Goal: Information Seeking & Learning: Learn about a topic

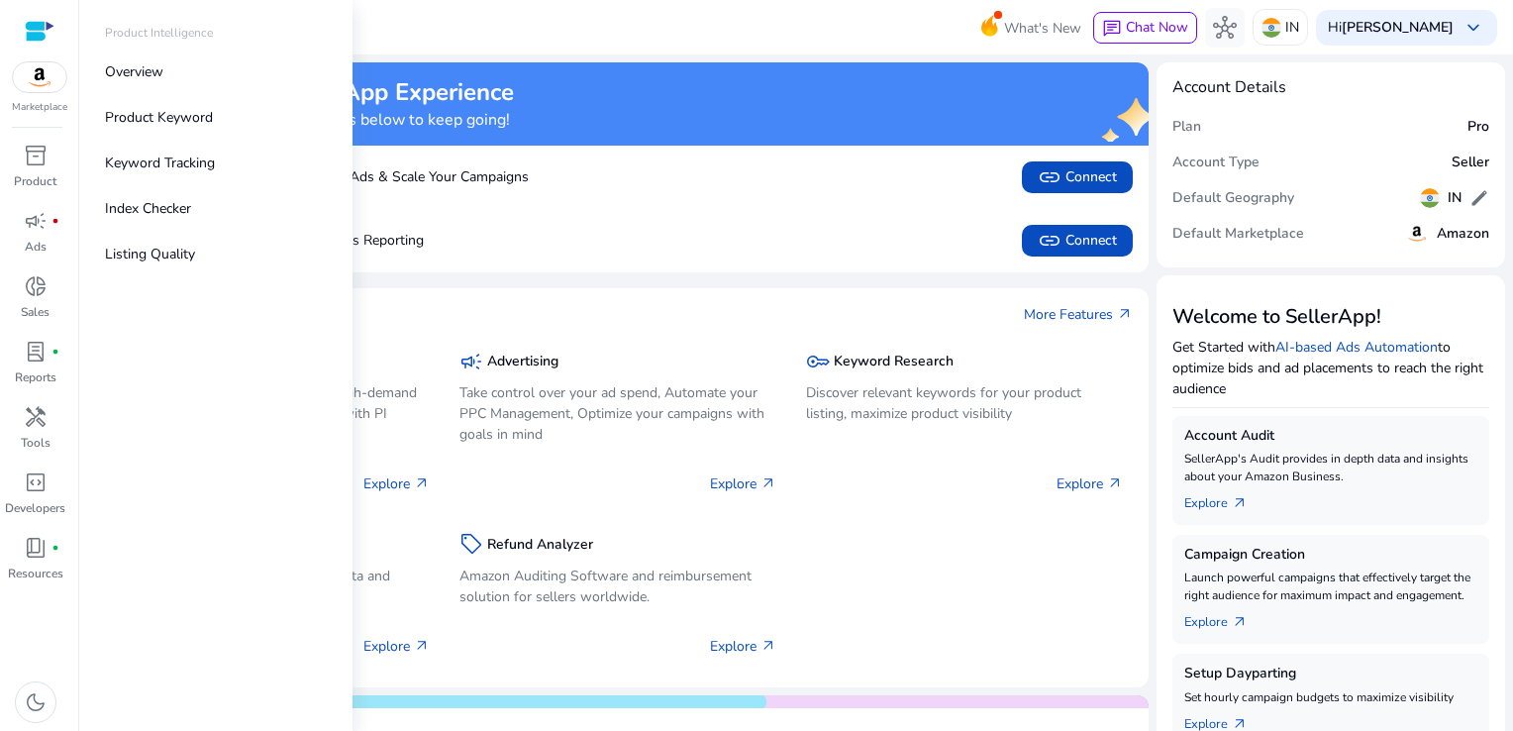
click at [153, 33] on p "Product Intelligence" at bounding box center [159, 33] width 108 height 18
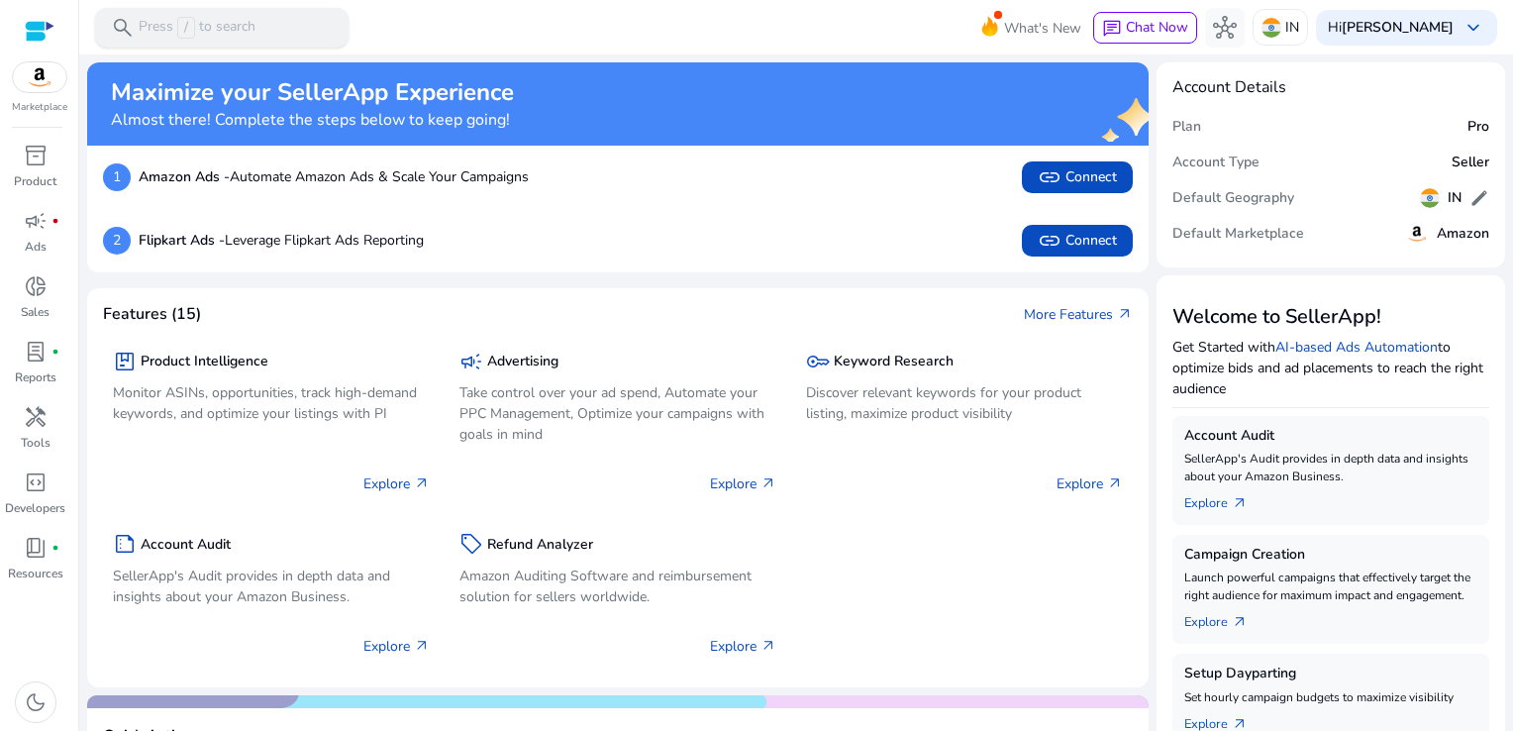
click at [287, 21] on div "search Press / to search" at bounding box center [221, 28] width 253 height 40
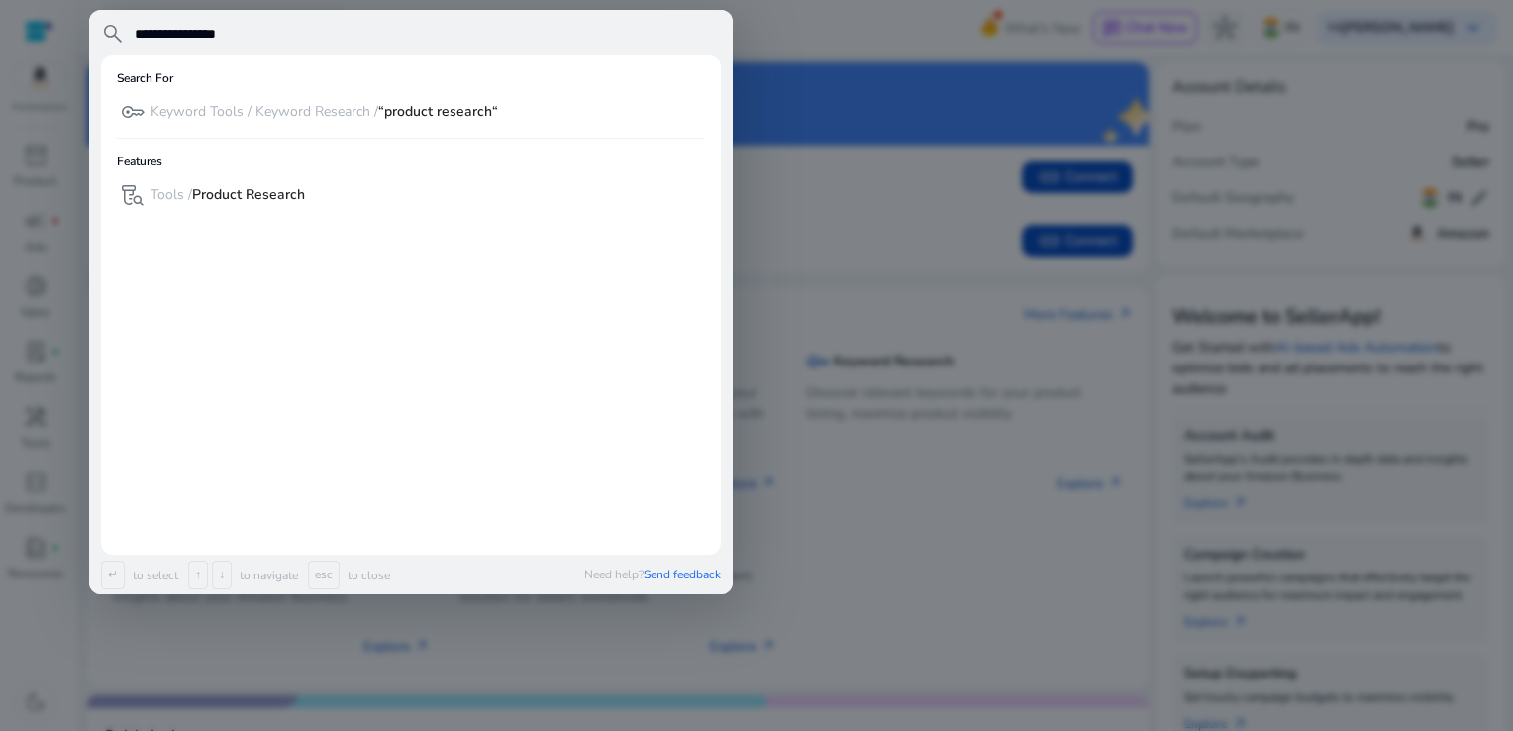
type input "**********"
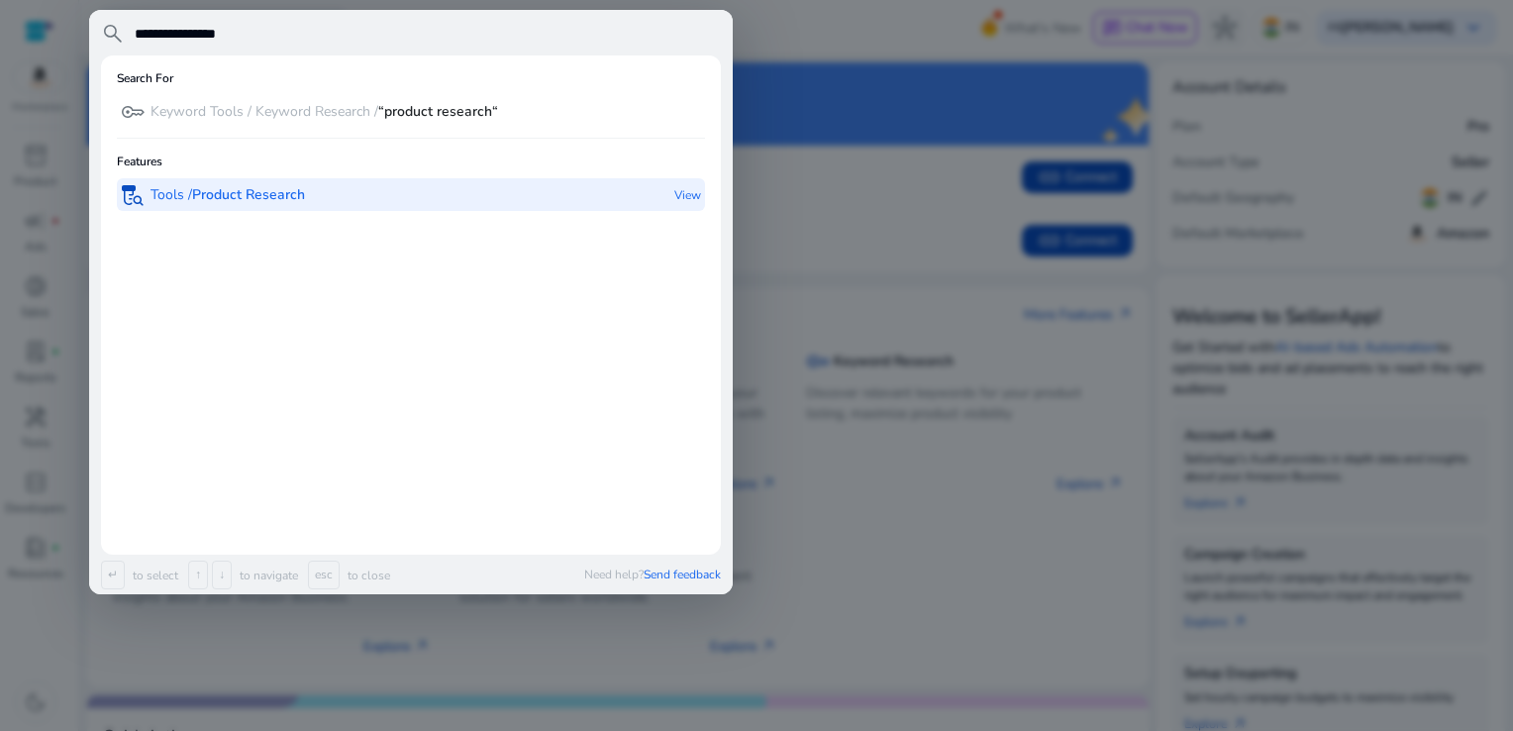
click at [255, 193] on b "Product Research" at bounding box center [248, 194] width 113 height 19
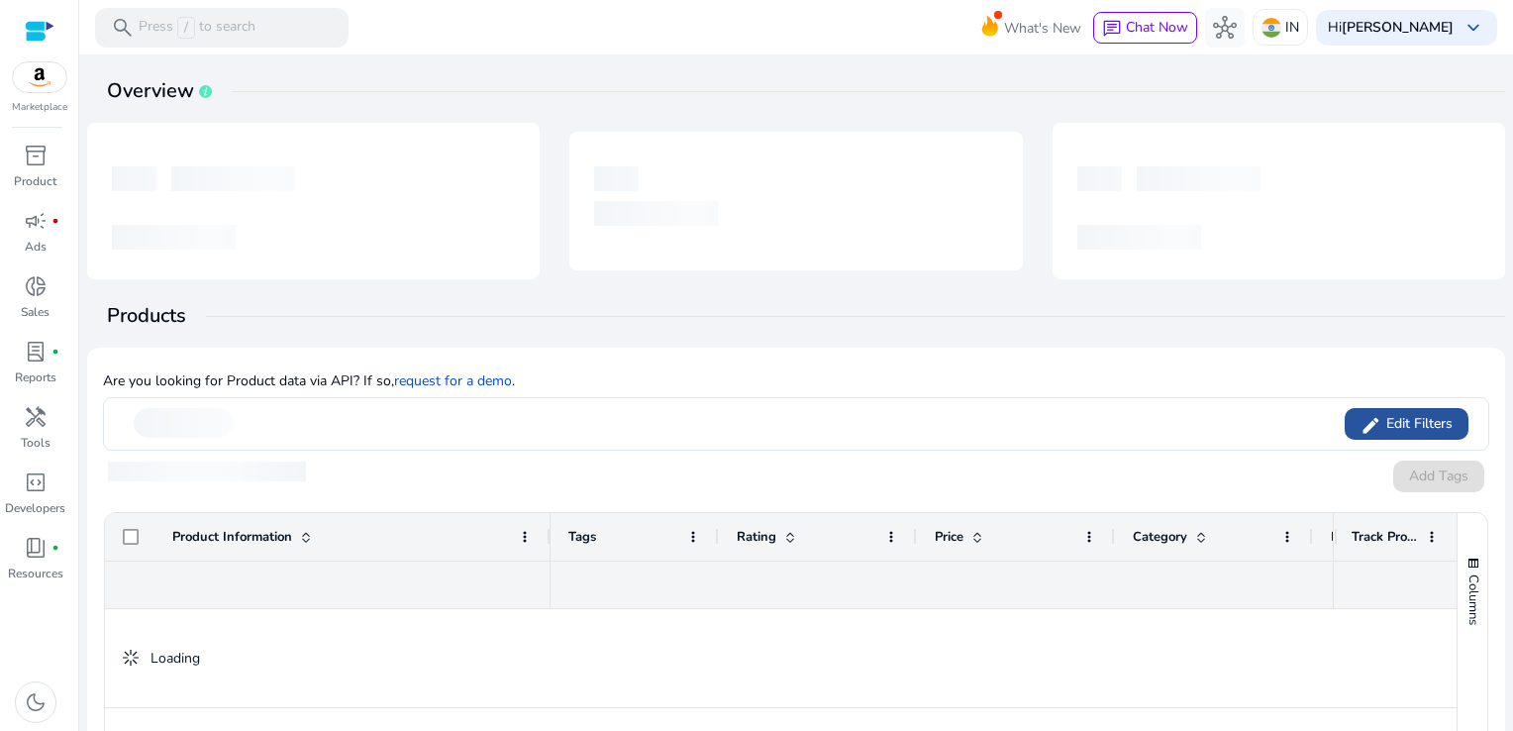
click at [1429, 415] on span "Edit Filters" at bounding box center [1416, 424] width 71 height 20
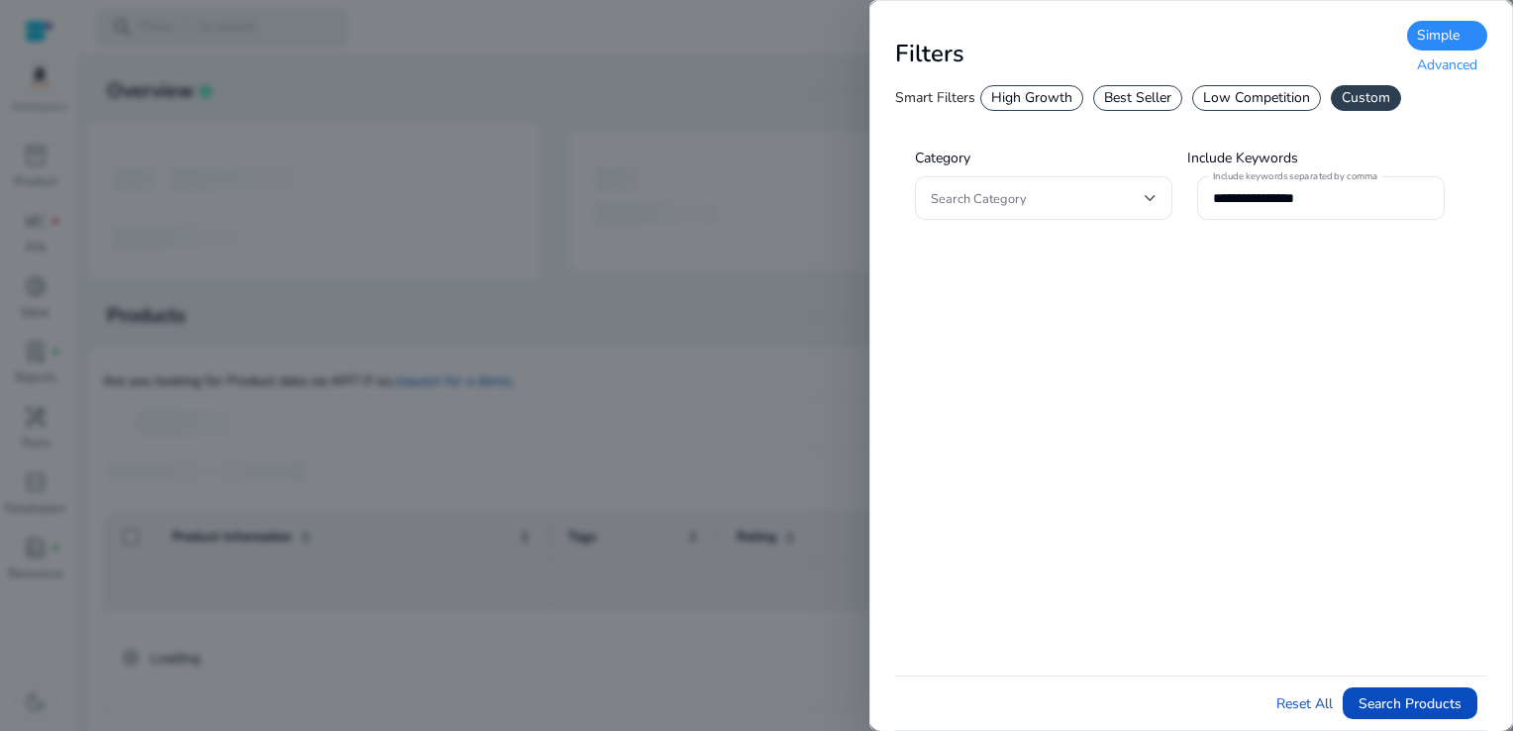
click at [1448, 75] on div "Advanced" at bounding box center [1447, 65] width 80 height 30
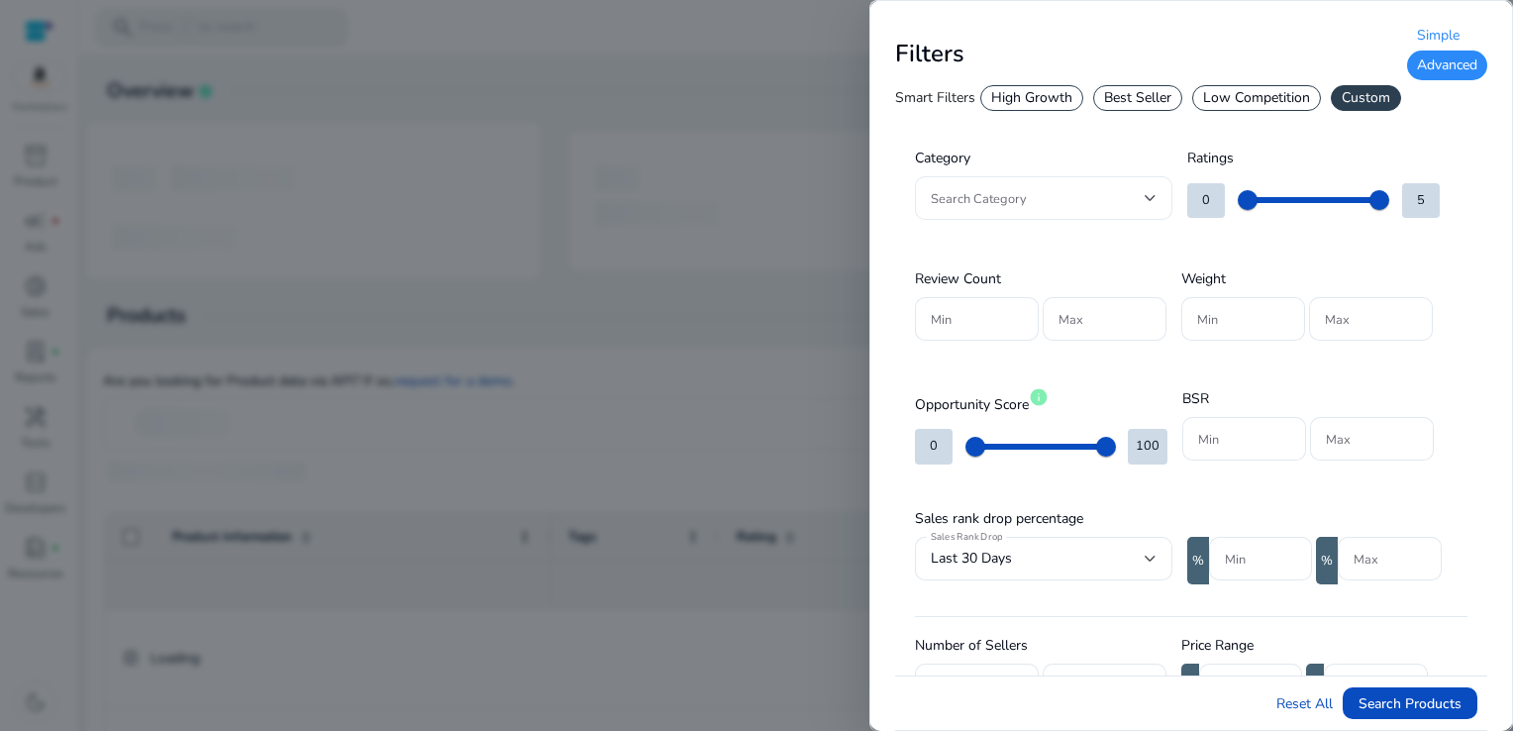
click at [1157, 195] on div "Search Category" at bounding box center [1043, 198] width 257 height 44
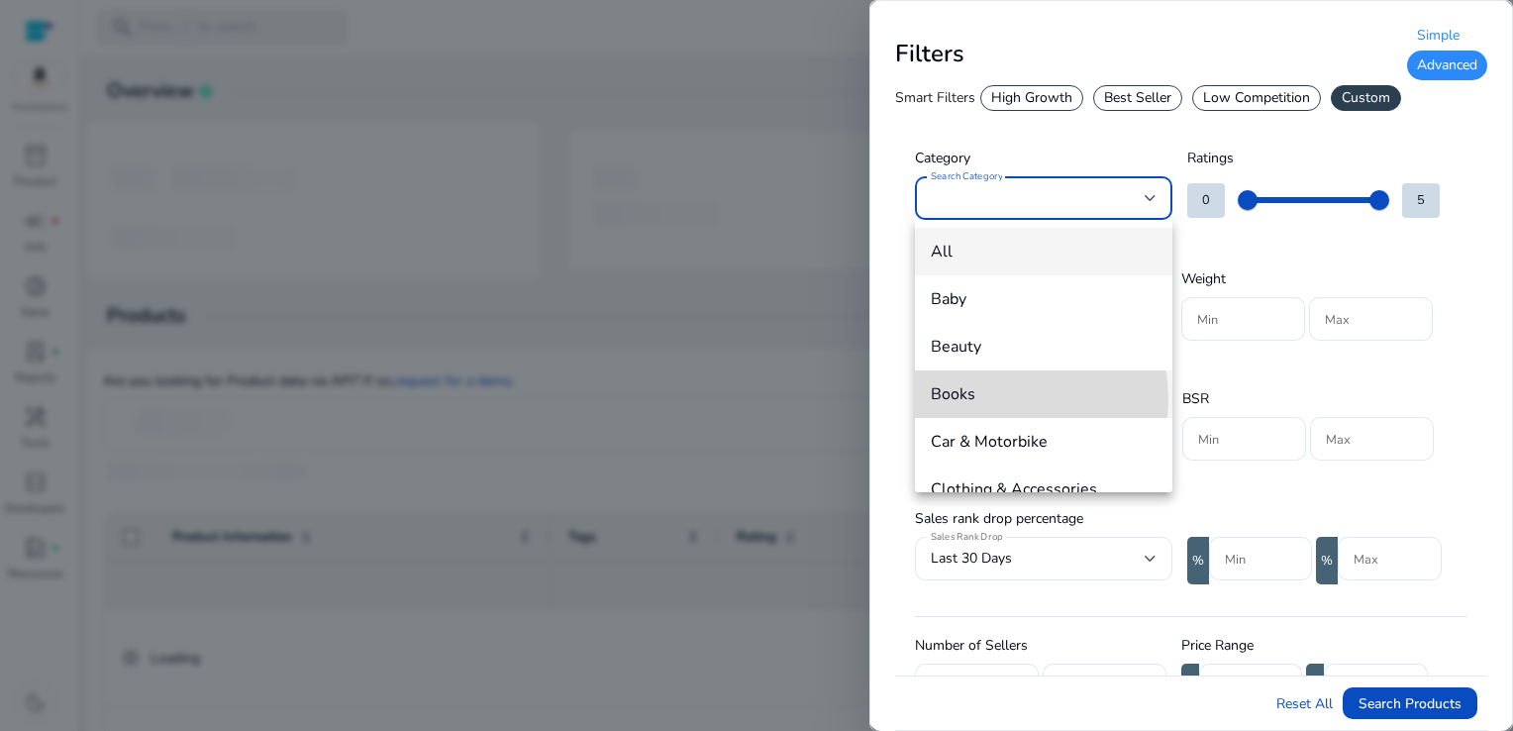
click at [1006, 399] on span "Books" at bounding box center [1044, 394] width 226 height 22
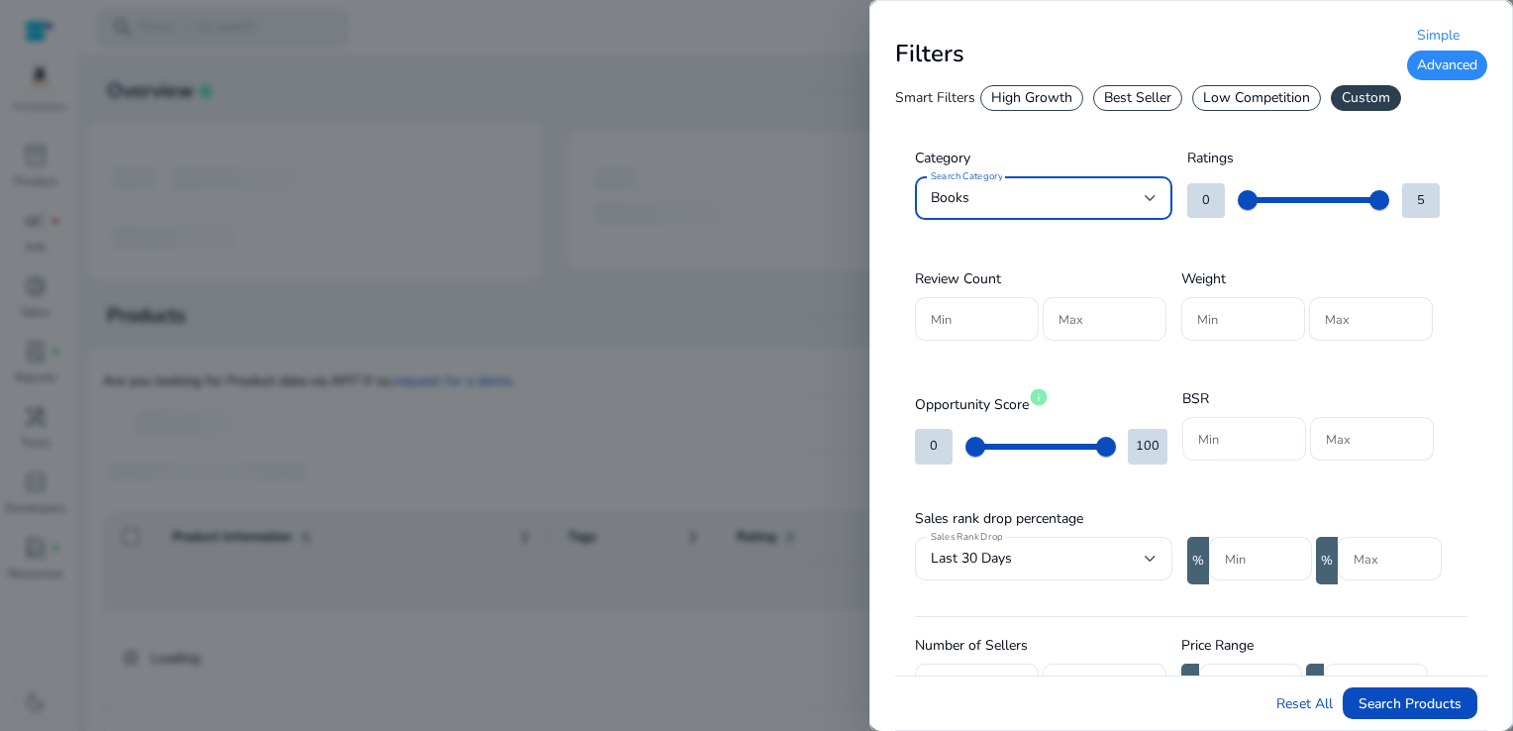
click at [1222, 445] on input "Min" at bounding box center [1244, 439] width 92 height 22
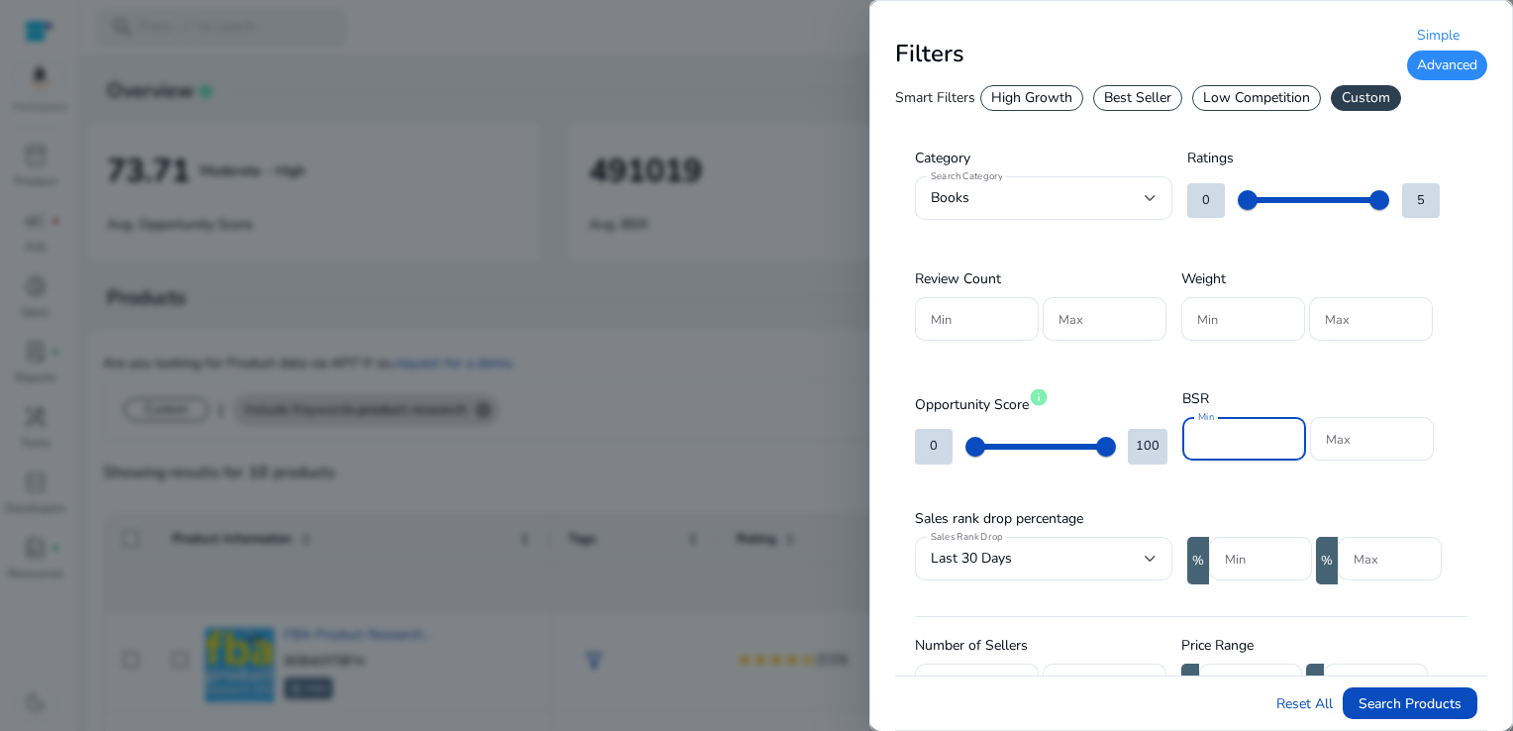
type input "*"
type input "*****"
click at [1338, 435] on input "Max" at bounding box center [1372, 439] width 92 height 22
type input "******"
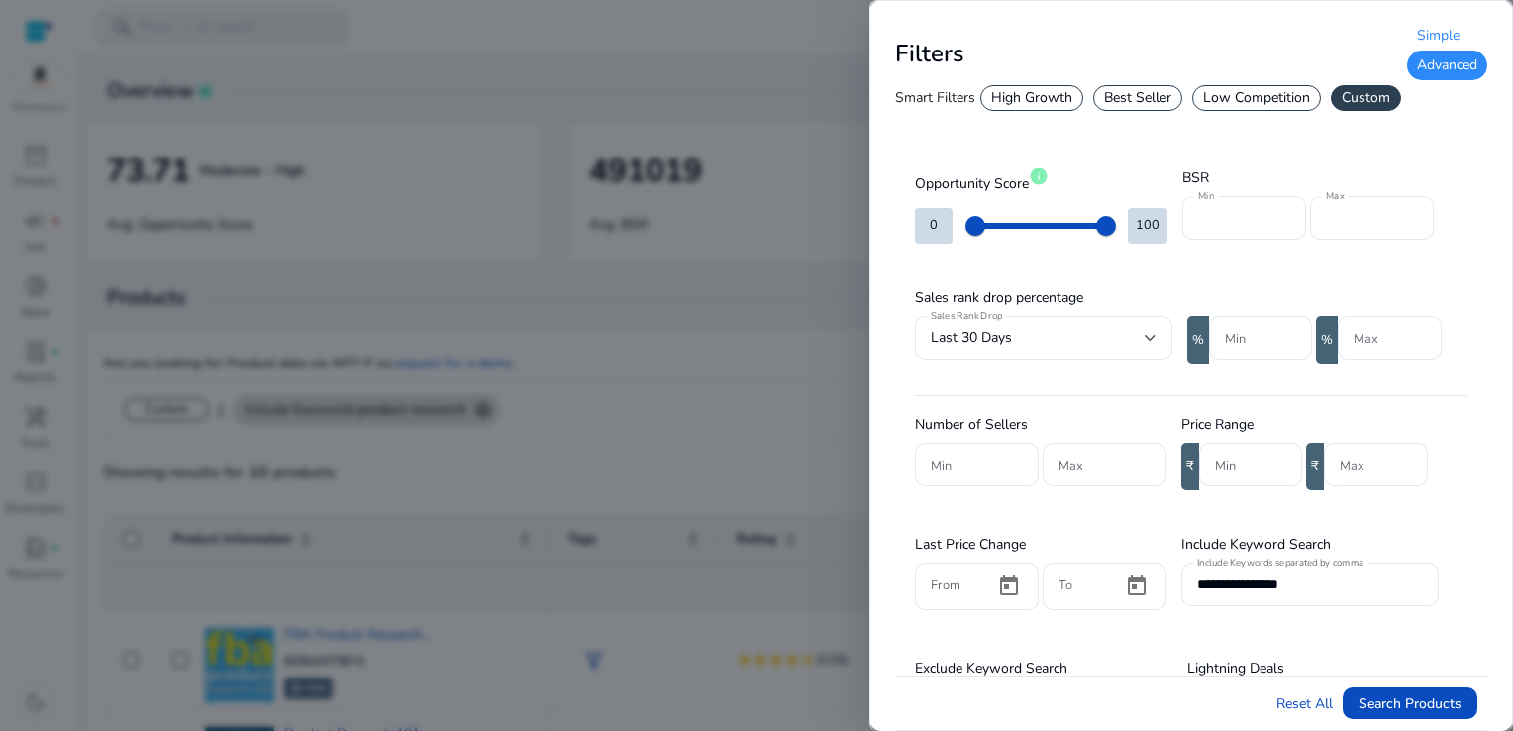
scroll to position [228, 0]
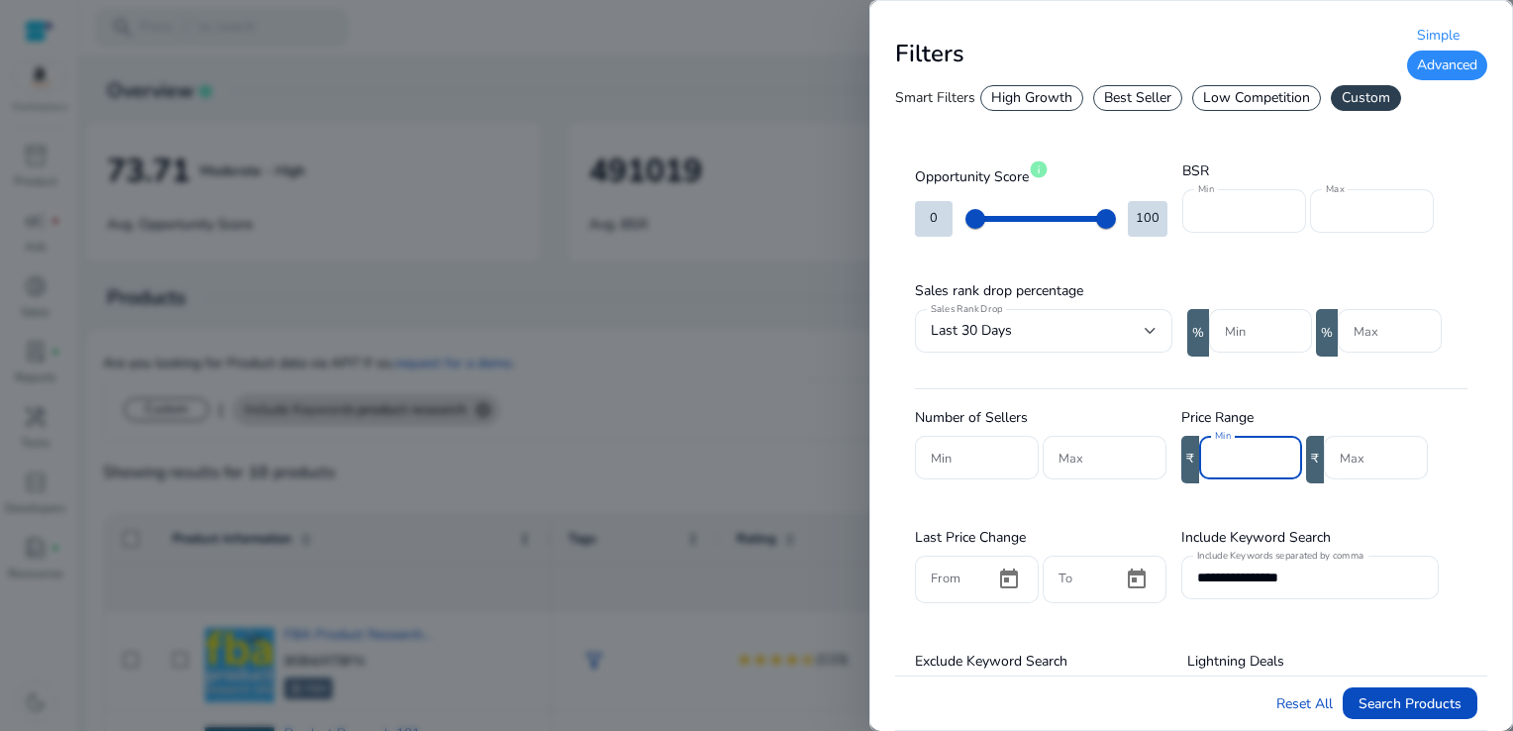
click at [1221, 458] on input "Min" at bounding box center [1250, 457] width 71 height 22
type input "***"
click at [1432, 708] on span "Search Products" at bounding box center [1409, 703] width 103 height 21
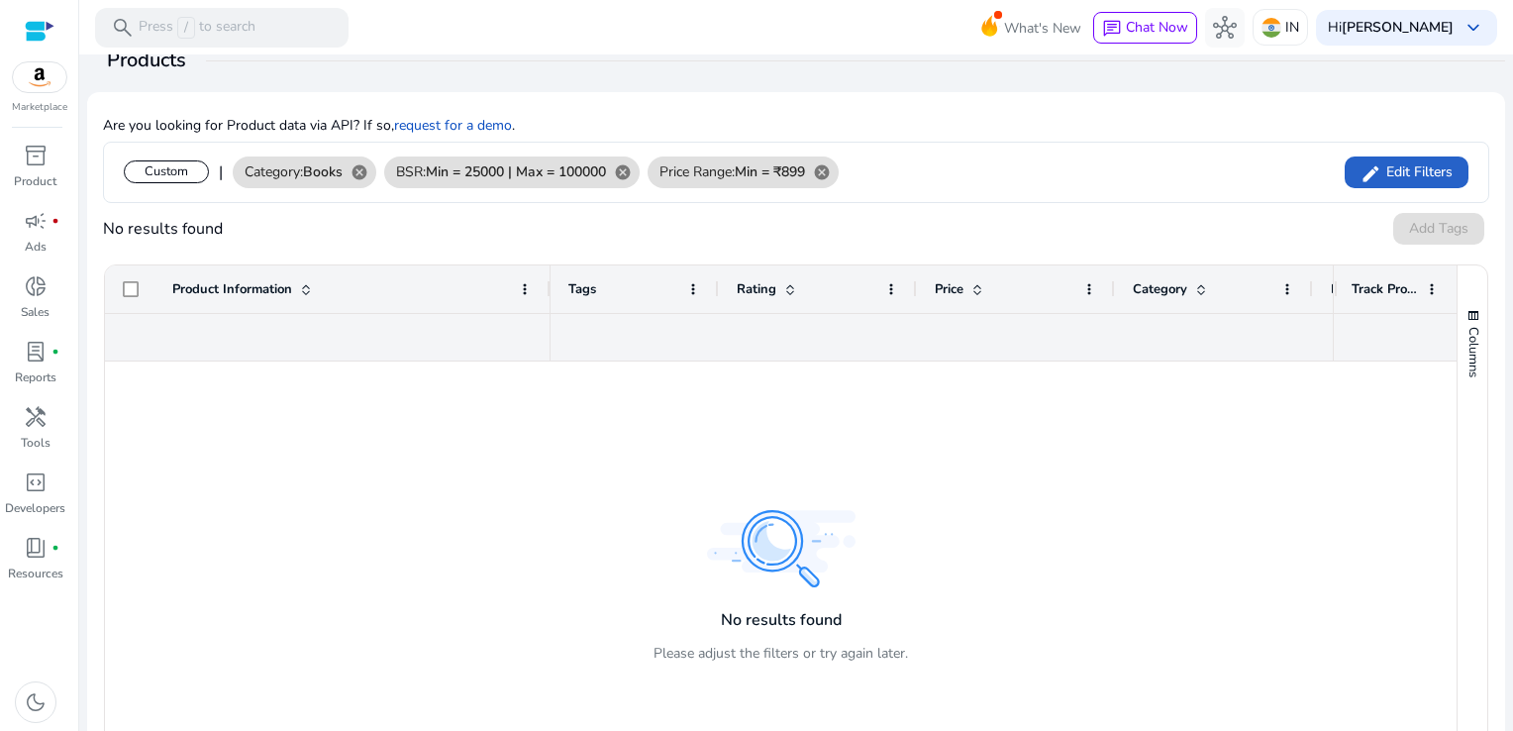
scroll to position [91, 0]
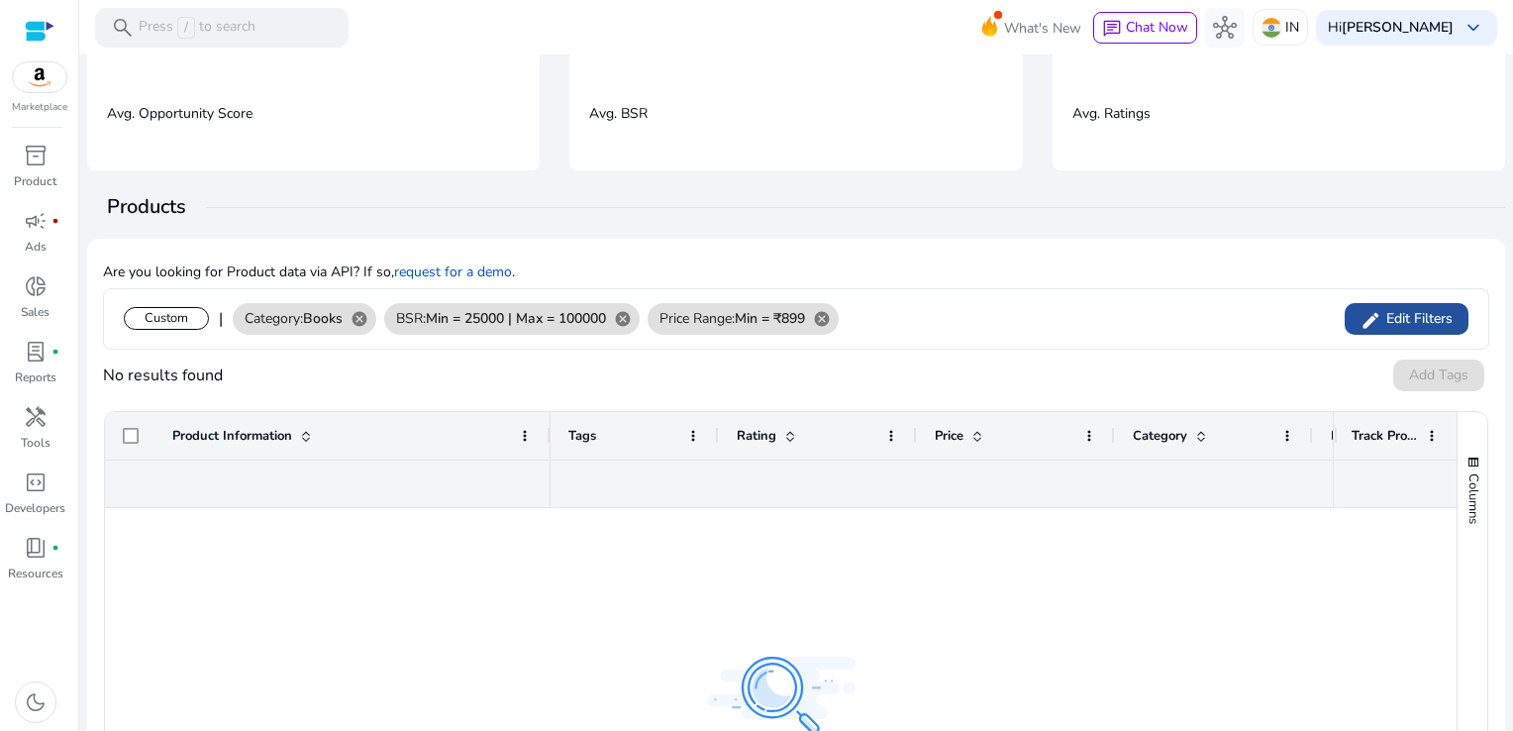
click at [1381, 318] on span "Edit Filters" at bounding box center [1416, 319] width 71 height 20
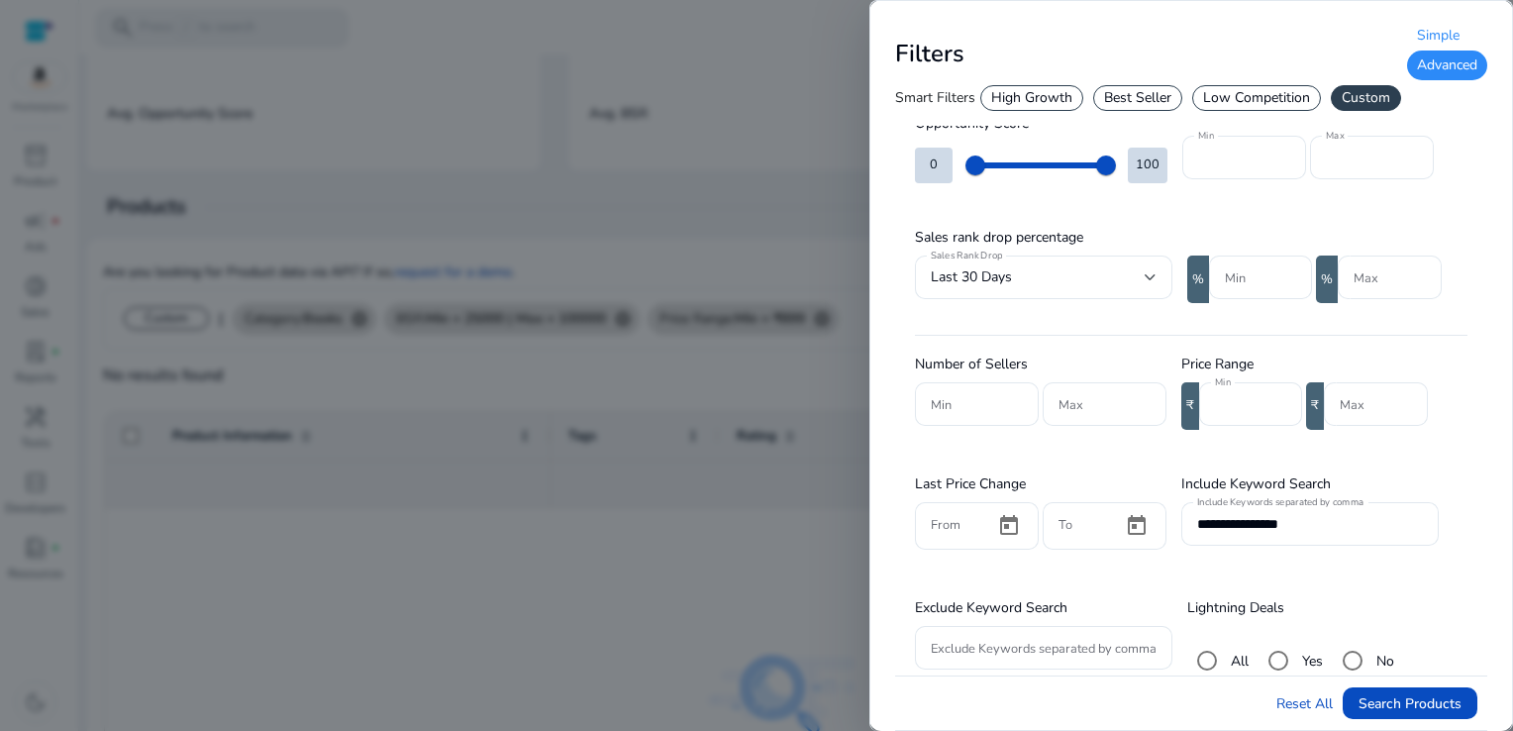
scroll to position [282, 0]
click at [1335, 515] on input "**********" at bounding box center [1310, 523] width 226 height 22
type input "*"
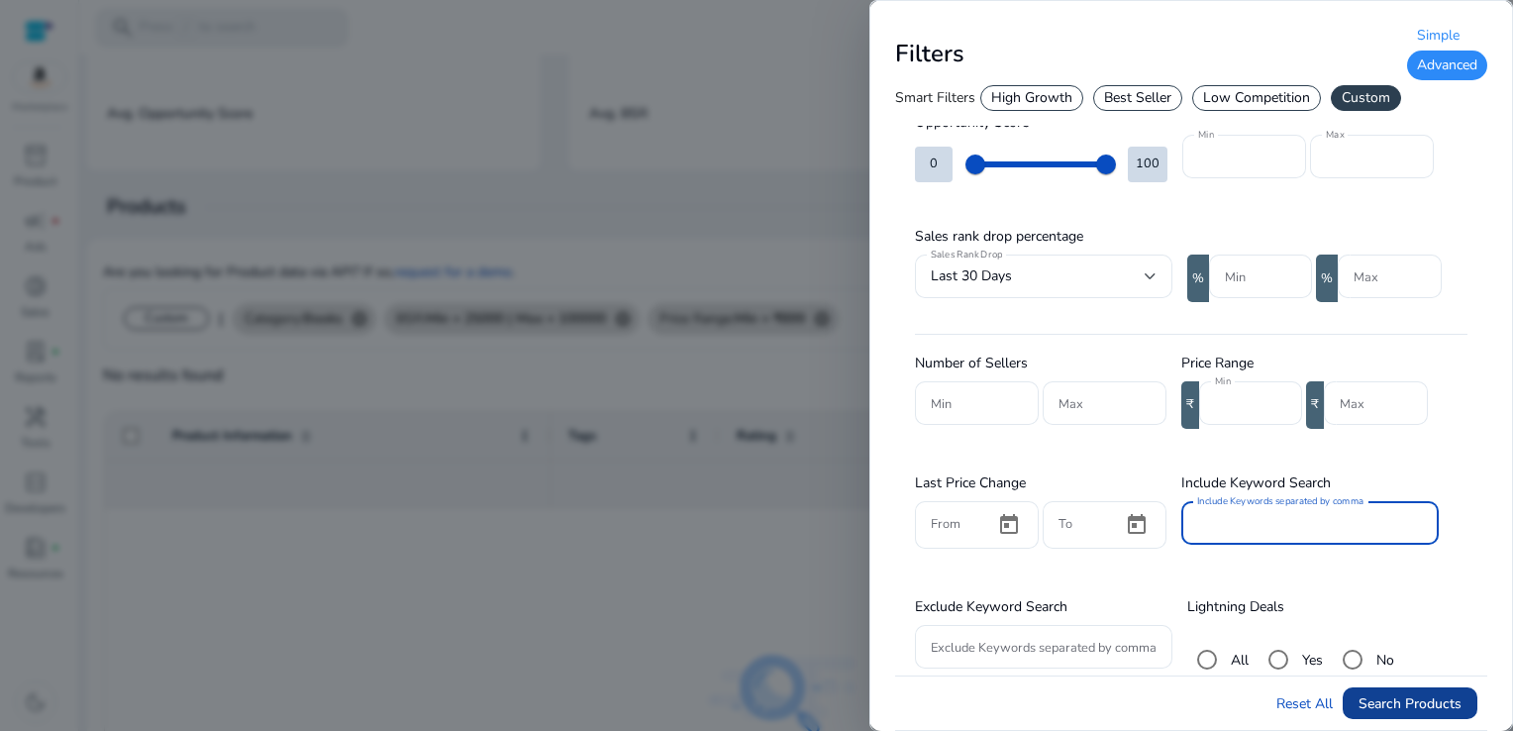
click at [1418, 695] on span "Search Products" at bounding box center [1409, 703] width 103 height 21
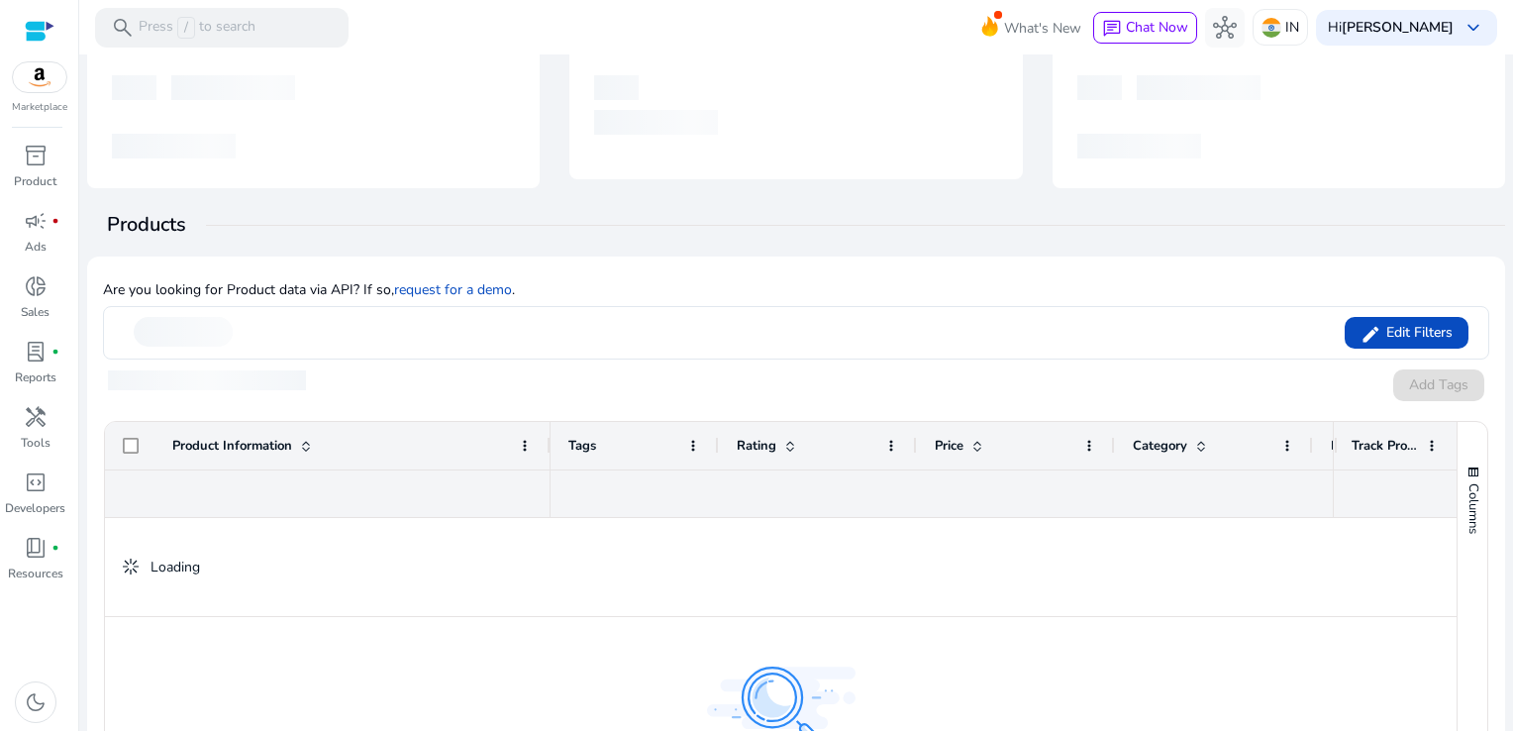
drag, startPoint x: 1502, startPoint y: 242, endPoint x: 1507, endPoint y: 327, distance: 85.3
click at [1507, 327] on mat-sidenav-content "search Press / to search What's New chat Chat Now hub IN Hi Shipra keyboard_arr…" at bounding box center [795, 365] width 1433 height 731
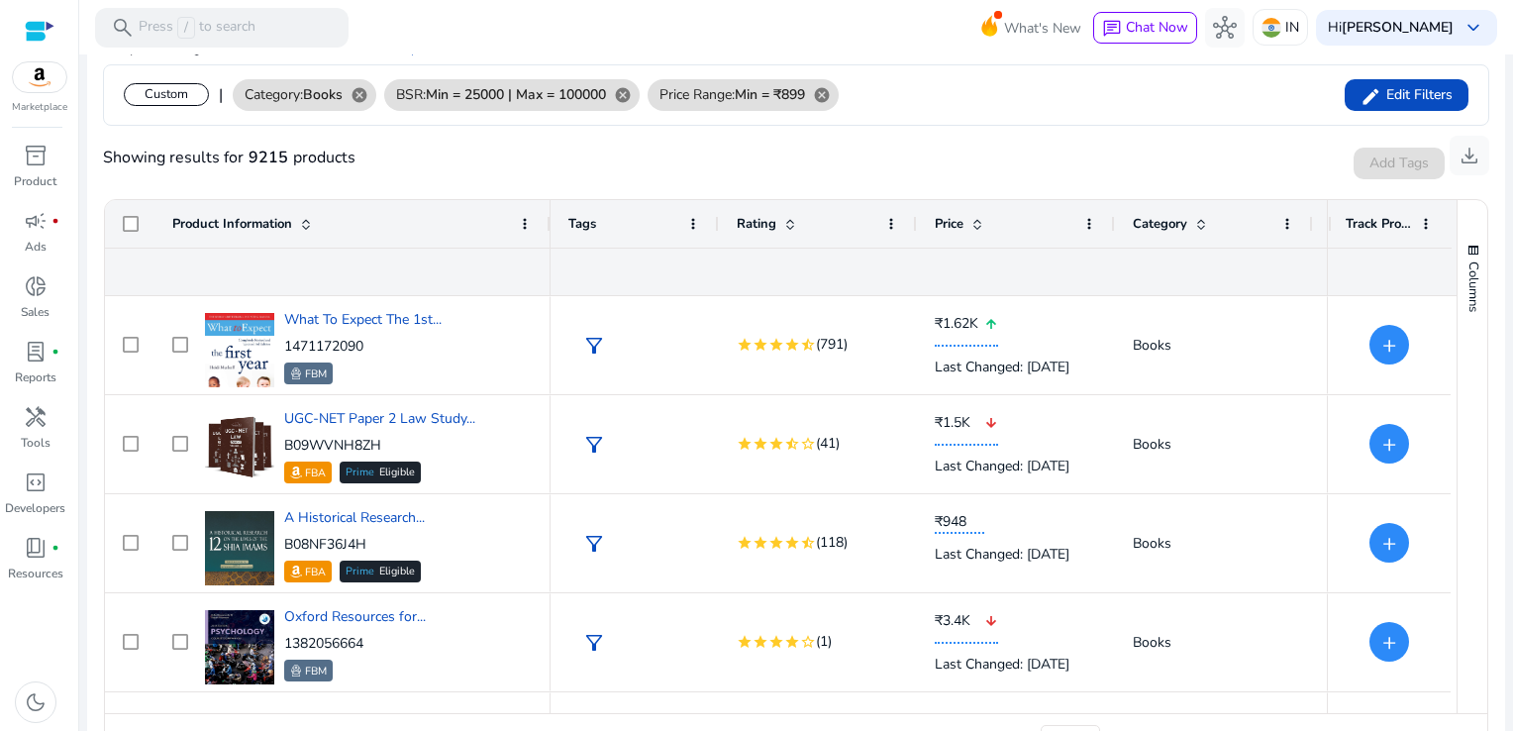
scroll to position [336, 0]
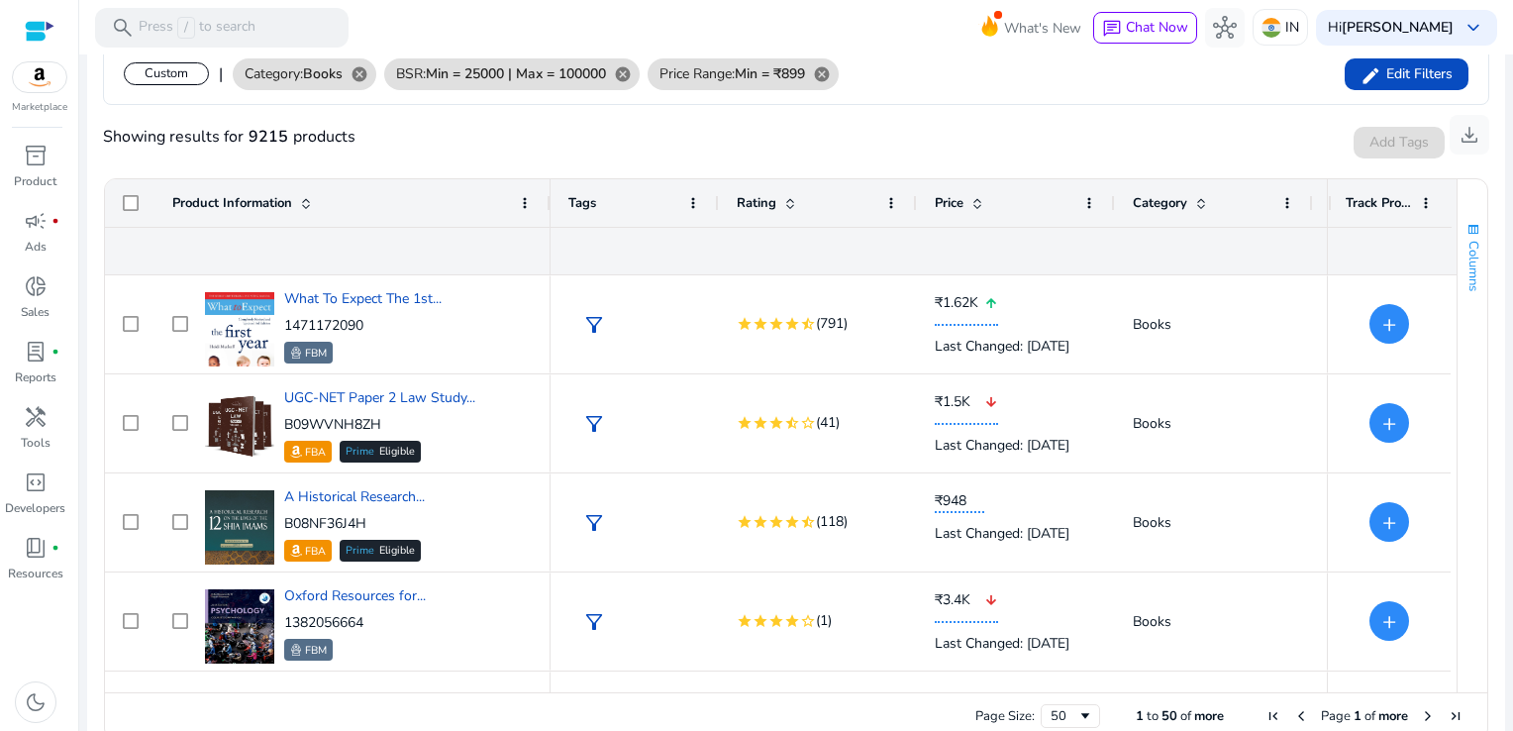
click at [1457, 301] on button "Columns" at bounding box center [1472, 256] width 30 height 107
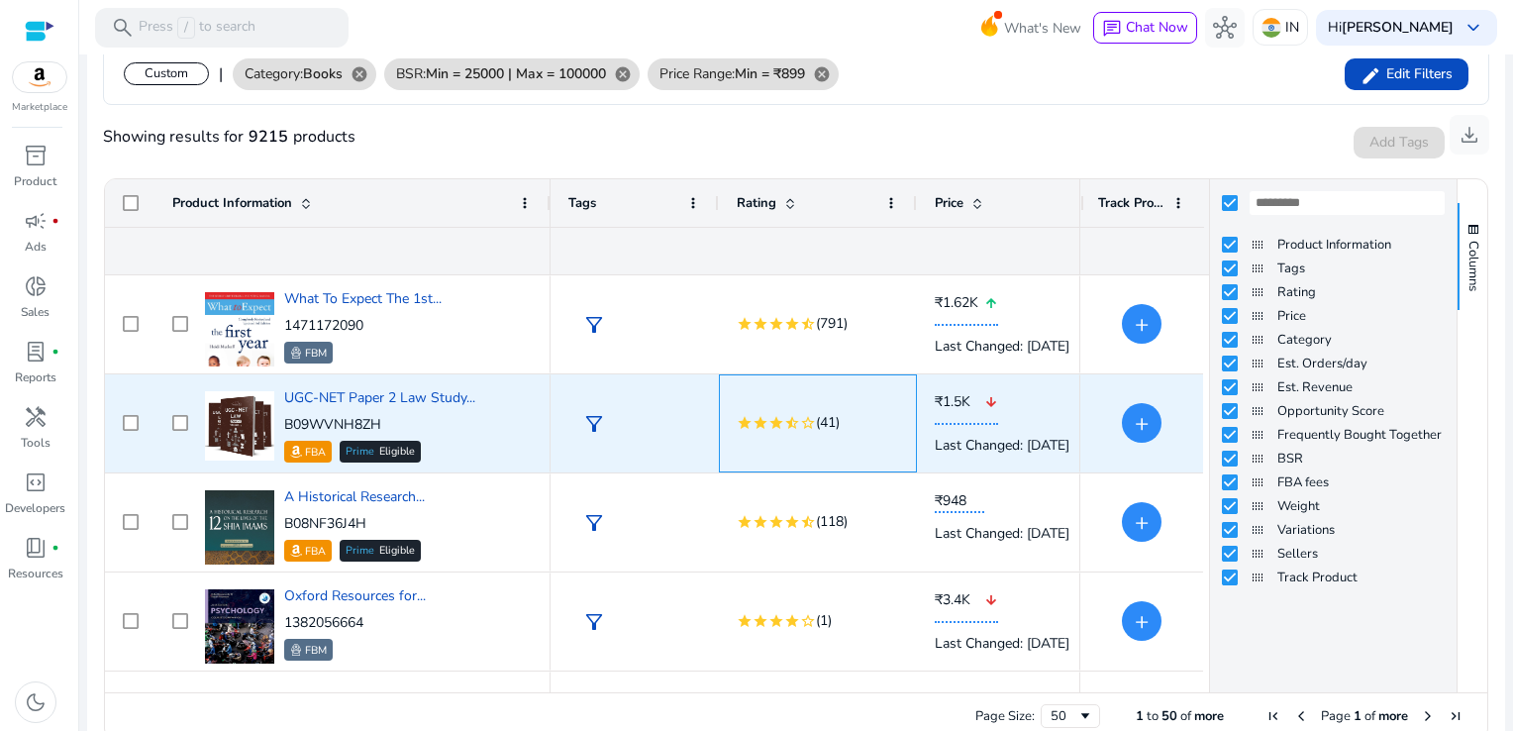
click at [899, 410] on div "star star star star_half star_border (41)" at bounding box center [818, 423] width 198 height 98
click at [958, 432] on div "Last Changed: [DATE]" at bounding box center [1016, 445] width 162 height 41
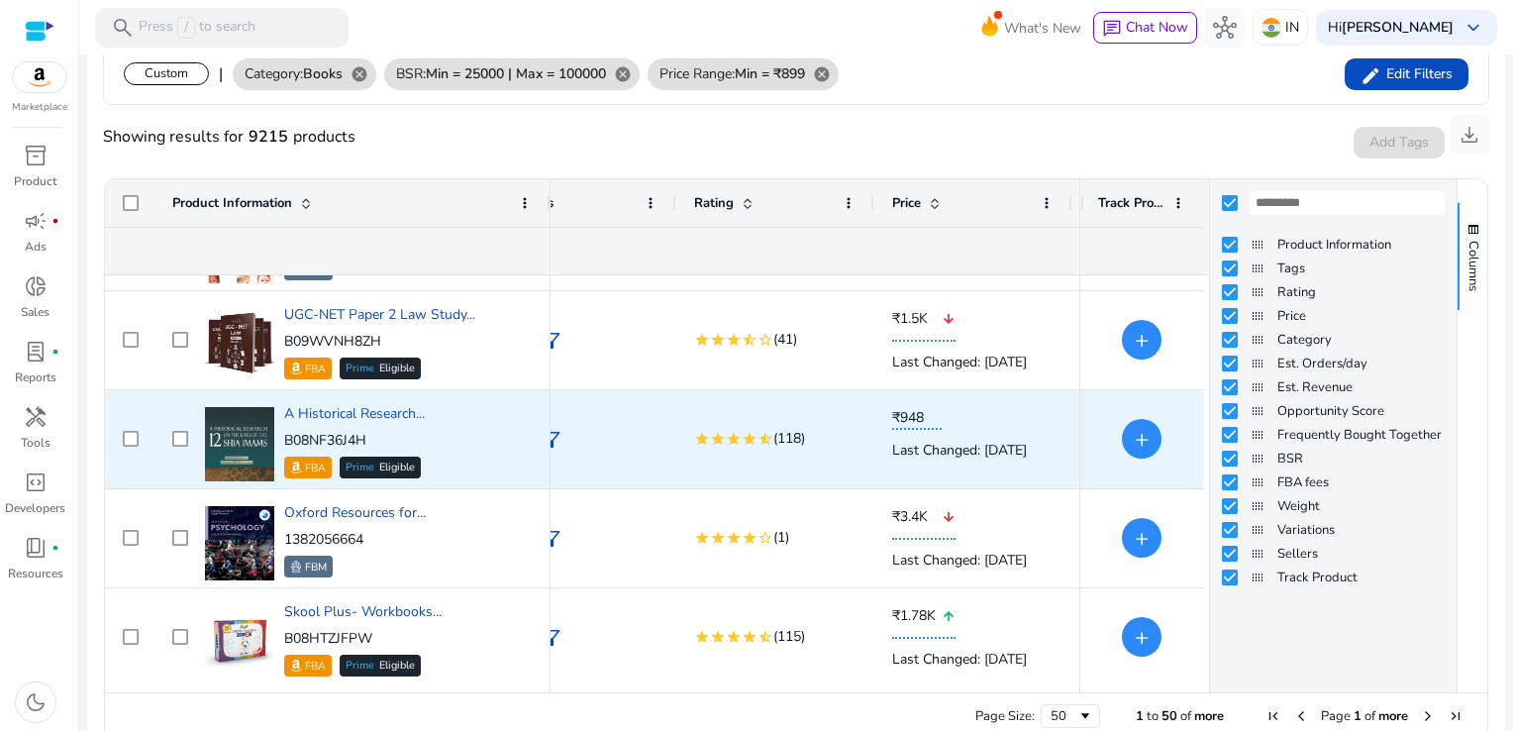
scroll to position [182, 0]
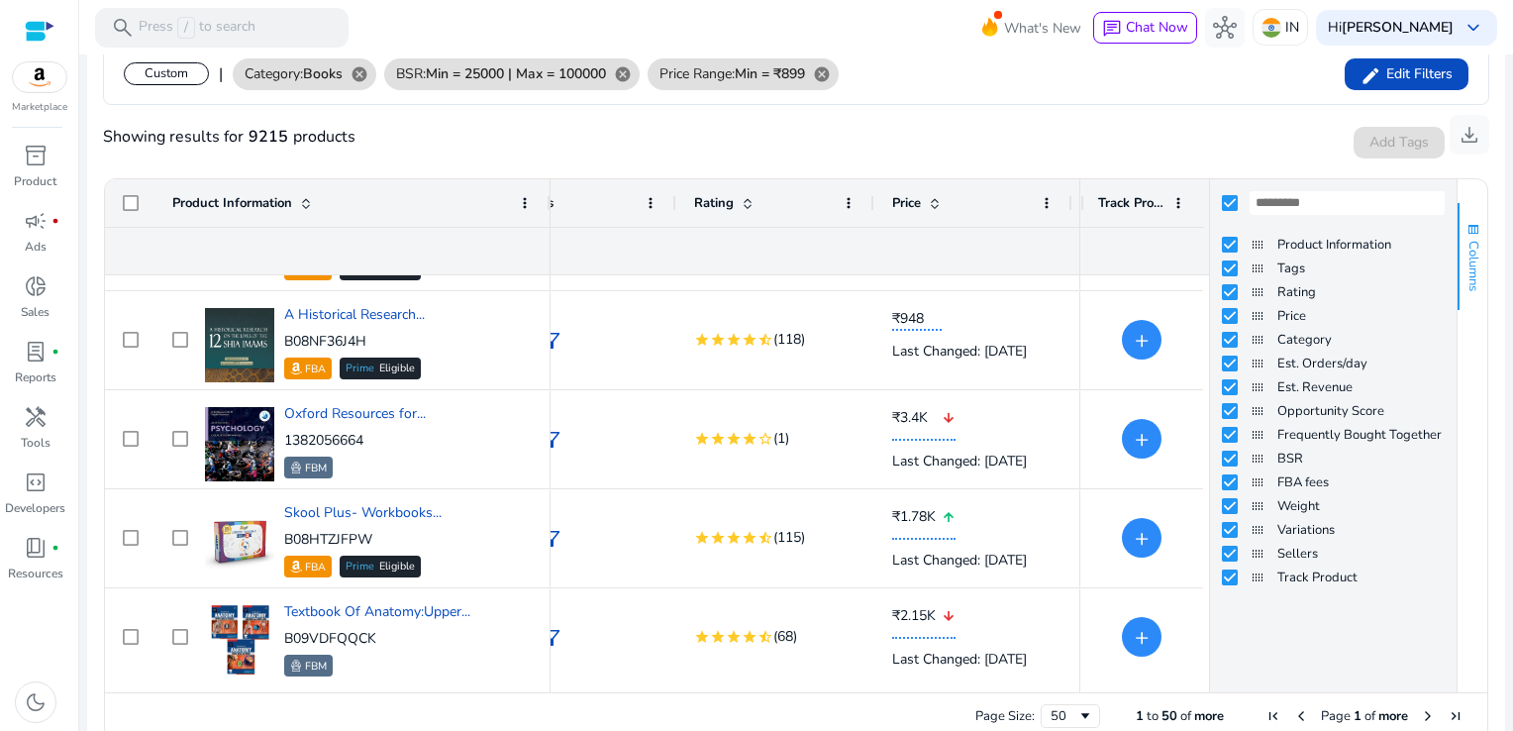
click at [1468, 245] on span "Columns" at bounding box center [1473, 266] width 18 height 50
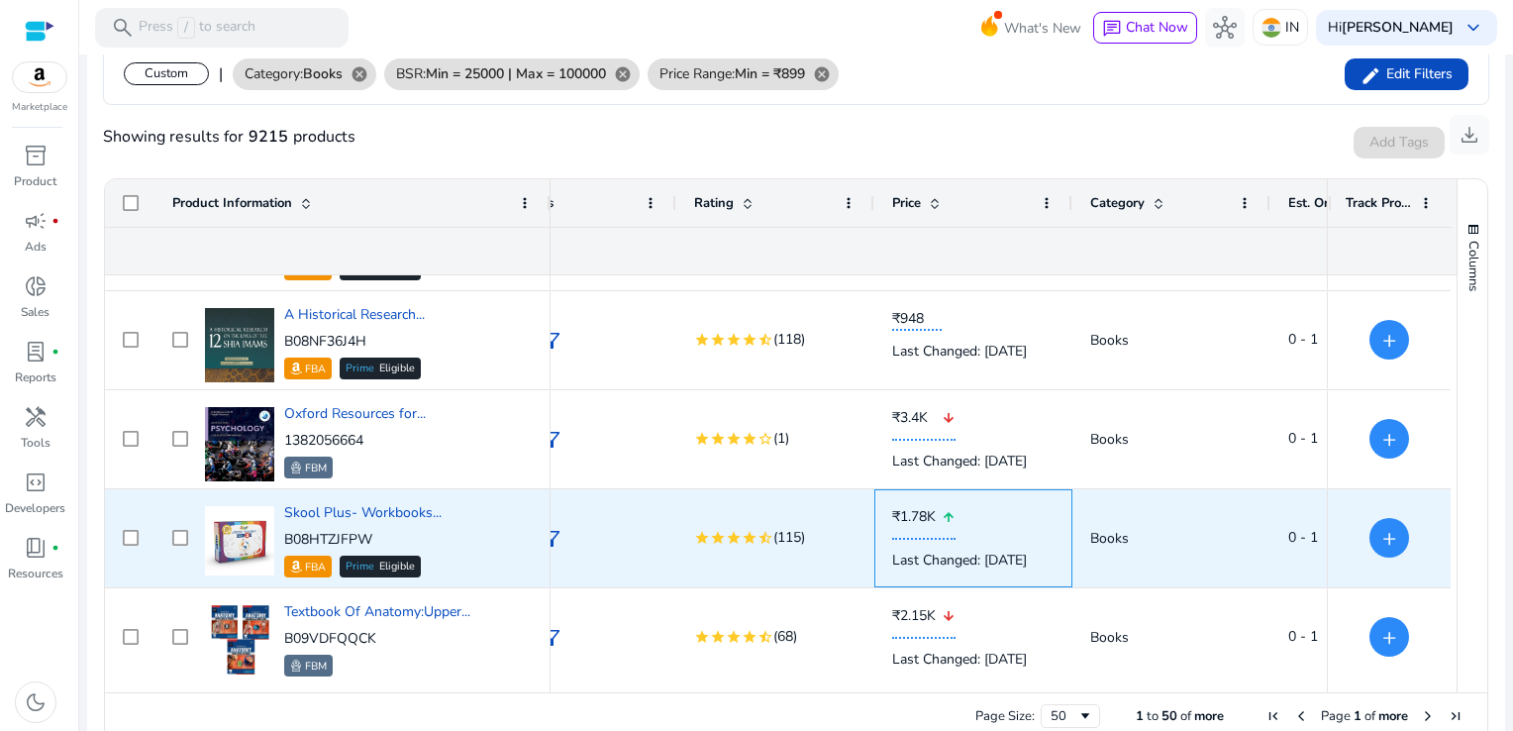
click at [915, 566] on div "Last Changed: [DATE]" at bounding box center [973, 560] width 162 height 41
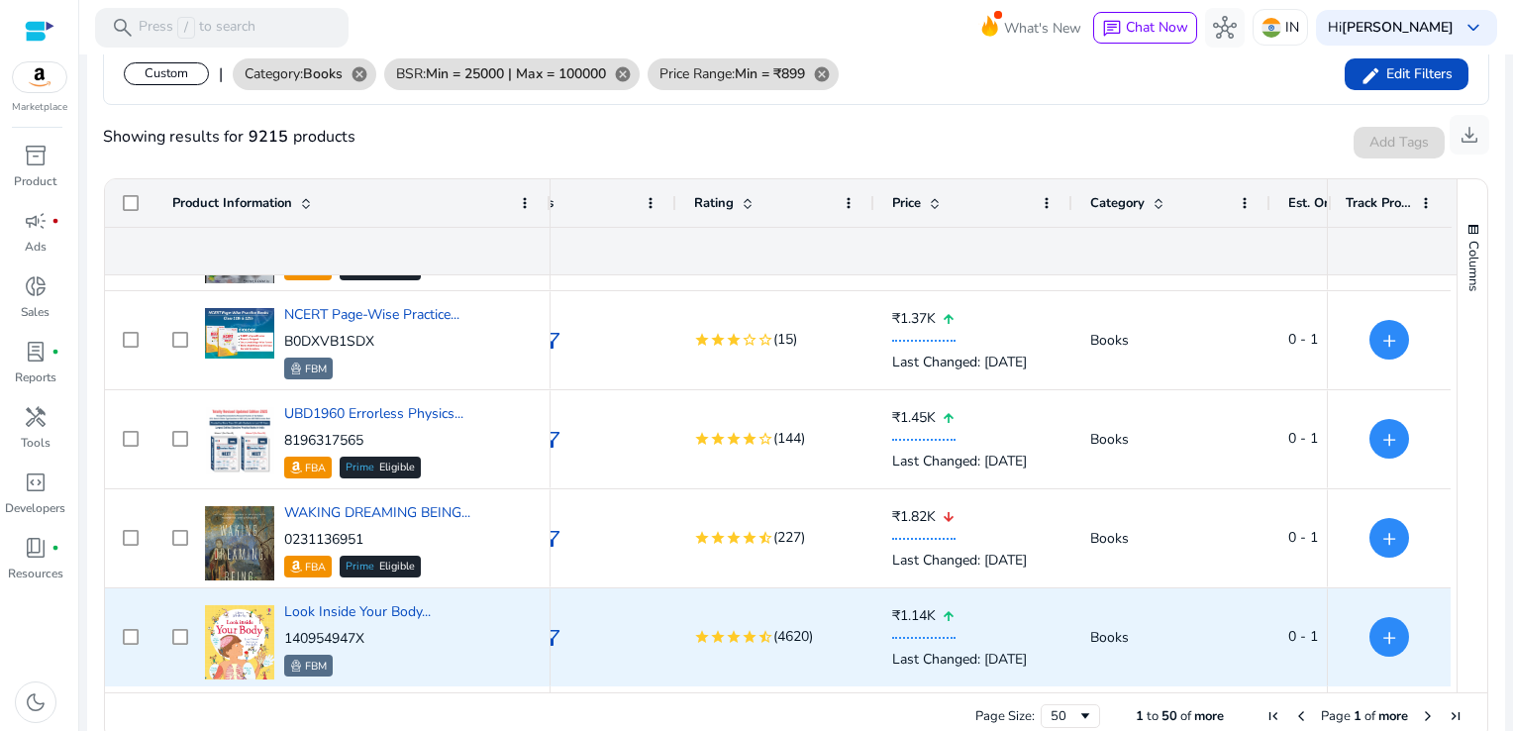
scroll to position [1172, 0]
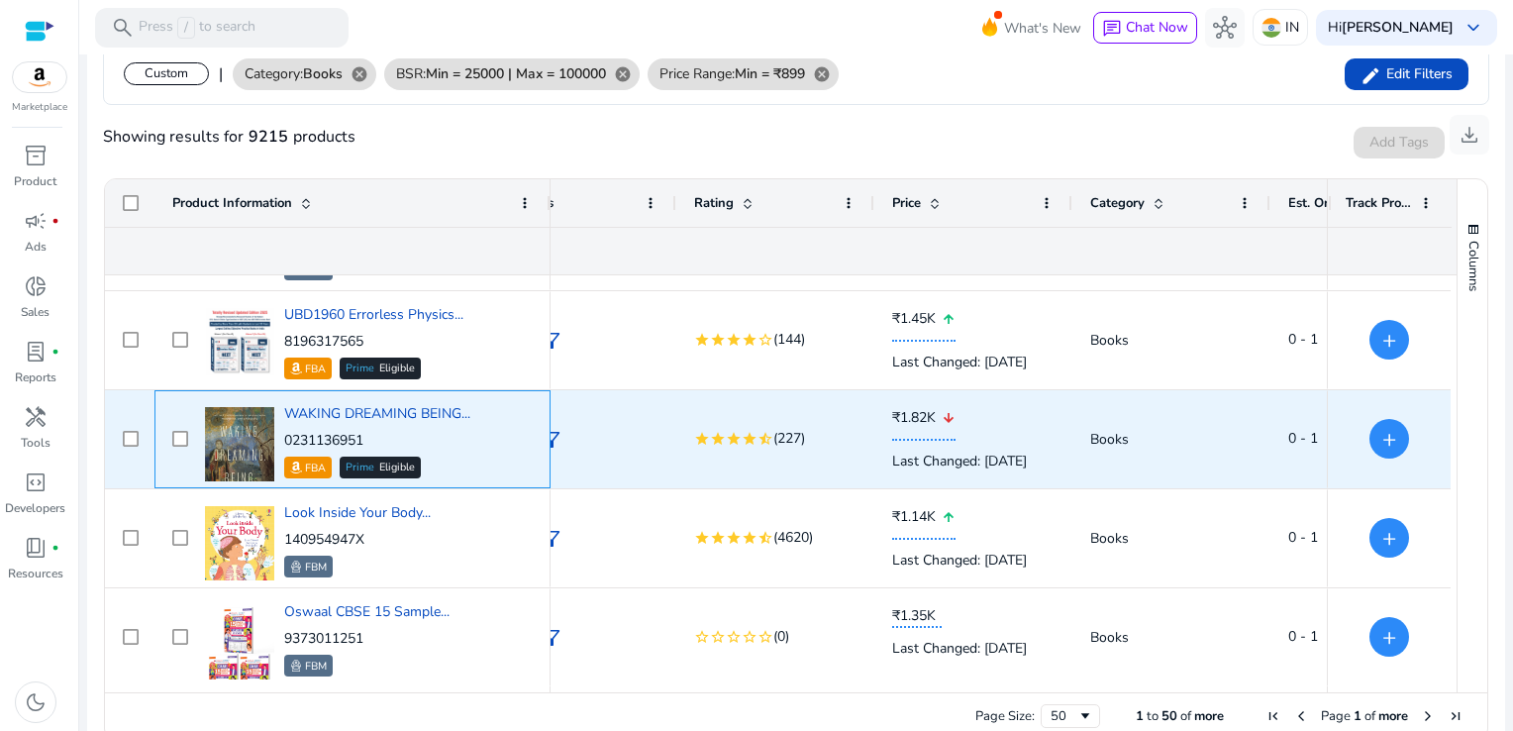
drag, startPoint x: 382, startPoint y: 443, endPoint x: 282, endPoint y: 438, distance: 100.2
click at [282, 438] on div "WAKING DREAMING BEING... 0231136951 FBA Prime Eligible" at bounding box center [366, 439] width 333 height 84
copy p "0231136951"
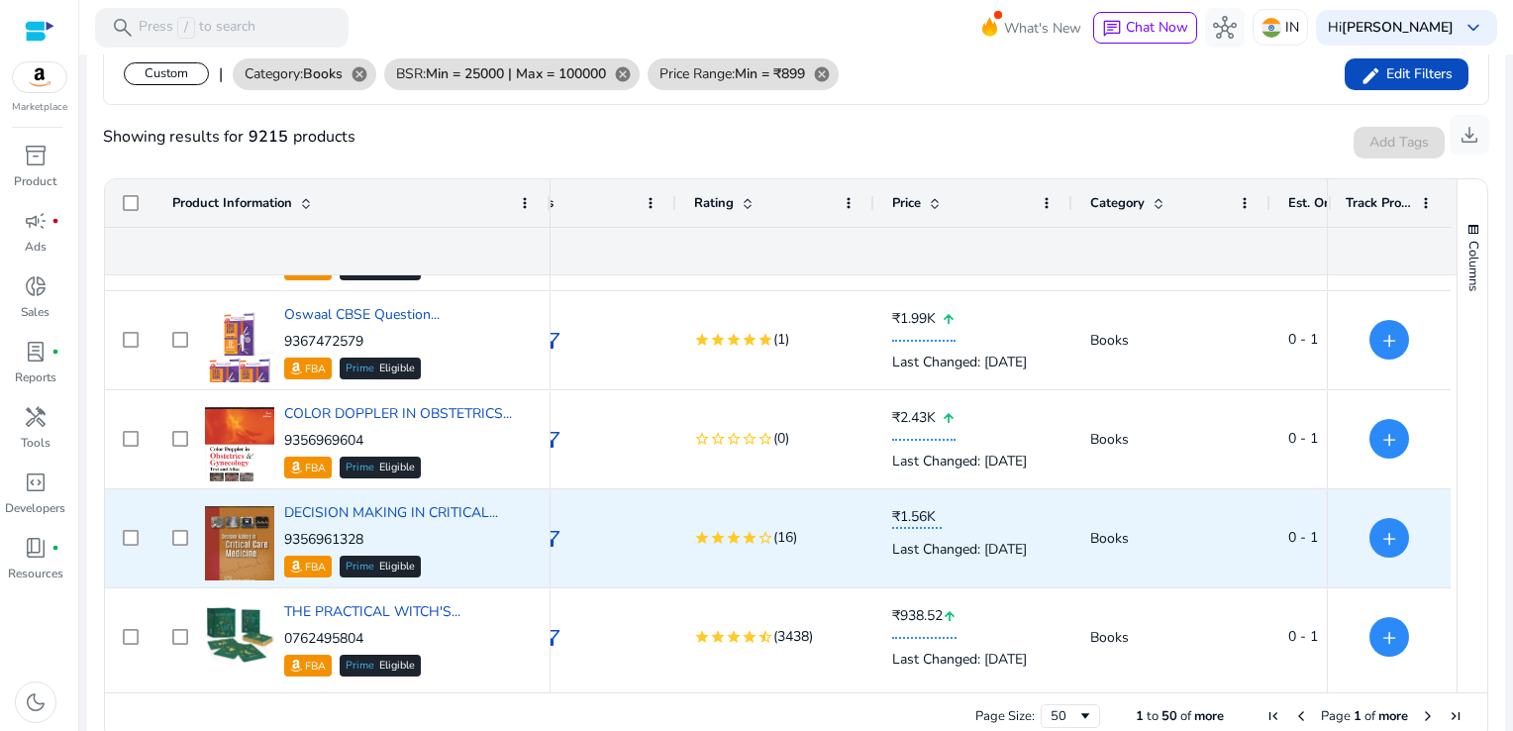
scroll to position [0, 0]
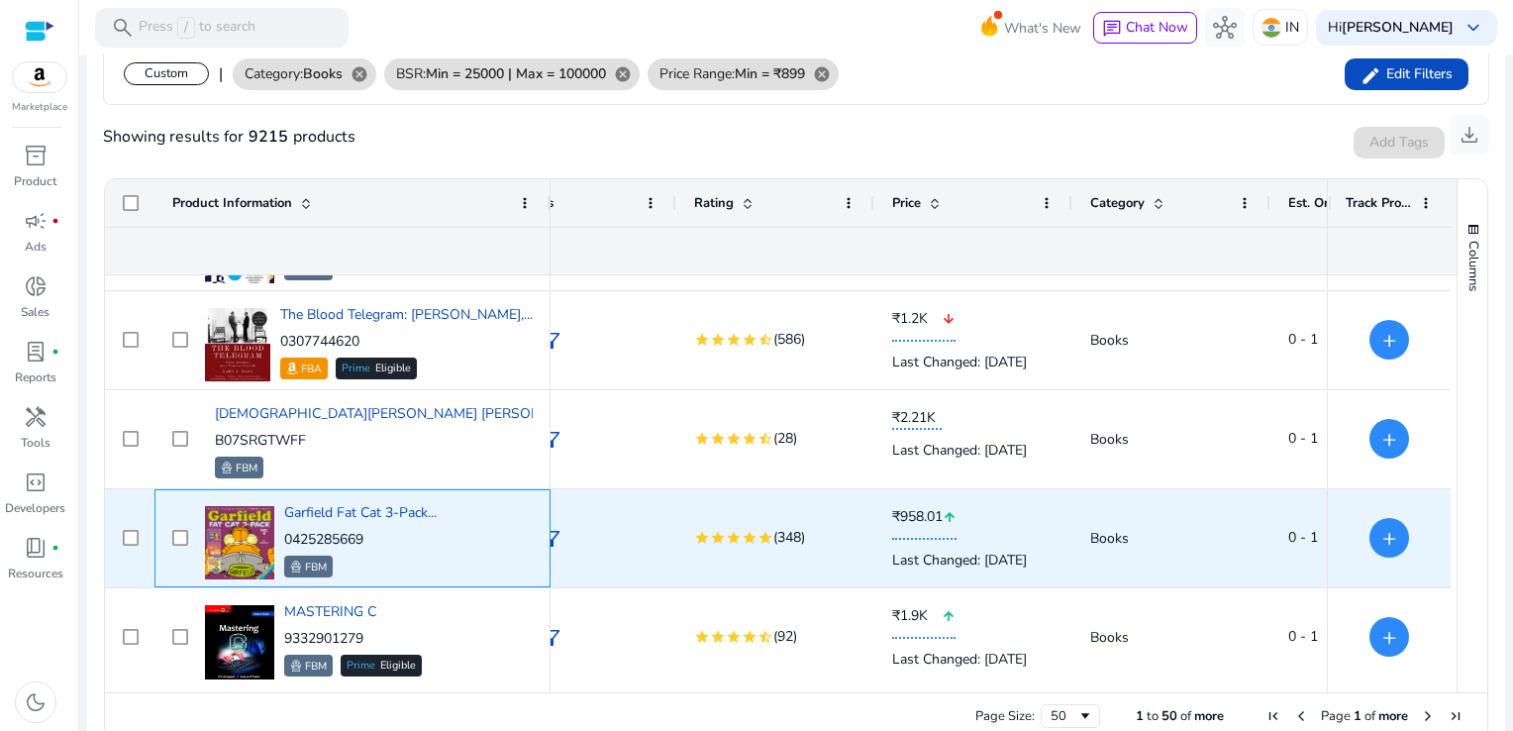
drag, startPoint x: 371, startPoint y: 533, endPoint x: 284, endPoint y: 538, distance: 87.3
click at [284, 538] on p "0425285669" at bounding box center [360, 540] width 152 height 20
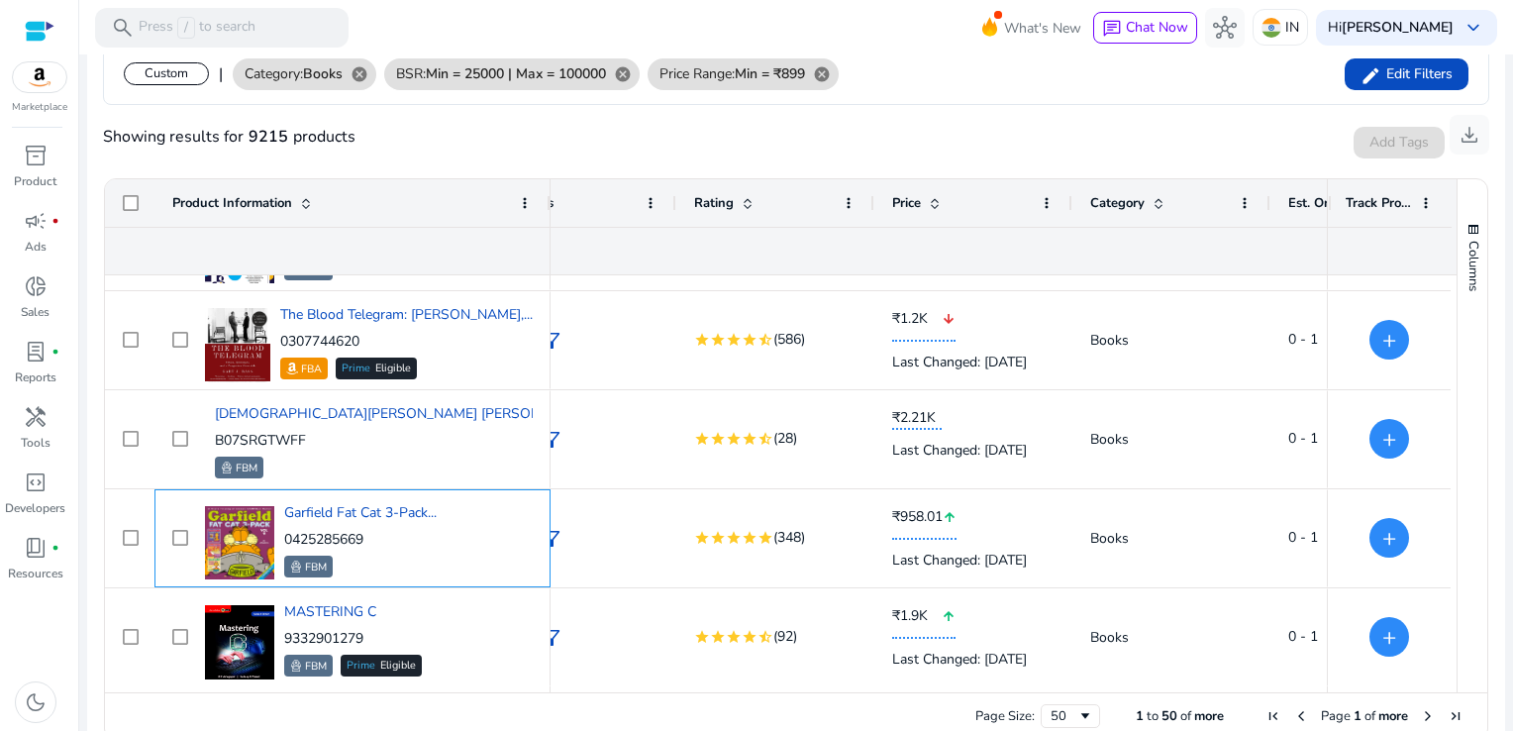
copy p "0425285669"
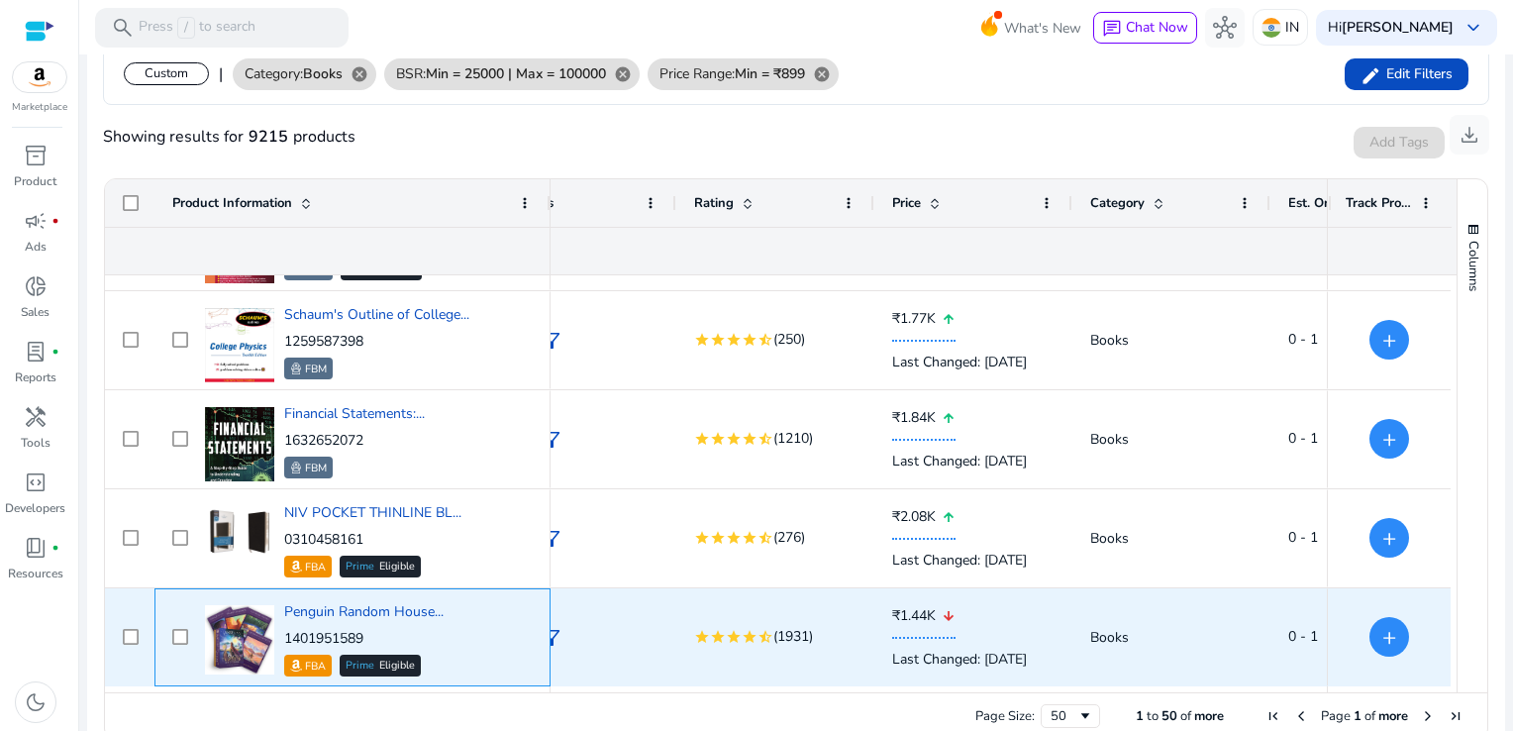
drag, startPoint x: 377, startPoint y: 635, endPoint x: 285, endPoint y: 634, distance: 92.1
click at [285, 634] on p "1401951589" at bounding box center [363, 639] width 159 height 20
copy p "1401951589"
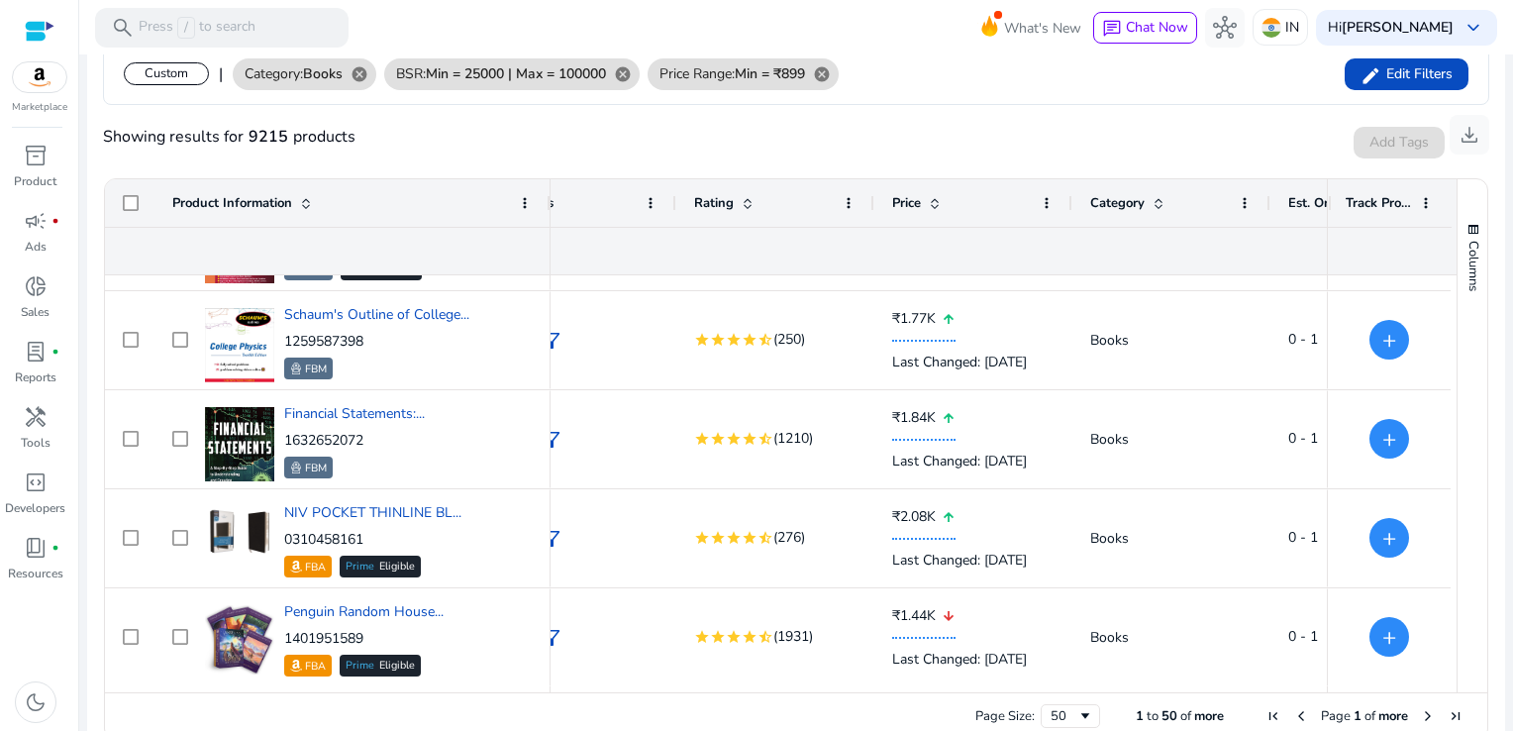
click at [1421, 721] on span "Next Page" at bounding box center [1428, 716] width 16 height 16
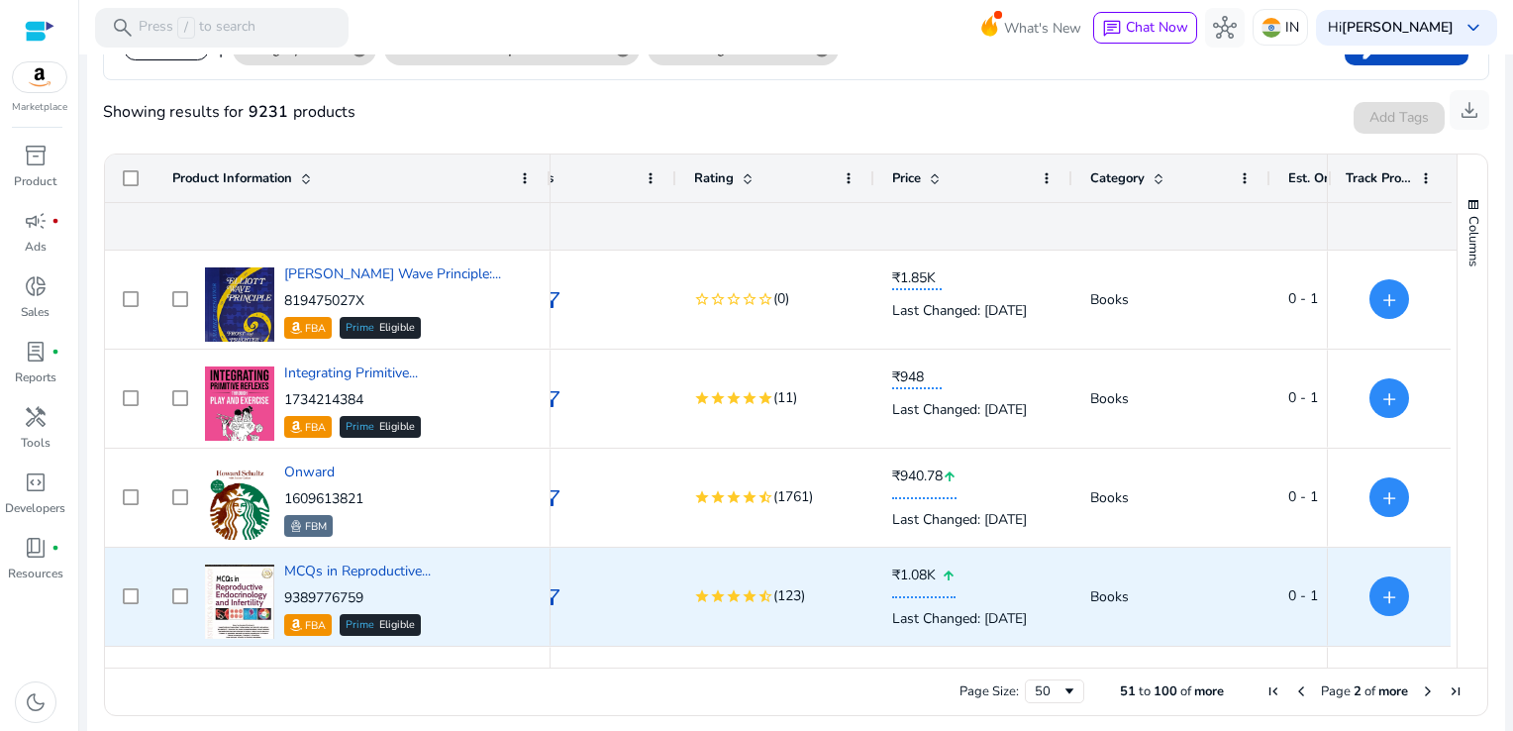
scroll to position [369, 0]
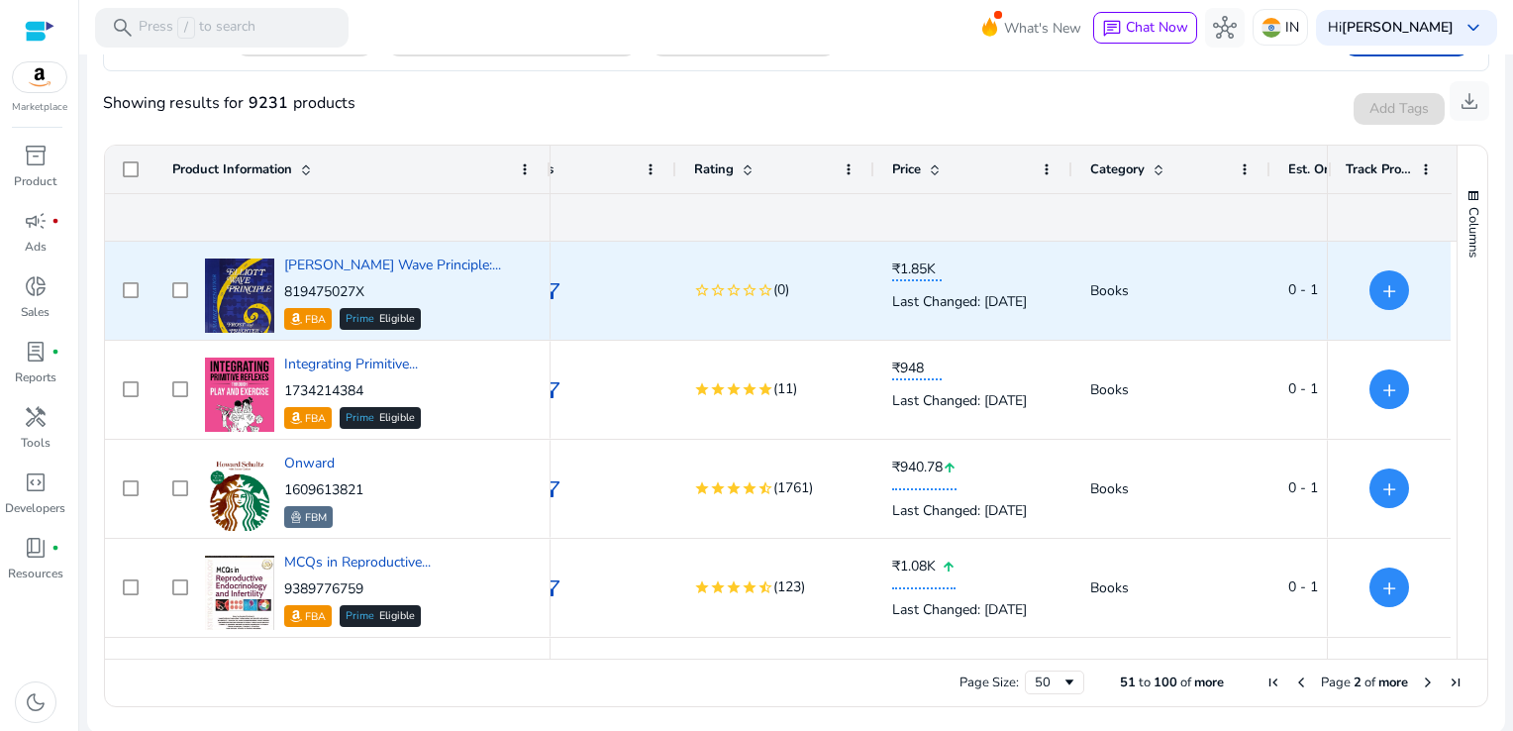
click at [984, 304] on div "Last Changed: [DATE]" at bounding box center [973, 301] width 162 height 41
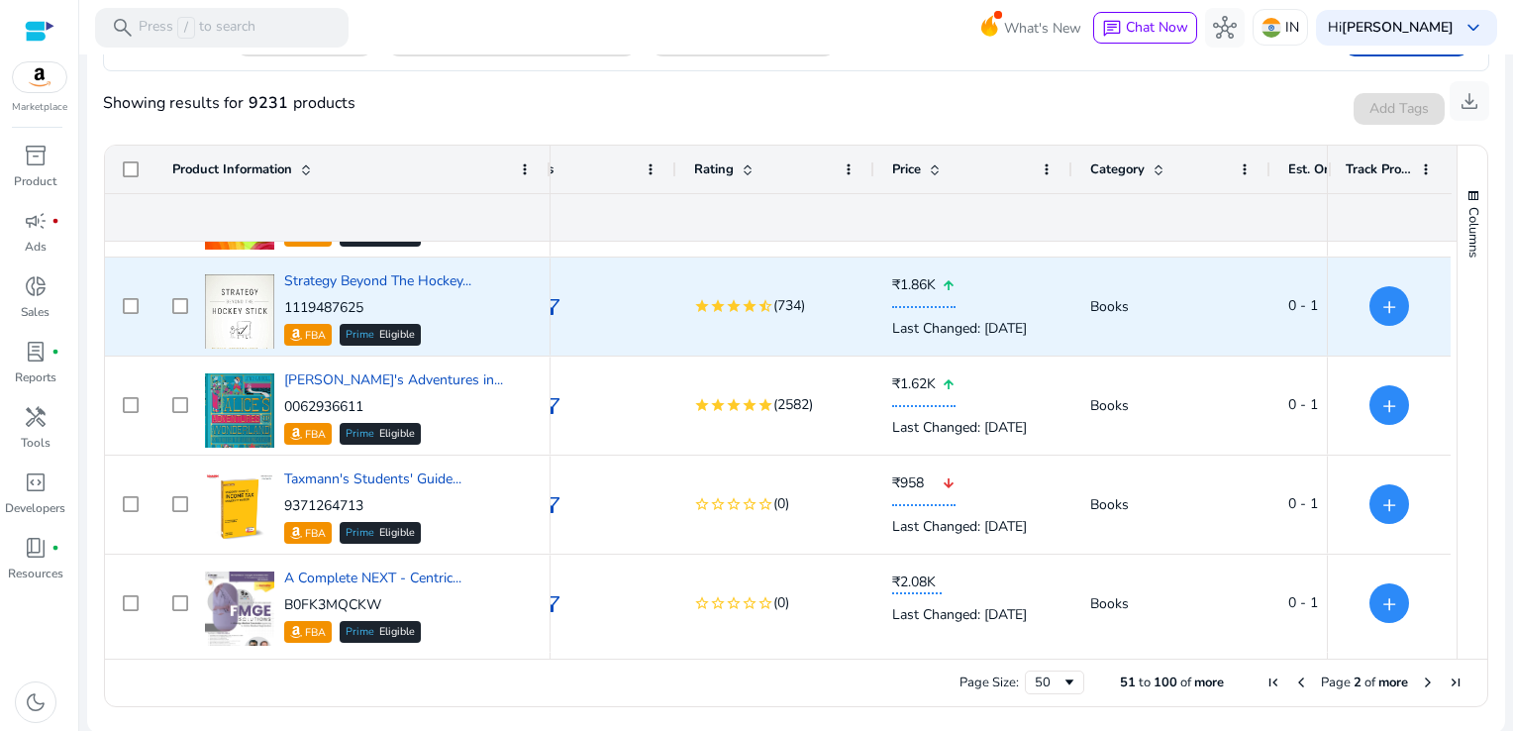
scroll to position [1370, 0]
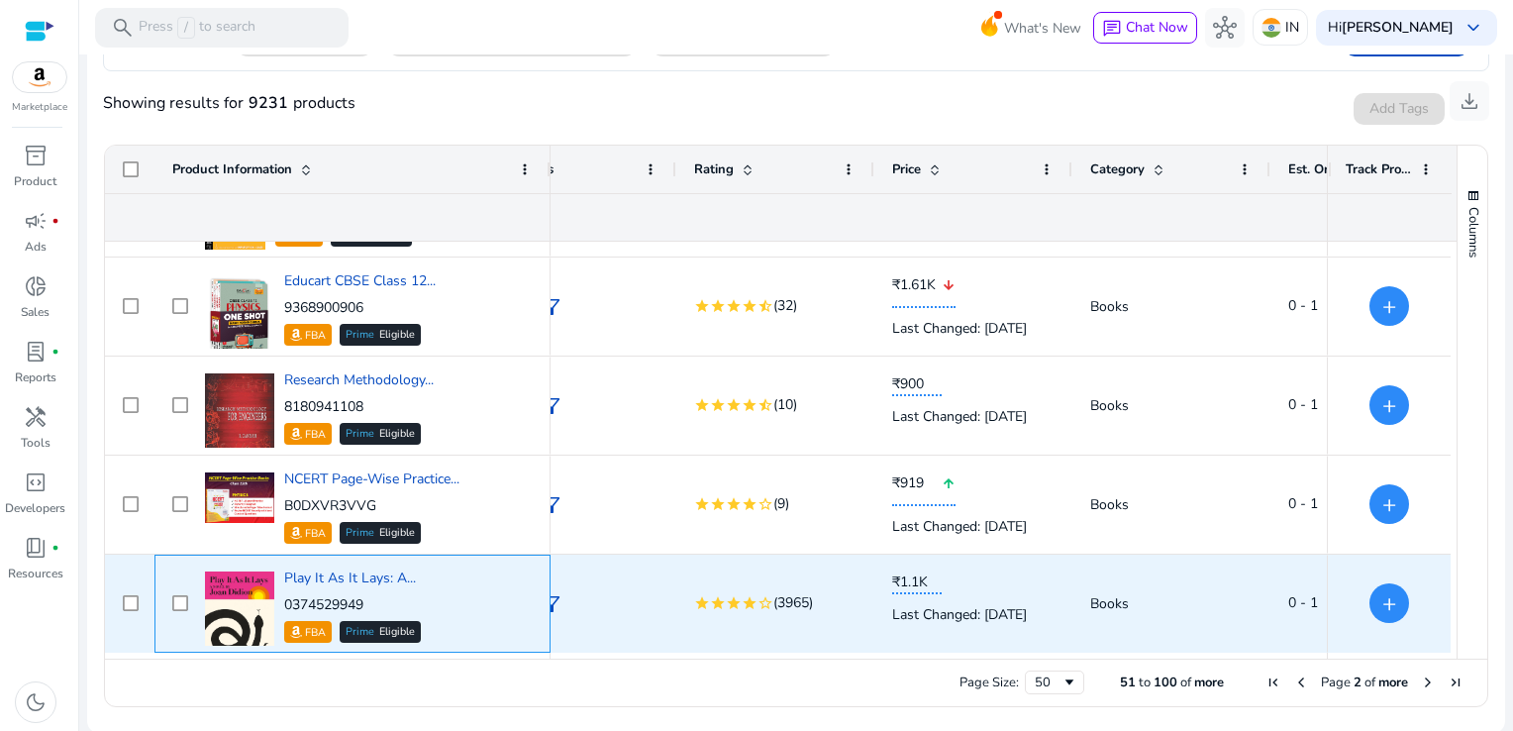
drag, startPoint x: 379, startPoint y: 597, endPoint x: 279, endPoint y: 599, distance: 100.0
click at [279, 599] on div "Play It As It Lays: A... 0374529949 FBA Prime Eligible" at bounding box center [366, 603] width 333 height 84
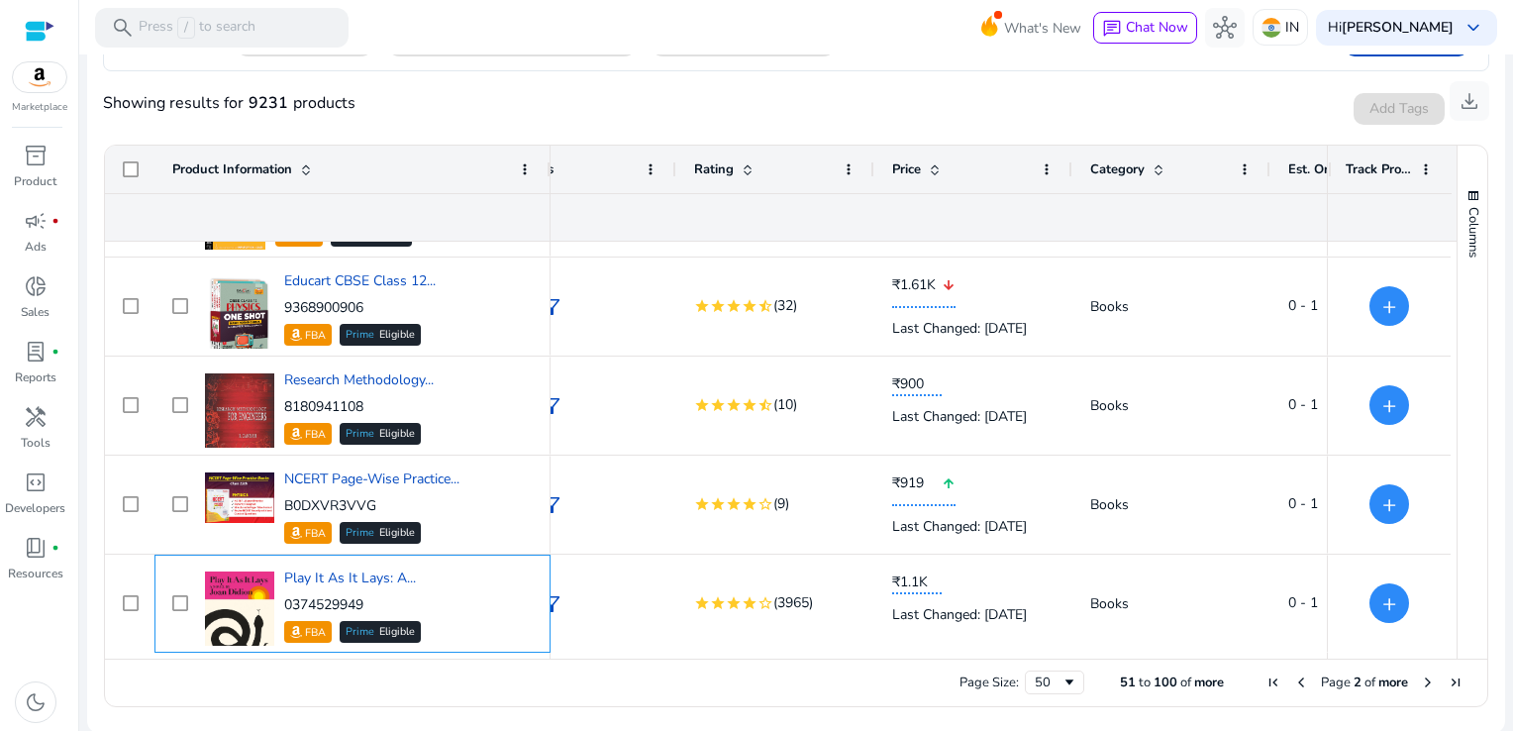
drag, startPoint x: 279, startPoint y: 599, endPoint x: 380, endPoint y: 604, distance: 101.1
click at [380, 604] on p "0374529949" at bounding box center [352, 605] width 137 height 20
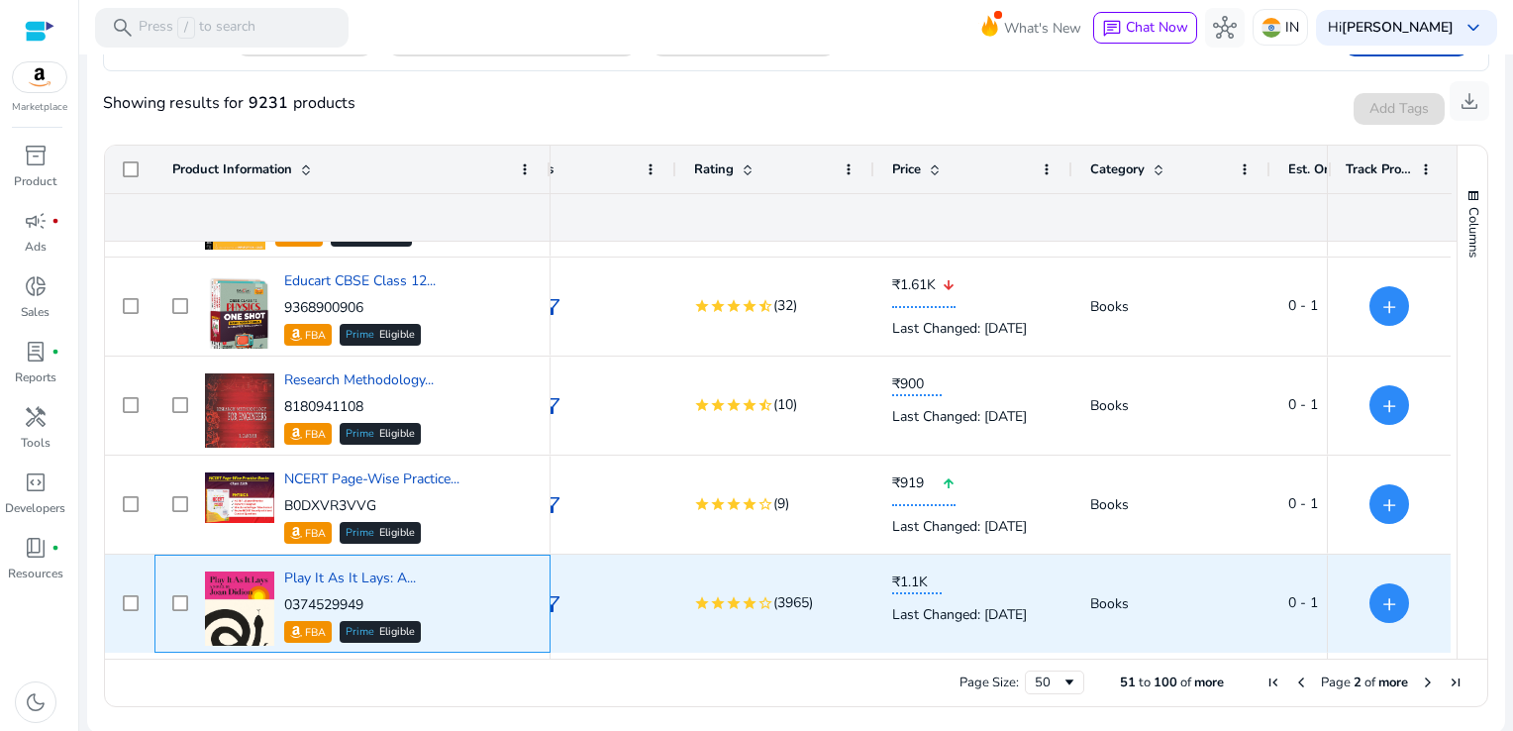
click at [374, 604] on p "0374529949" at bounding box center [352, 605] width 137 height 20
drag, startPoint x: 374, startPoint y: 604, endPoint x: 301, endPoint y: 608, distance: 73.4
click at [301, 608] on p "0374529949" at bounding box center [352, 605] width 137 height 20
copy p "0374529949"
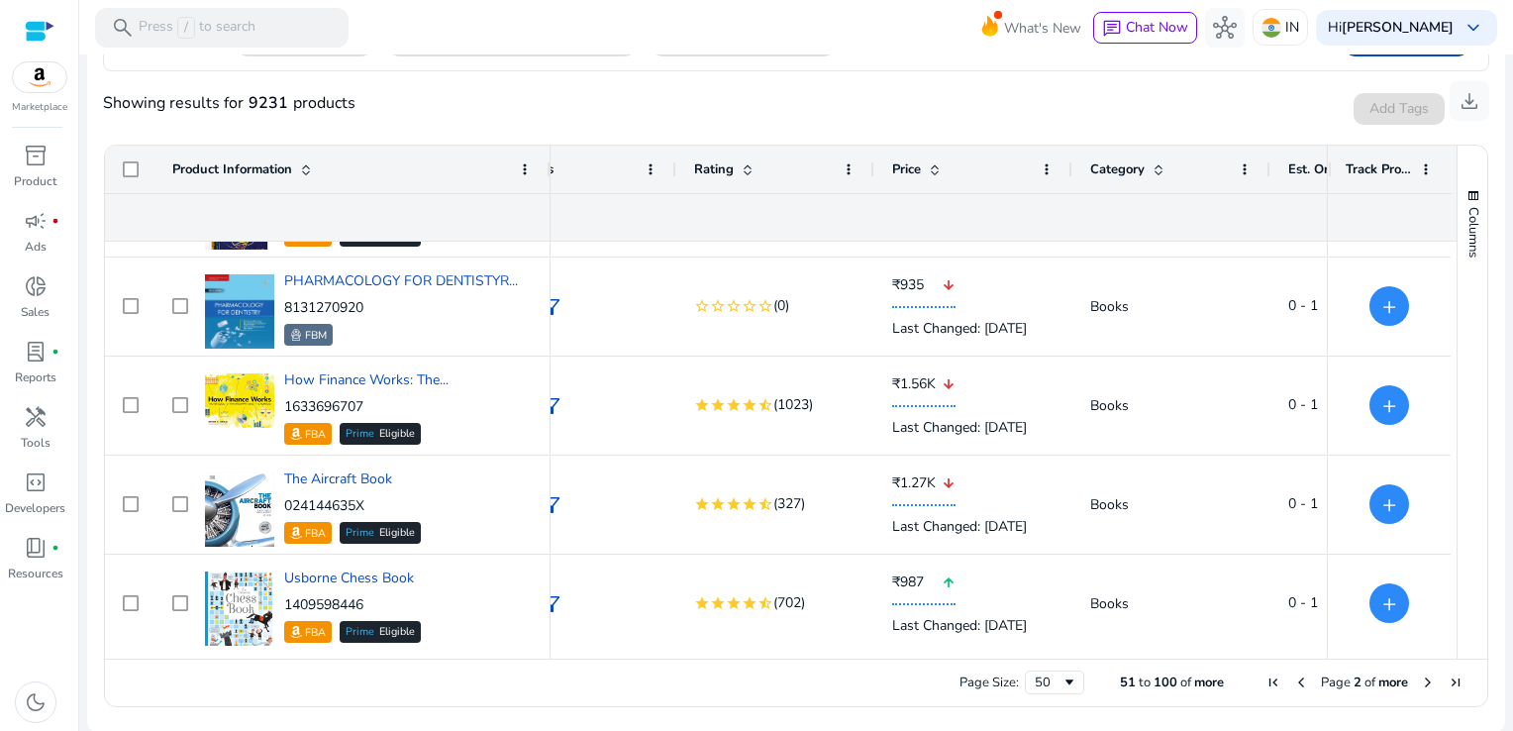
scroll to position [3746, 0]
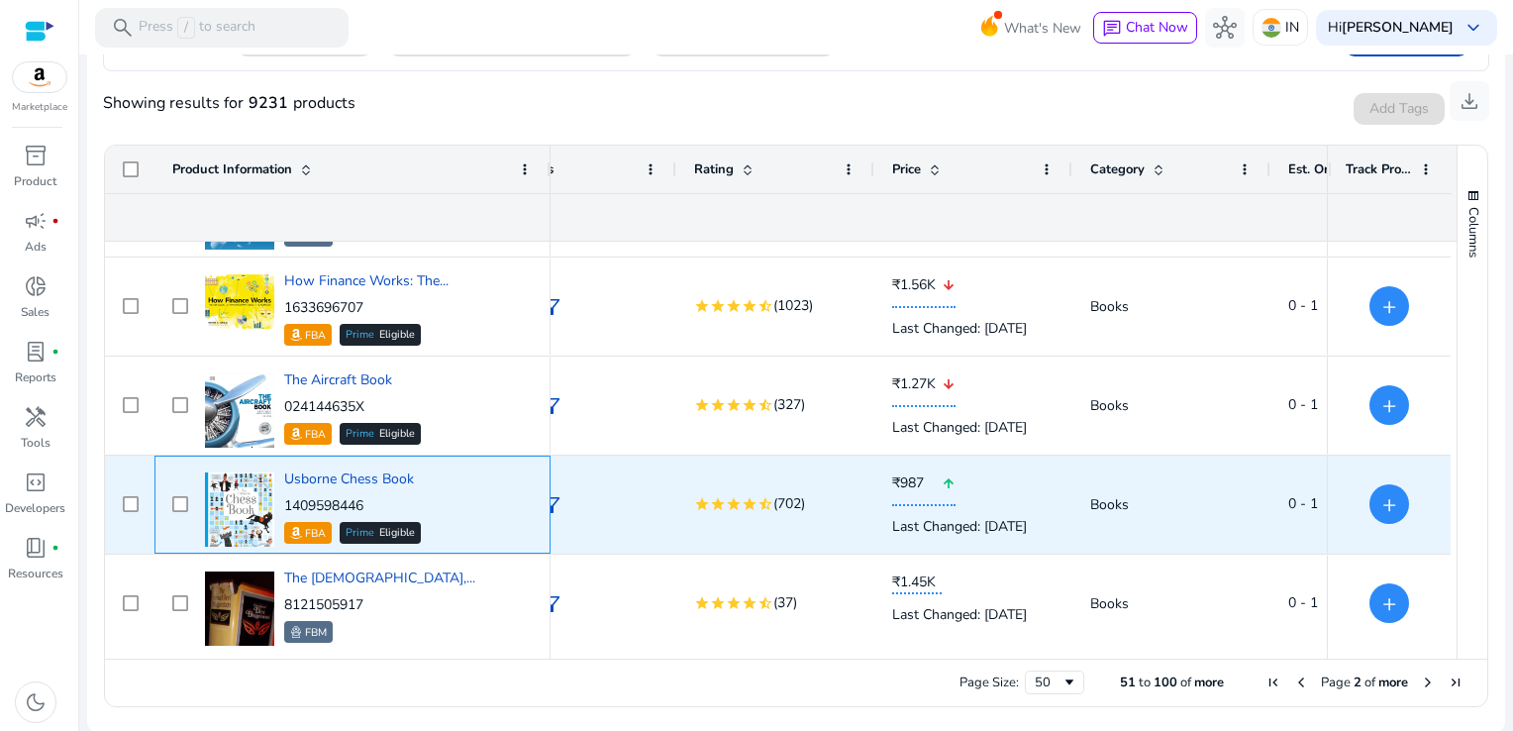
drag, startPoint x: 376, startPoint y: 504, endPoint x: 287, endPoint y: 509, distance: 89.2
click at [287, 509] on p "1409598446" at bounding box center [352, 506] width 137 height 20
copy p "1409598446"
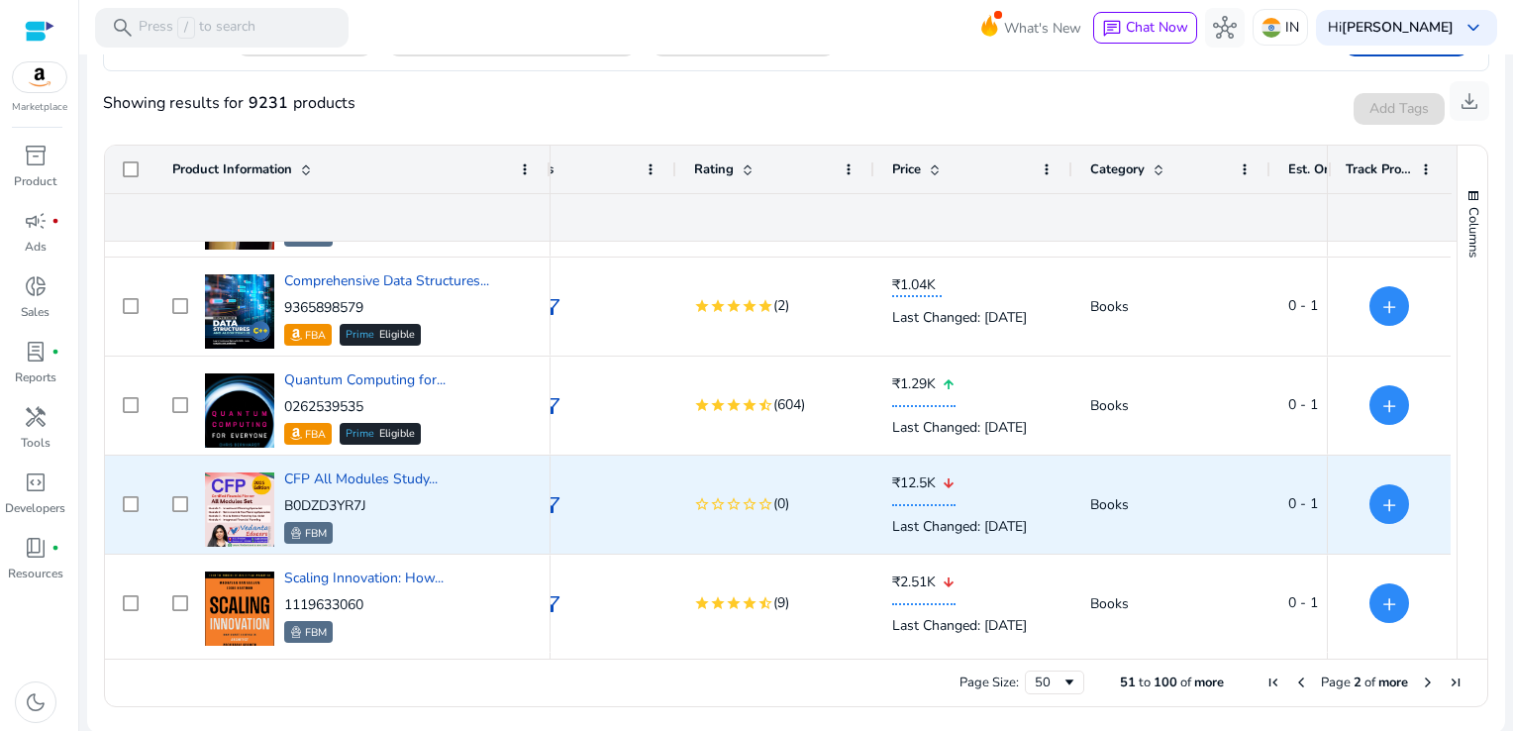
scroll to position [4241, 0]
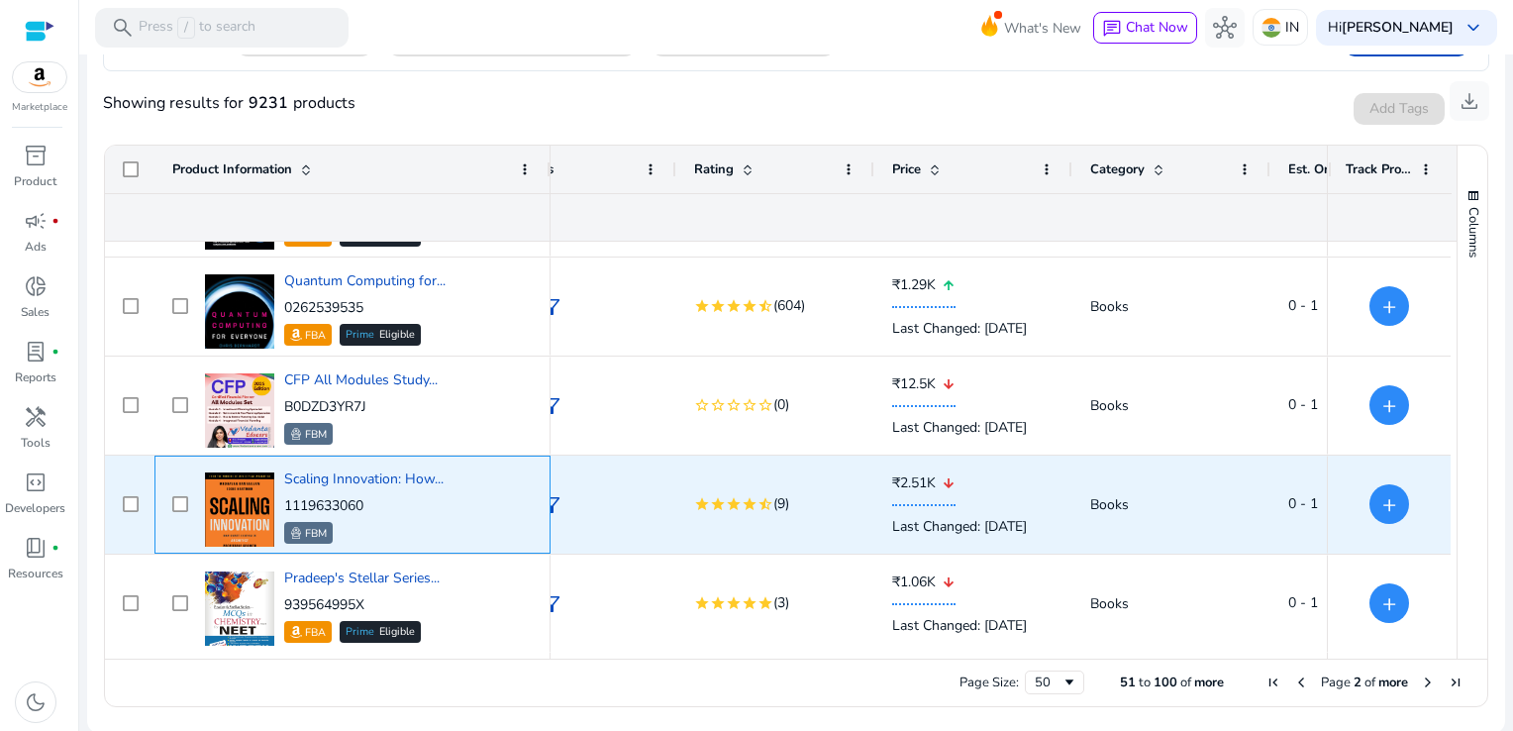
drag, startPoint x: 376, startPoint y: 494, endPoint x: 285, endPoint y: 505, distance: 91.7
click at [285, 505] on p "1119633060" at bounding box center [363, 506] width 159 height 20
copy p "1119633060"
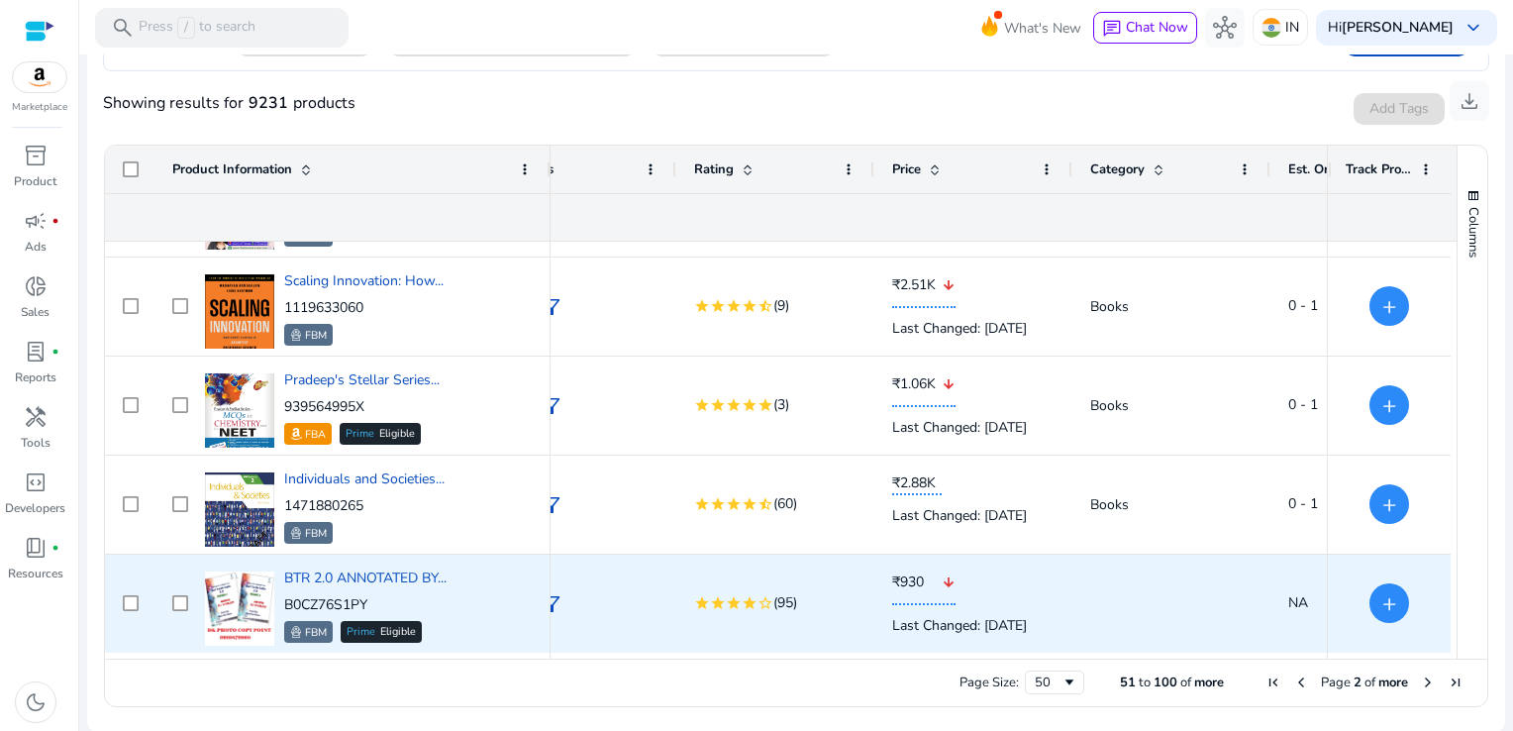
scroll to position [4538, 0]
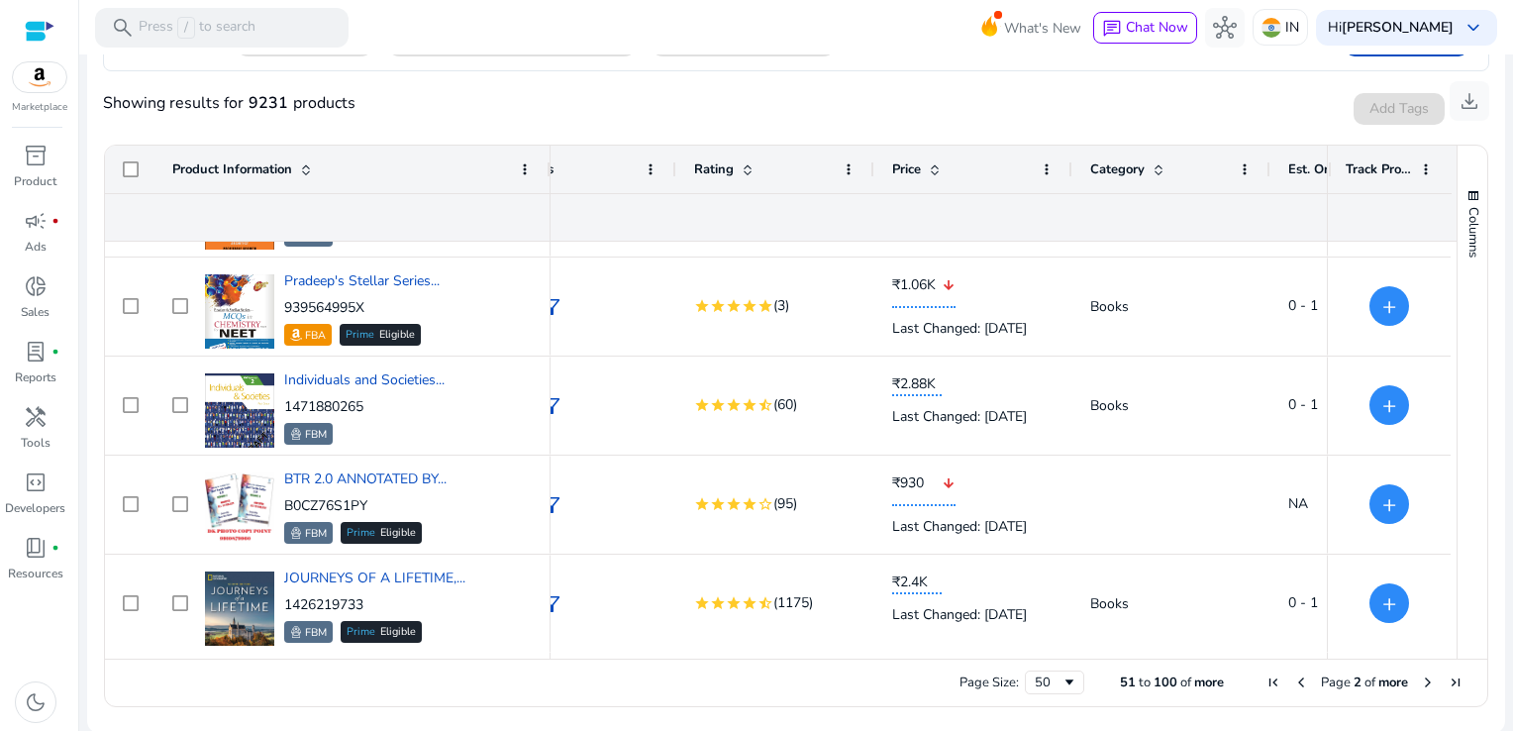
click at [1420, 678] on span "Next Page" at bounding box center [1428, 682] width 16 height 16
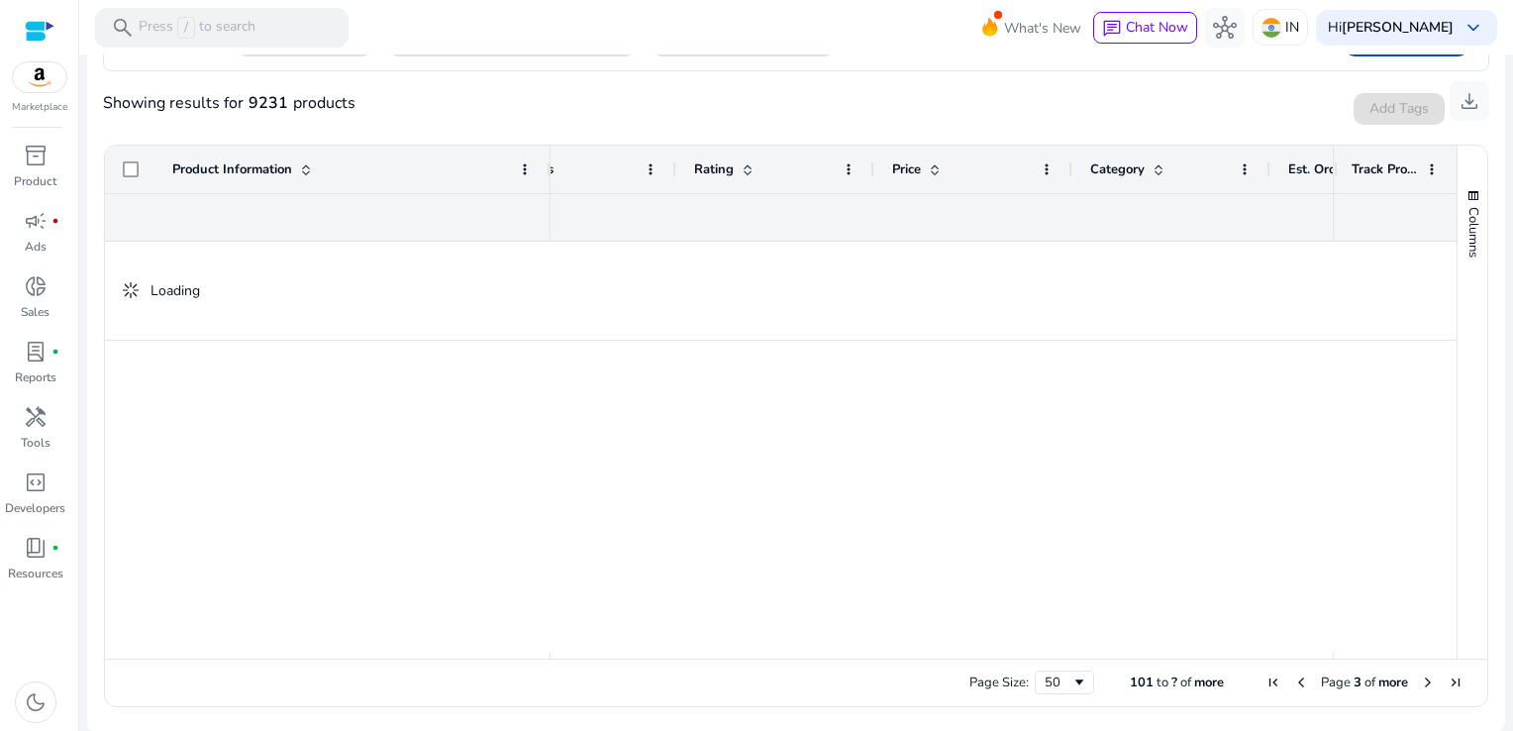
scroll to position [0, 0]
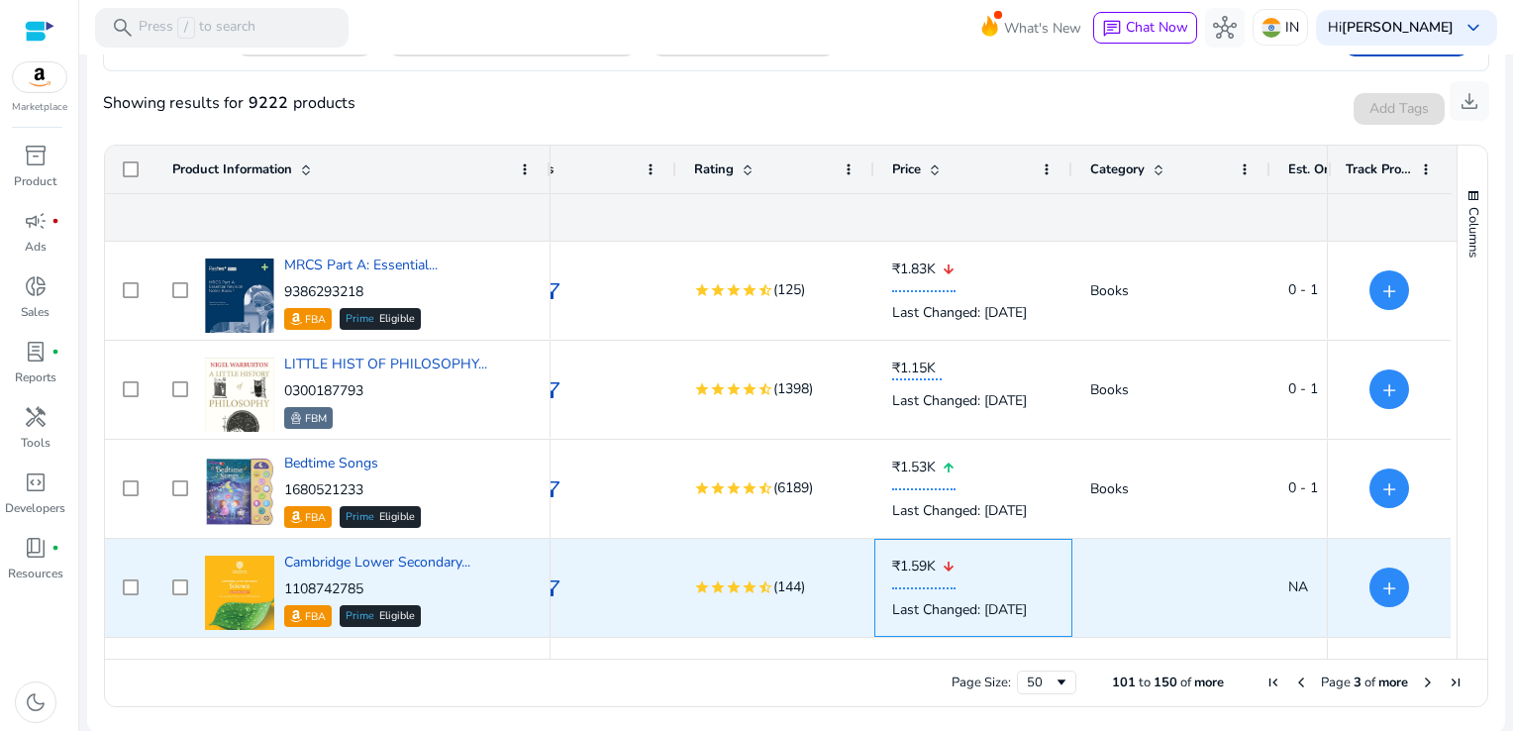
click at [987, 568] on p "₹1.59K arrow_downward" at bounding box center [973, 566] width 162 height 45
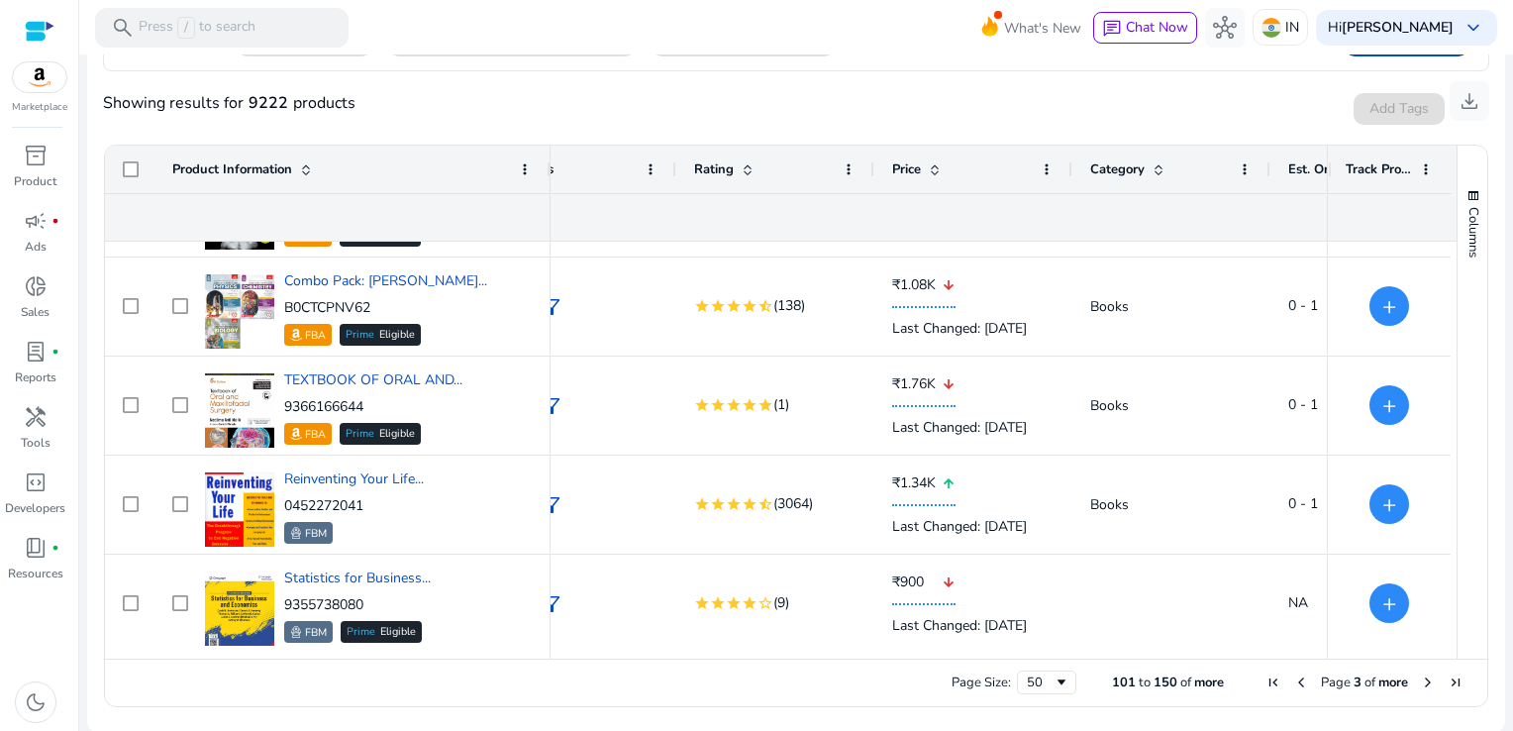
scroll to position [578, 0]
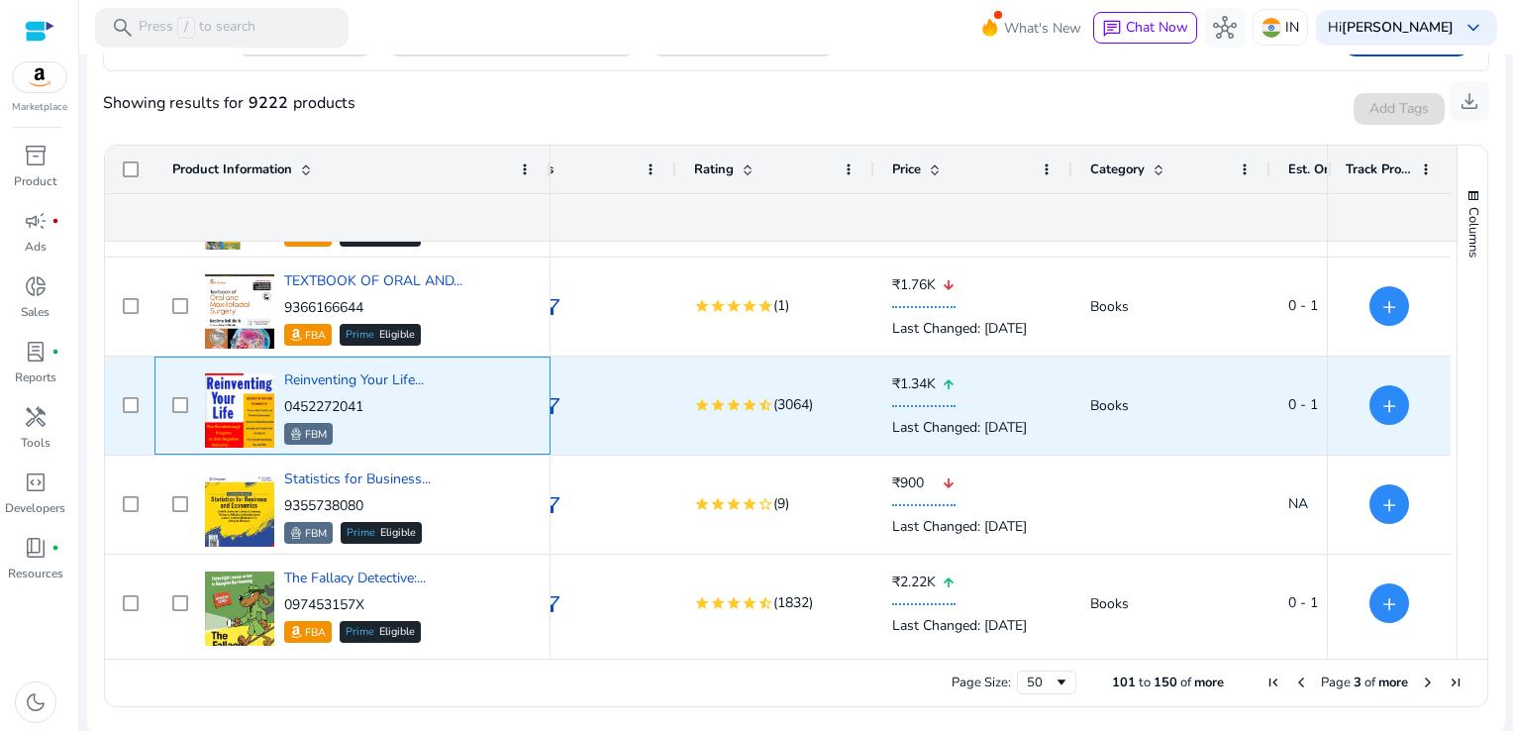
drag, startPoint x: 379, startPoint y: 405, endPoint x: 281, endPoint y: 398, distance: 98.2
click at [281, 398] on div "Reinventing Your Life... 0452272041 FBM" at bounding box center [366, 405] width 333 height 84
copy p "0452272041"
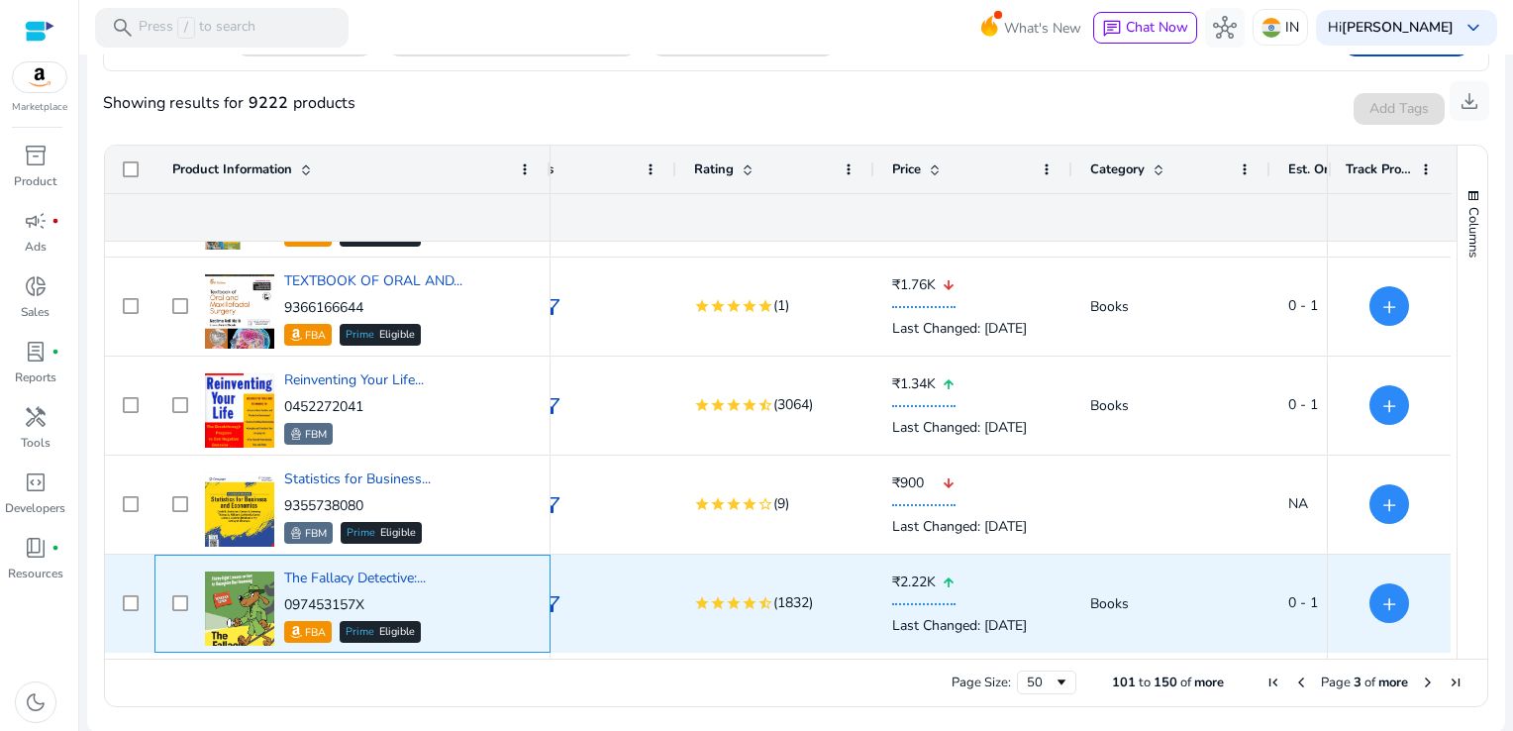
drag, startPoint x: 377, startPoint y: 598, endPoint x: 287, endPoint y: 596, distance: 90.1
click at [287, 596] on p "097453157X" at bounding box center [355, 605] width 142 height 20
copy p "097453157X"
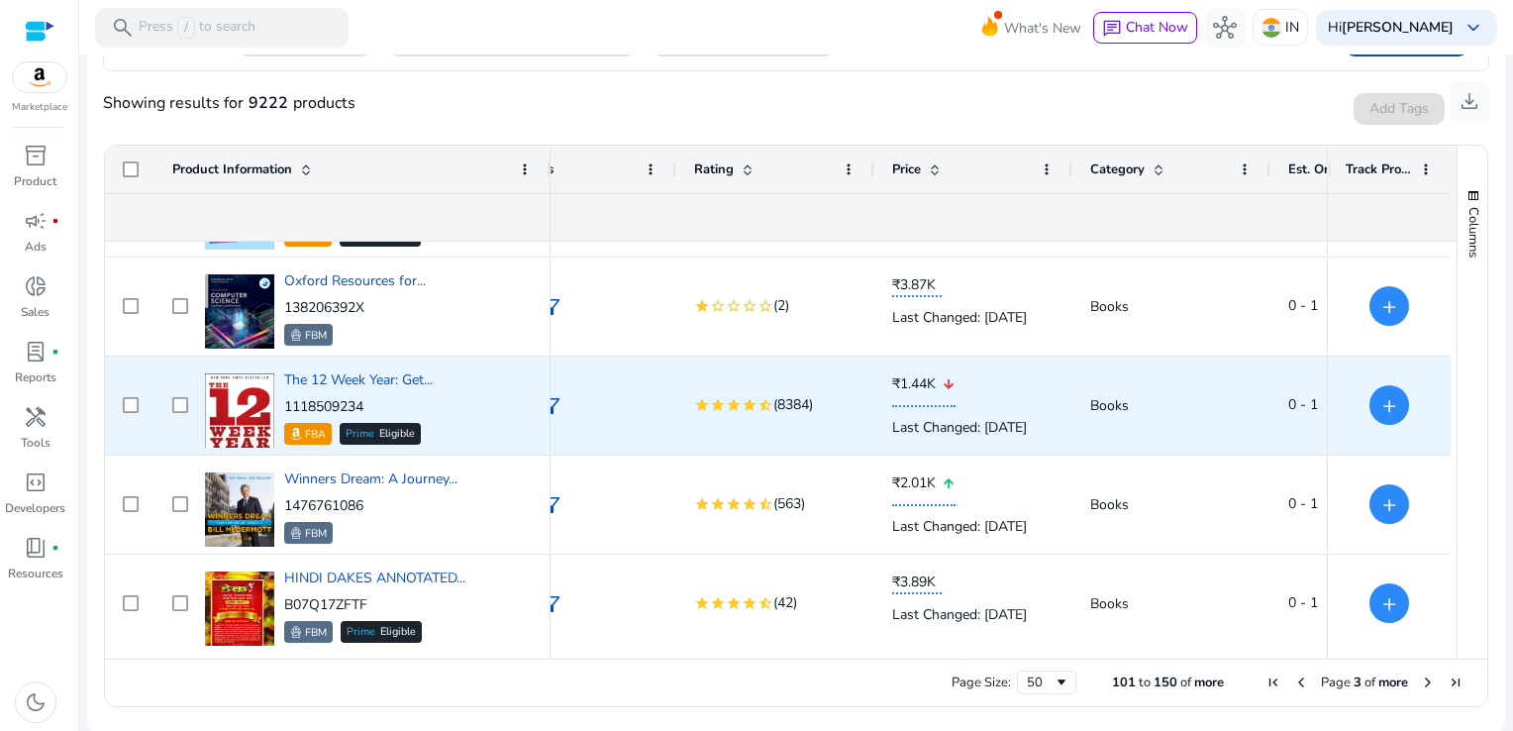
scroll to position [1568, 0]
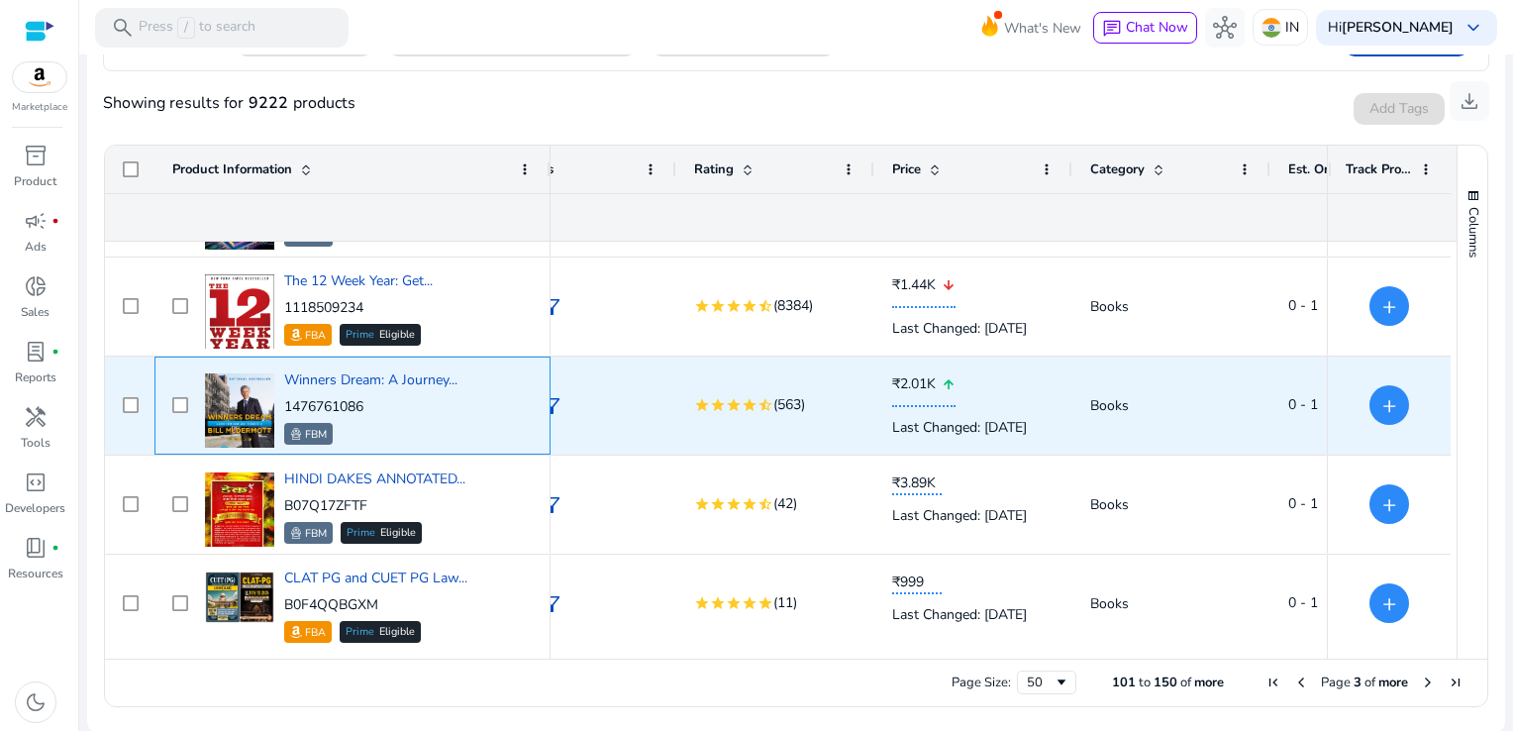
drag, startPoint x: 369, startPoint y: 406, endPoint x: 285, endPoint y: 404, distance: 84.2
click at [285, 404] on p "1476761086" at bounding box center [370, 407] width 173 height 20
copy p "1476761086"
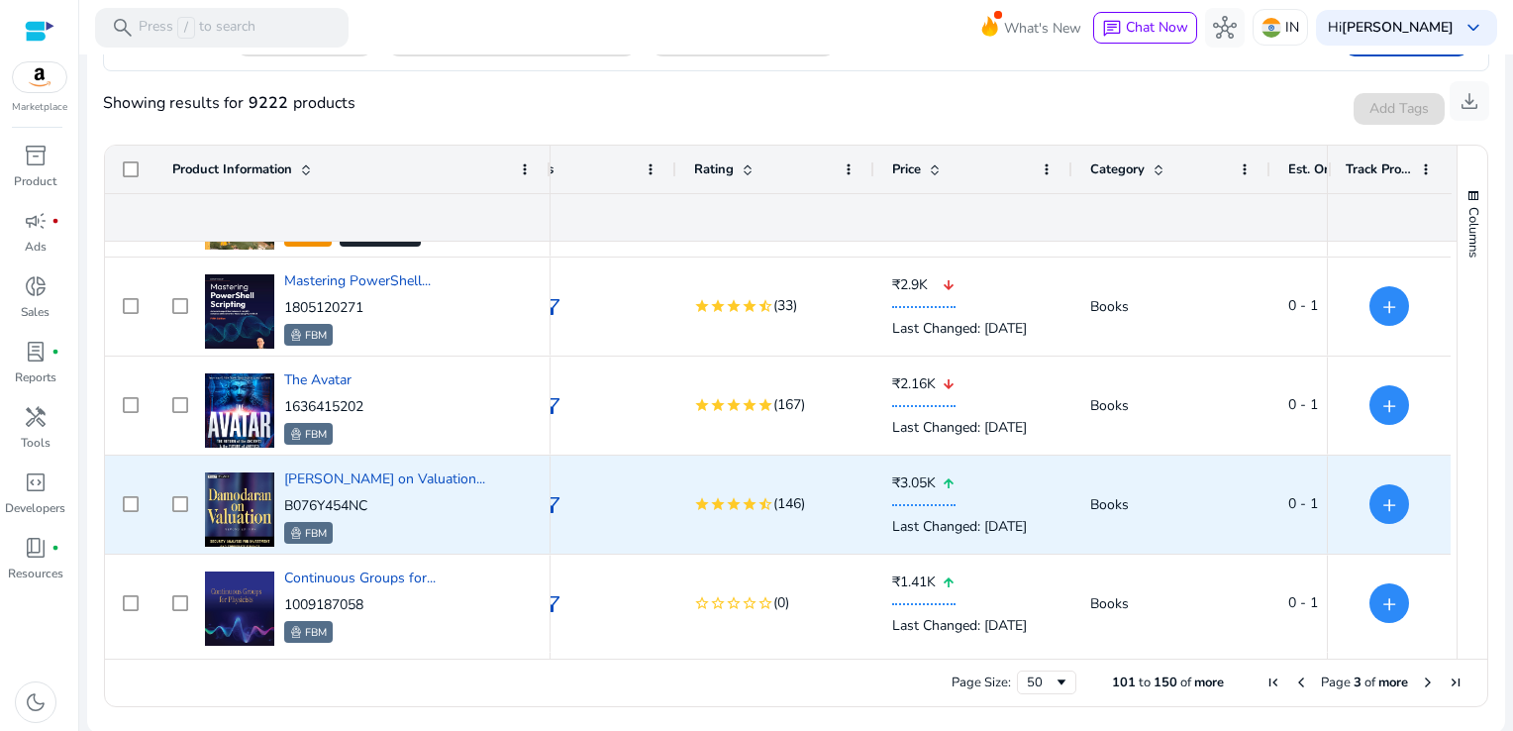
scroll to position [0, 0]
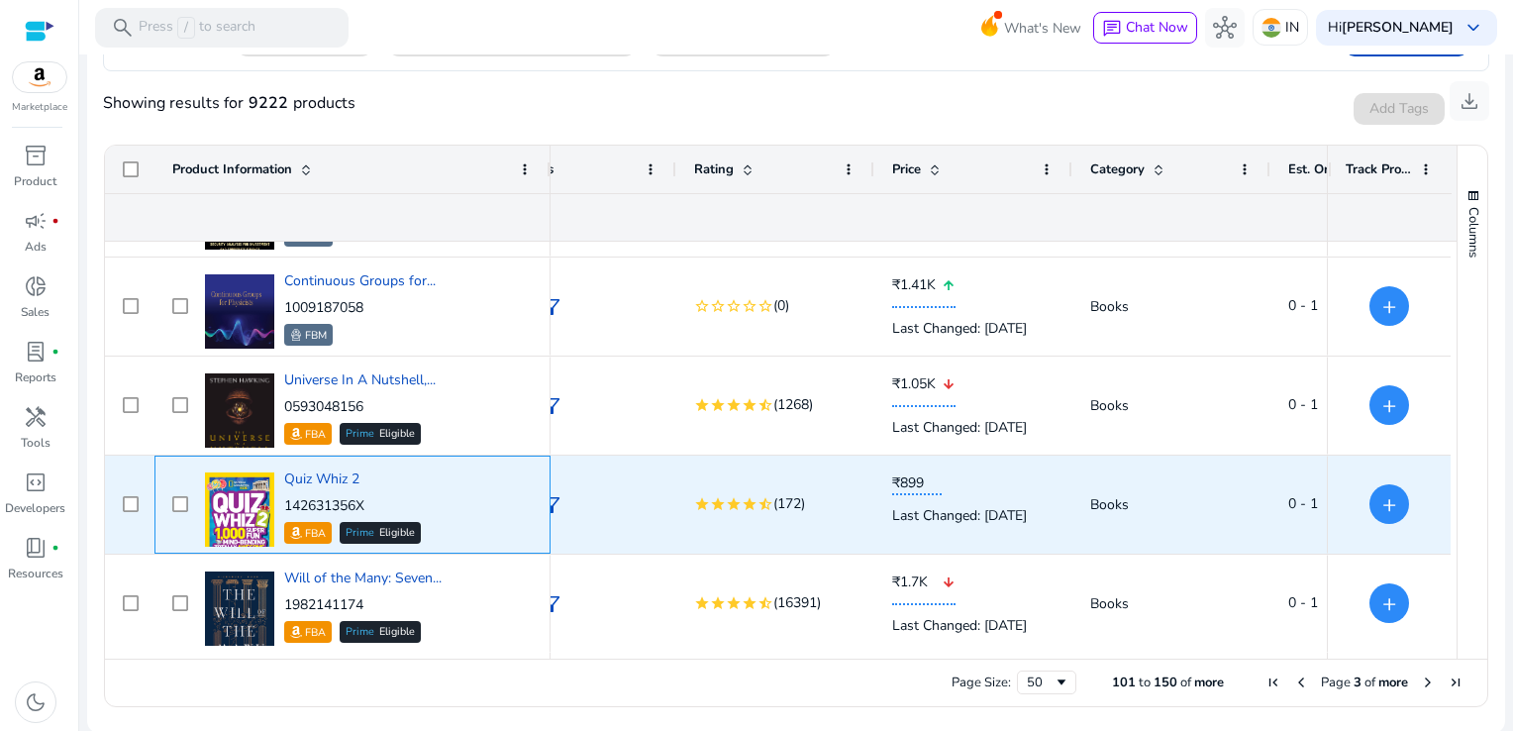
drag, startPoint x: 367, startPoint y: 497, endPoint x: 285, endPoint y: 501, distance: 82.3
click at [285, 501] on p "142631356X" at bounding box center [352, 506] width 137 height 20
copy p "142631356X"
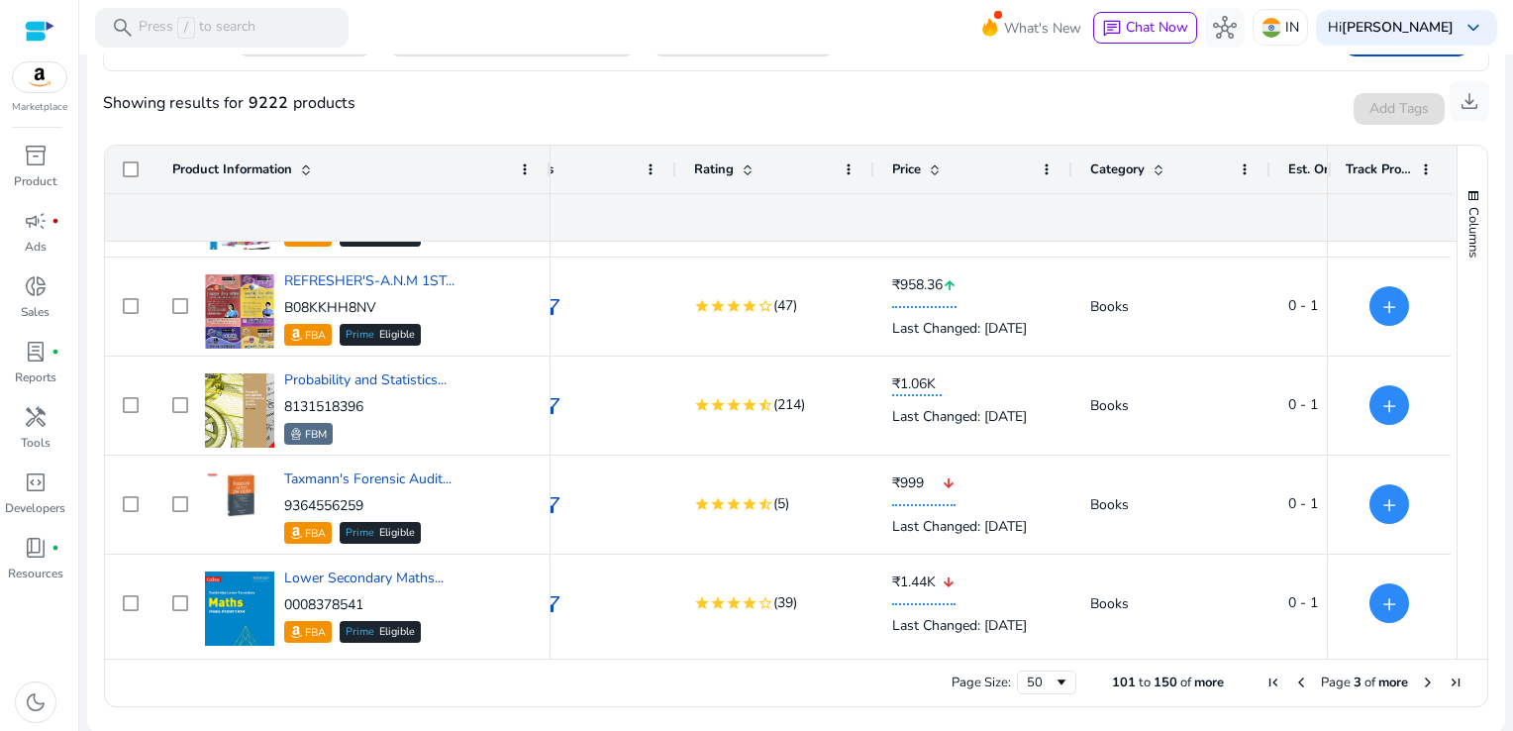
click at [1420, 678] on span "Next Page" at bounding box center [1428, 682] width 16 height 16
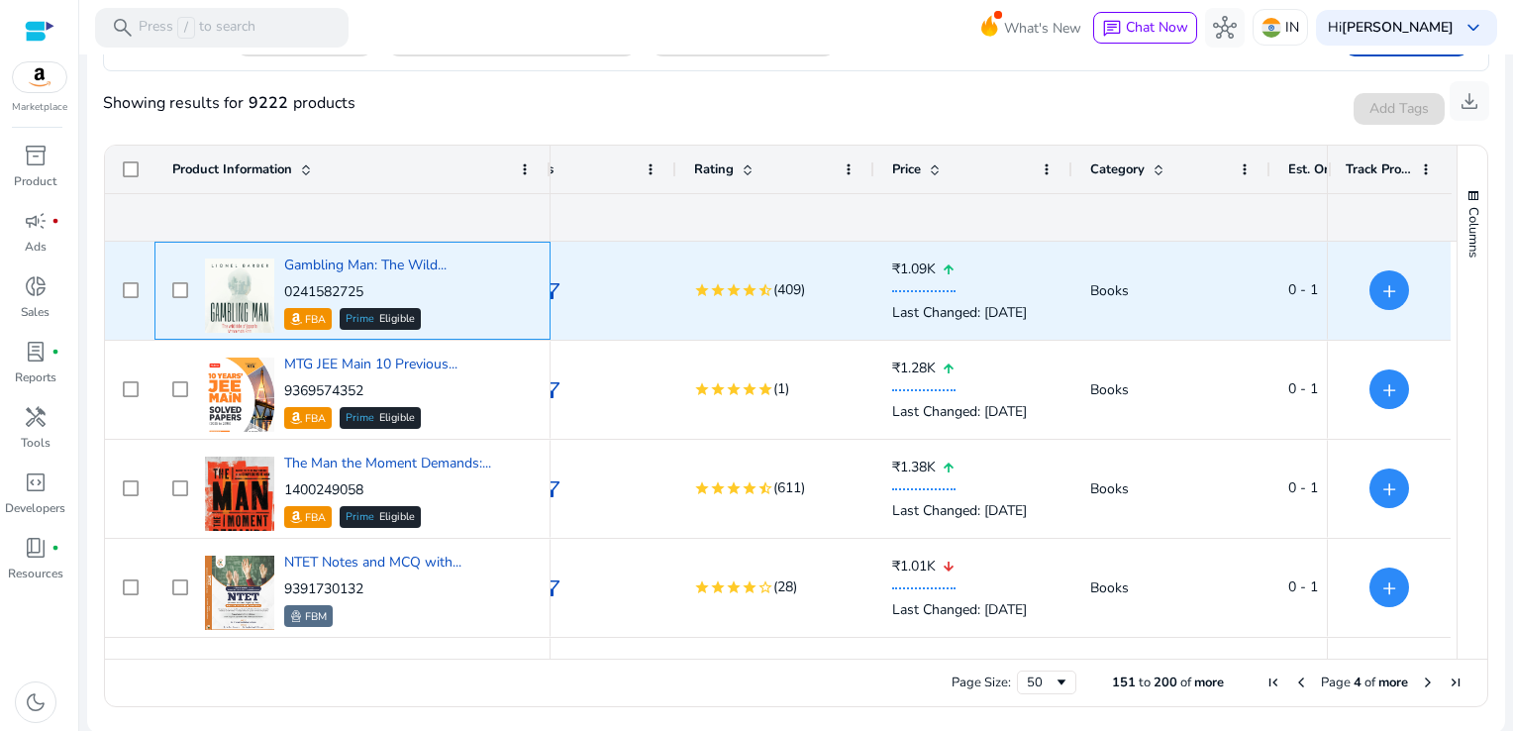
drag, startPoint x: 376, startPoint y: 287, endPoint x: 281, endPoint y: 291, distance: 95.1
click at [281, 291] on div "Gambling Man: The Wild... 0241582725 FBA Prime Eligible" at bounding box center [366, 290] width 333 height 84
copy p "0241582725"
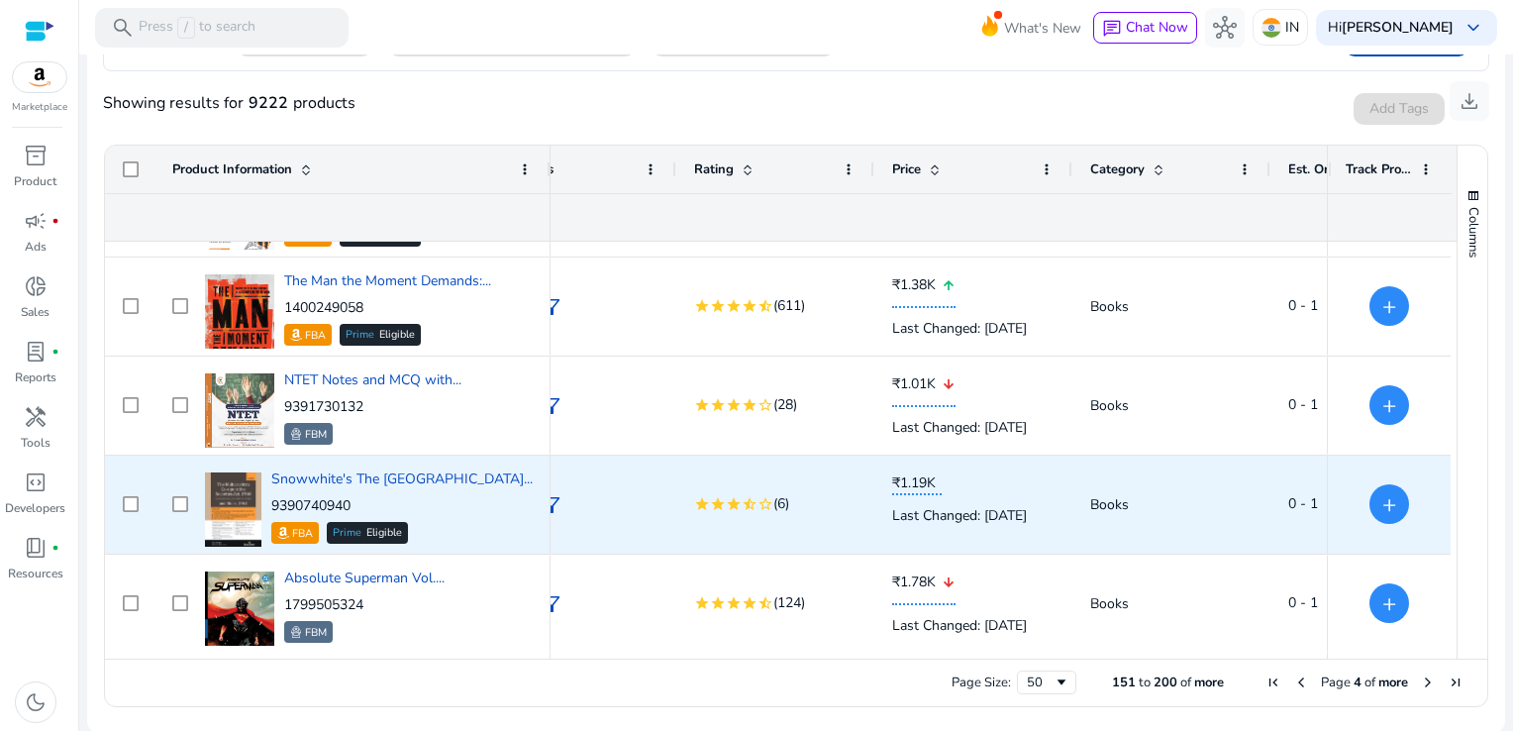
scroll to position [281, 0]
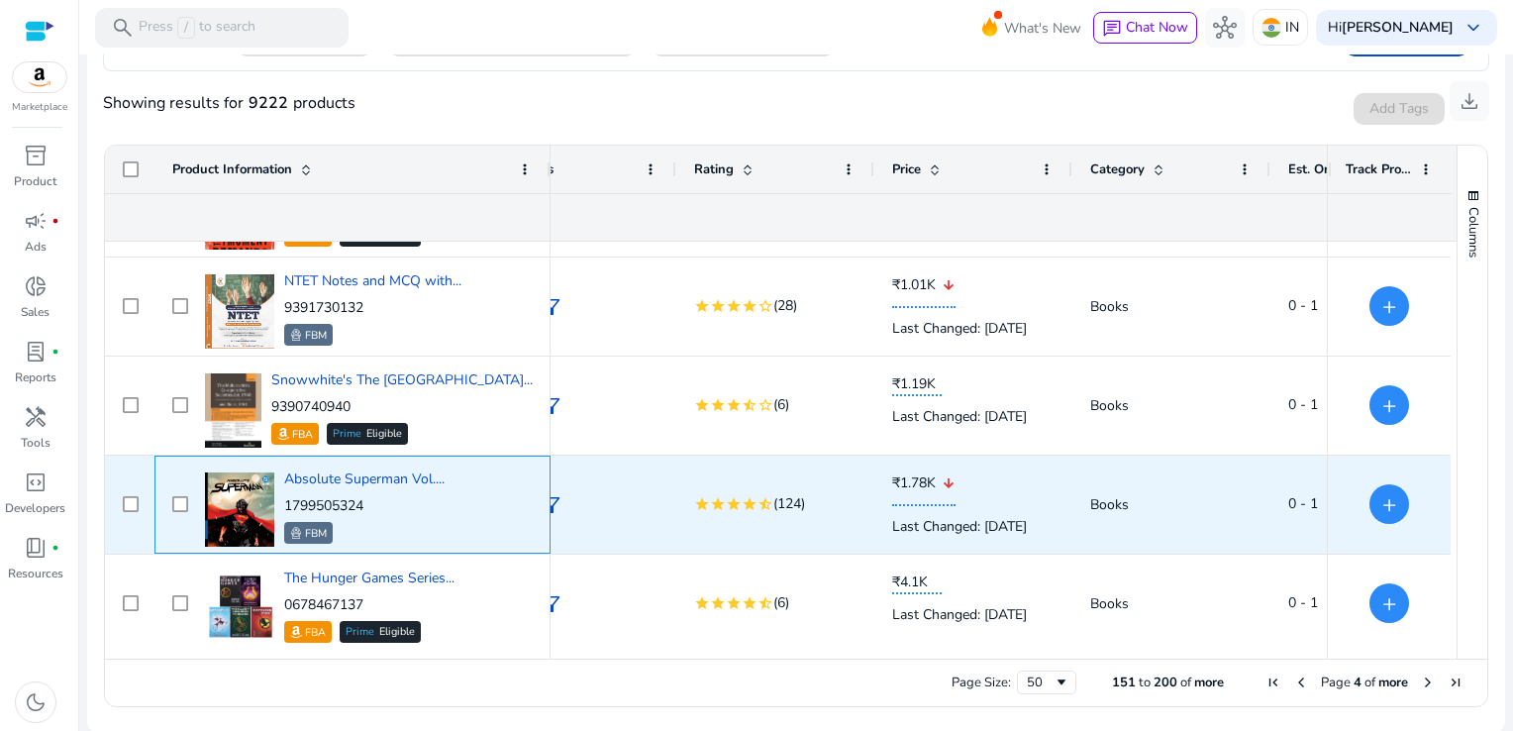
drag, startPoint x: 383, startPoint y: 495, endPoint x: 282, endPoint y: 506, distance: 101.6
click at [282, 506] on div "Absolute Superman Vol.... 1799505324 FBM" at bounding box center [366, 504] width 333 height 84
copy p "1799505324"
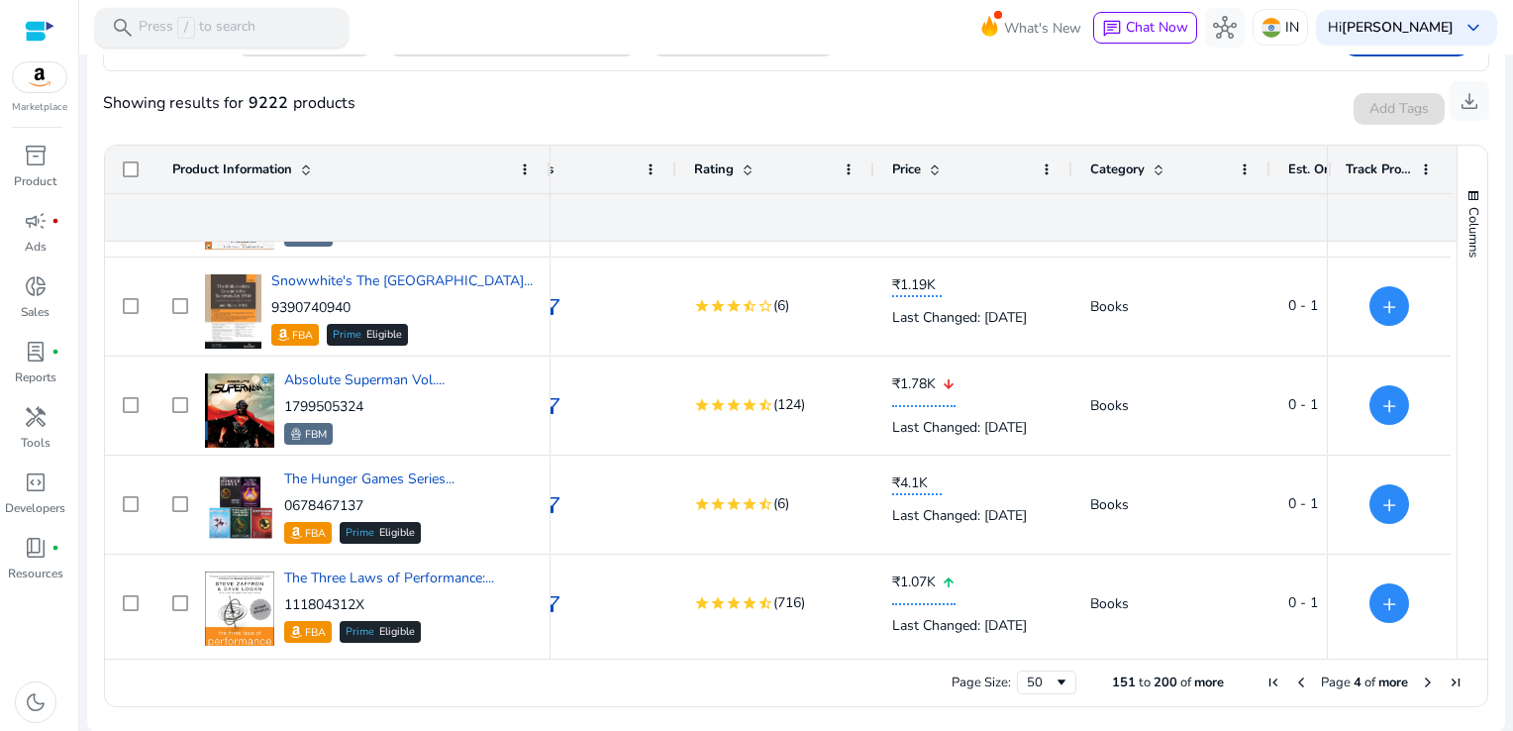
scroll to position [479, 0]
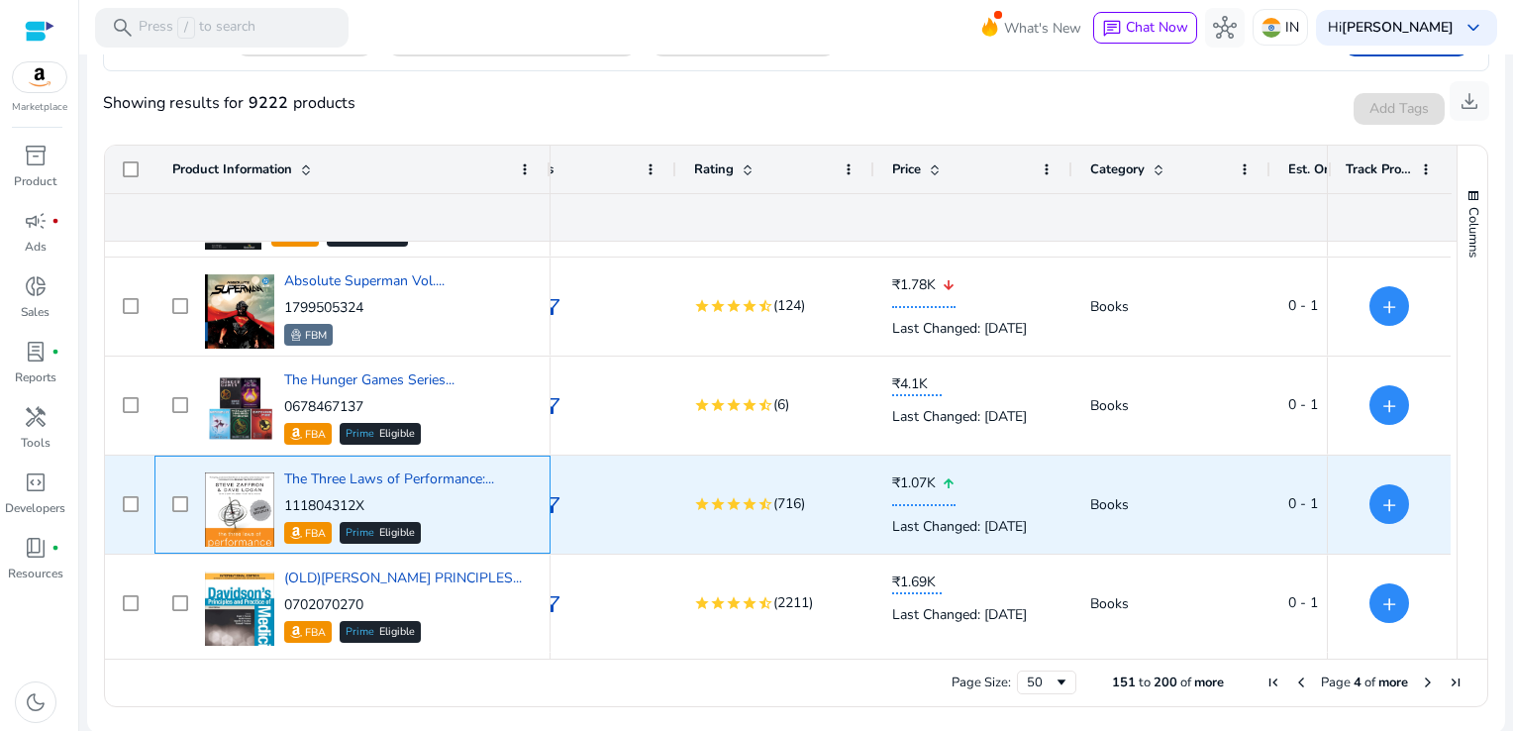
drag, startPoint x: 372, startPoint y: 497, endPoint x: 285, endPoint y: 500, distance: 87.2
click at [285, 500] on p "111804312X" at bounding box center [389, 506] width 210 height 20
copy p "111804312X"
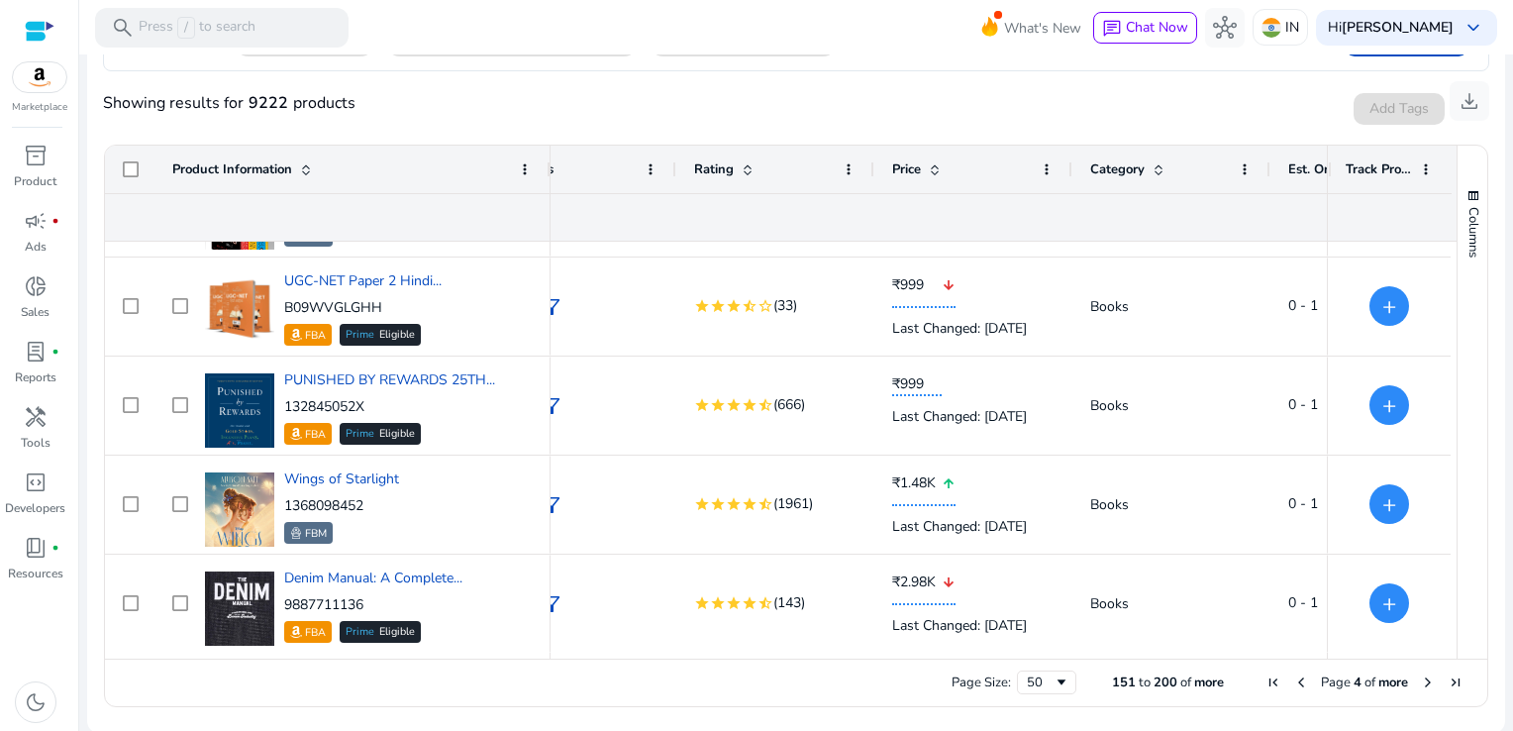
scroll to position [1073, 0]
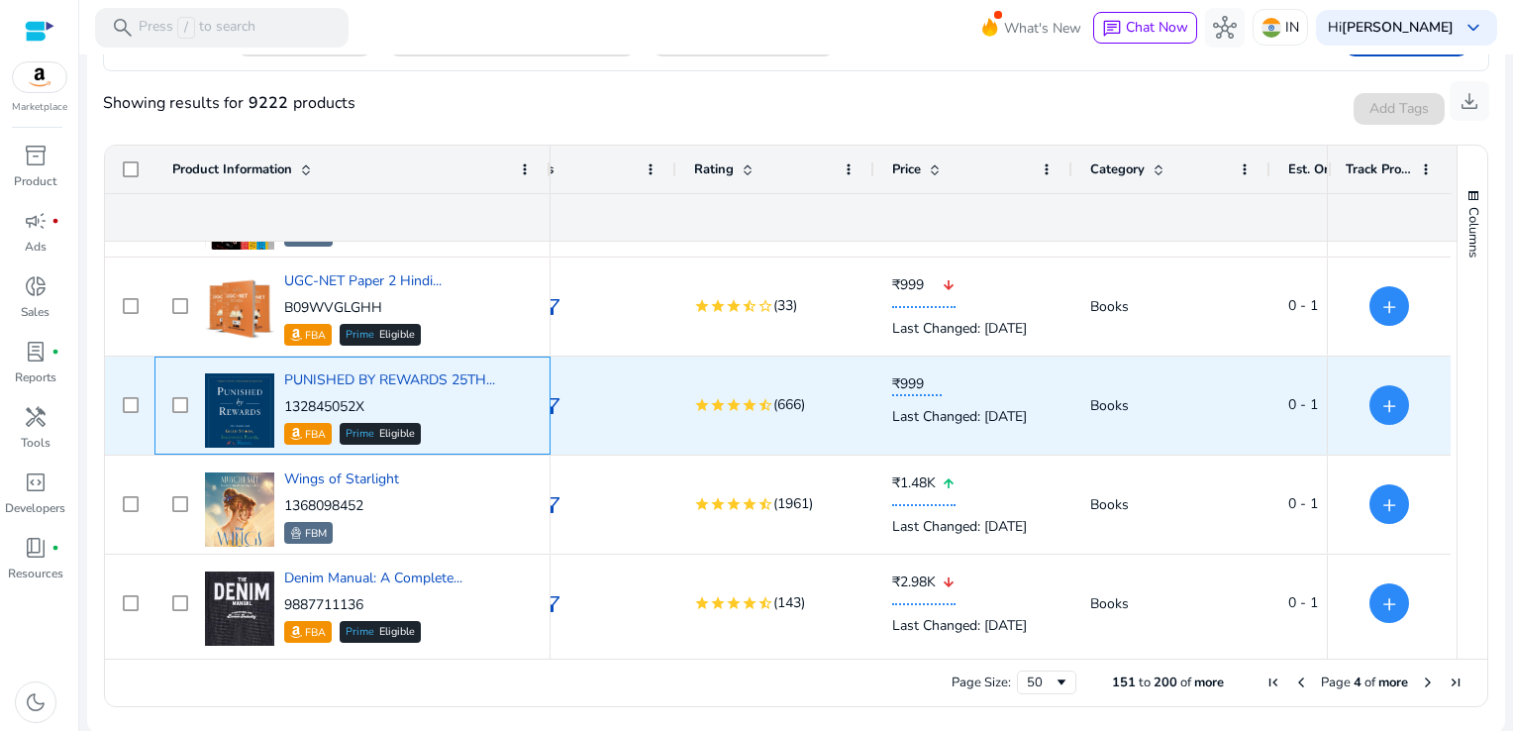
drag, startPoint x: 376, startPoint y: 402, endPoint x: 282, endPoint y: 403, distance: 94.0
click at [282, 403] on div "PUNISHED BY REWARDS 25TH... 132845052X FBA Prime Eligible" at bounding box center [366, 405] width 333 height 84
copy p "132845052X"
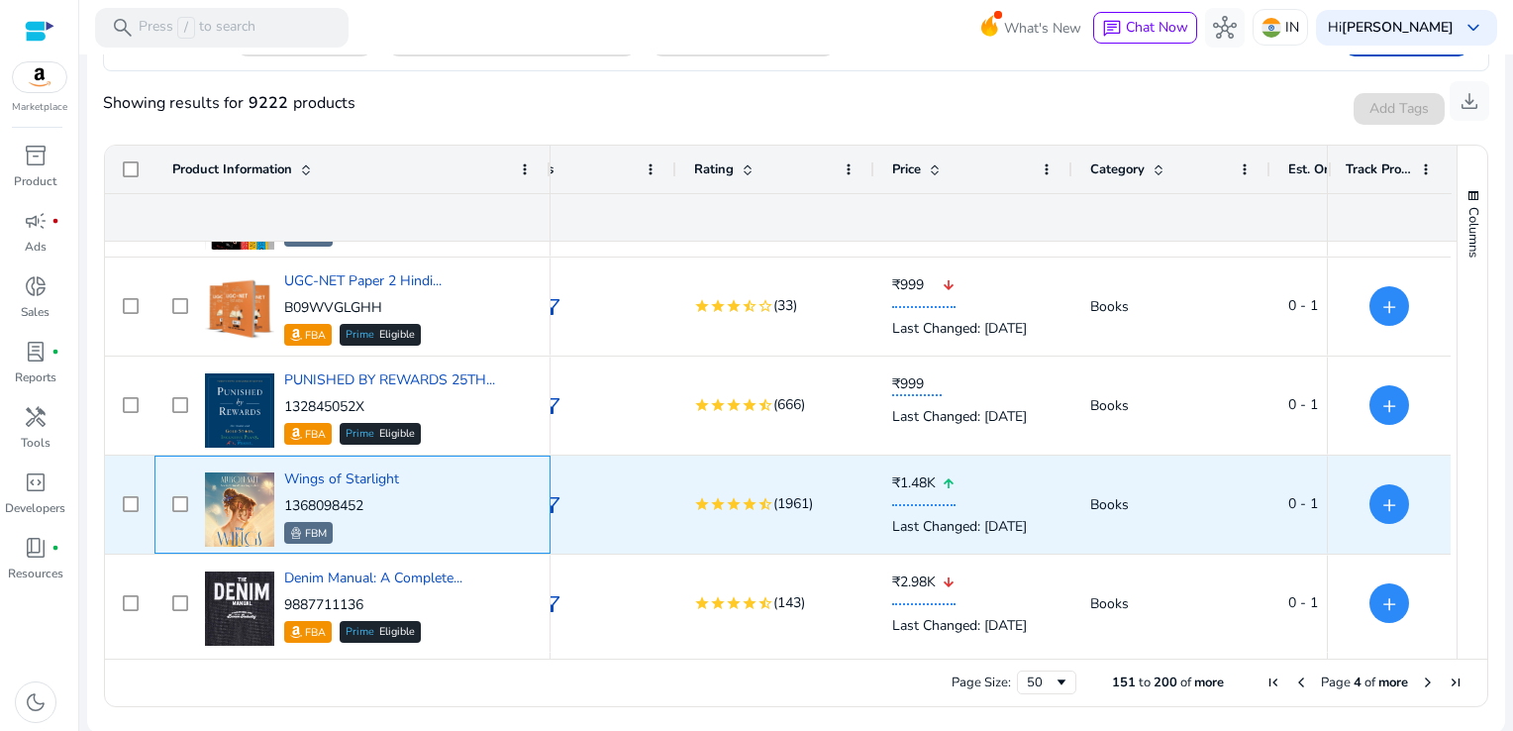
drag, startPoint x: 383, startPoint y: 501, endPoint x: 291, endPoint y: 501, distance: 92.1
click at [291, 501] on p "1368098452" at bounding box center [341, 506] width 115 height 20
copy p "368098452"
click at [364, 492] on div "Wings of Starlight 1368098452 FBM" at bounding box center [341, 506] width 115 height 74
drag, startPoint x: 368, startPoint y: 501, endPoint x: 282, endPoint y: 505, distance: 86.2
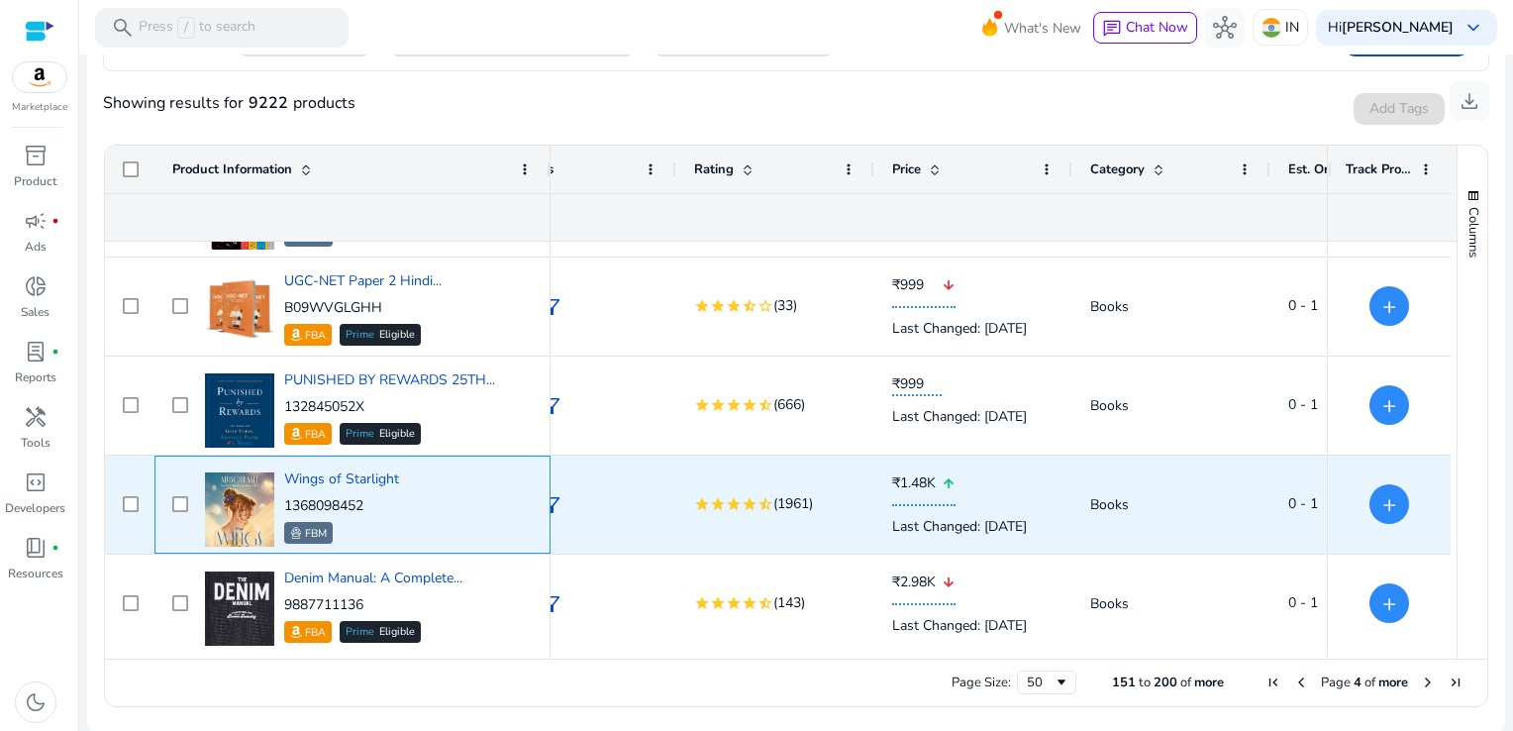
click at [282, 505] on div "Wings of Starlight 1368098452 FBM" at bounding box center [366, 504] width 333 height 84
copy p "1368098452"
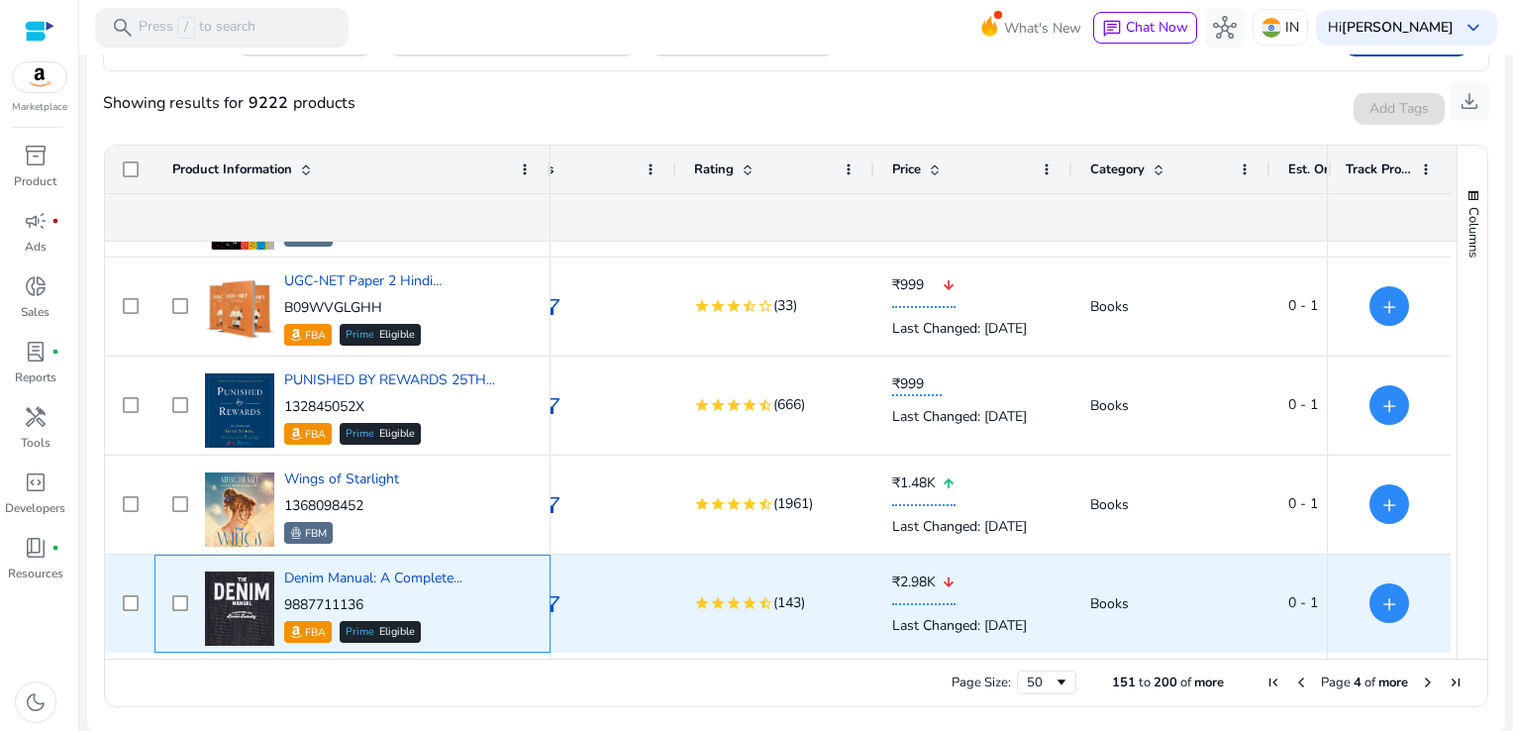
drag, startPoint x: 370, startPoint y: 609, endPoint x: 375, endPoint y: 600, distance: 10.2
click at [375, 600] on p "9887711136" at bounding box center [373, 605] width 178 height 20
drag, startPoint x: 375, startPoint y: 600, endPoint x: 277, endPoint y: 604, distance: 98.1
click at [277, 604] on div "Denim Manual: A Complete... 9887711136 FBA Prime Eligible" at bounding box center [366, 603] width 333 height 84
drag, startPoint x: 277, startPoint y: 604, endPoint x: 381, endPoint y: 605, distance: 103.9
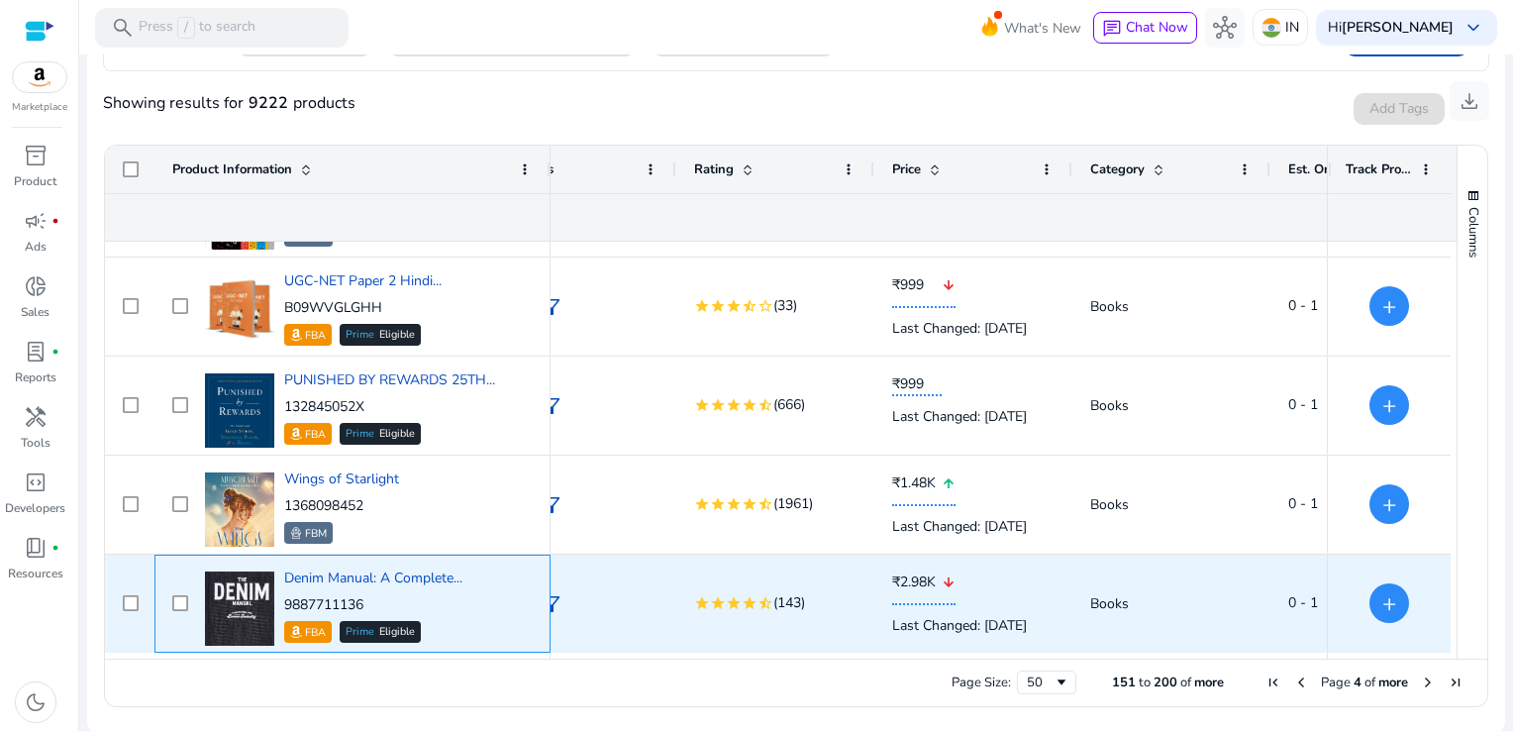
click at [381, 605] on p "9887711136" at bounding box center [373, 605] width 178 height 20
click at [380, 603] on p "9887711136" at bounding box center [373, 605] width 178 height 20
drag, startPoint x: 380, startPoint y: 603, endPoint x: 300, endPoint y: 604, distance: 80.2
click at [300, 604] on p "9887711136" at bounding box center [373, 605] width 178 height 20
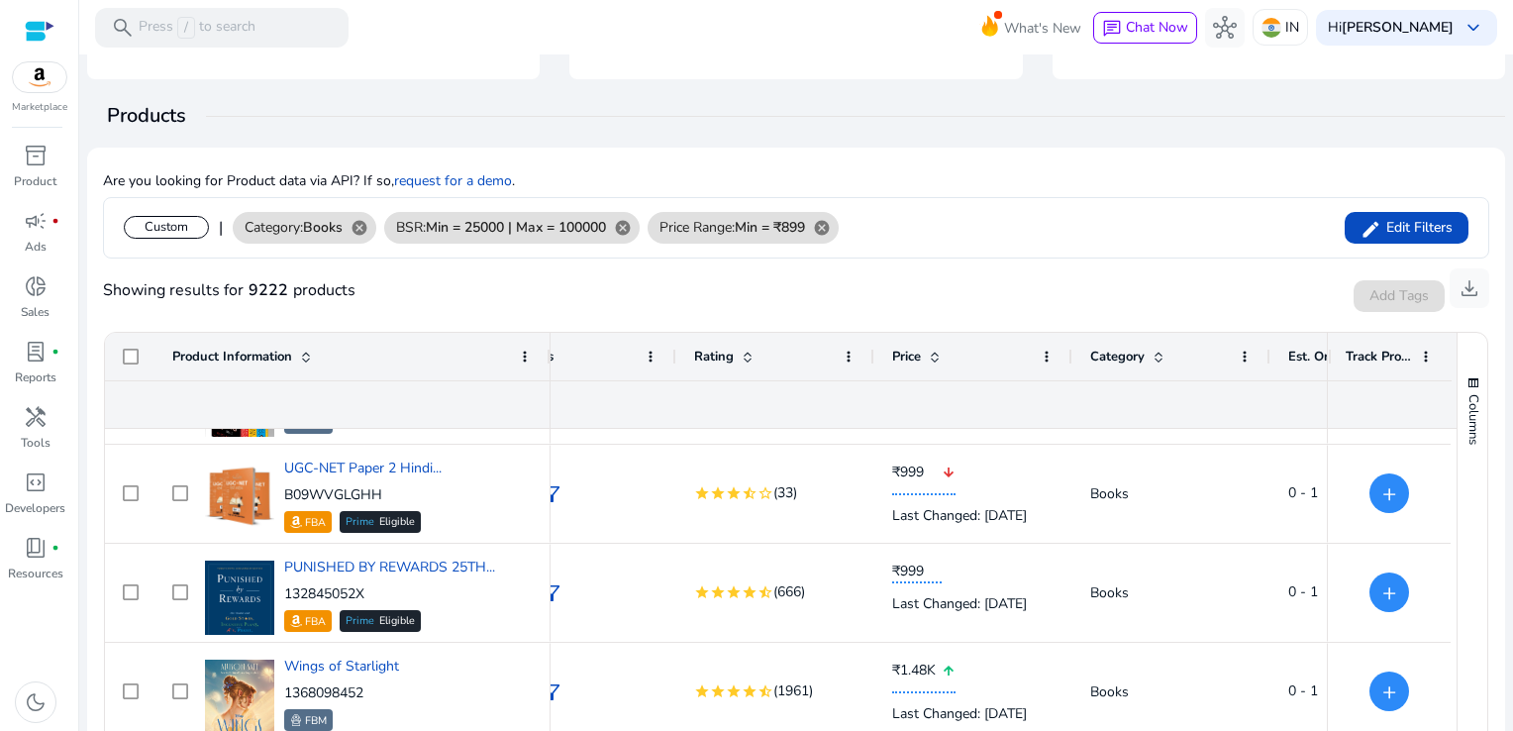
scroll to position [0, 0]
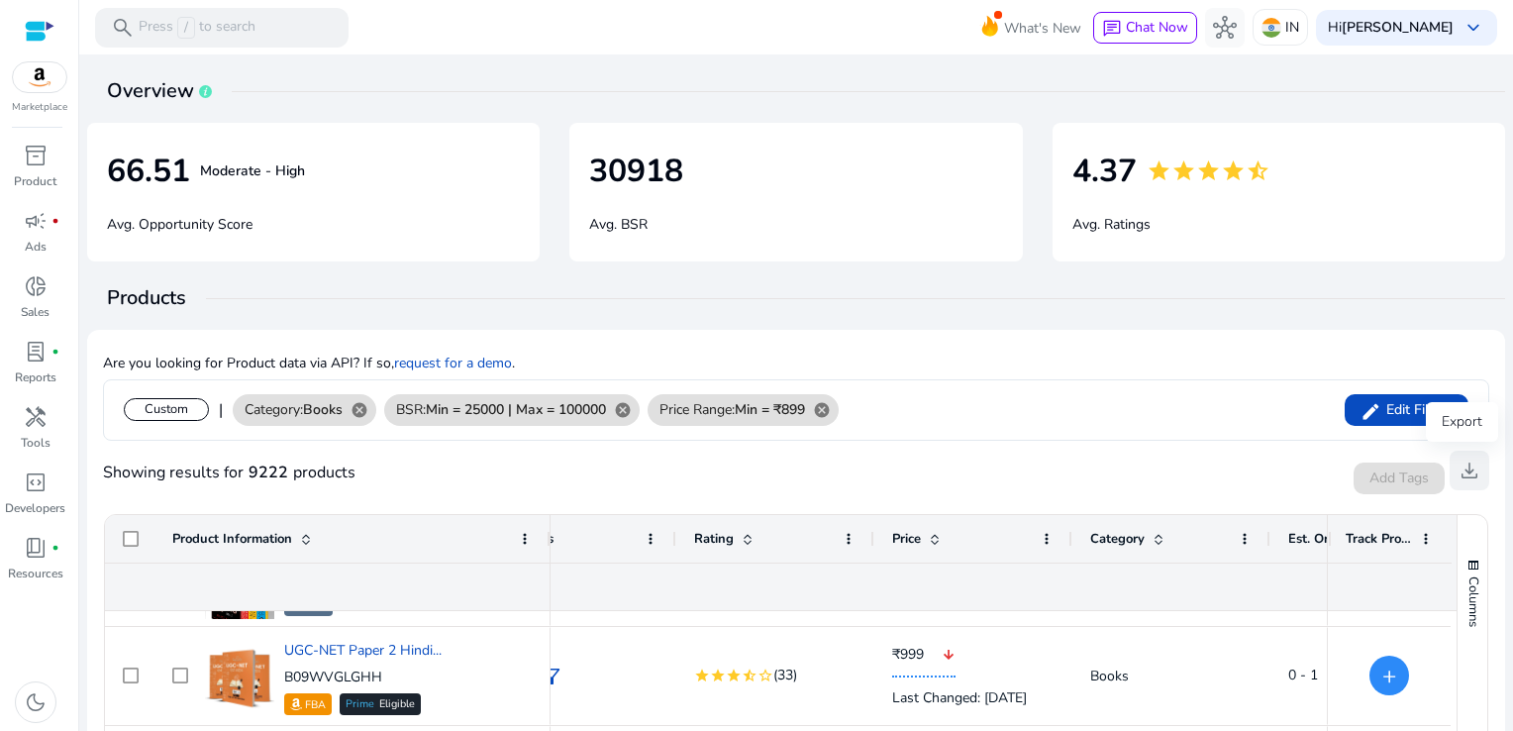
click at [1469, 472] on span "download" at bounding box center [1469, 470] width 24 height 24
click at [1461, 470] on span "download" at bounding box center [1469, 470] width 24 height 24
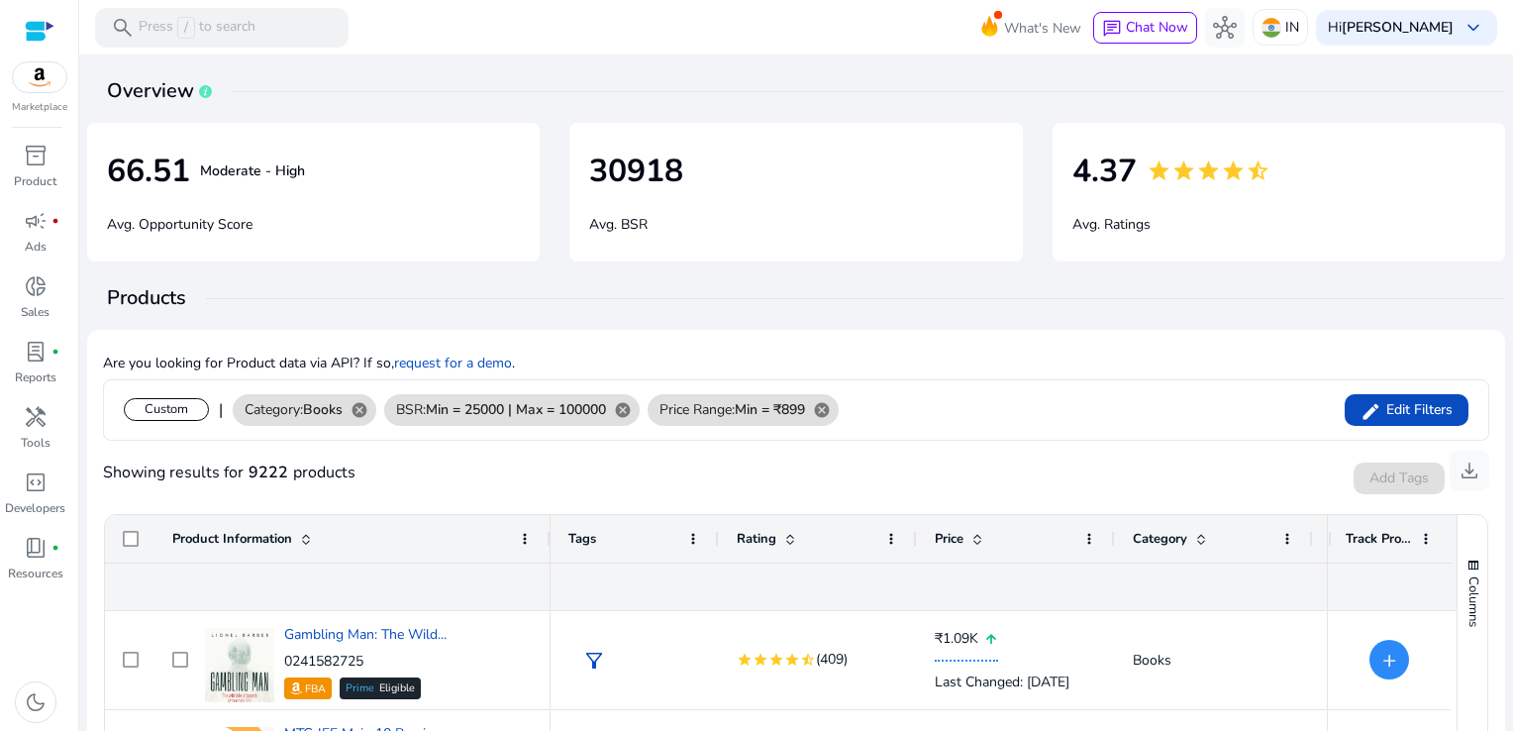
scroll to position [0, 43]
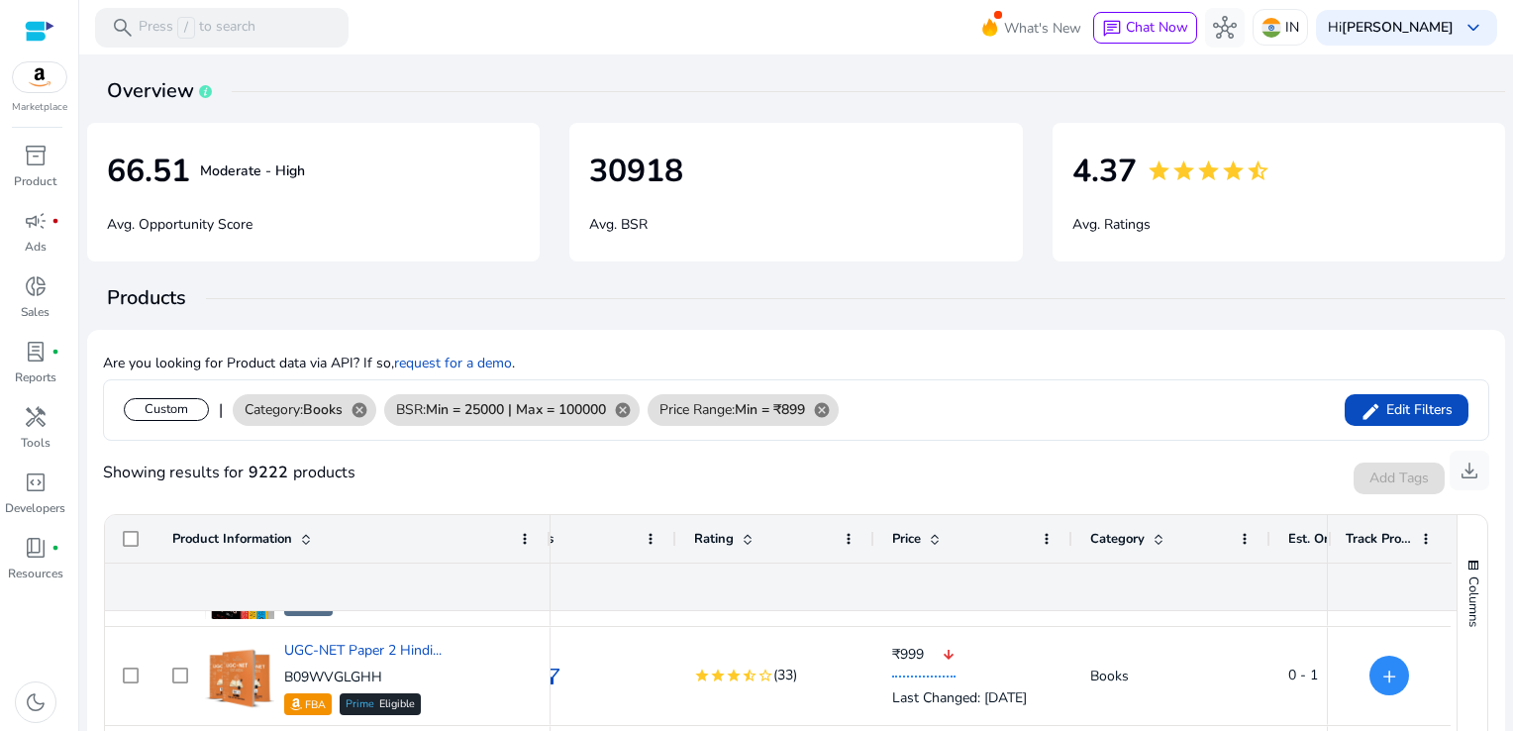
click at [1376, 113] on app-pr-result-overview "Overview 66.51 Moderate - High Avg. Opportunity Score 30918 Avg. BSR 4.37 star …" at bounding box center [796, 170] width 1418 height 182
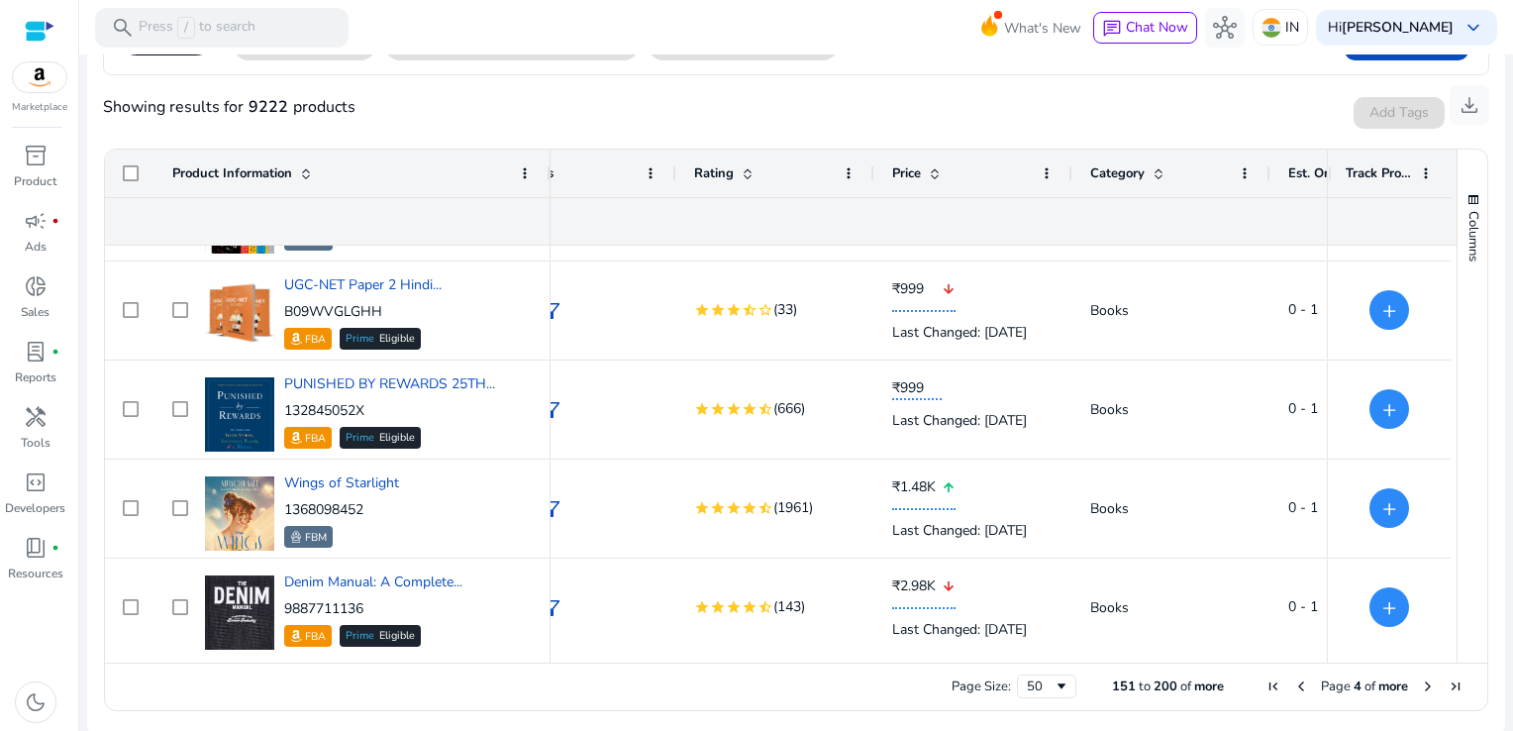
scroll to position [369, 0]
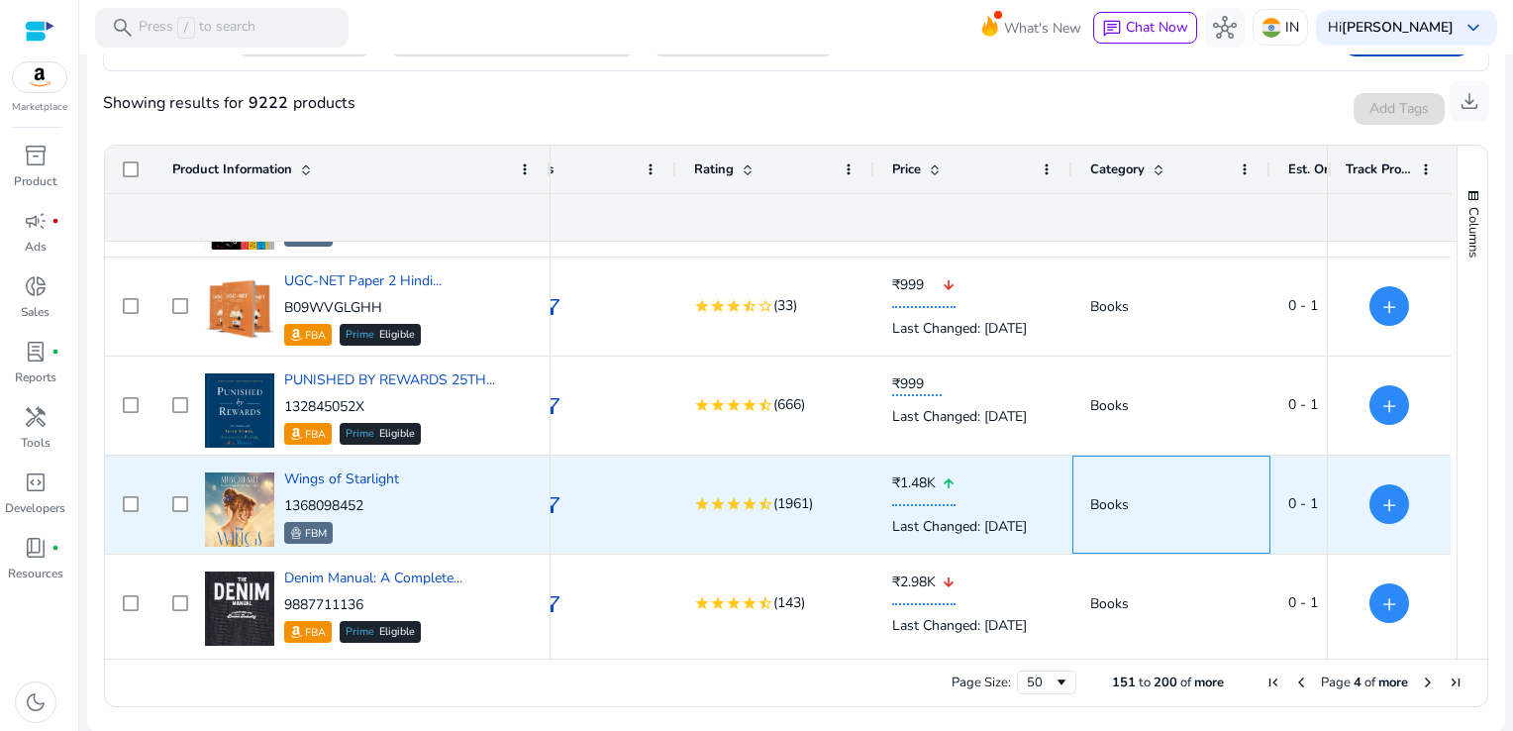
click at [1121, 508] on span "Books" at bounding box center [1109, 504] width 39 height 19
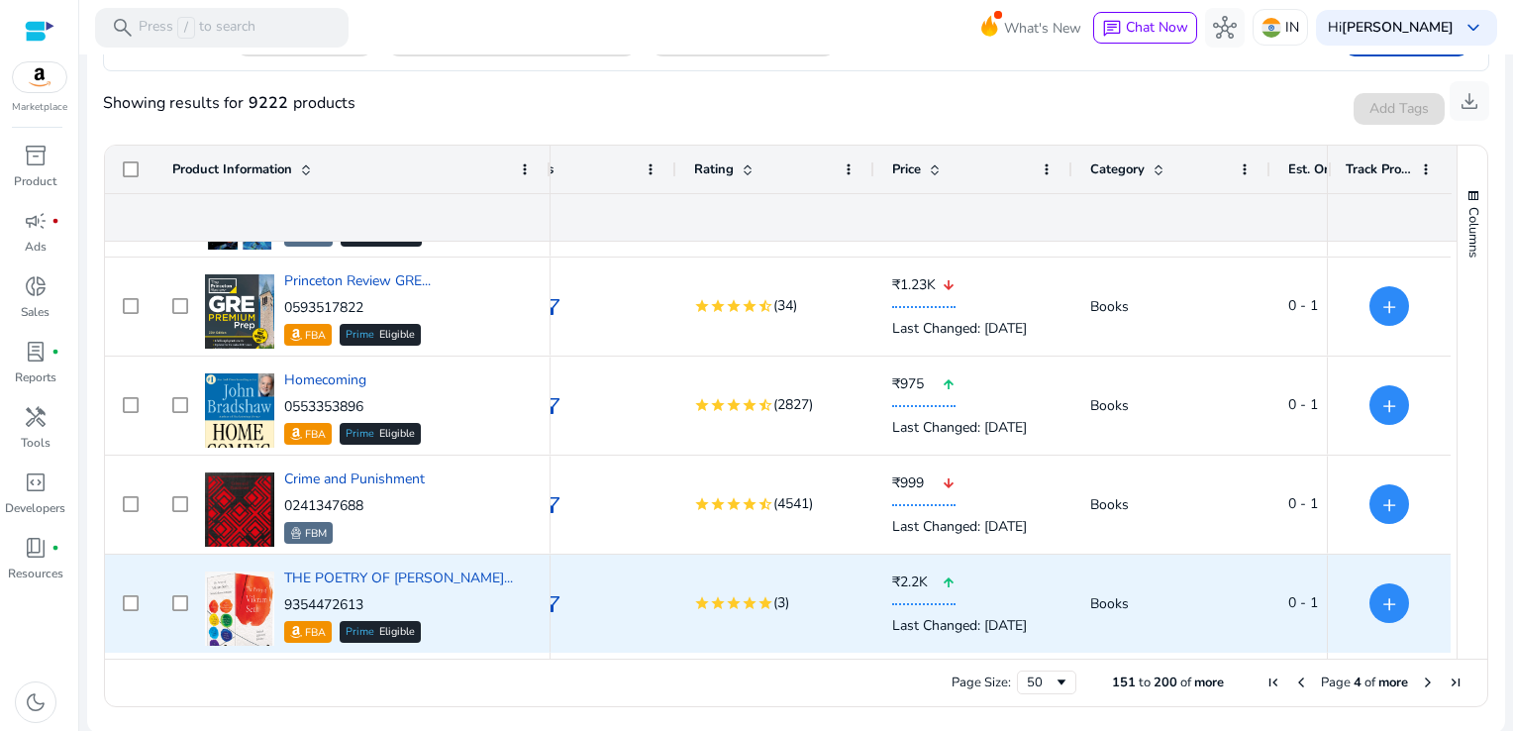
scroll to position [1964, 0]
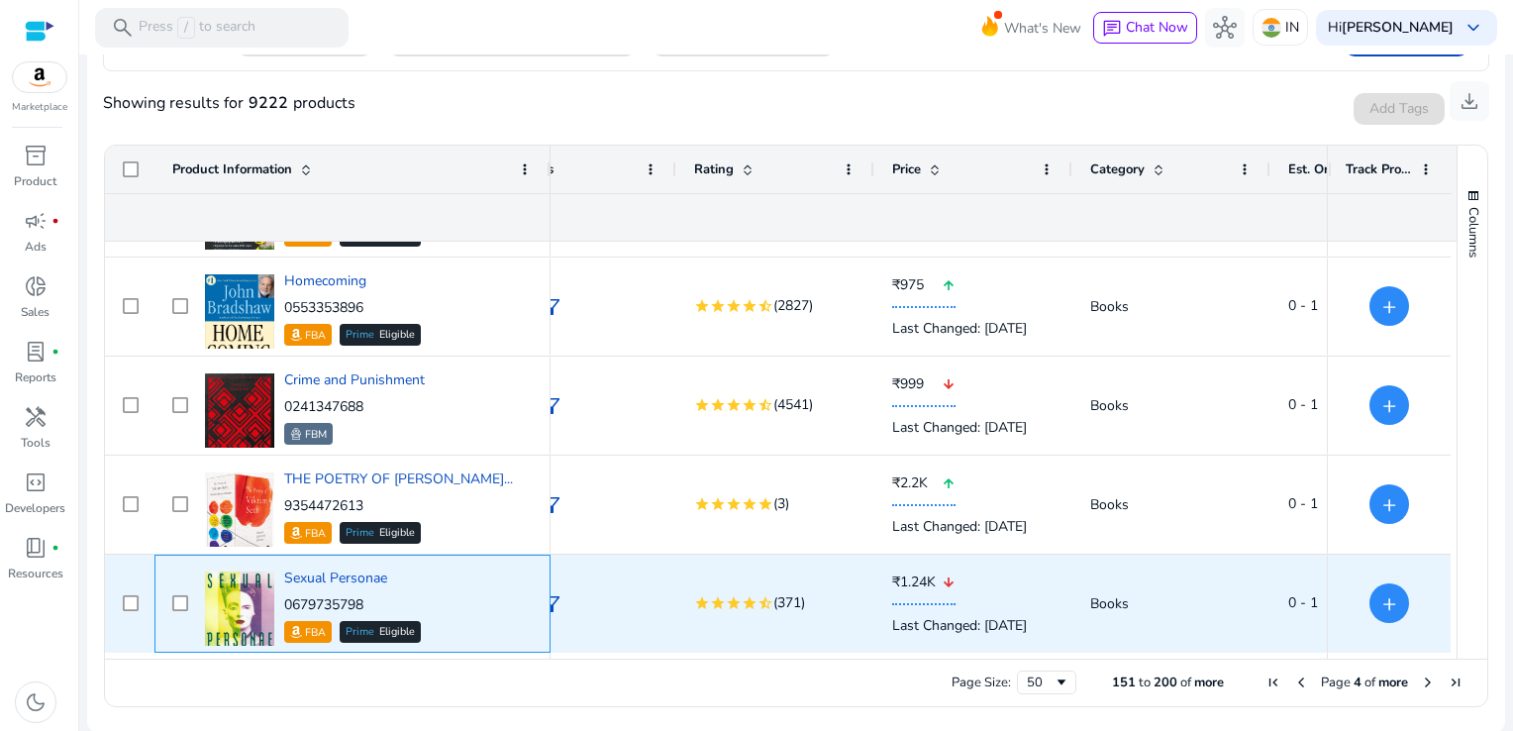
drag, startPoint x: 369, startPoint y: 597, endPoint x: 283, endPoint y: 596, distance: 86.1
click at [284, 596] on p "0679735798" at bounding box center [352, 605] width 137 height 20
copy p "0679735798"
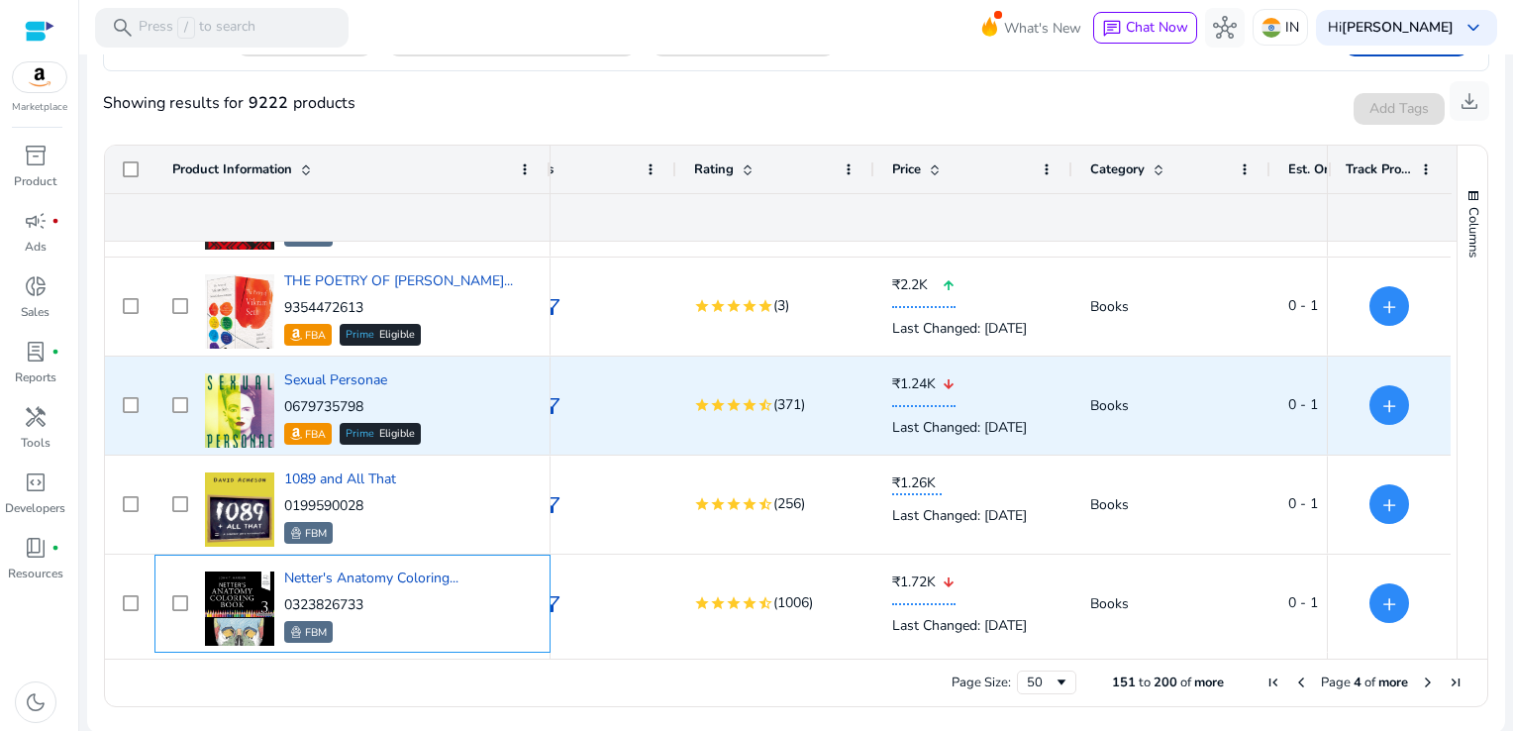
scroll to position [2162, 0]
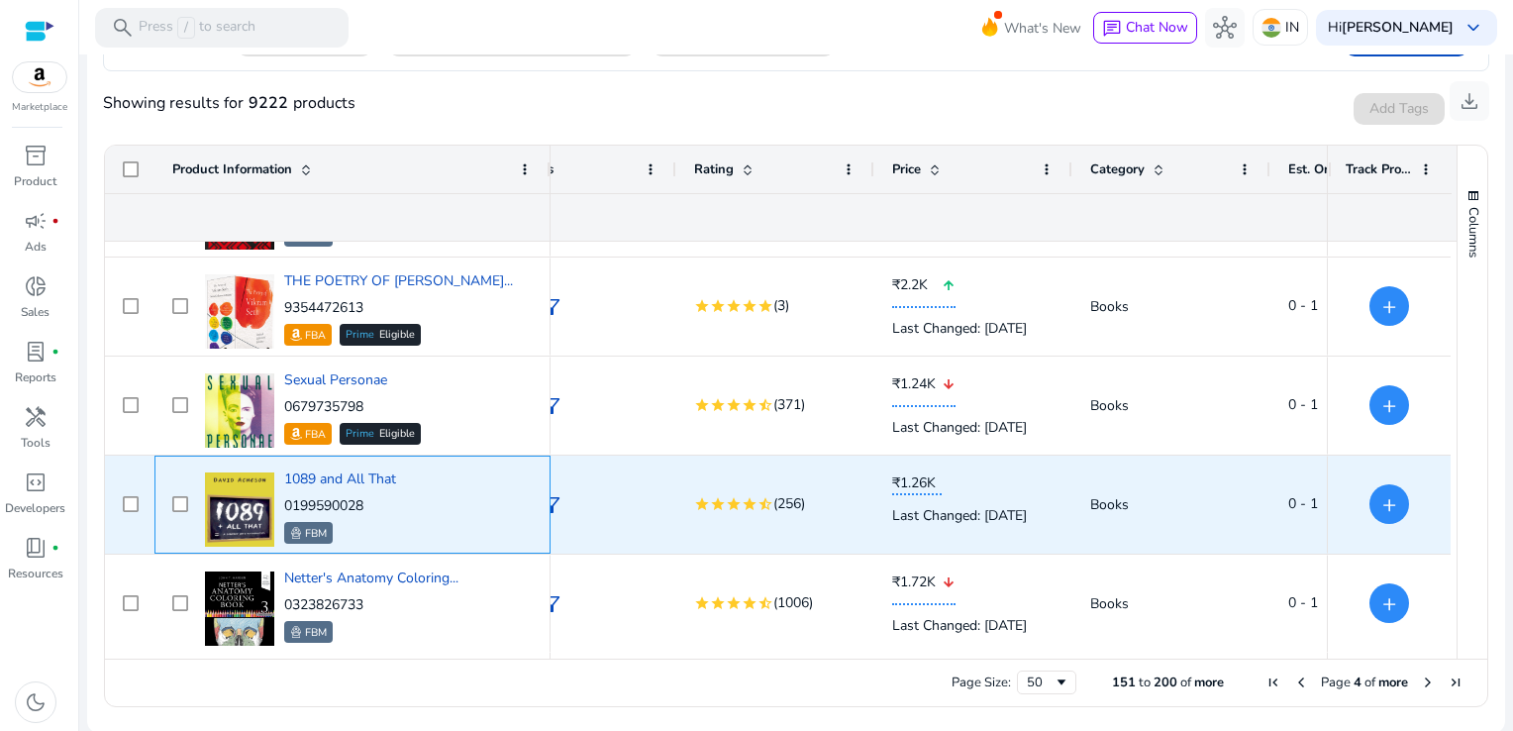
drag, startPoint x: 374, startPoint y: 505, endPoint x: 285, endPoint y: 502, distance: 89.1
click at [285, 502] on p "0199590028" at bounding box center [340, 506] width 112 height 20
copy p "0199590028"
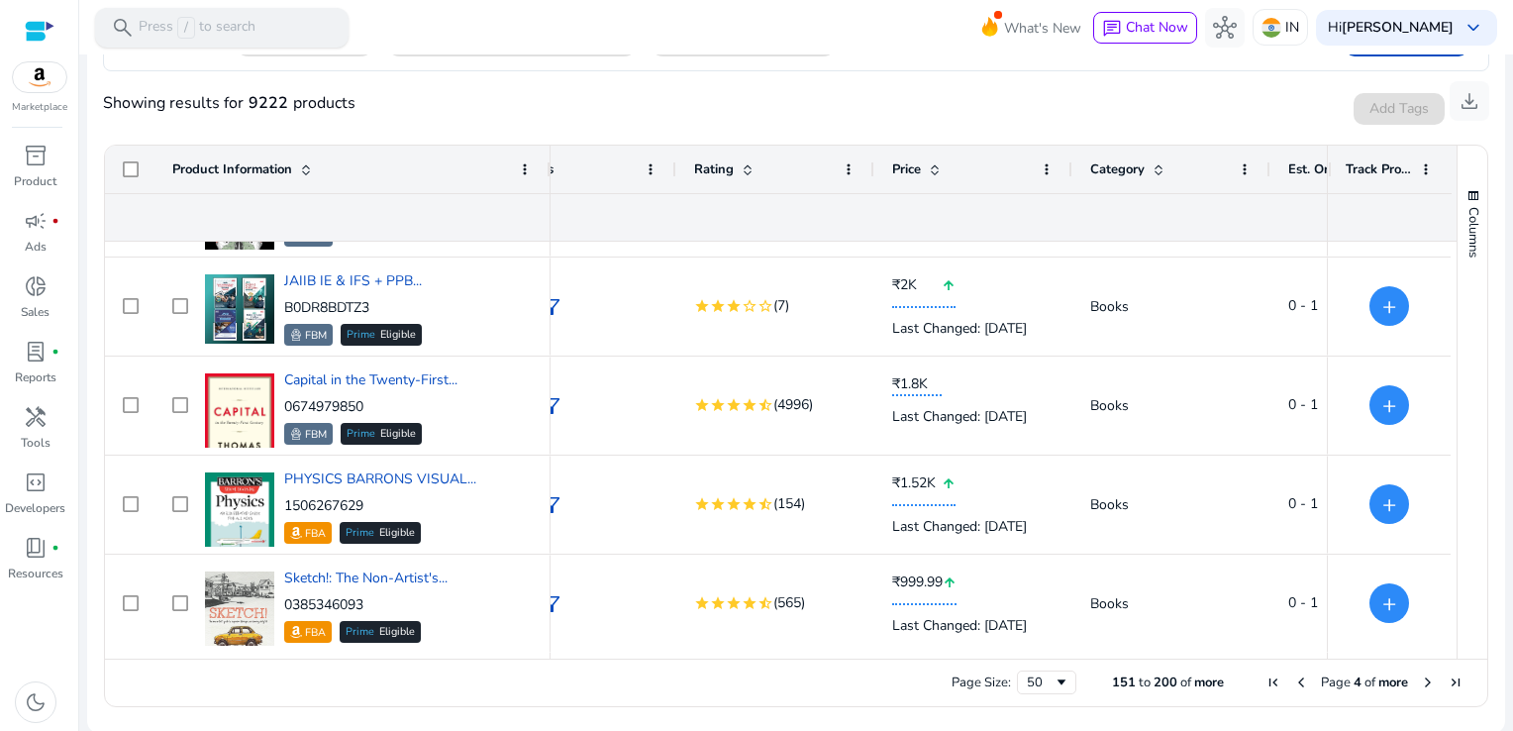
scroll to position [2657, 0]
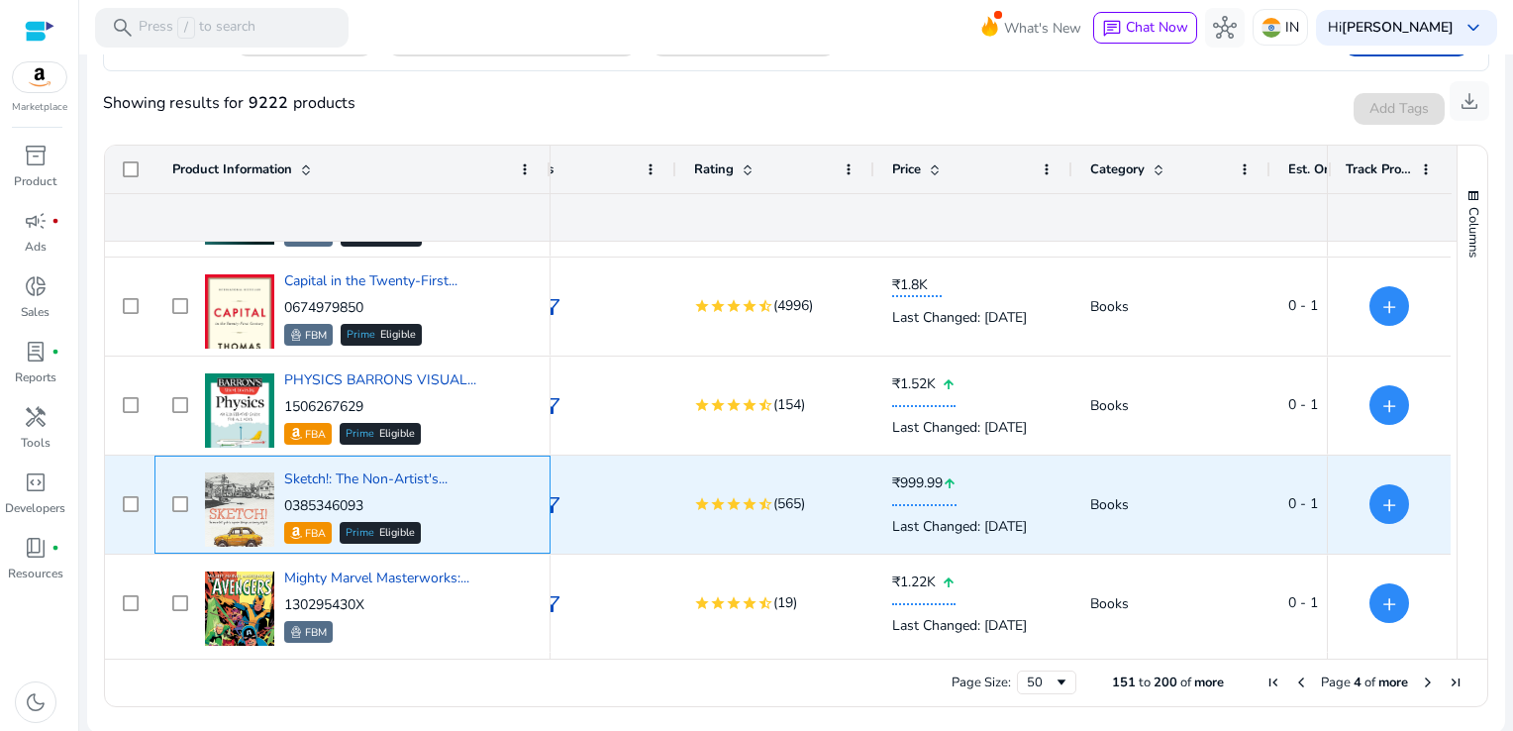
drag, startPoint x: 386, startPoint y: 500, endPoint x: 285, endPoint y: 505, distance: 101.1
click at [285, 505] on p "0385346093" at bounding box center [365, 506] width 163 height 20
copy p "0385346093"
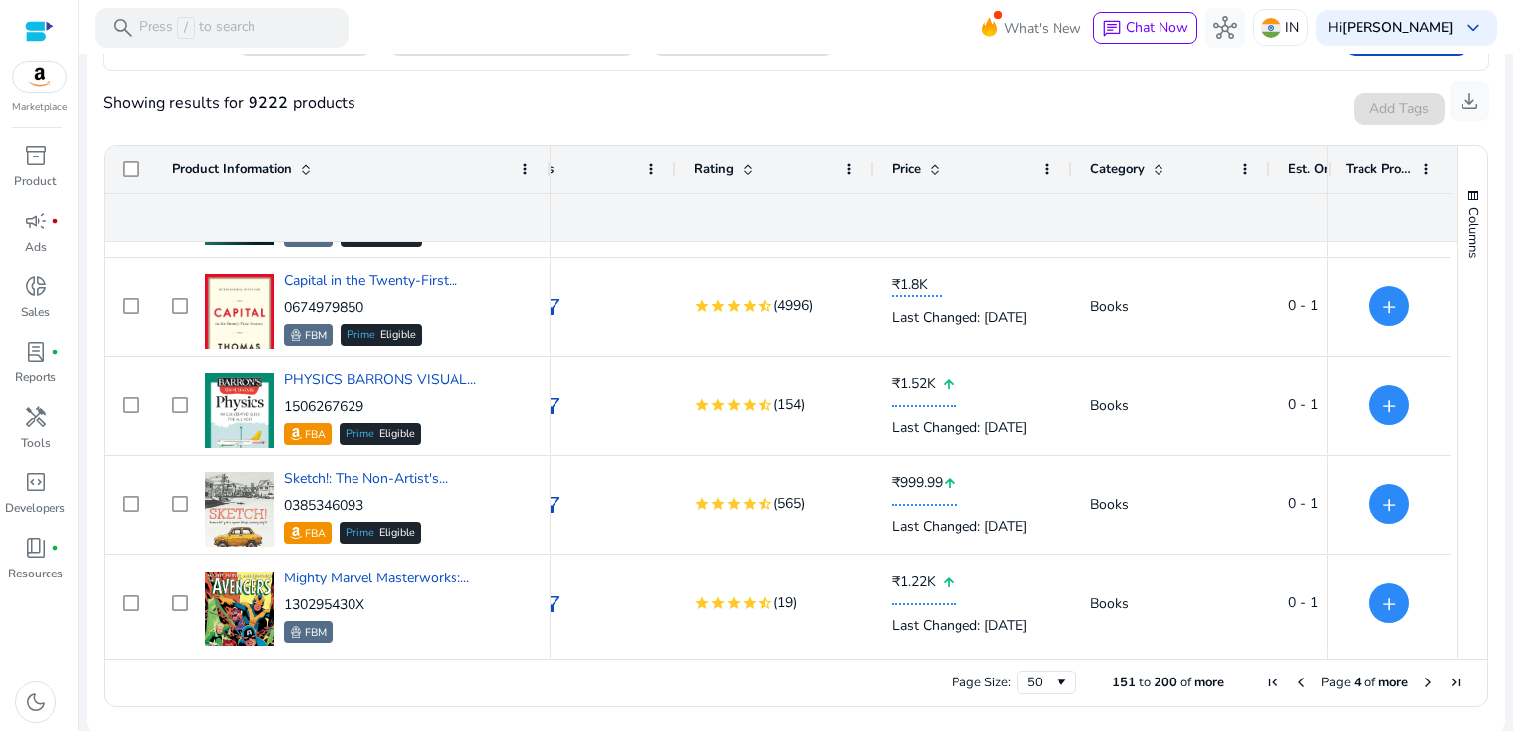
click at [1224, 146] on div "Category" at bounding box center [1171, 170] width 162 height 48
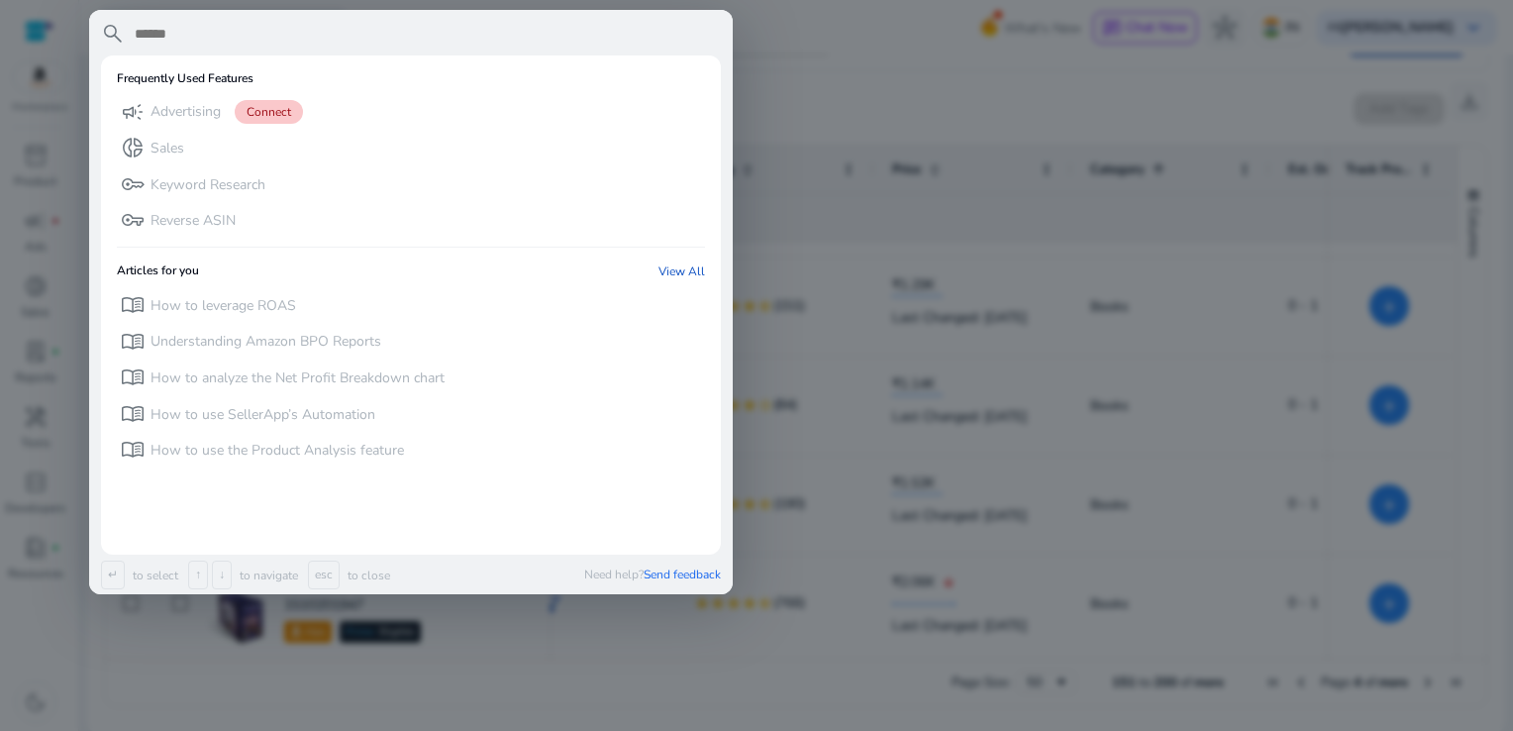
click at [883, 324] on div at bounding box center [756, 365] width 1513 height 731
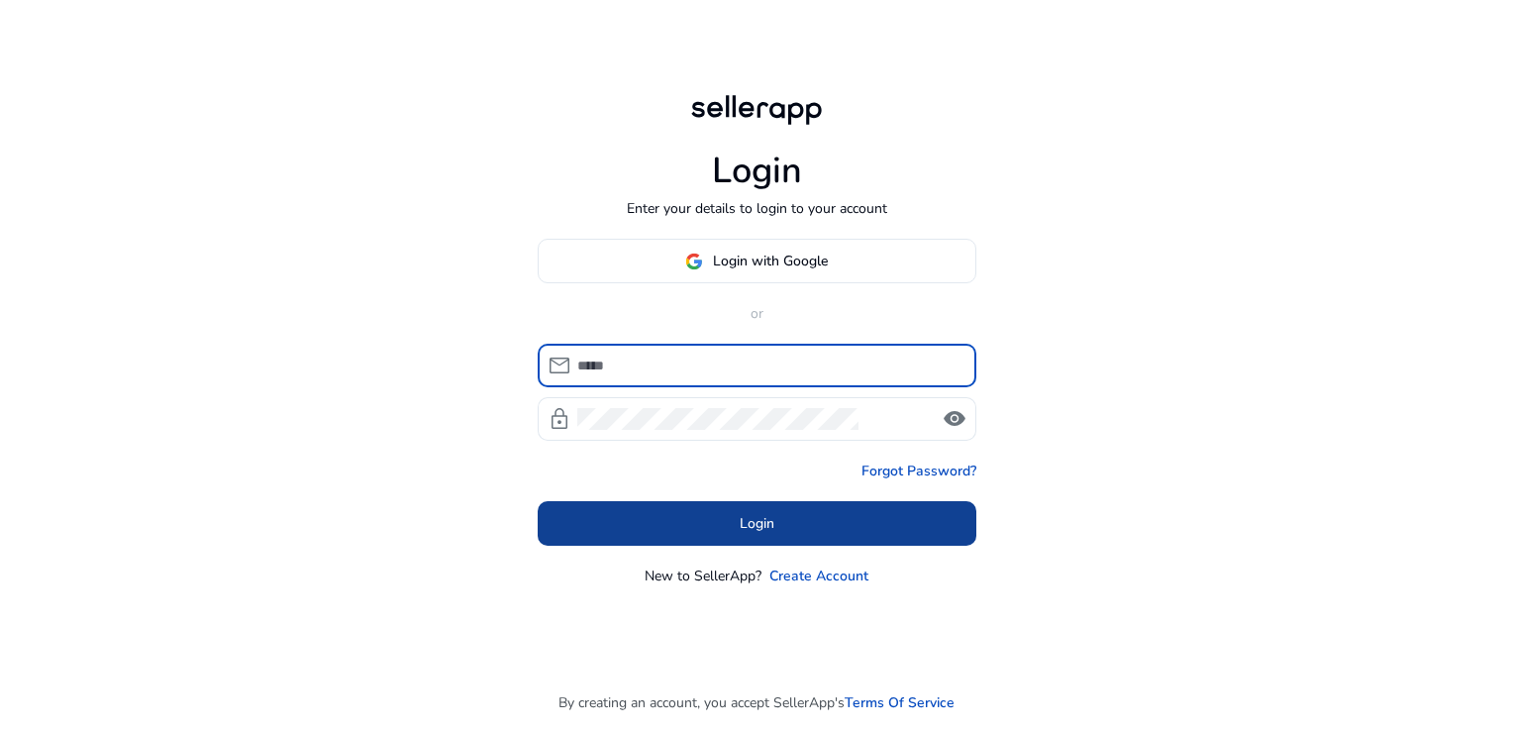
type input "**********"
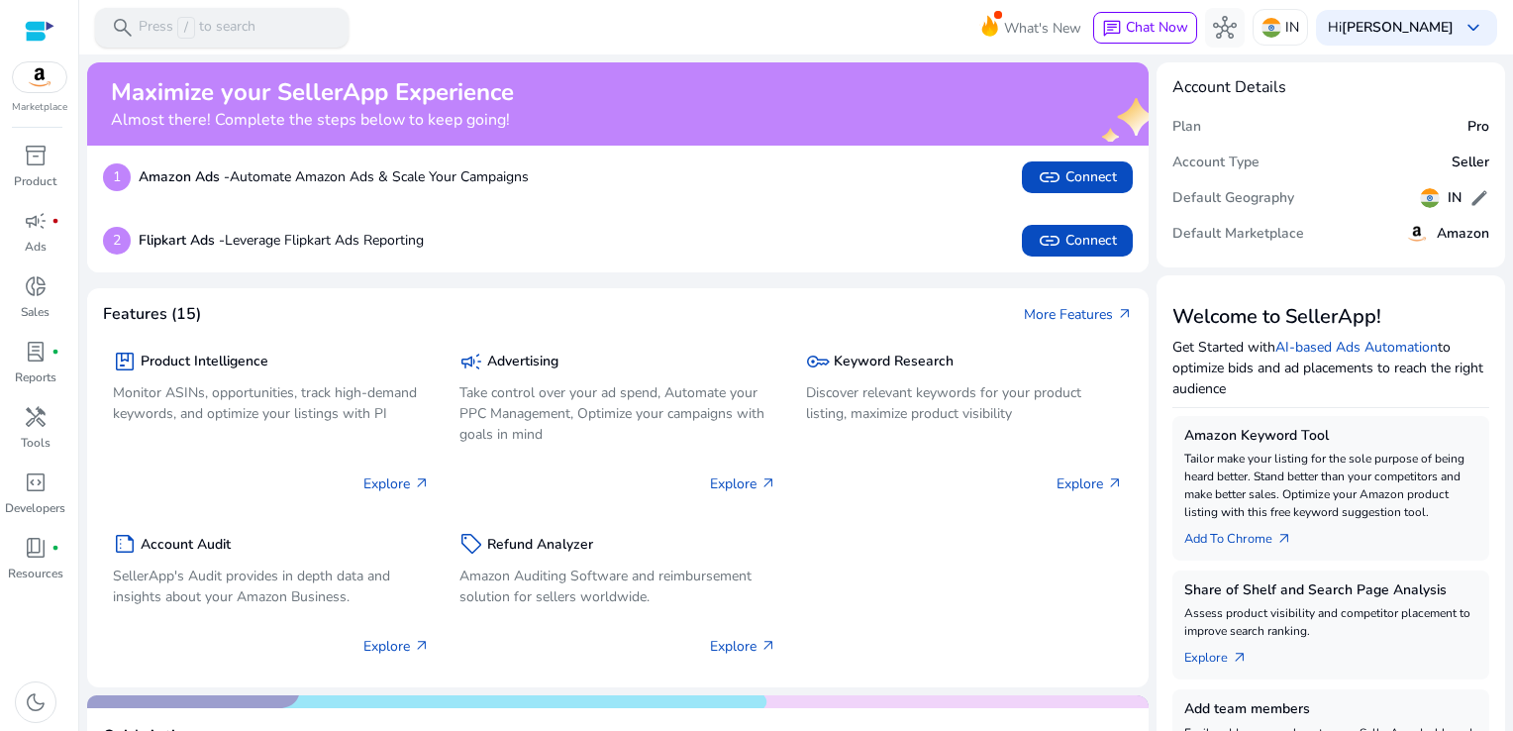
click at [294, 21] on div "search Press / to search" at bounding box center [221, 28] width 253 height 40
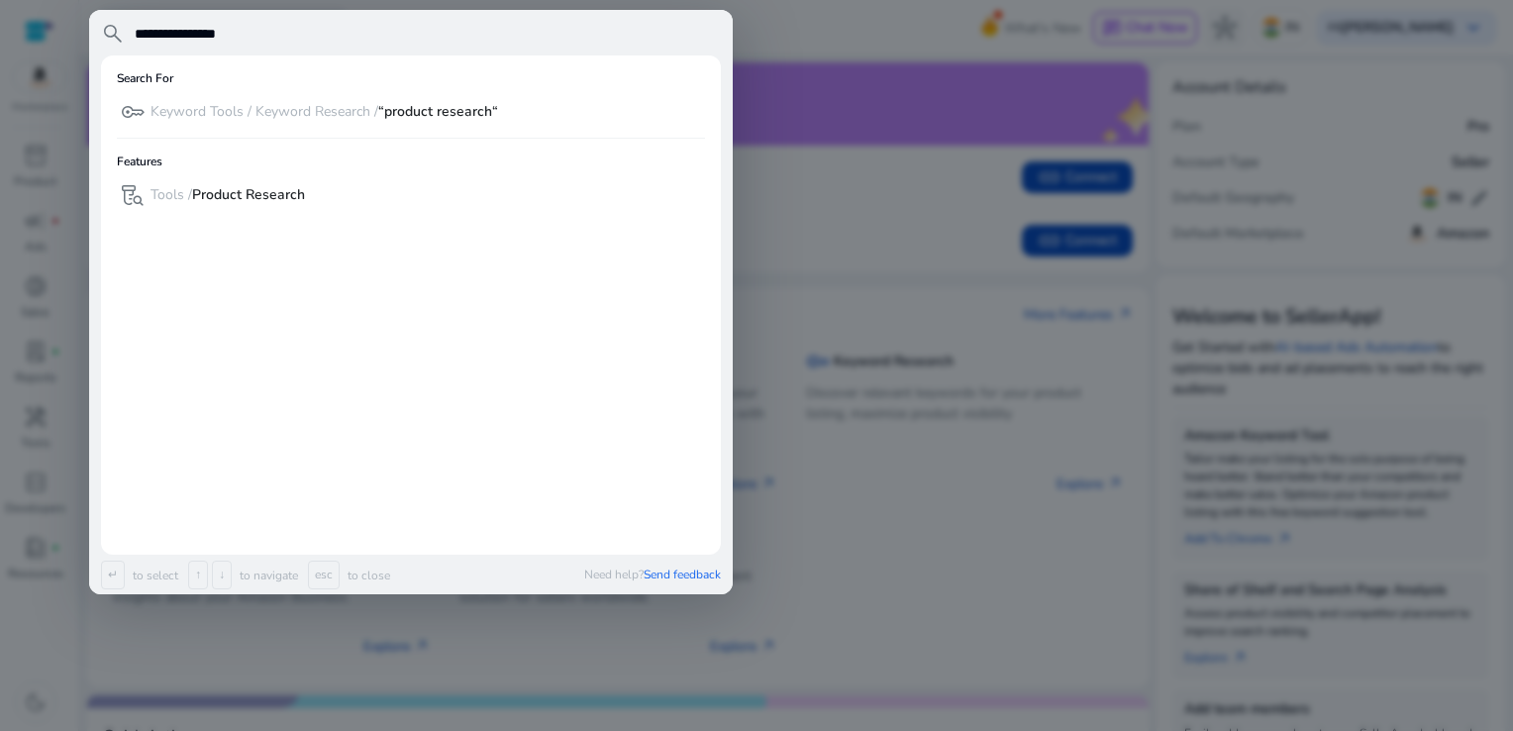
type input "**********"
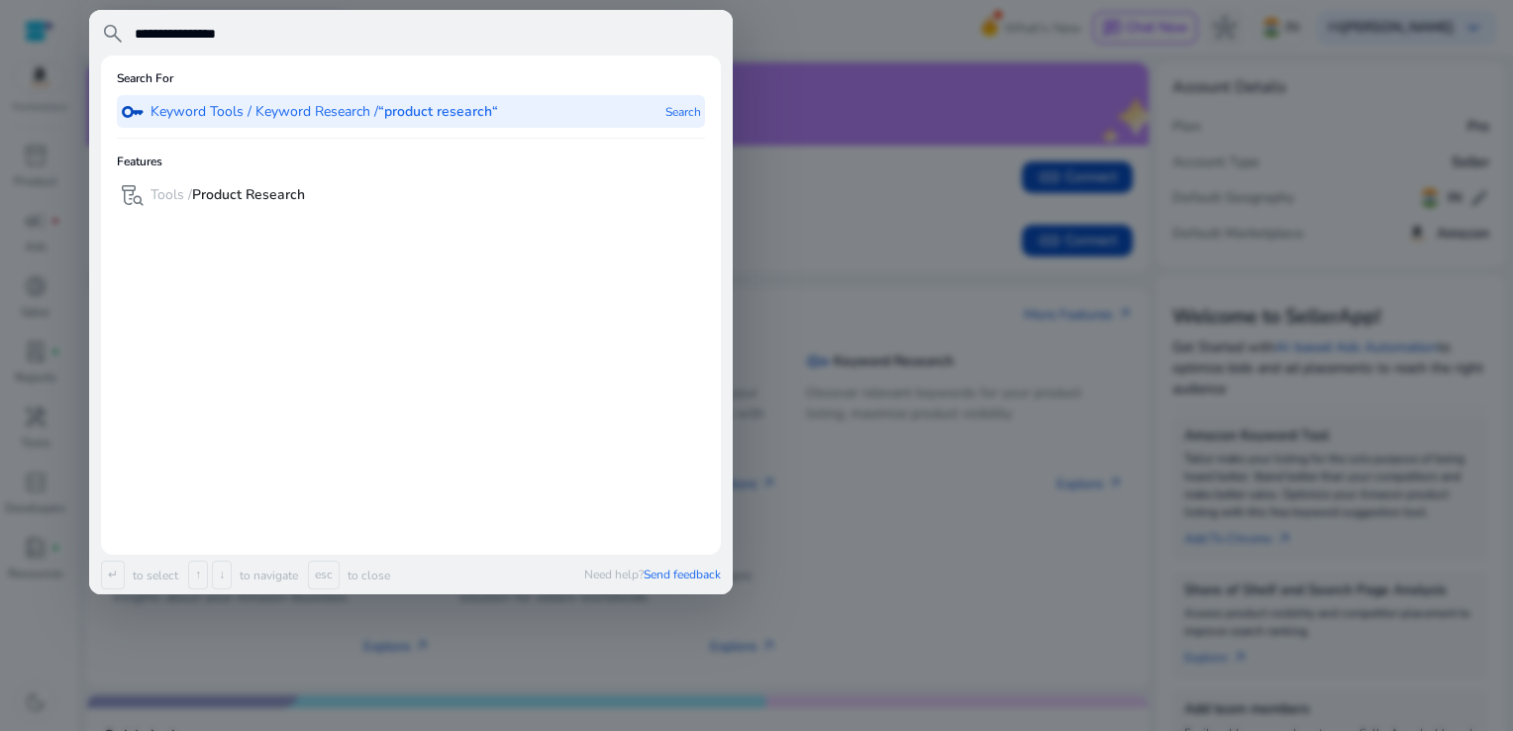
click at [388, 106] on b "“product research“" at bounding box center [438, 111] width 120 height 19
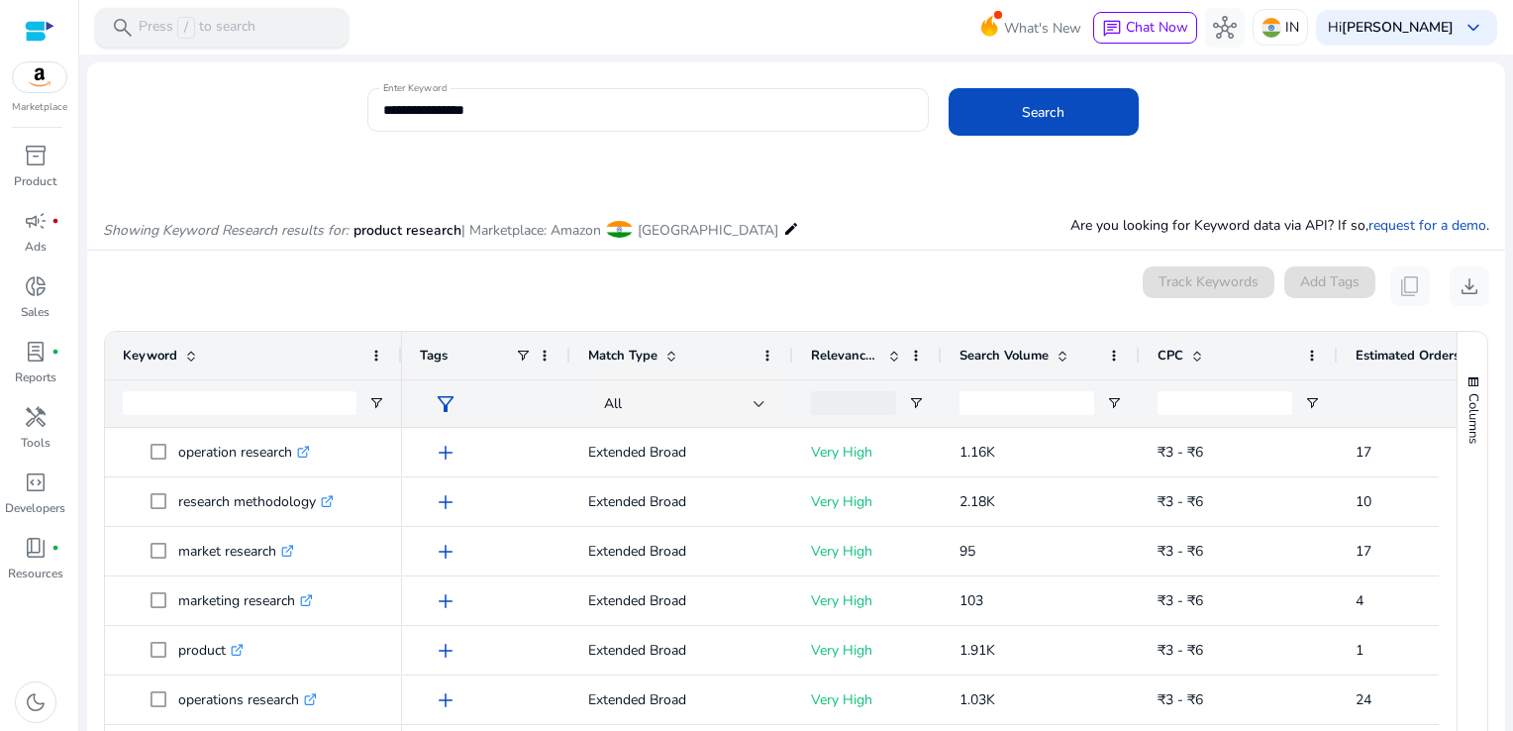
click at [282, 30] on div "search Press / to search" at bounding box center [221, 28] width 253 height 40
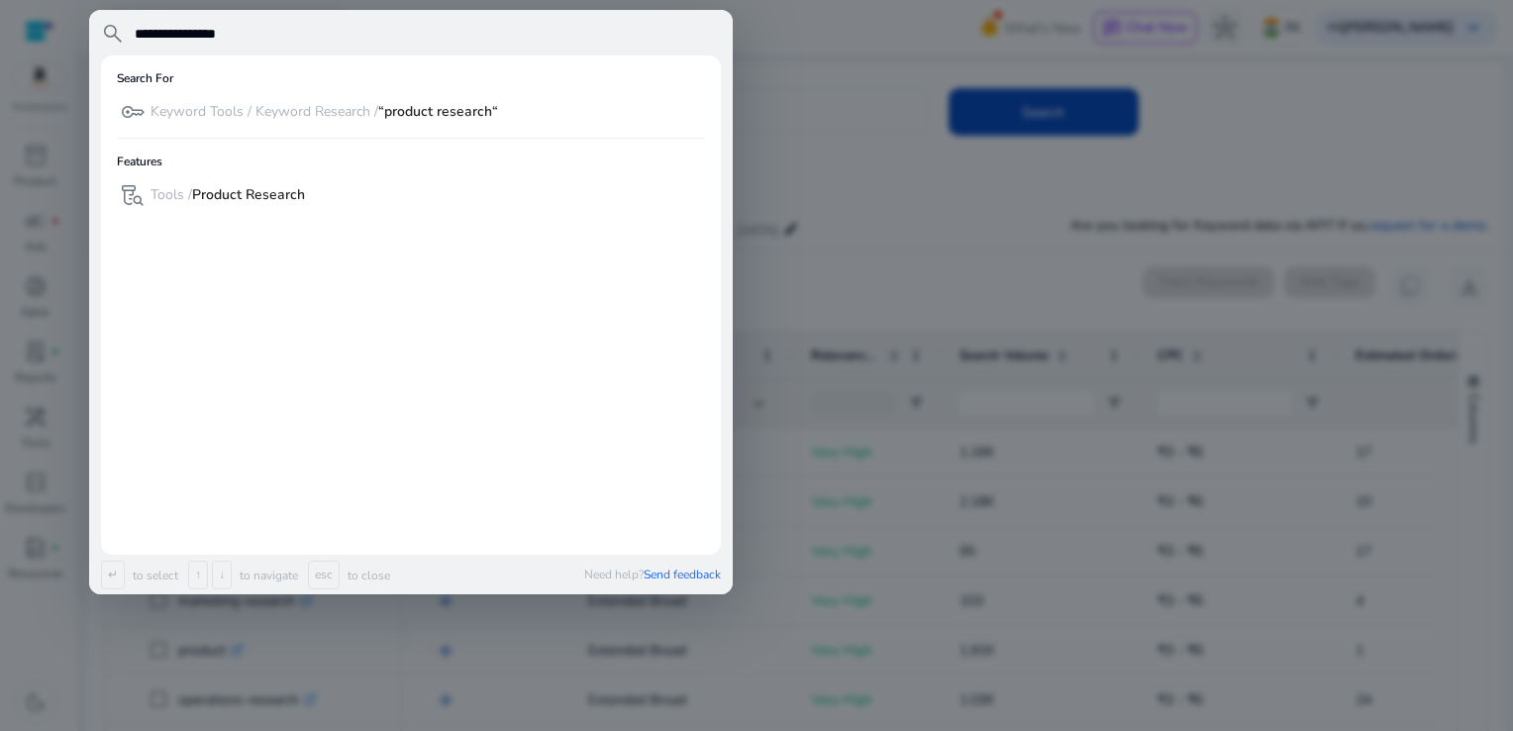
type input "**********"
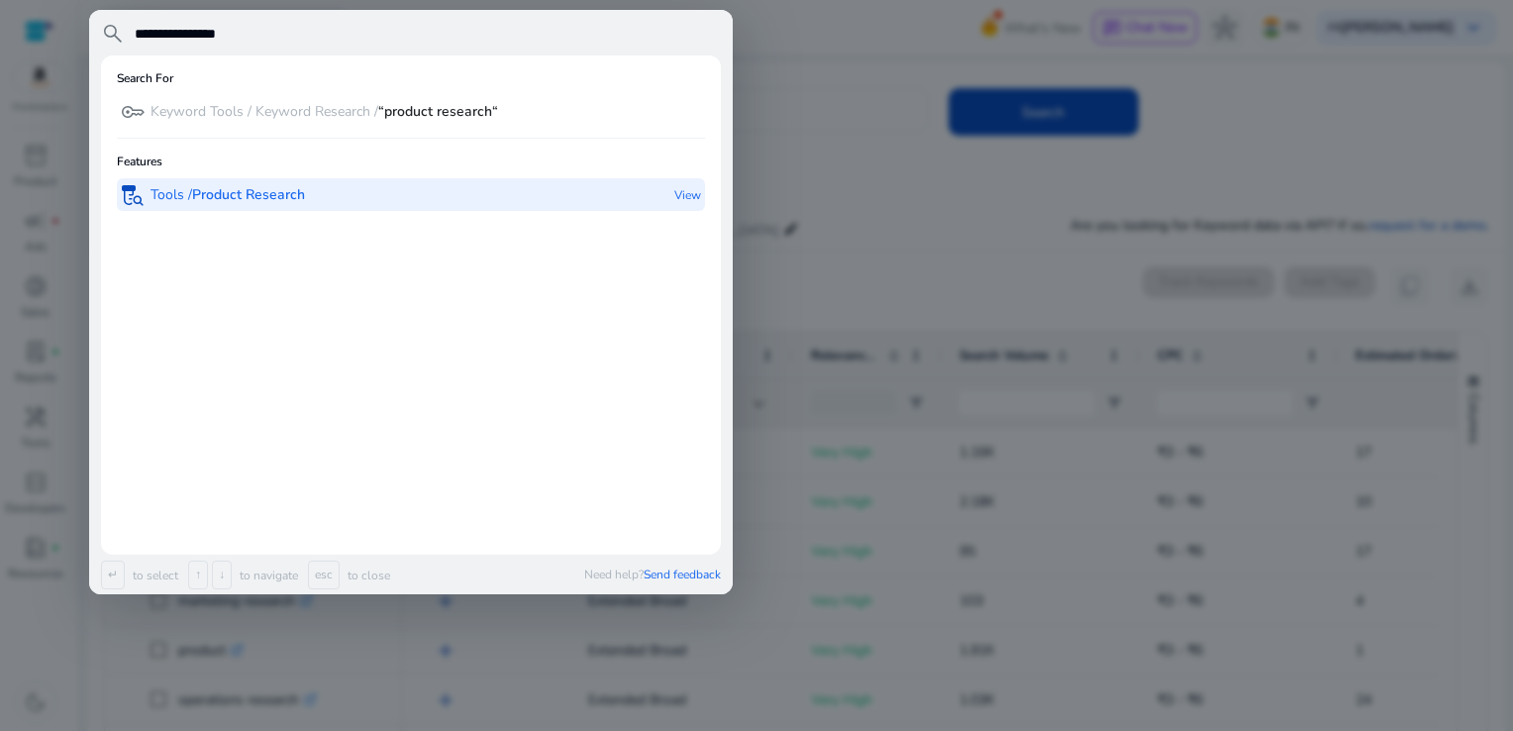
click at [290, 196] on b "Product Research" at bounding box center [248, 194] width 113 height 19
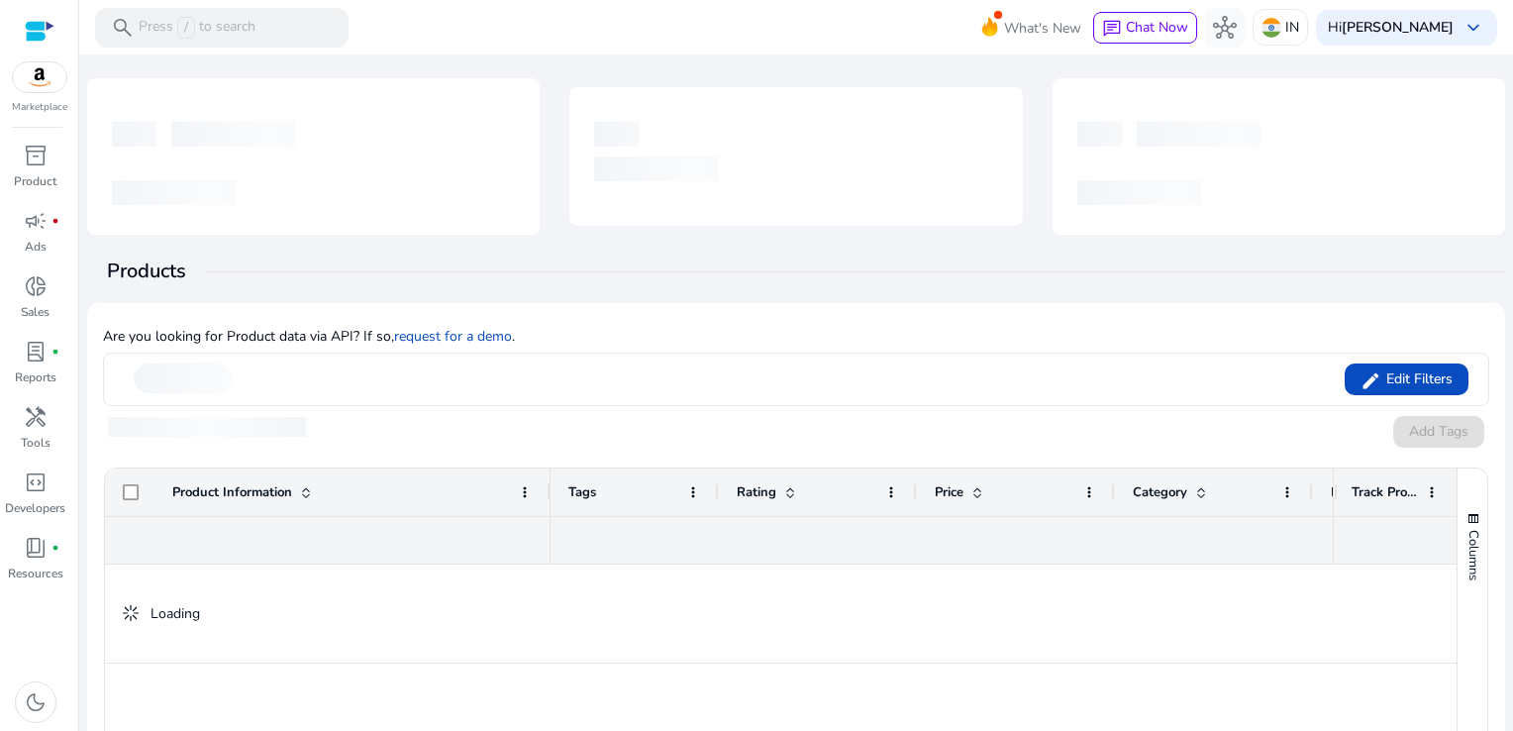
scroll to position [23, 0]
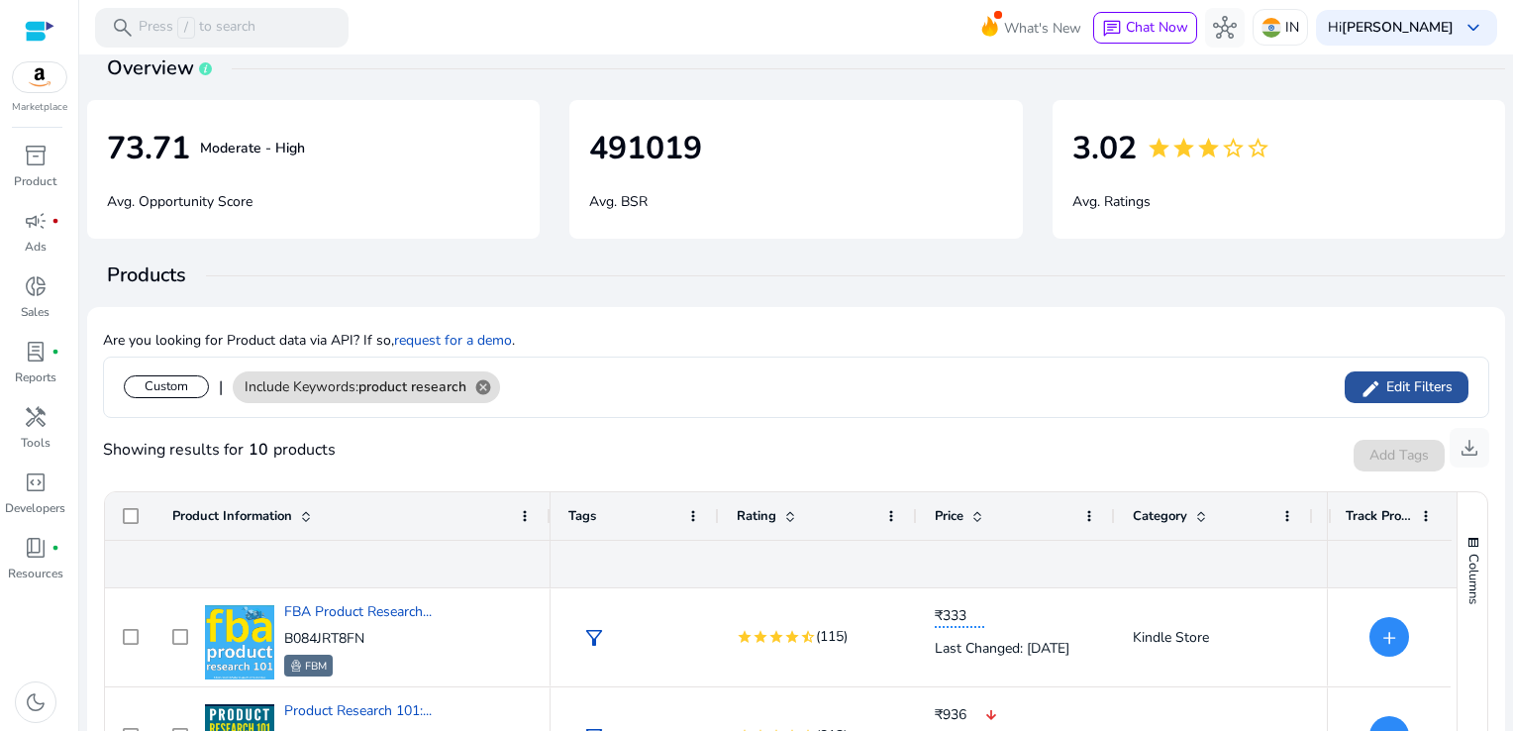
click at [1394, 390] on span "Edit Filters" at bounding box center [1416, 387] width 71 height 20
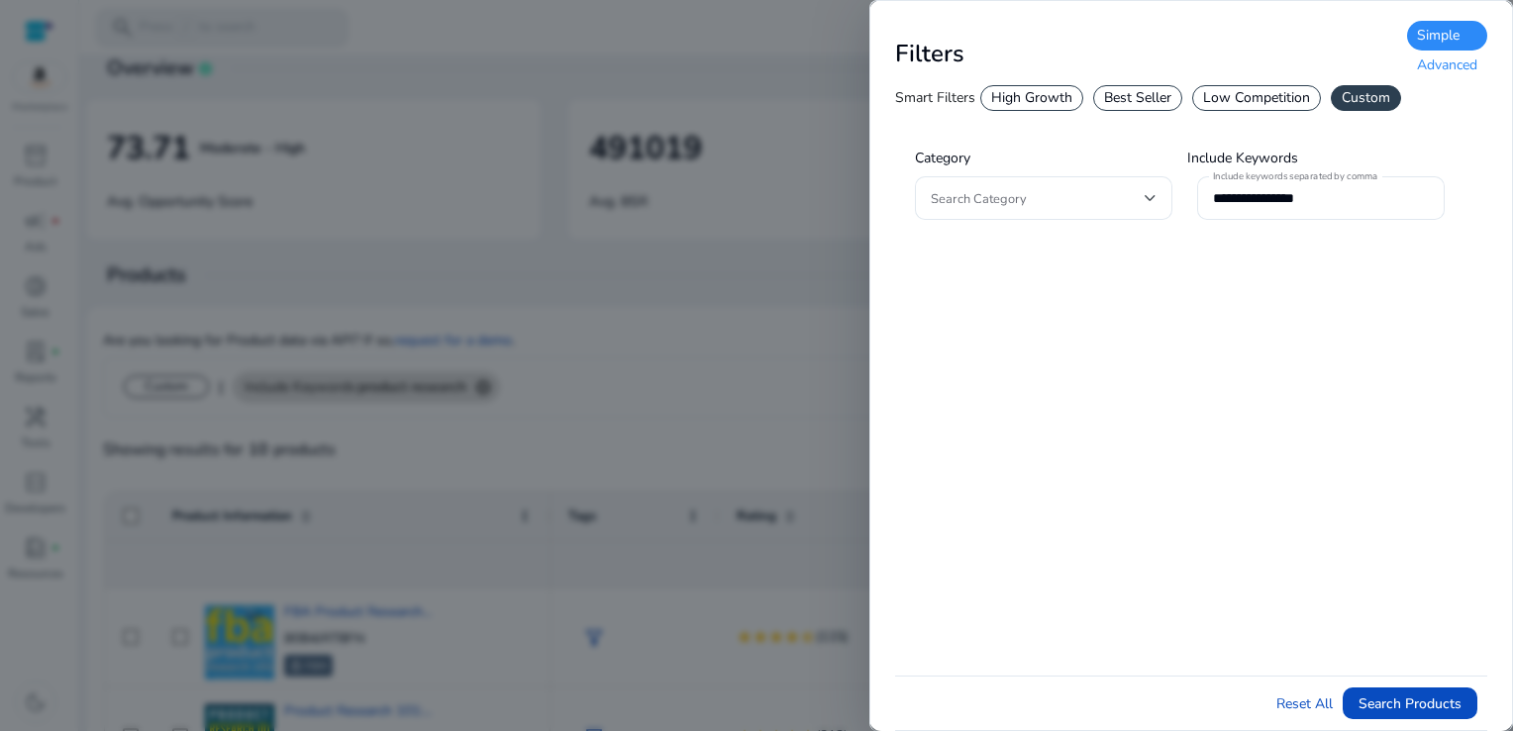
click at [1450, 63] on div "Advanced" at bounding box center [1447, 65] width 80 height 30
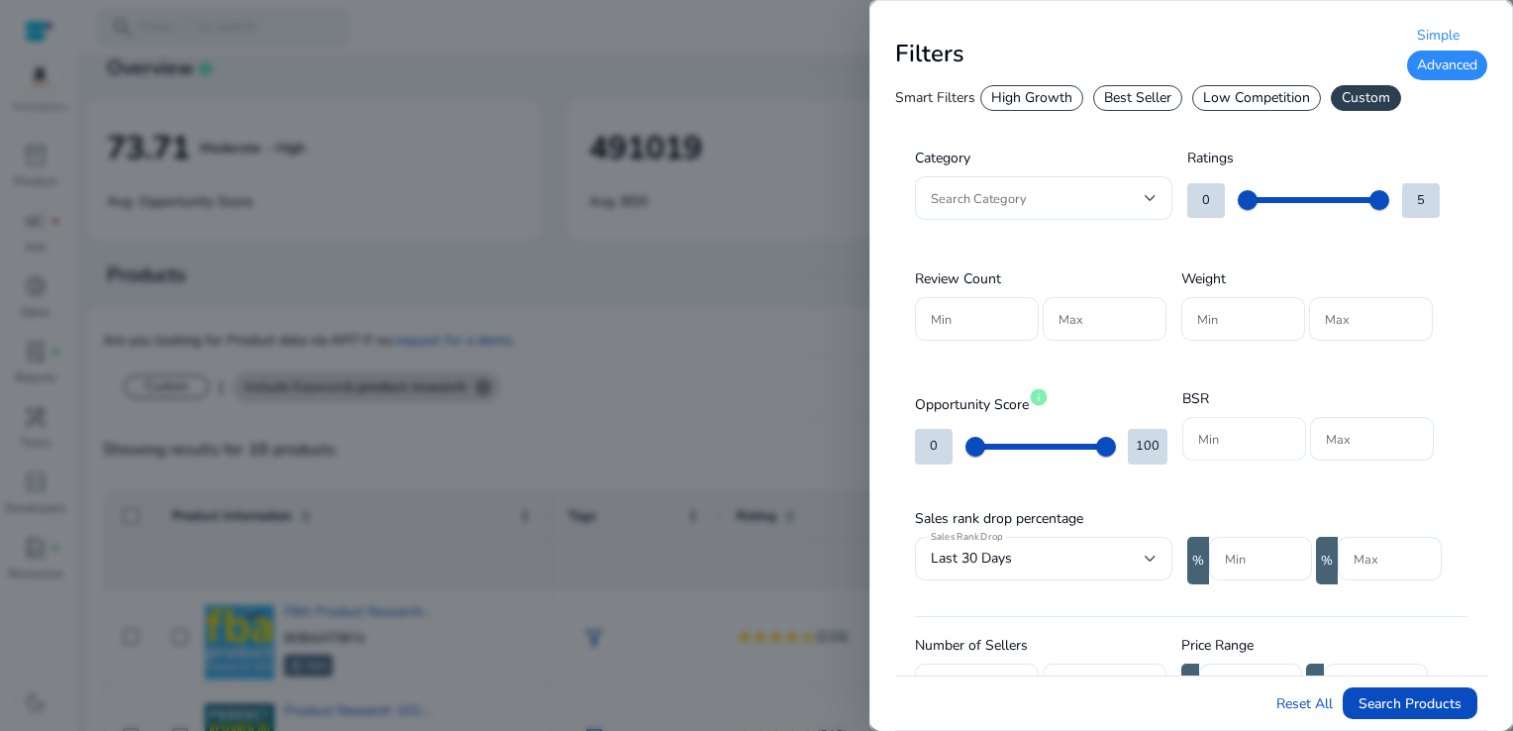
click at [1231, 424] on div at bounding box center [1244, 439] width 92 height 44
click at [1229, 426] on div at bounding box center [1244, 439] width 92 height 44
type input "*****"
click at [1347, 432] on input "Max" at bounding box center [1372, 439] width 92 height 22
type input "******"
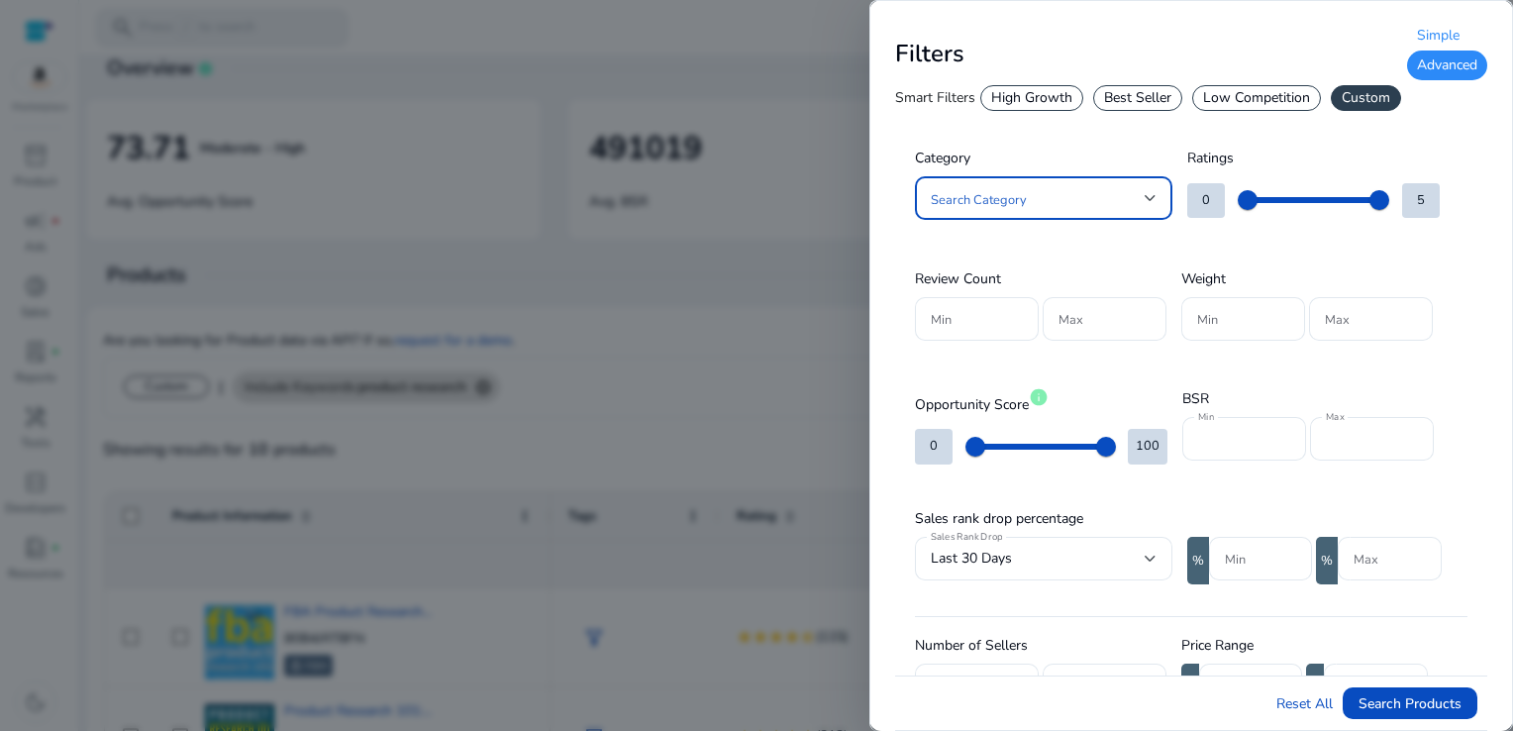
click at [1145, 204] on div at bounding box center [1150, 198] width 12 height 24
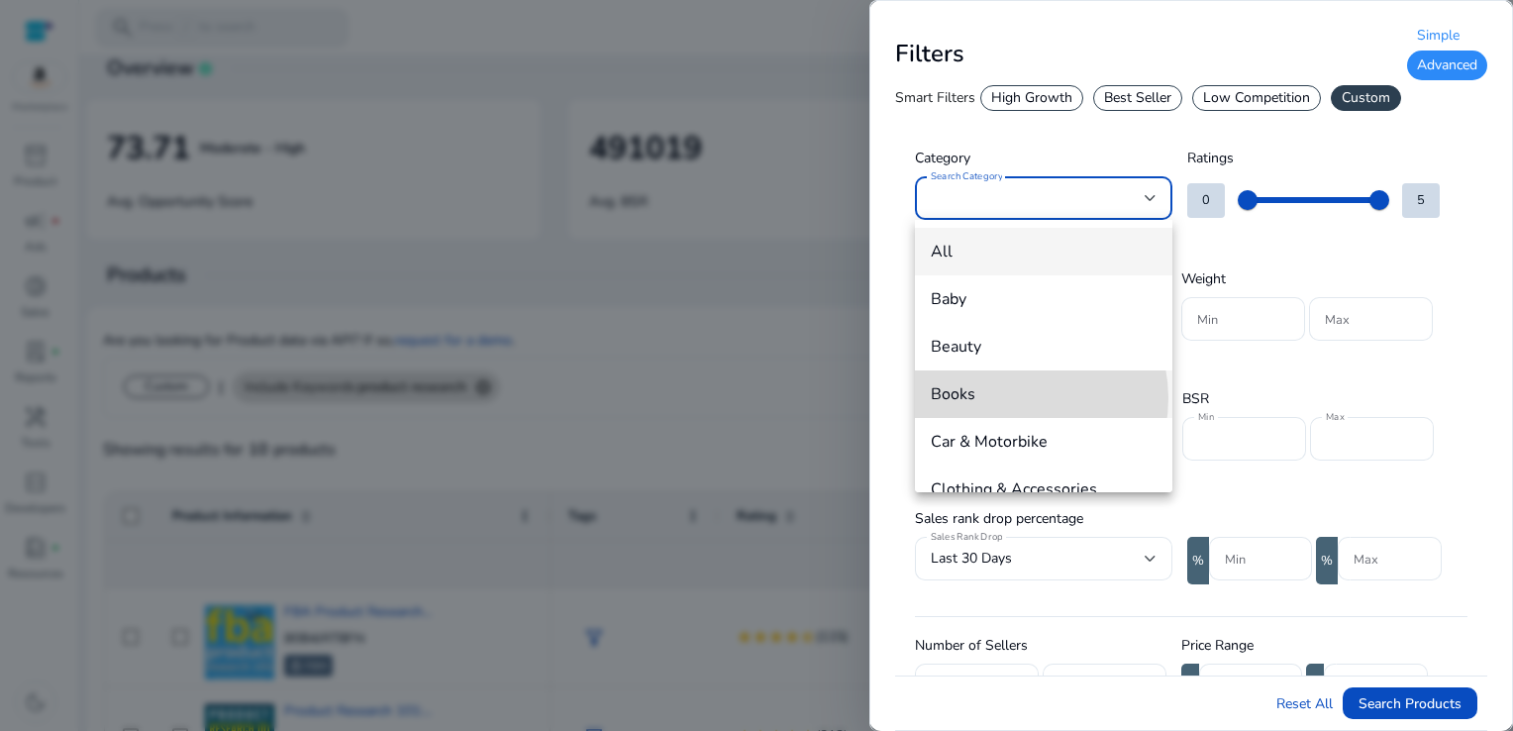
click at [1011, 398] on span "Books" at bounding box center [1044, 394] width 226 height 22
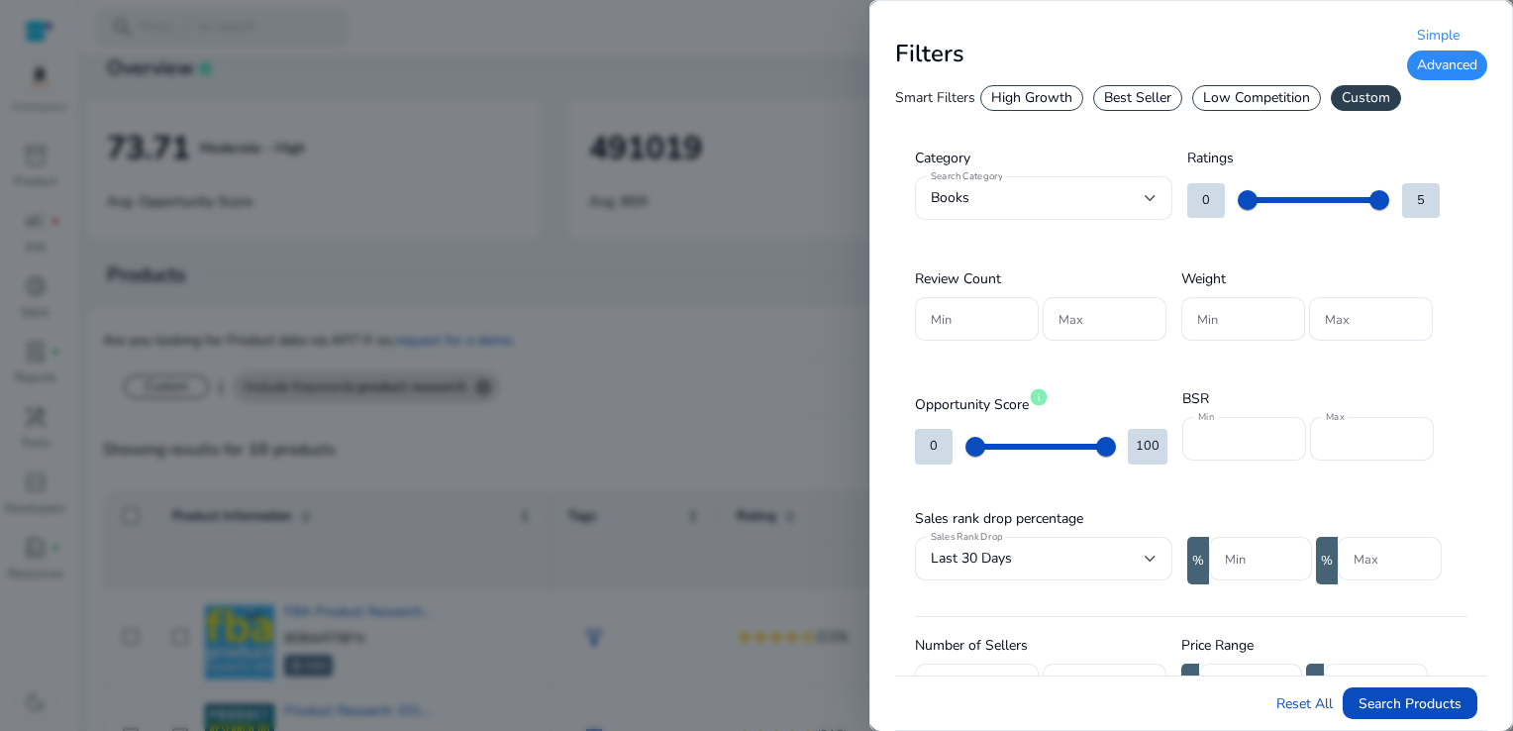
drag, startPoint x: 1479, startPoint y: 223, endPoint x: 1493, endPoint y: 414, distance: 191.6
click at [1493, 414] on div "**********" at bounding box center [1190, 365] width 643 height 731
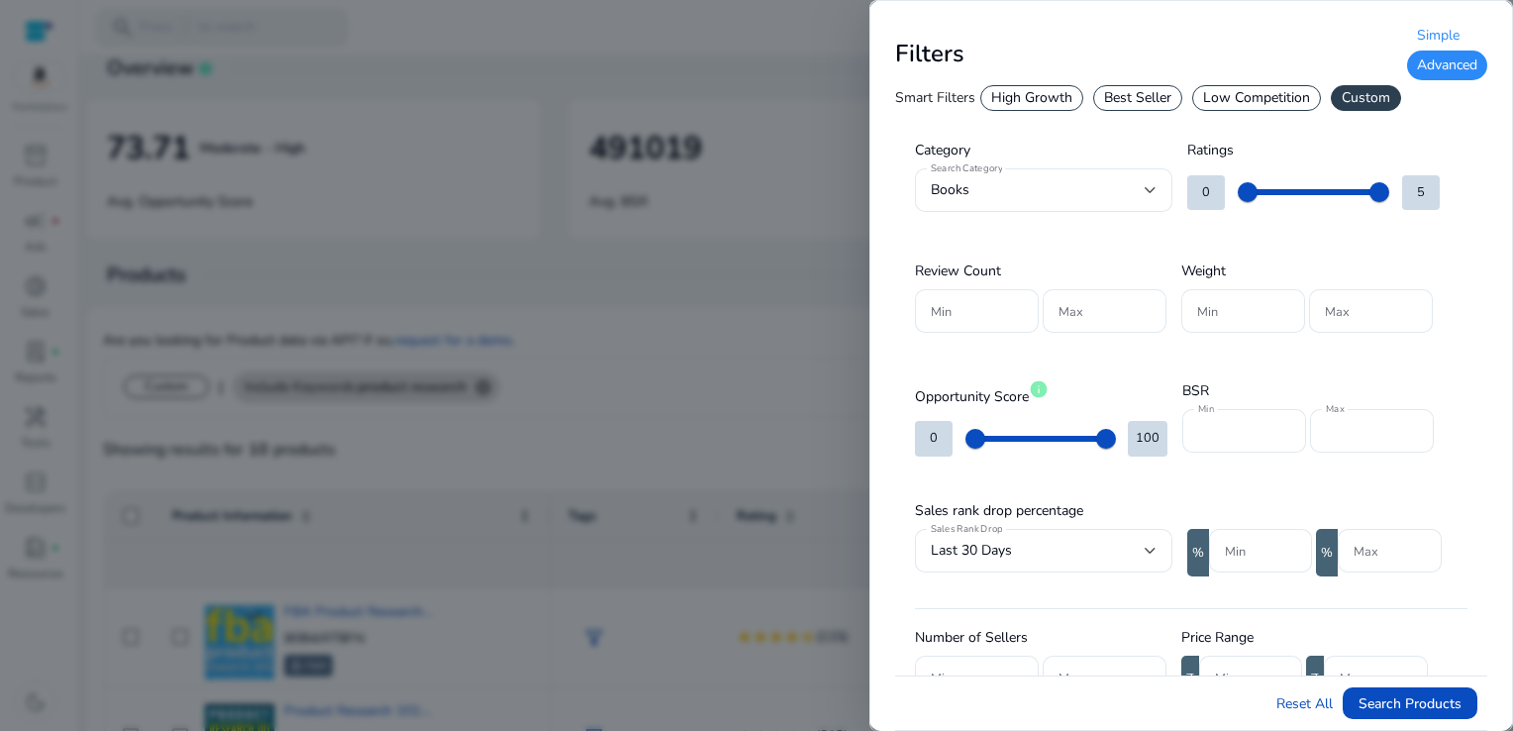
scroll to position [416, 0]
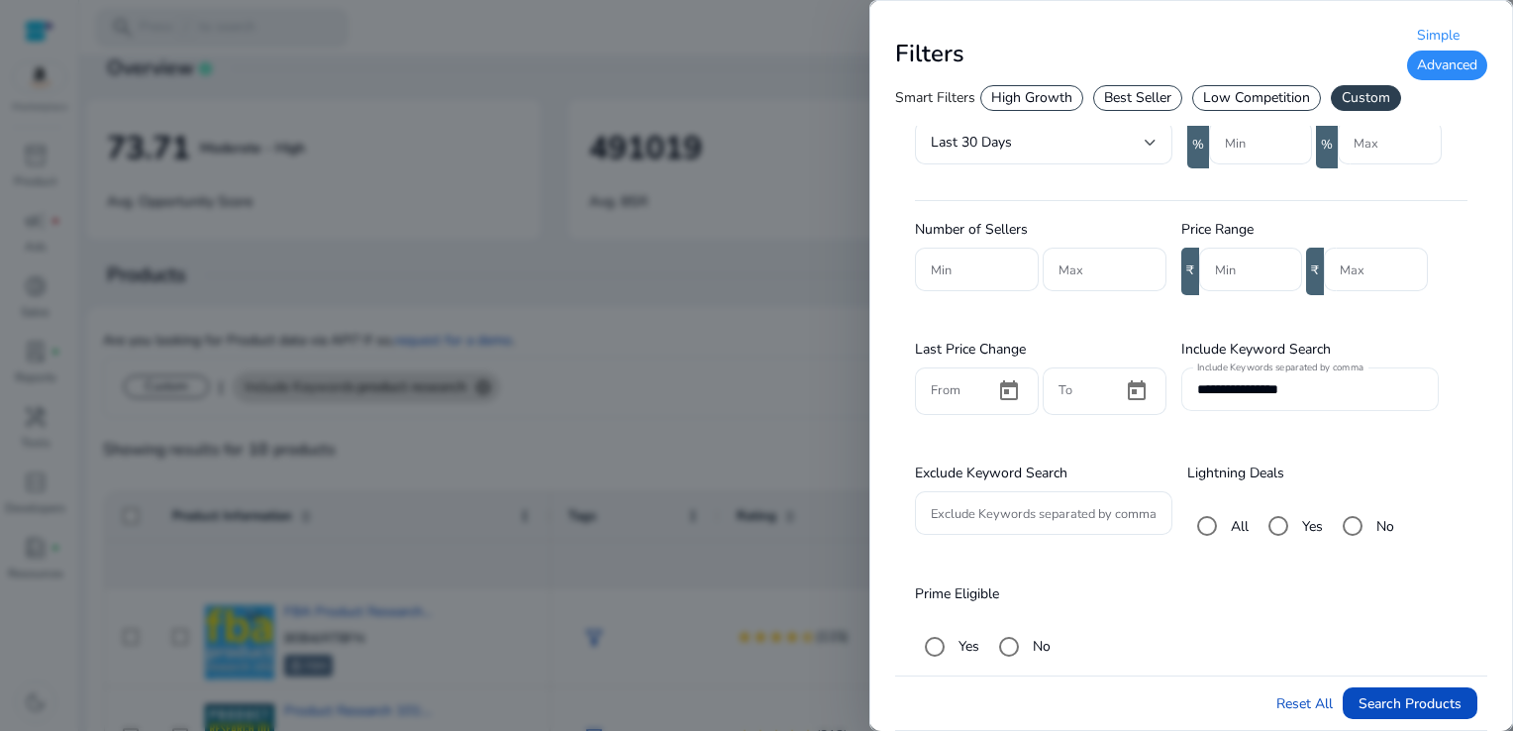
click at [1375, 400] on div "**********" at bounding box center [1310, 389] width 226 height 44
type input "*"
click at [1230, 274] on input "Min" at bounding box center [1250, 269] width 71 height 22
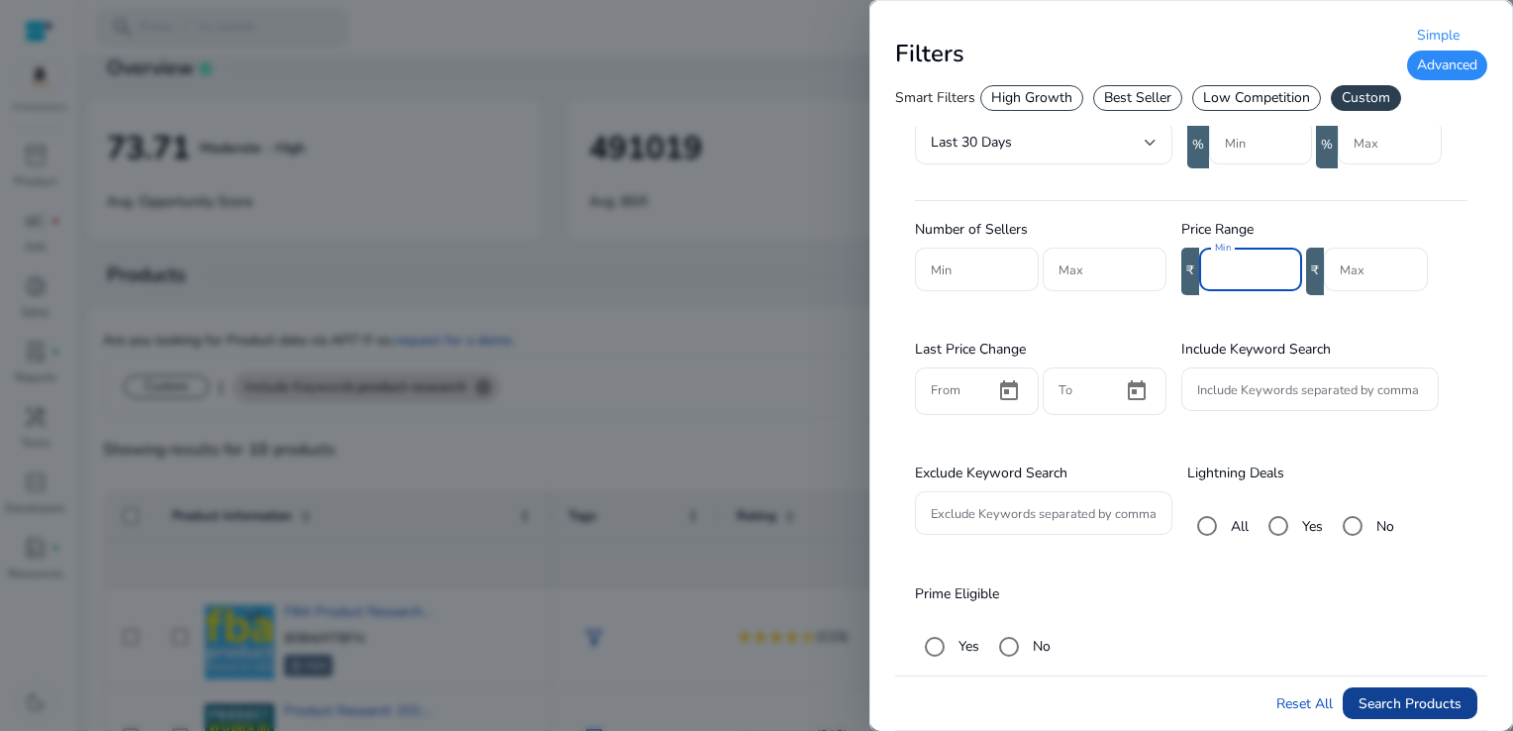
type input "***"
click at [1408, 711] on span "Search Products" at bounding box center [1409, 703] width 103 height 21
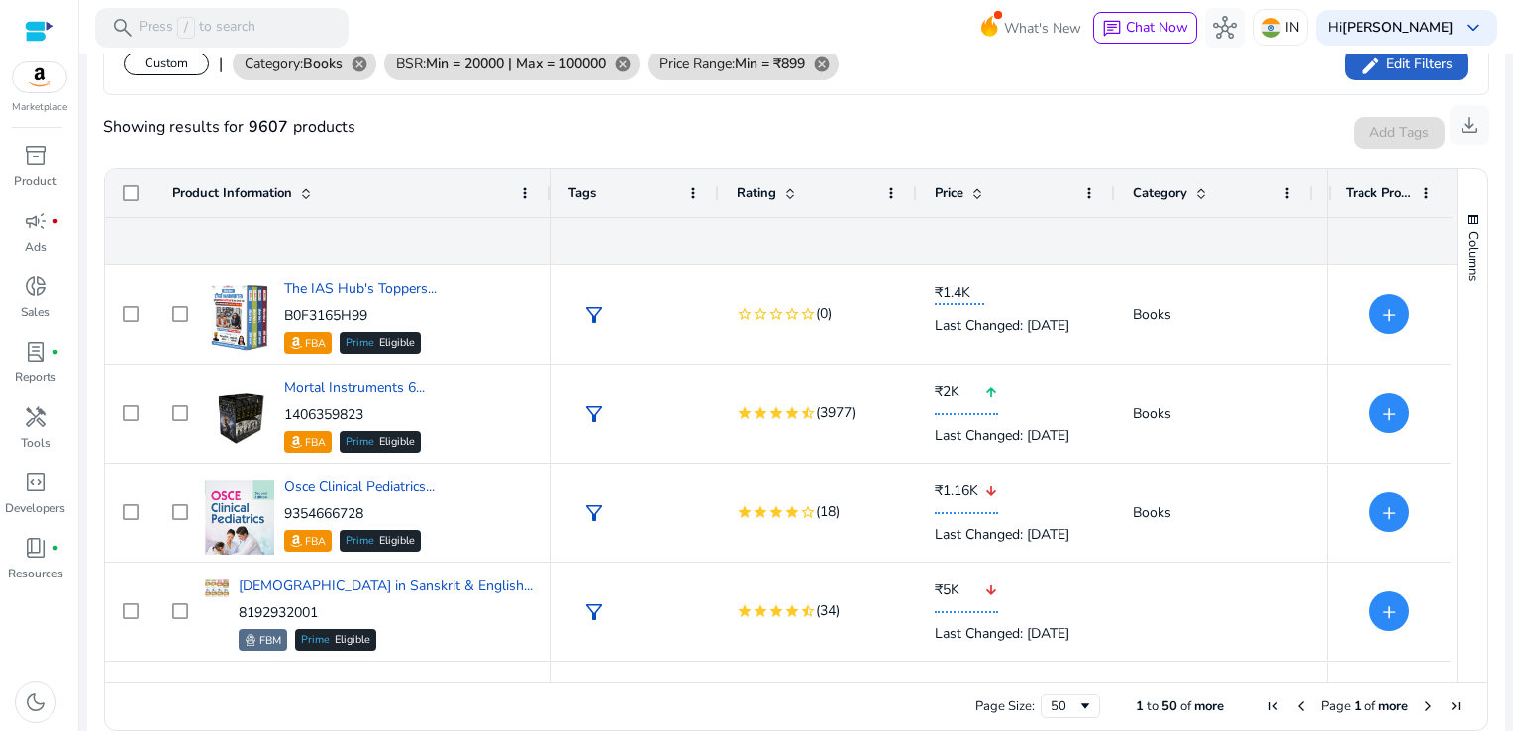
scroll to position [369, 0]
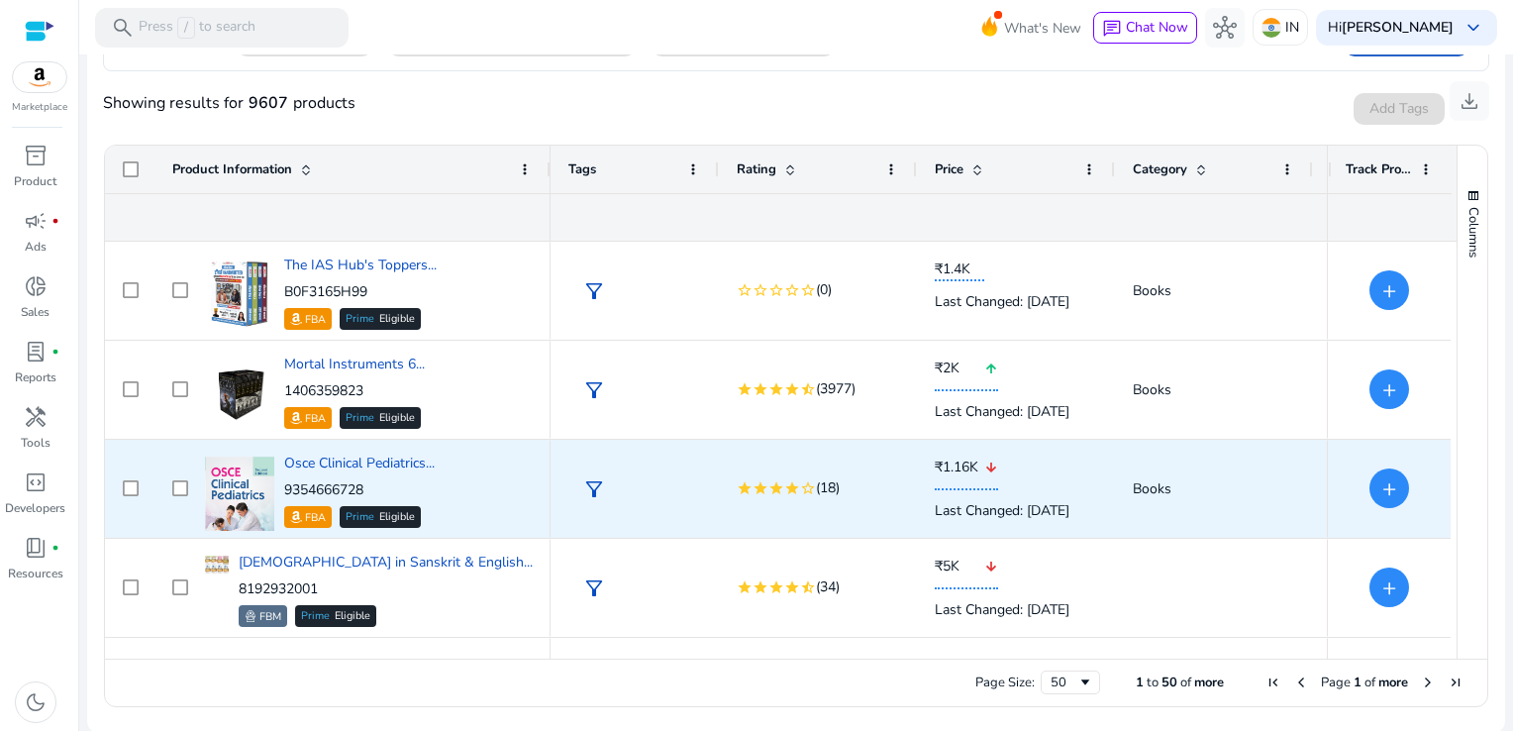
click at [1253, 475] on span "Books" at bounding box center [1213, 488] width 162 height 41
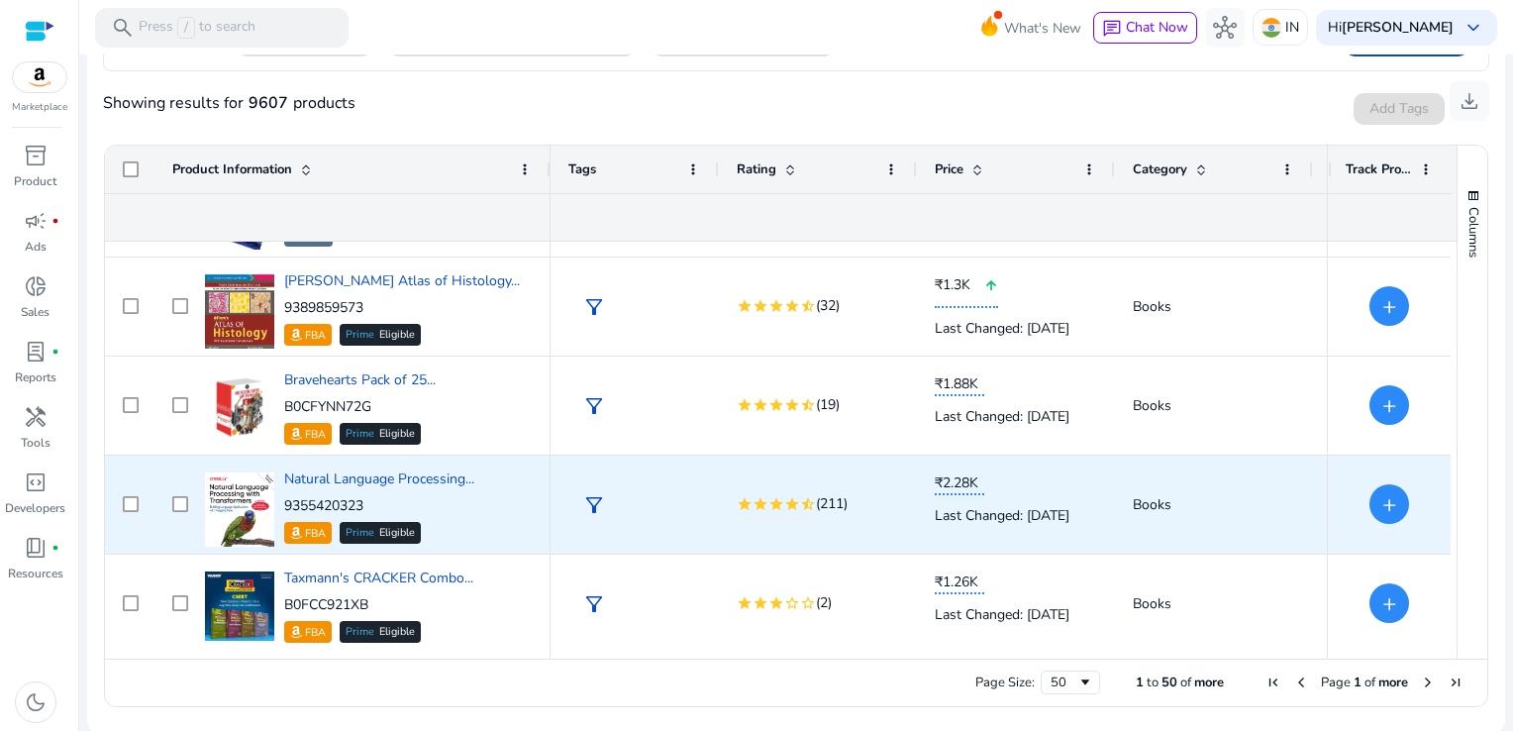
scroll to position [0, 0]
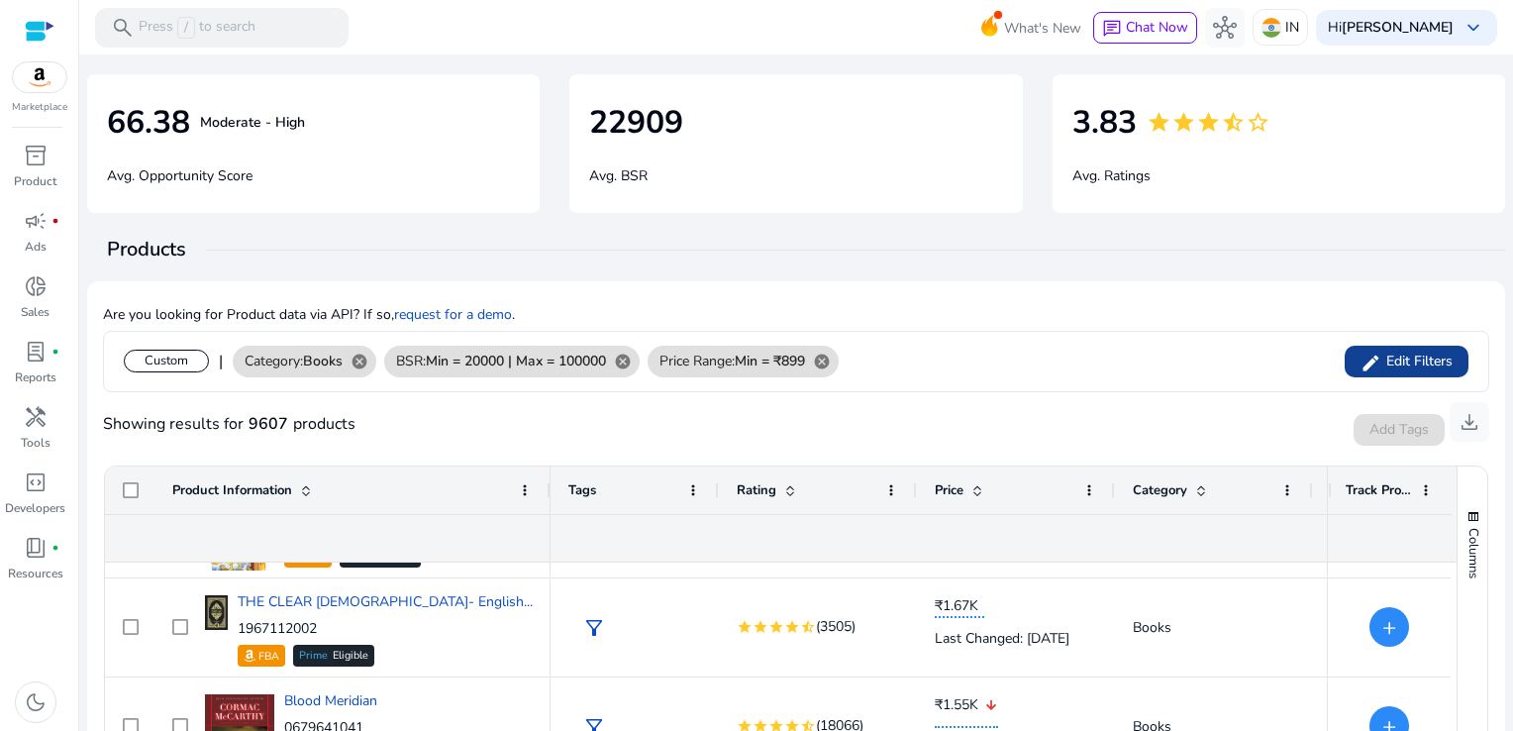
click at [1385, 358] on span "Edit Filters" at bounding box center [1416, 361] width 71 height 20
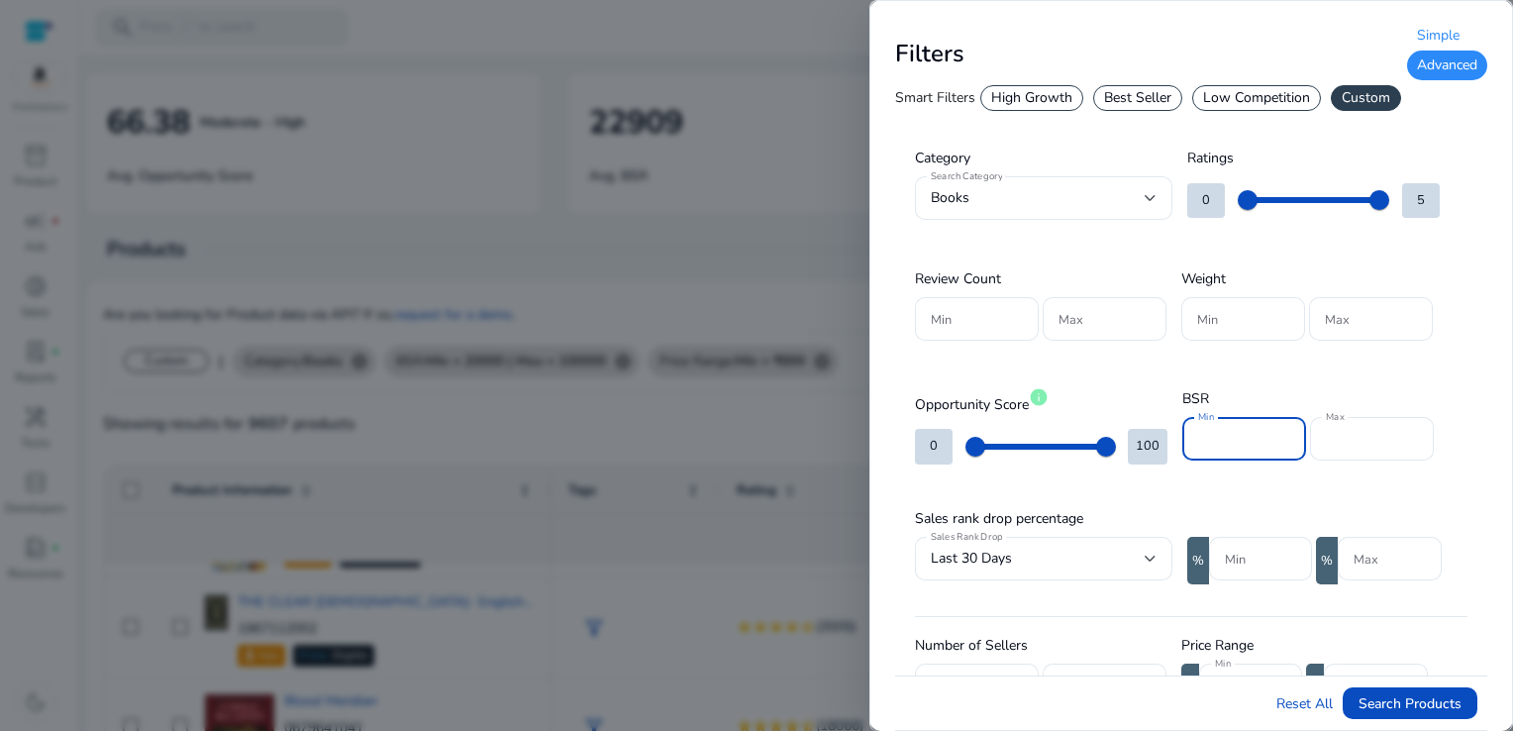
click at [1208, 434] on input "*****" at bounding box center [1244, 439] width 92 height 22
type input "*****"
click at [1414, 712] on span "Search Products" at bounding box center [1409, 703] width 103 height 21
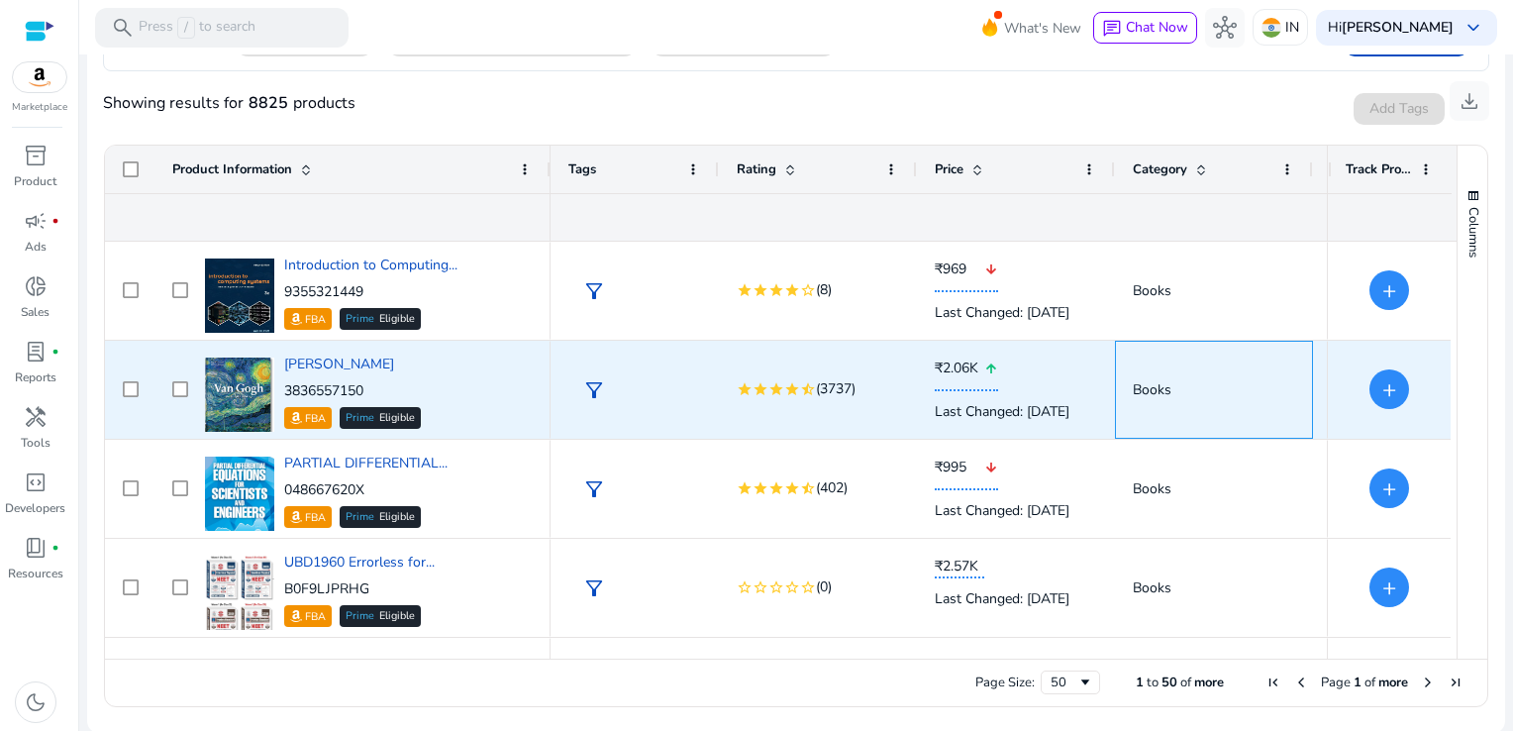
click at [1207, 425] on div "Books" at bounding box center [1213, 390] width 162 height 96
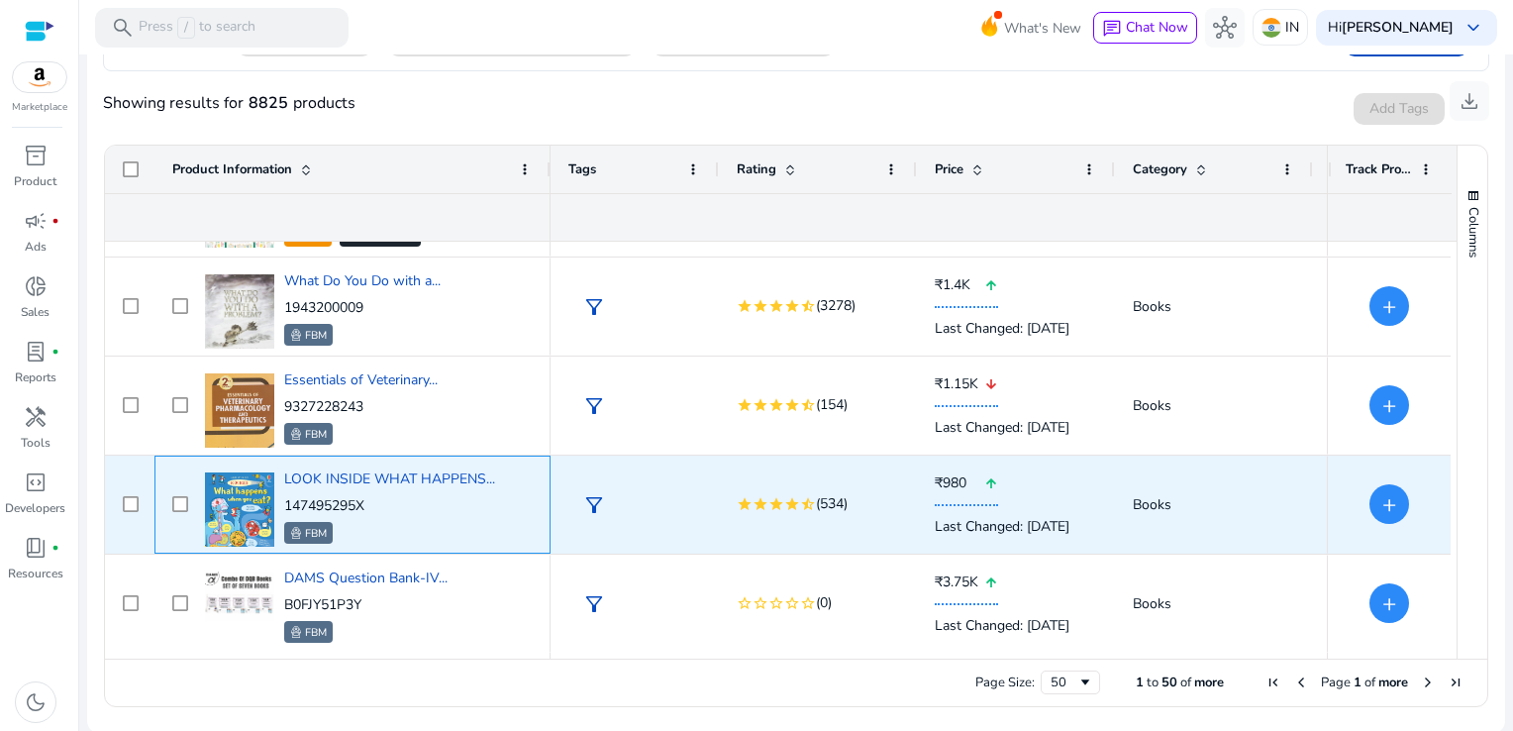
drag, startPoint x: 404, startPoint y: 502, endPoint x: 286, endPoint y: 498, distance: 117.9
click at [286, 498] on p "147495295X" at bounding box center [389, 506] width 211 height 20
copy p "147495295X"
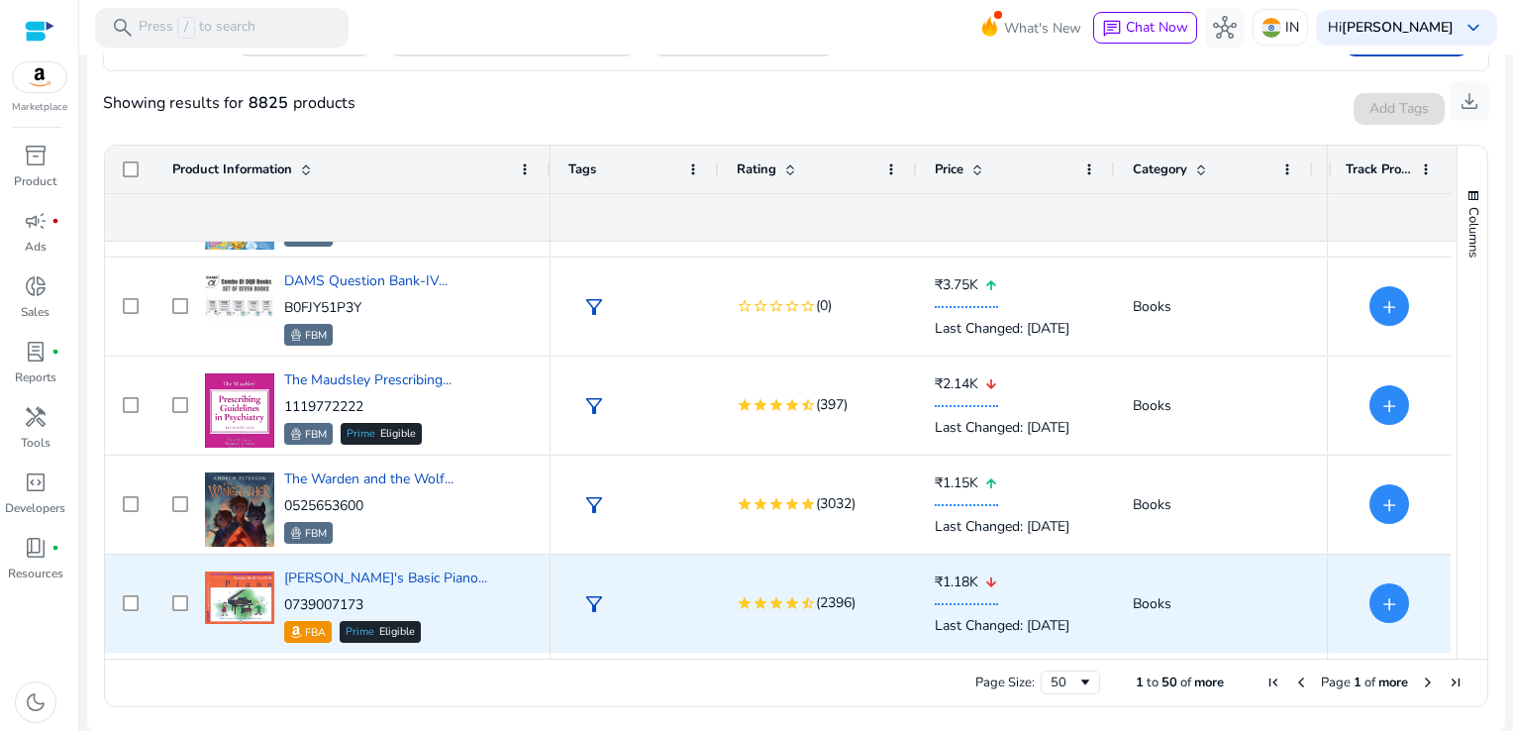
scroll to position [1370, 0]
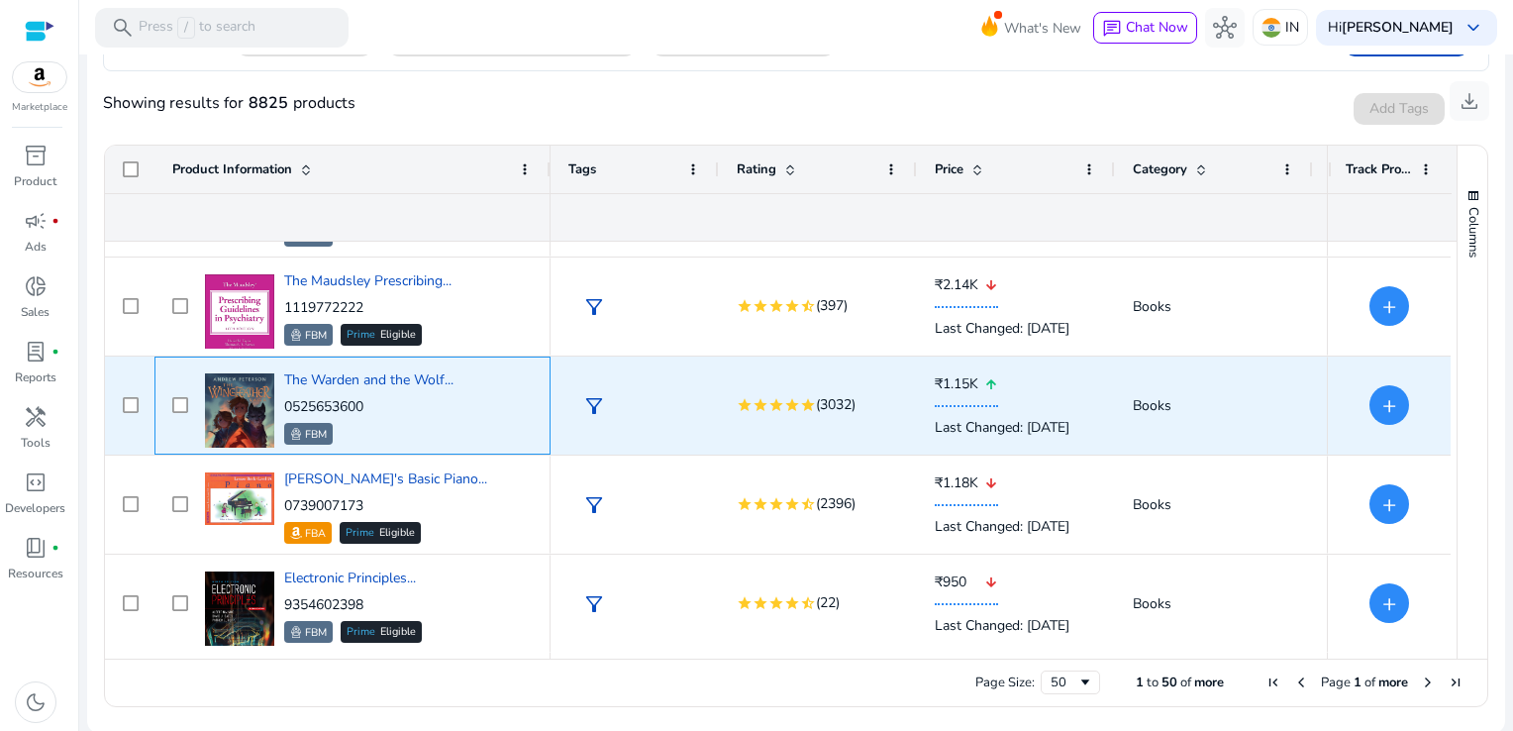
drag, startPoint x: 380, startPoint y: 406, endPoint x: 284, endPoint y: 402, distance: 96.1
click at [284, 402] on p "0525653600" at bounding box center [368, 407] width 169 height 20
copy p "0525653600"
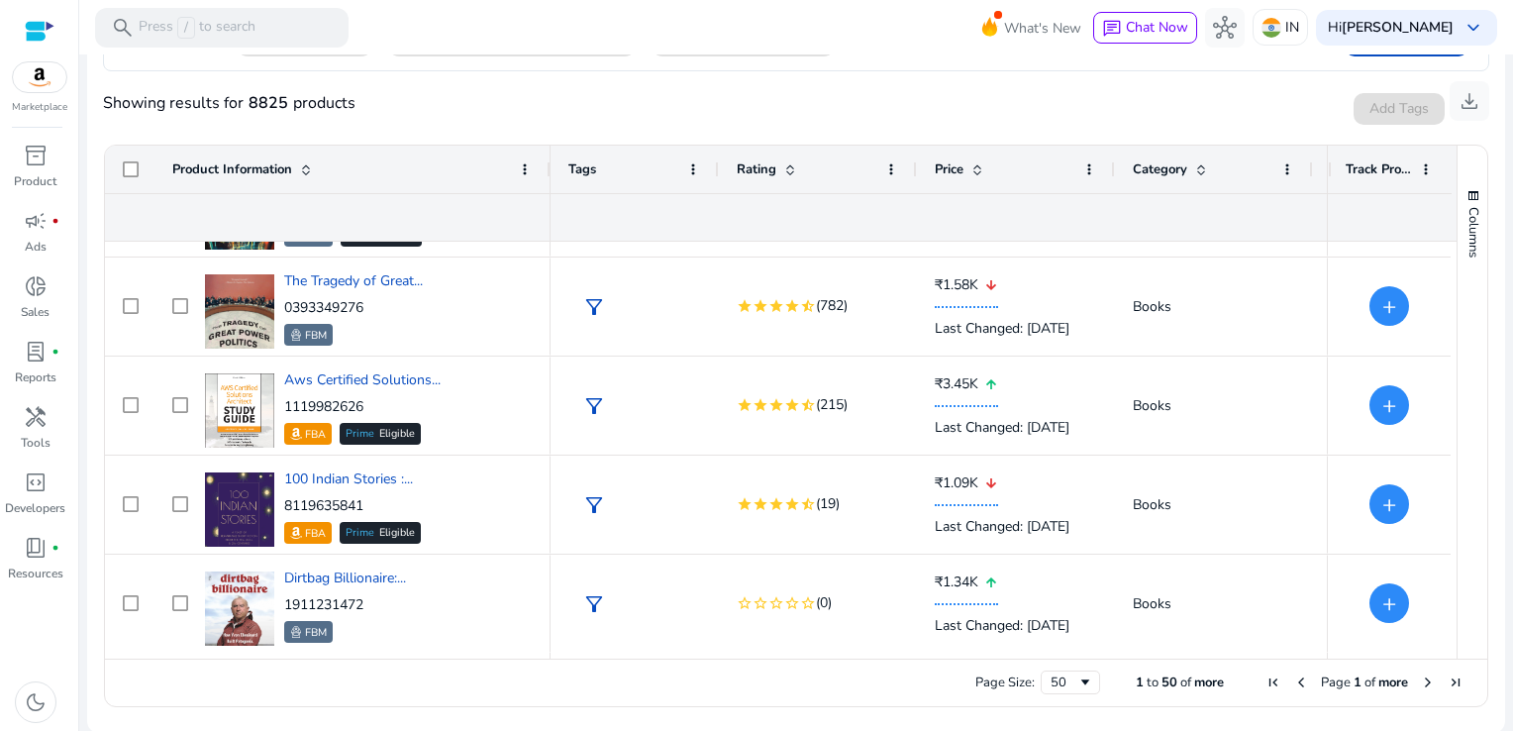
scroll to position [1865, 0]
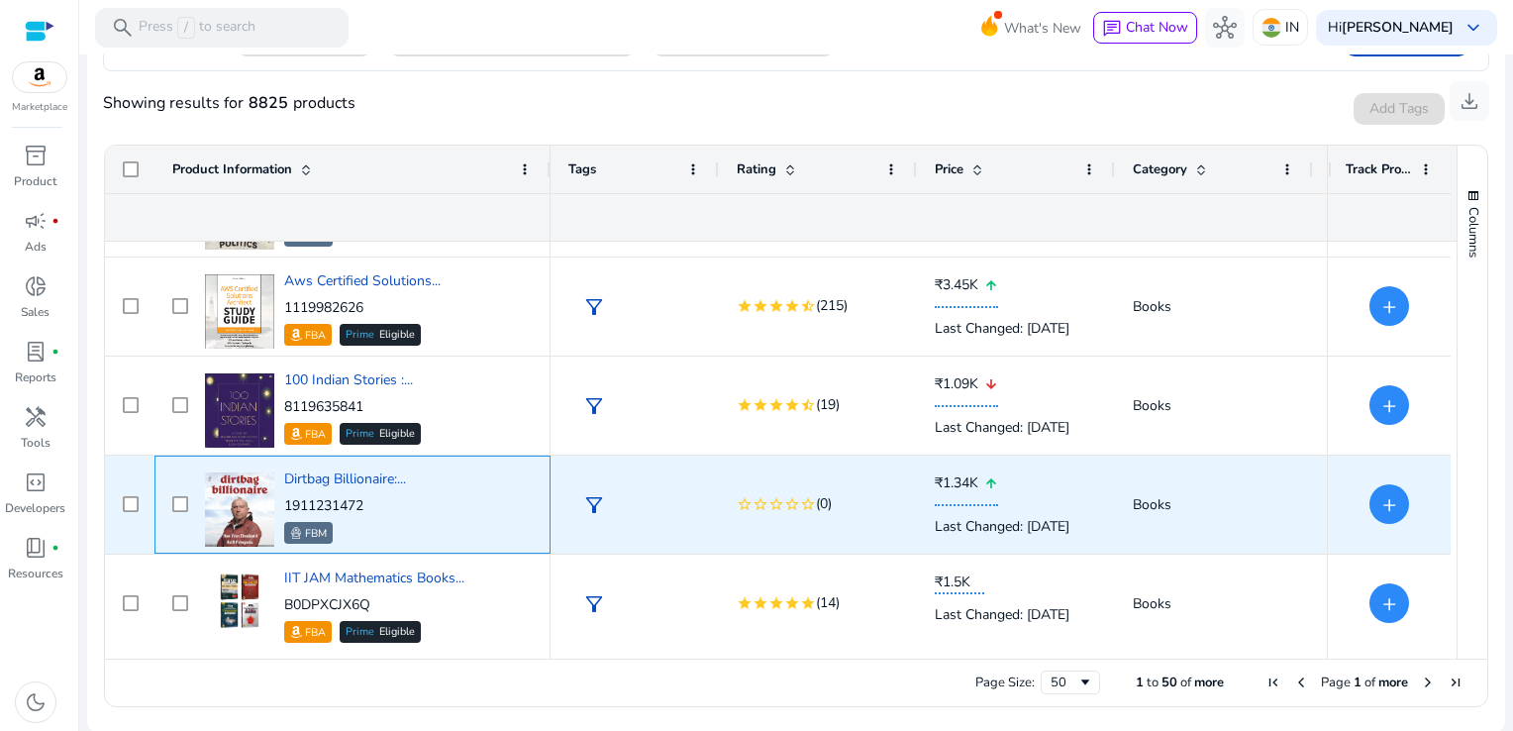
drag, startPoint x: 379, startPoint y: 498, endPoint x: 287, endPoint y: 501, distance: 92.1
click at [287, 501] on p "1911231472" at bounding box center [345, 506] width 122 height 20
copy p "1911231472"
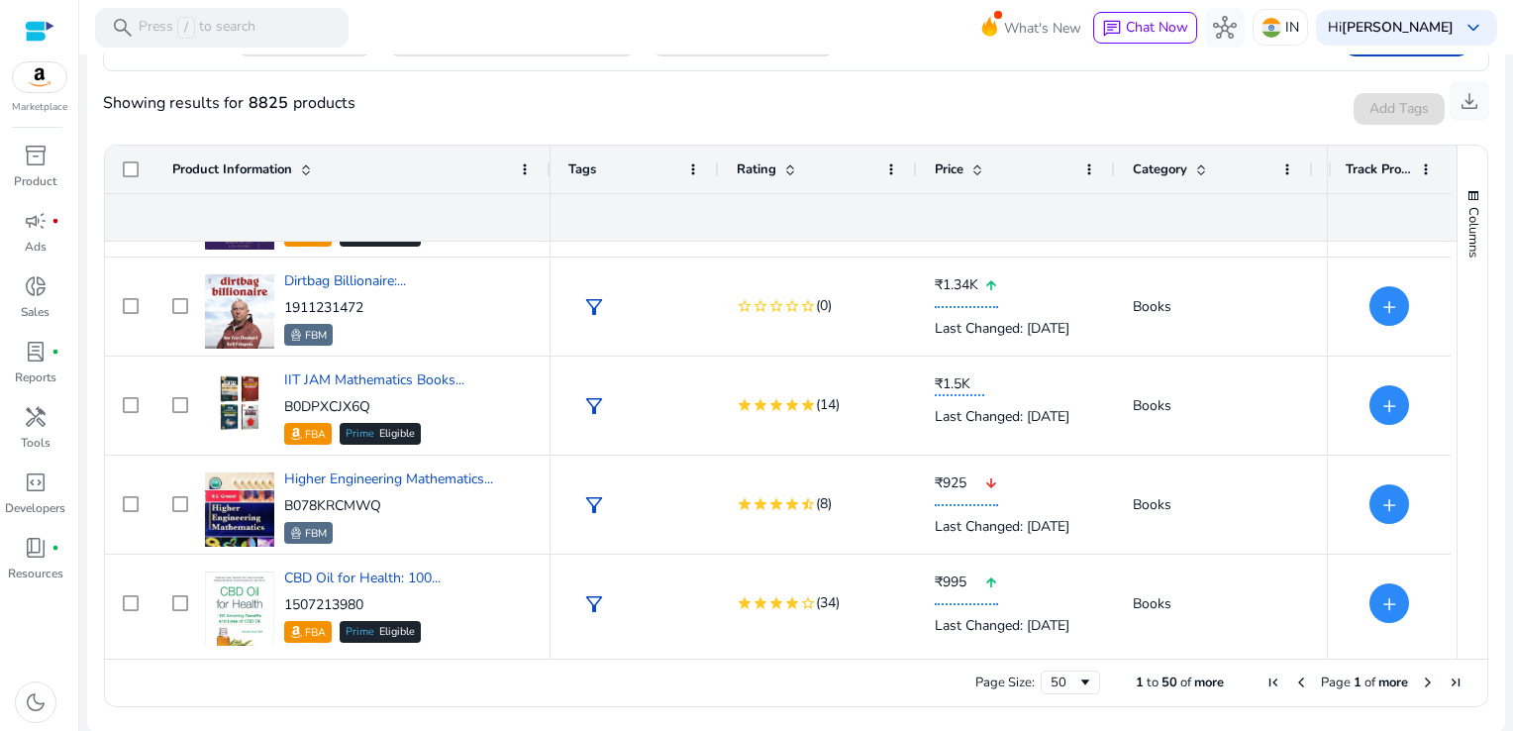
scroll to position [2162, 0]
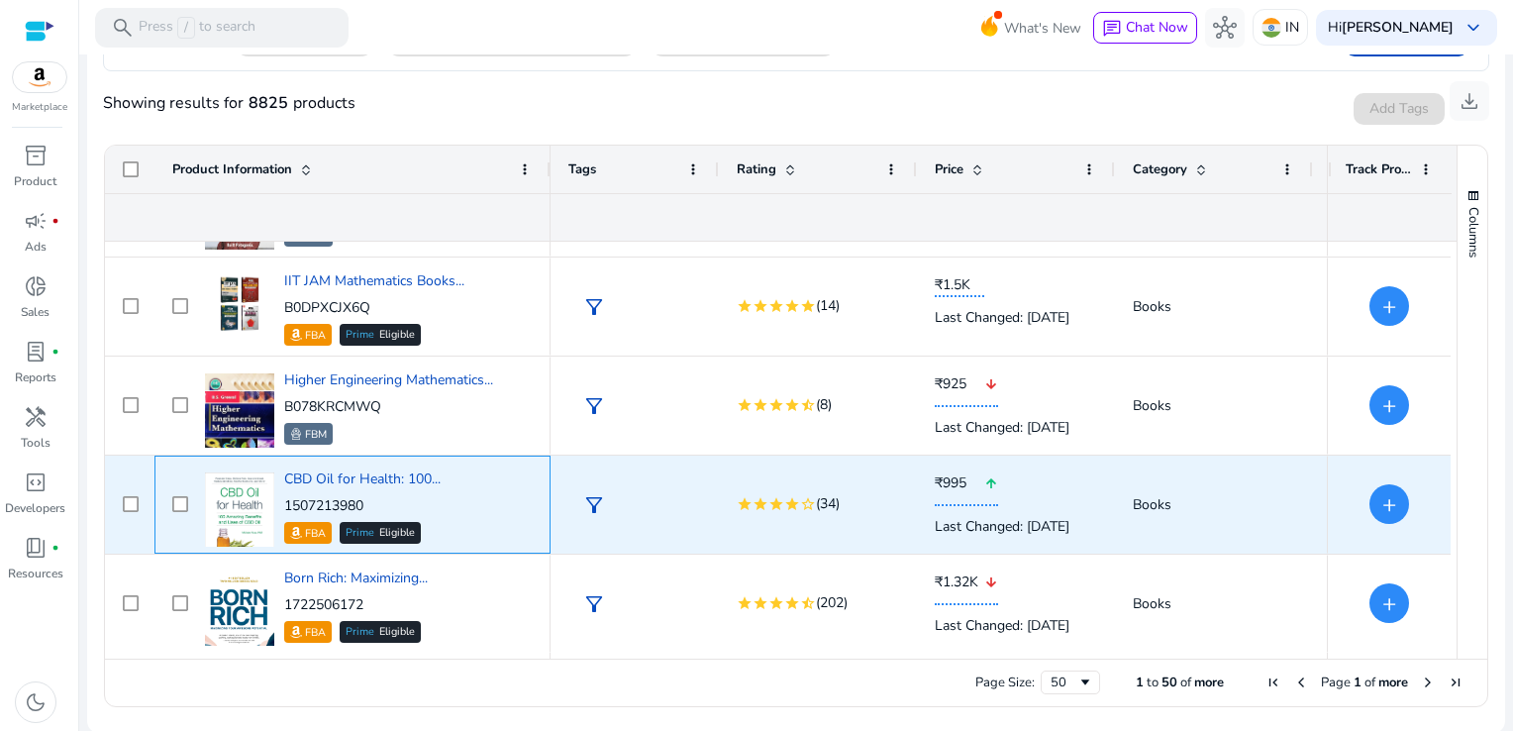
drag, startPoint x: 388, startPoint y: 496, endPoint x: 284, endPoint y: 499, distance: 104.0
click at [284, 499] on p "1507213980" at bounding box center [362, 506] width 156 height 20
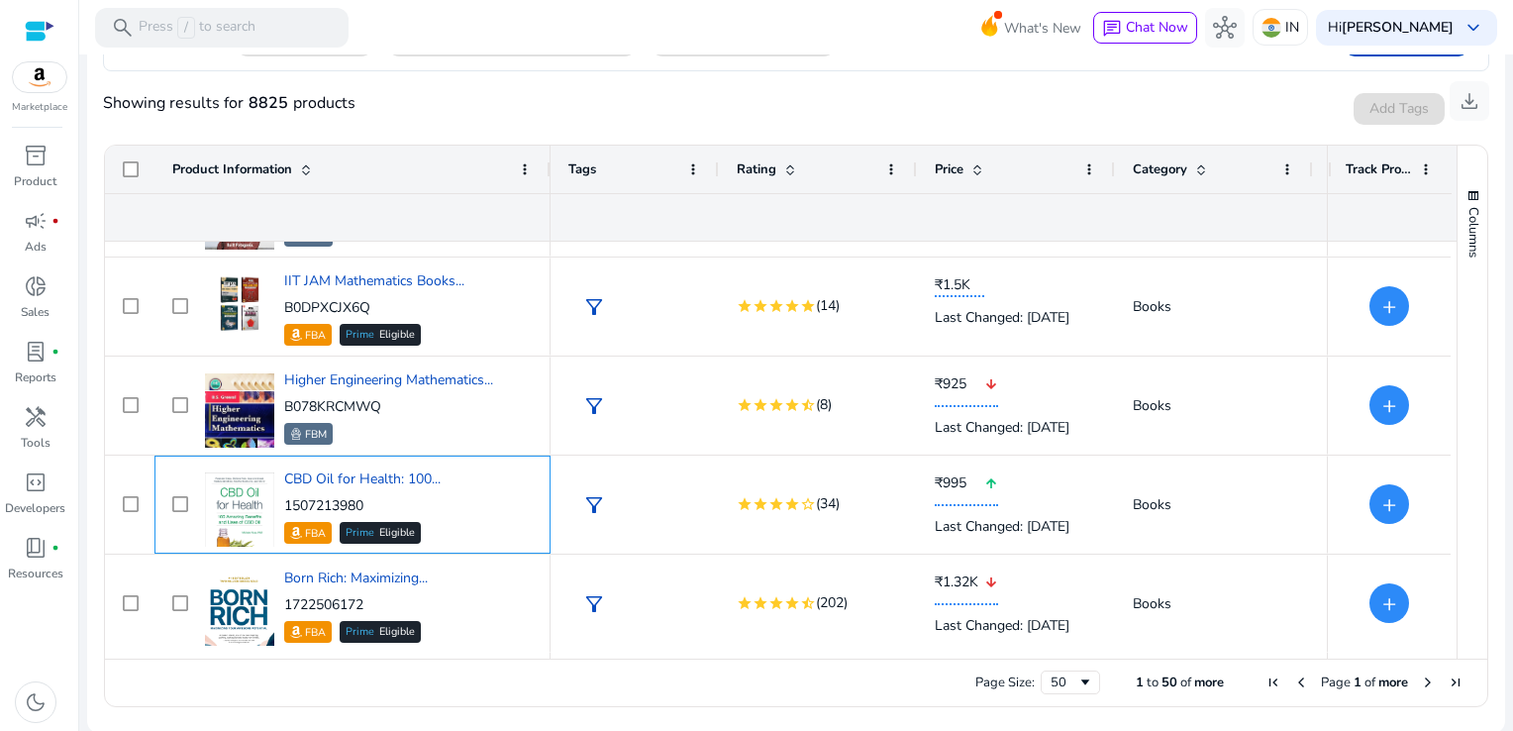
copy p "1507213980"
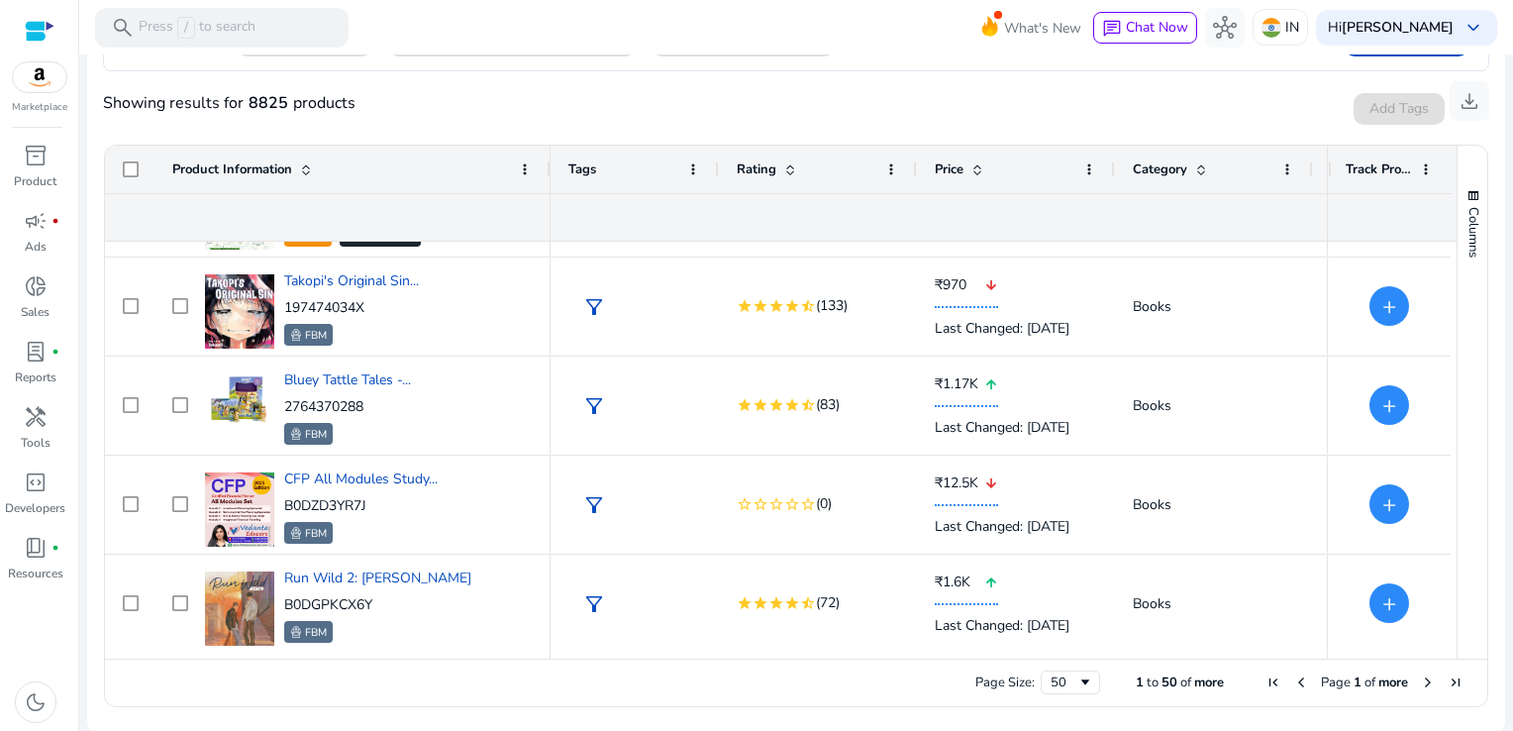
scroll to position [3251, 0]
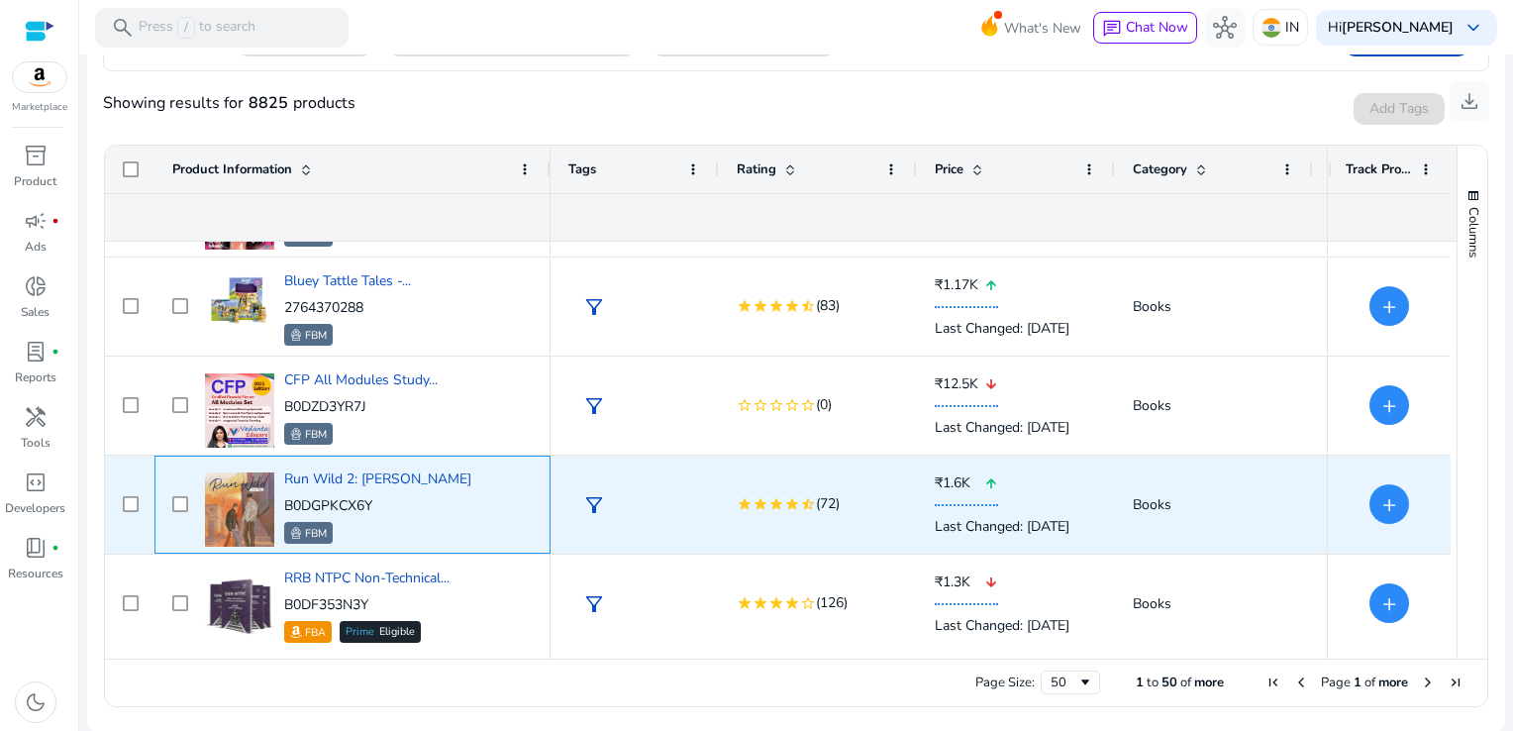
drag, startPoint x: 393, startPoint y: 497, endPoint x: 286, endPoint y: 507, distance: 107.4
click at [286, 507] on div "Run Wild 2: Saye B0DGPKCX6Y FBM" at bounding box center [366, 504] width 333 height 84
copy p "B0DGPKCX6Y"
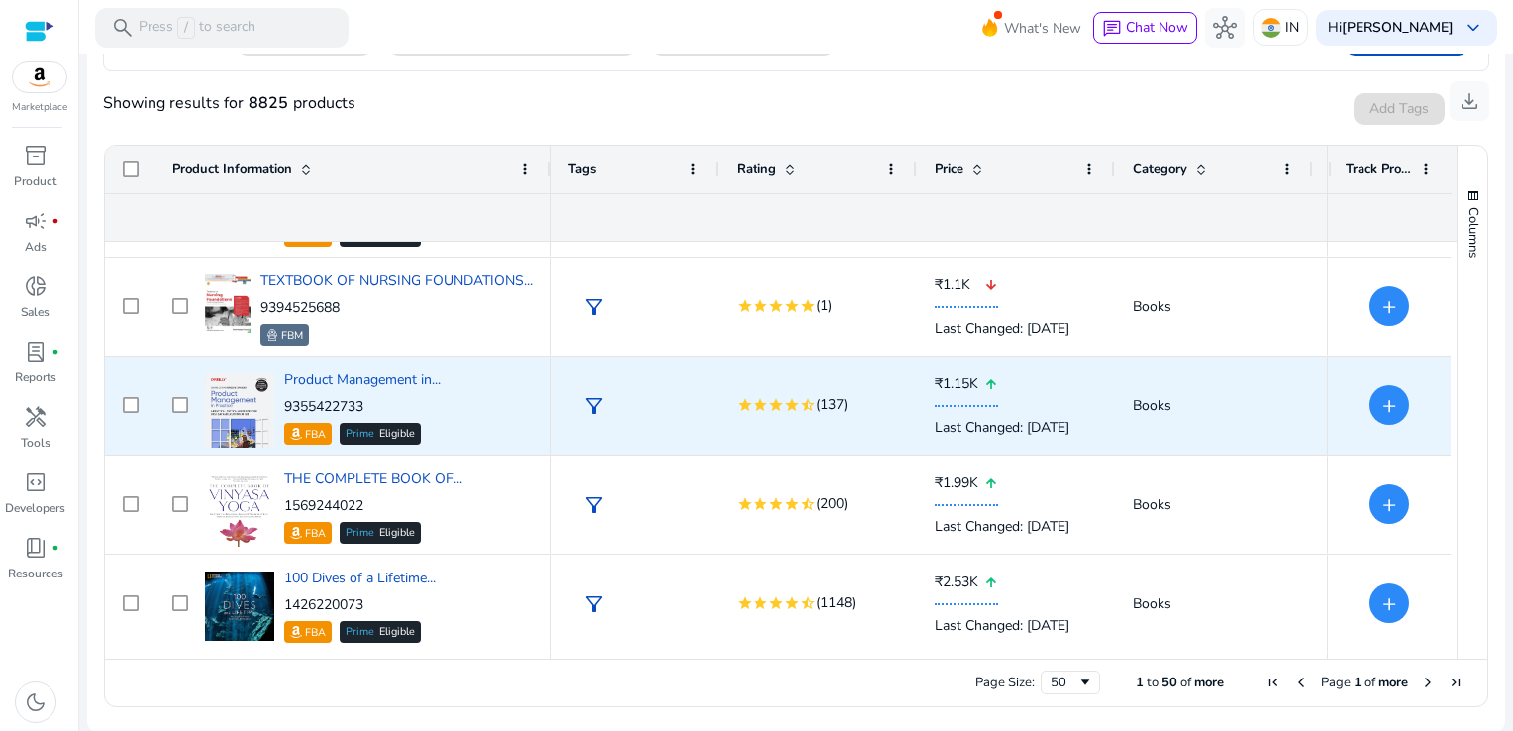
scroll to position [3746, 0]
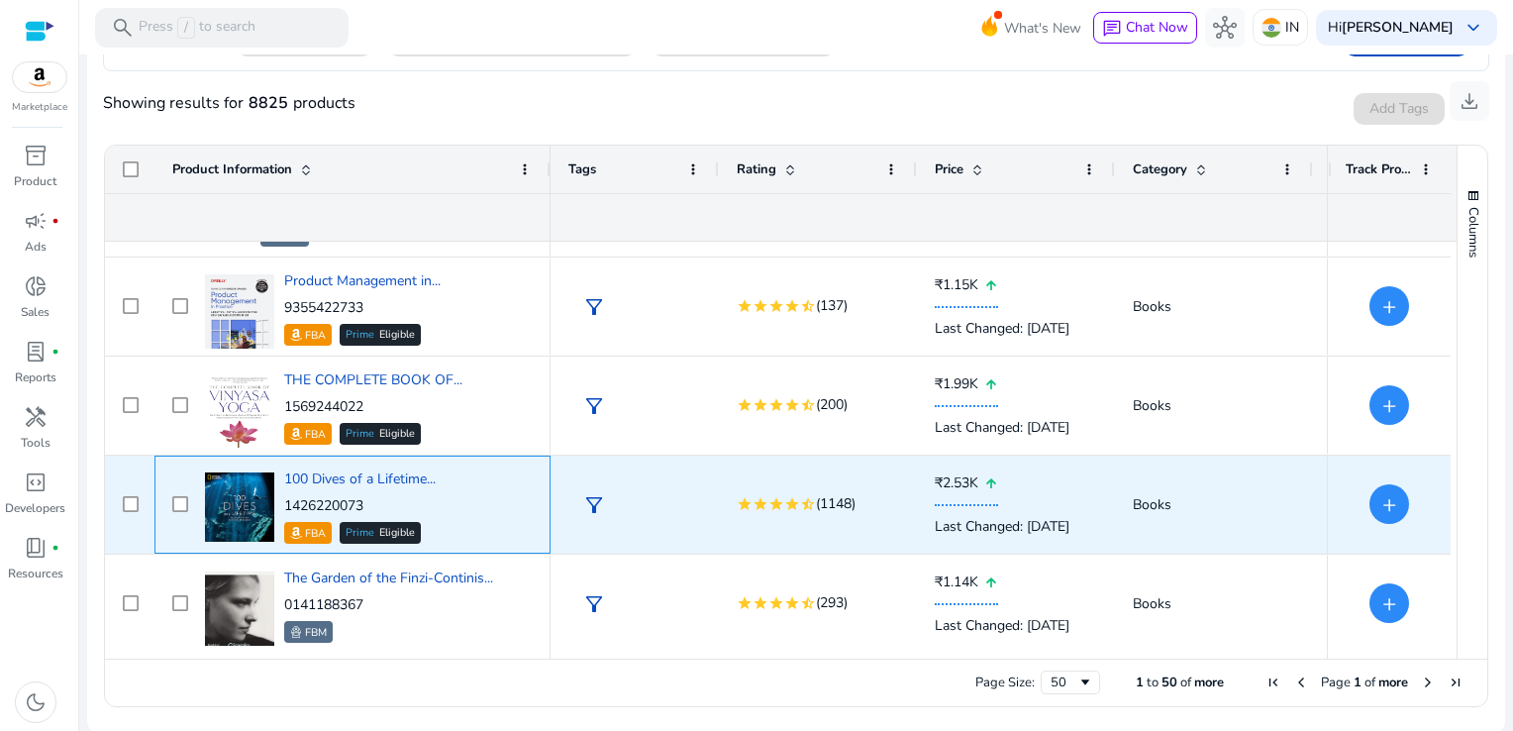
drag, startPoint x: 372, startPoint y: 505, endPoint x: 285, endPoint y: 505, distance: 87.1
click at [285, 505] on p "1426220073" at bounding box center [359, 506] width 151 height 20
copy p "1426220073"
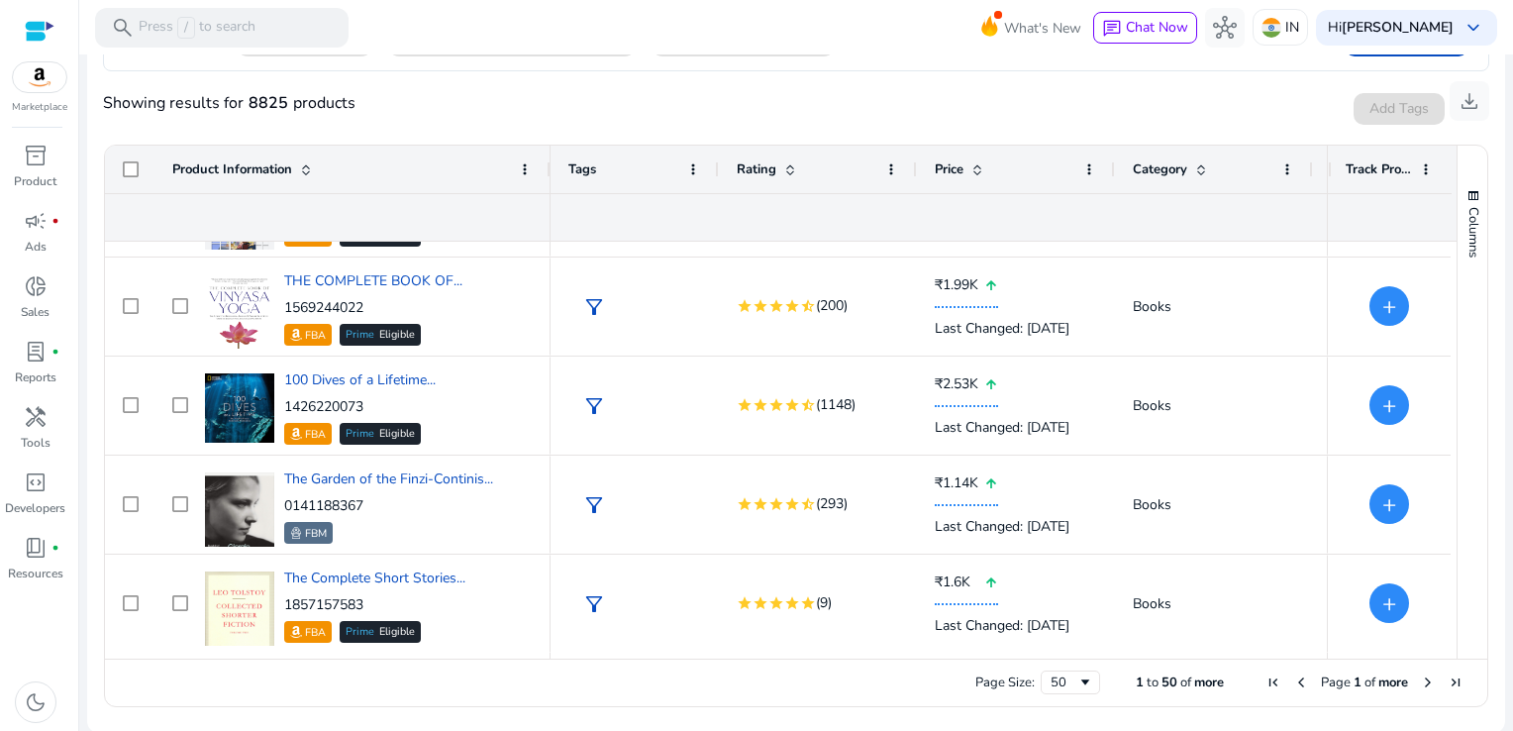
scroll to position [3944, 0]
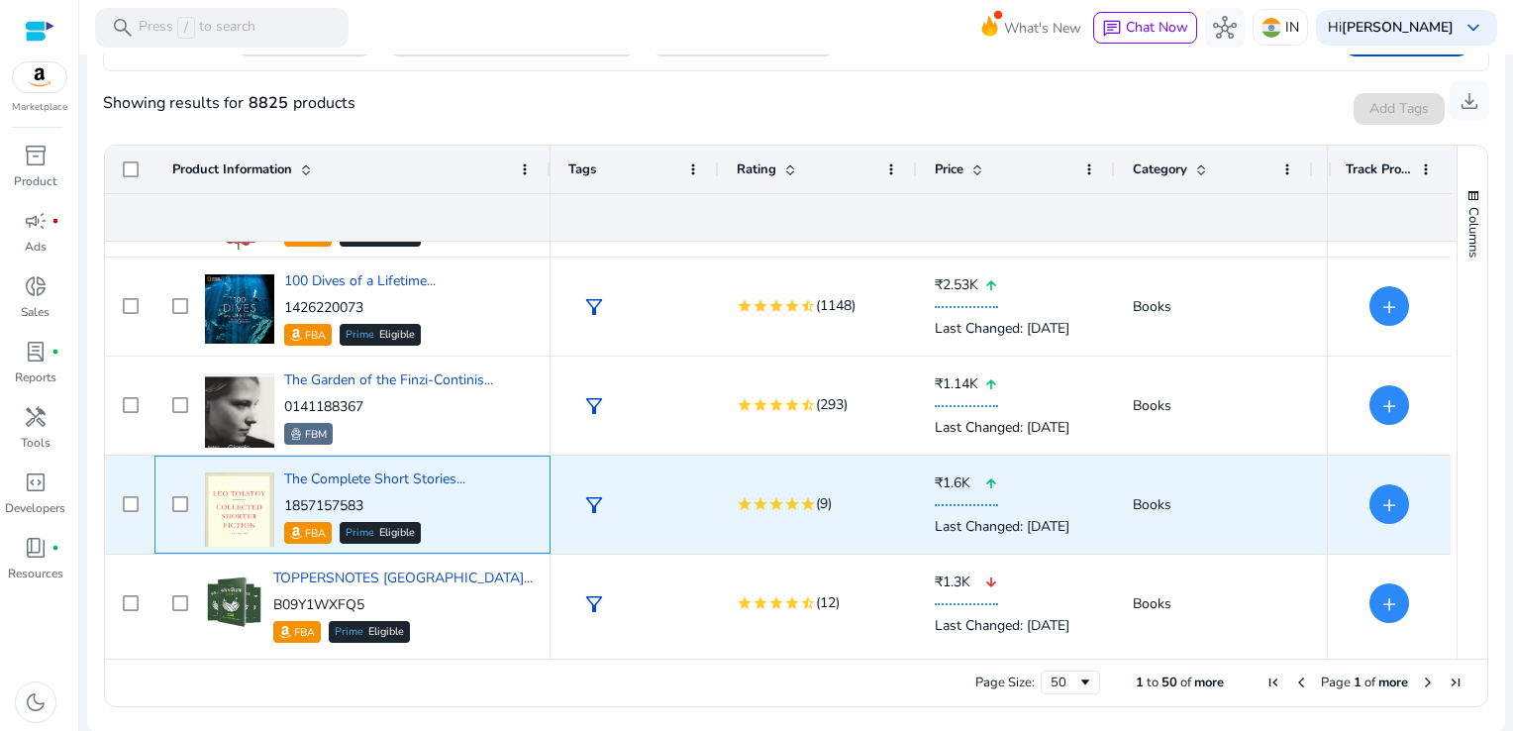
drag, startPoint x: 377, startPoint y: 496, endPoint x: 285, endPoint y: 501, distance: 92.2
click at [285, 501] on p "1857157583" at bounding box center [374, 506] width 181 height 20
copy p "1857157583"
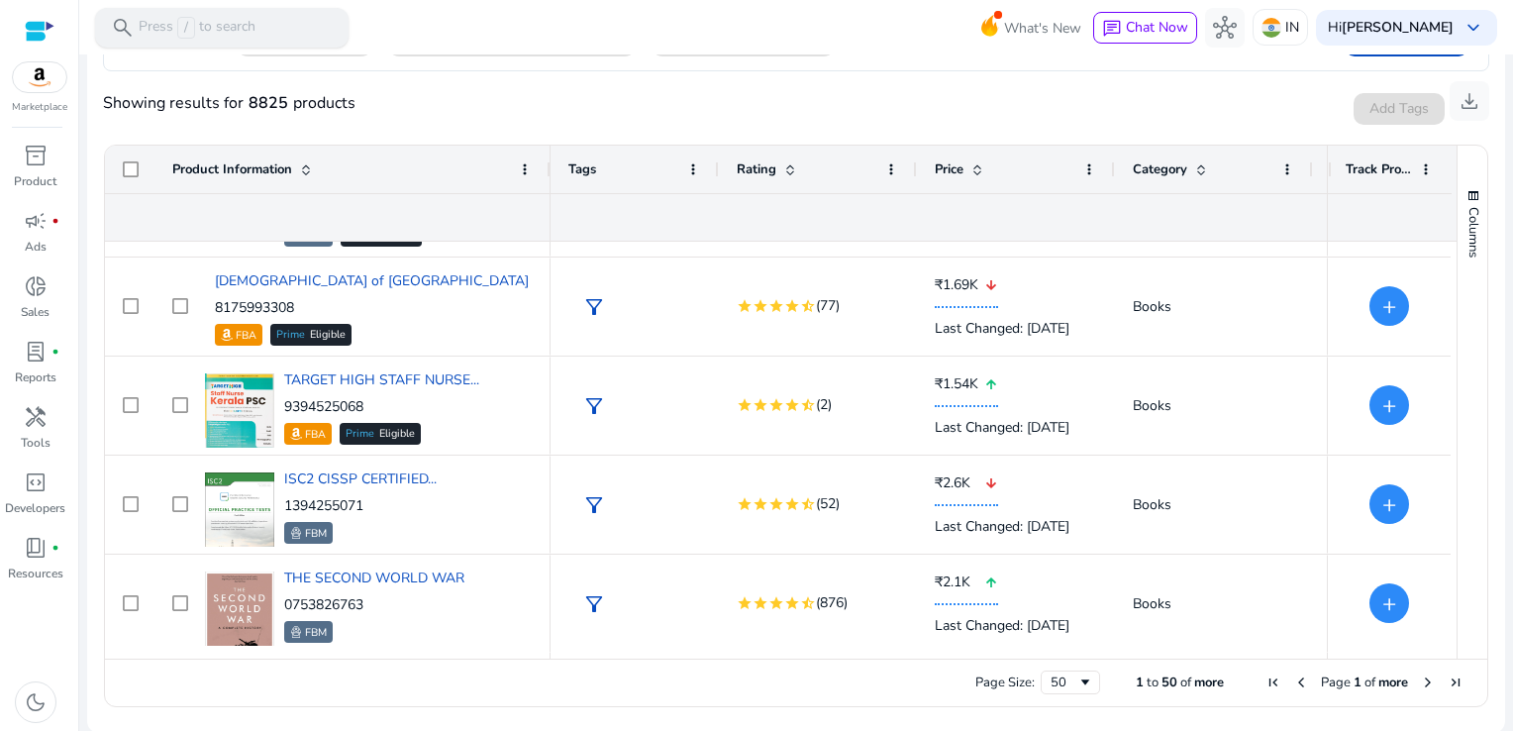
scroll to position [4538, 0]
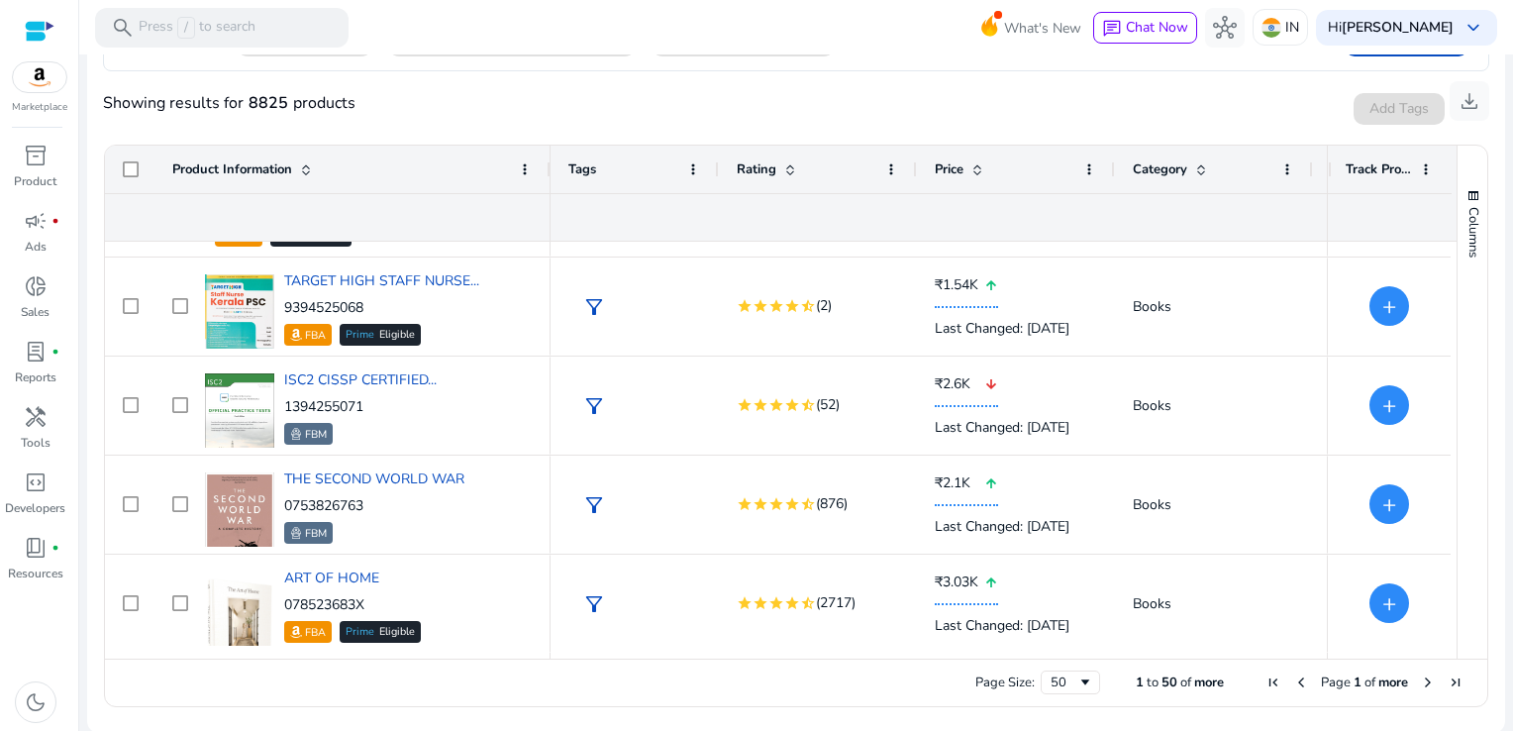
click at [1420, 678] on span "Next Page" at bounding box center [1428, 682] width 16 height 16
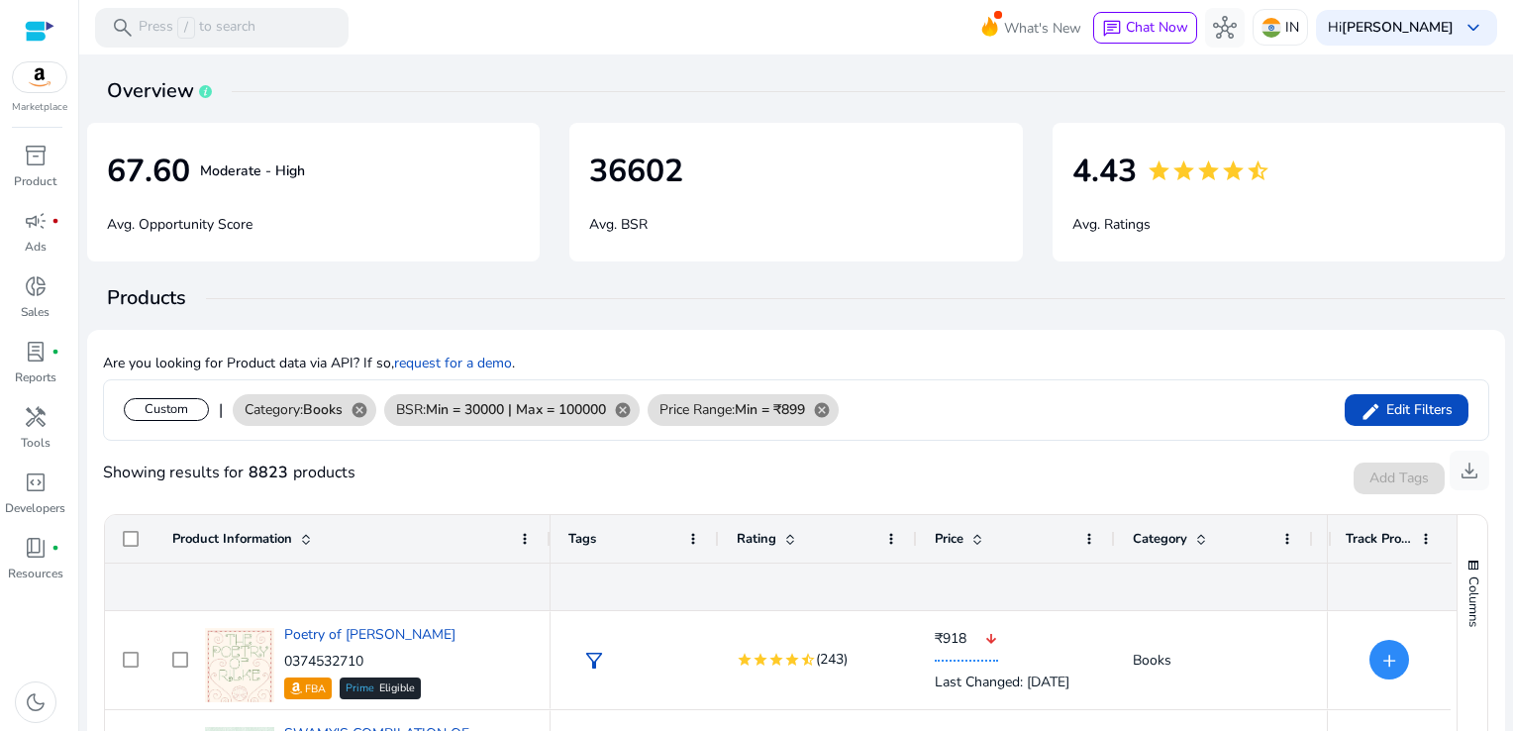
scroll to position [369, 0]
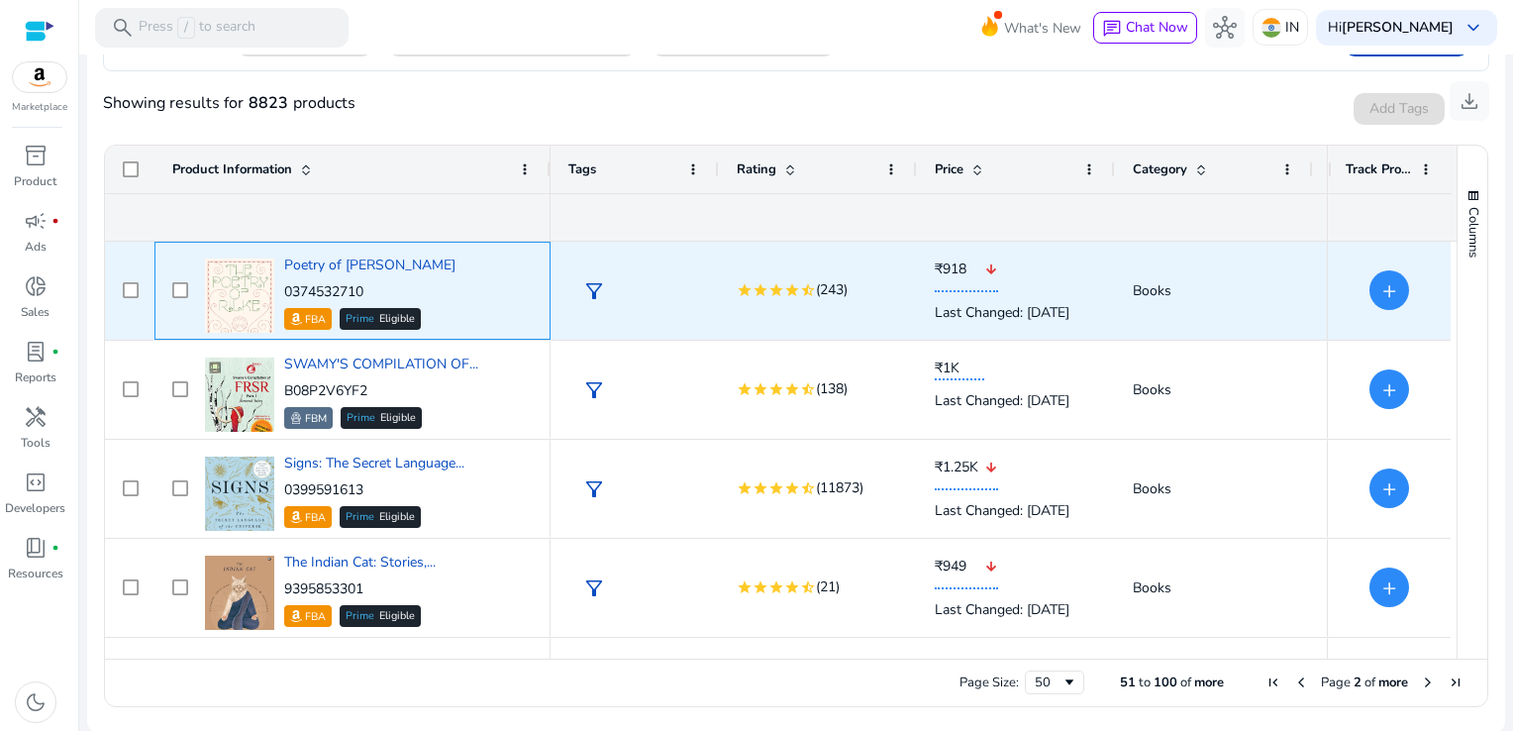
drag, startPoint x: 378, startPoint y: 295, endPoint x: 285, endPoint y: 288, distance: 93.3
click at [285, 288] on p "0374532710" at bounding box center [369, 292] width 171 height 20
copy p "0374532710"
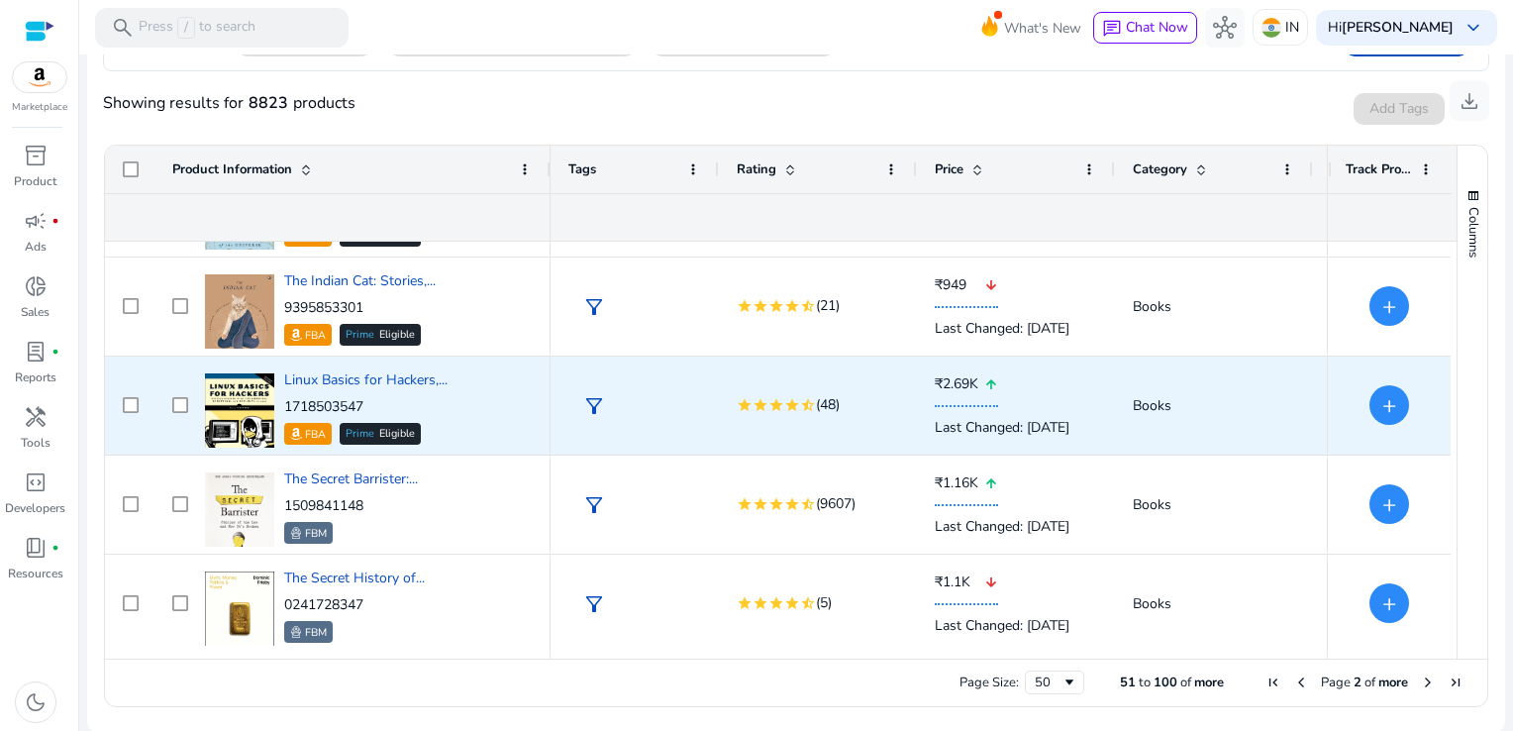
scroll to position [380, 0]
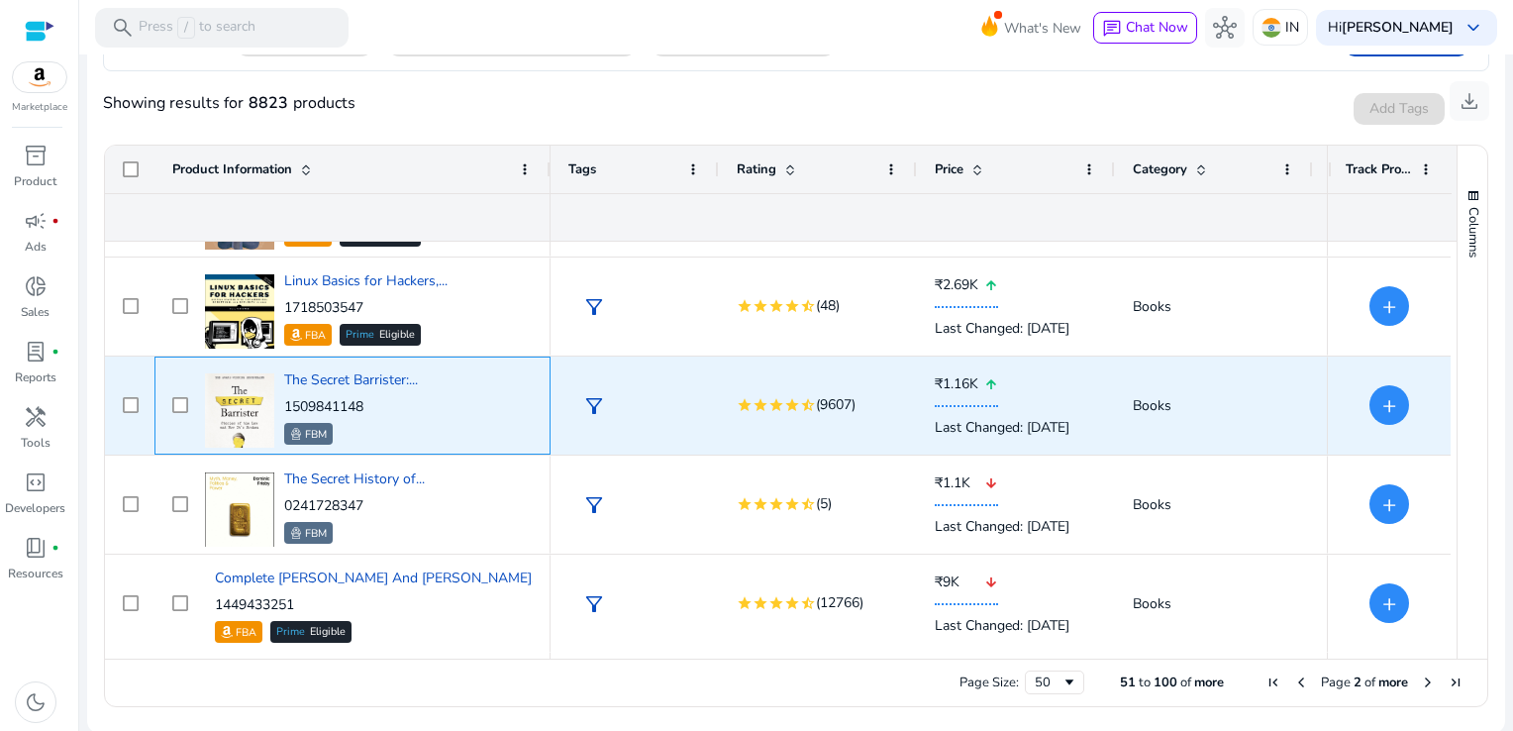
drag, startPoint x: 375, startPoint y: 396, endPoint x: 285, endPoint y: 411, distance: 91.3
click at [285, 411] on p "1509841148" at bounding box center [351, 407] width 134 height 20
copy p "1509841148"
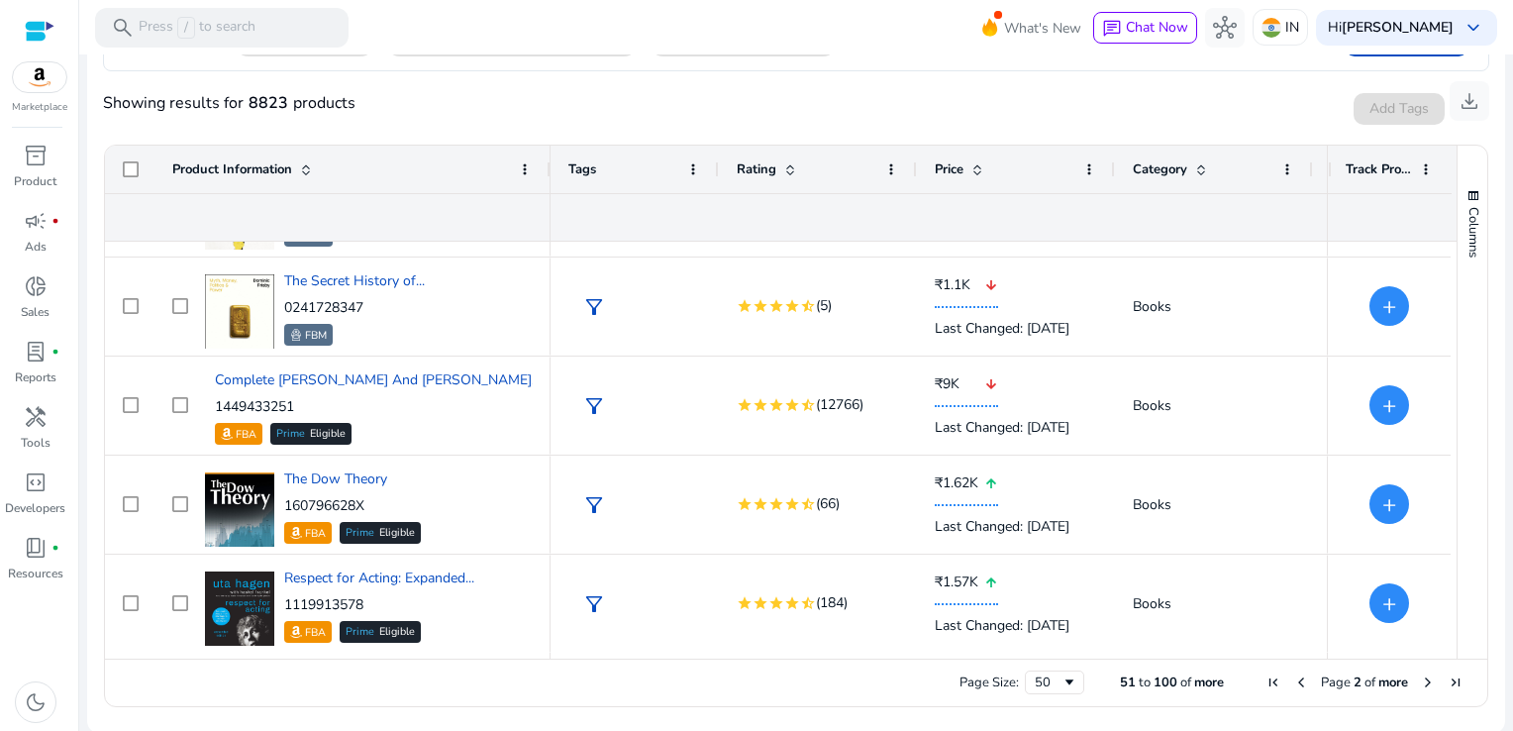
scroll to position [677, 0]
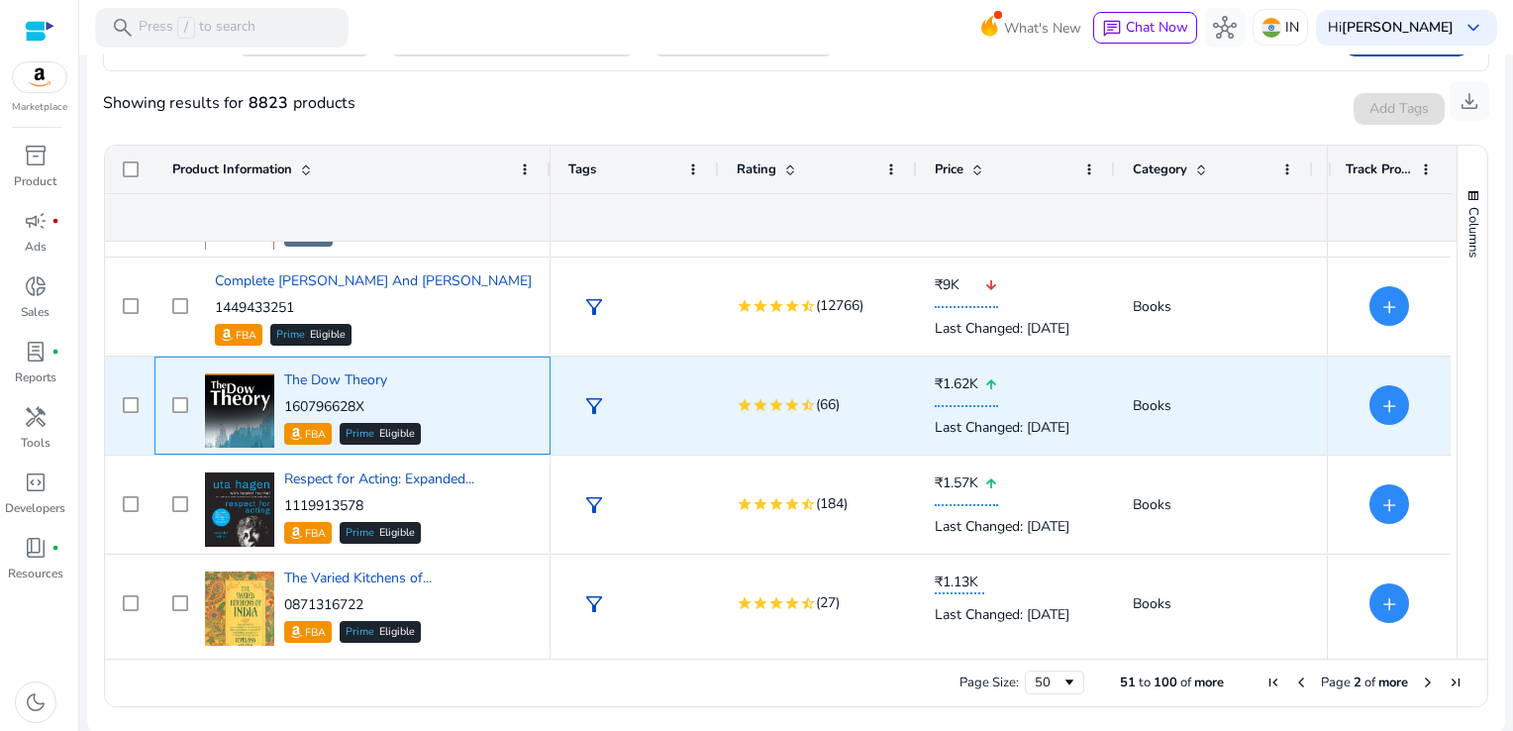
drag, startPoint x: 371, startPoint y: 407, endPoint x: 283, endPoint y: 401, distance: 88.3
click at [284, 401] on p "160796628X" at bounding box center [352, 407] width 137 height 20
click at [393, 376] on div "The Dow Theory 160796628X FBA Prime Eligible" at bounding box center [352, 407] width 137 height 74
drag, startPoint x: 369, startPoint y: 395, endPoint x: 281, endPoint y: 404, distance: 88.6
click at [281, 404] on div "The Dow Theory 160796628X FBA Prime Eligible" at bounding box center [366, 405] width 333 height 84
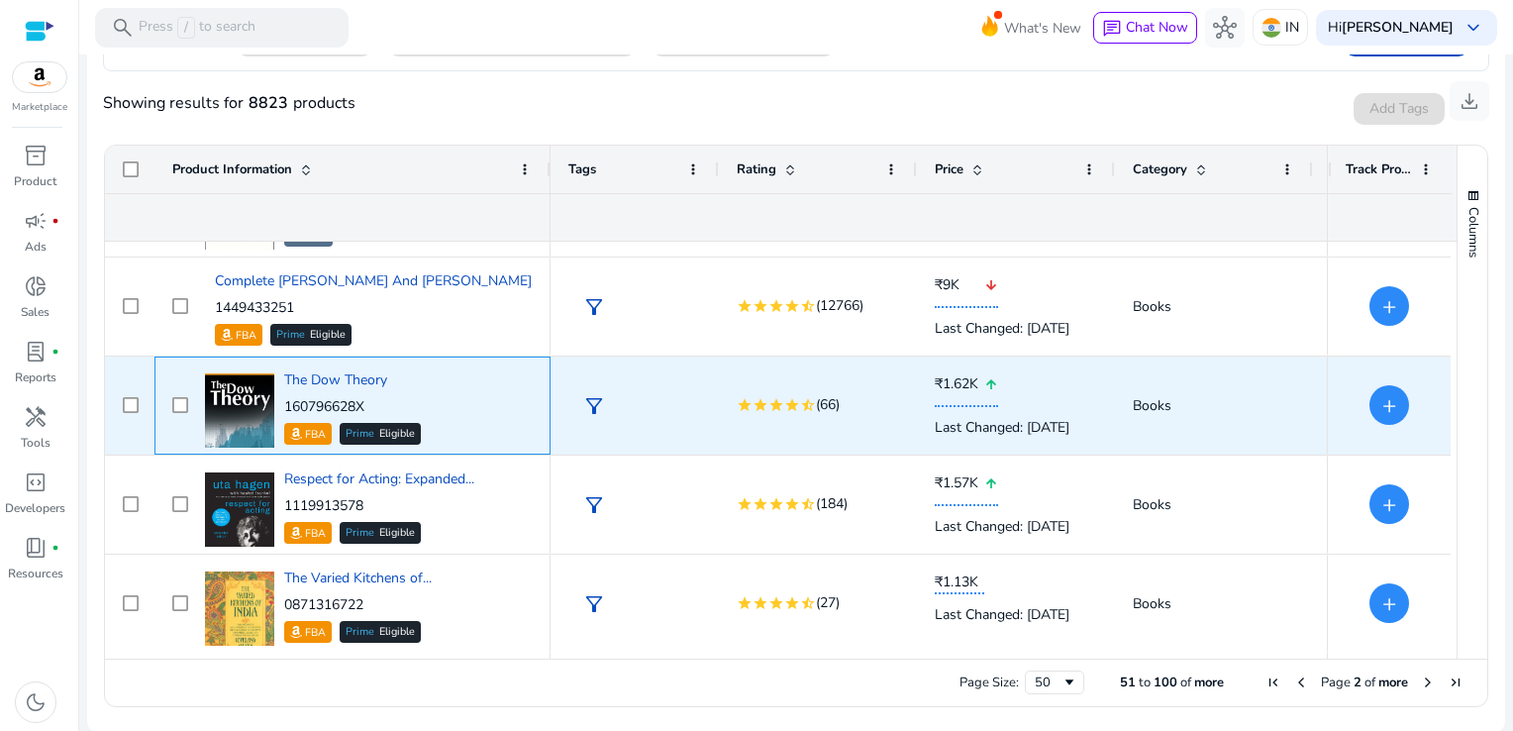
copy p "160796628X"
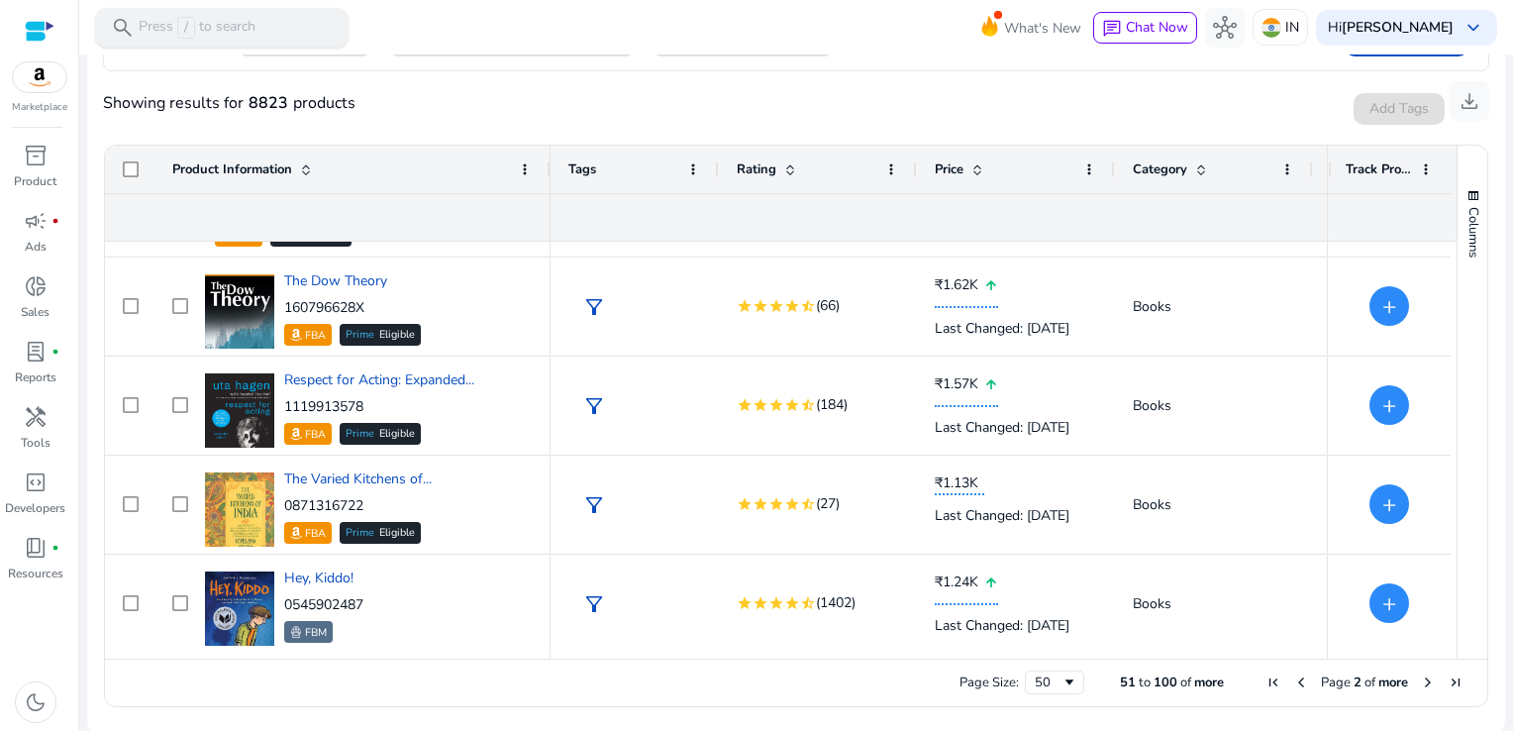
scroll to position [875, 0]
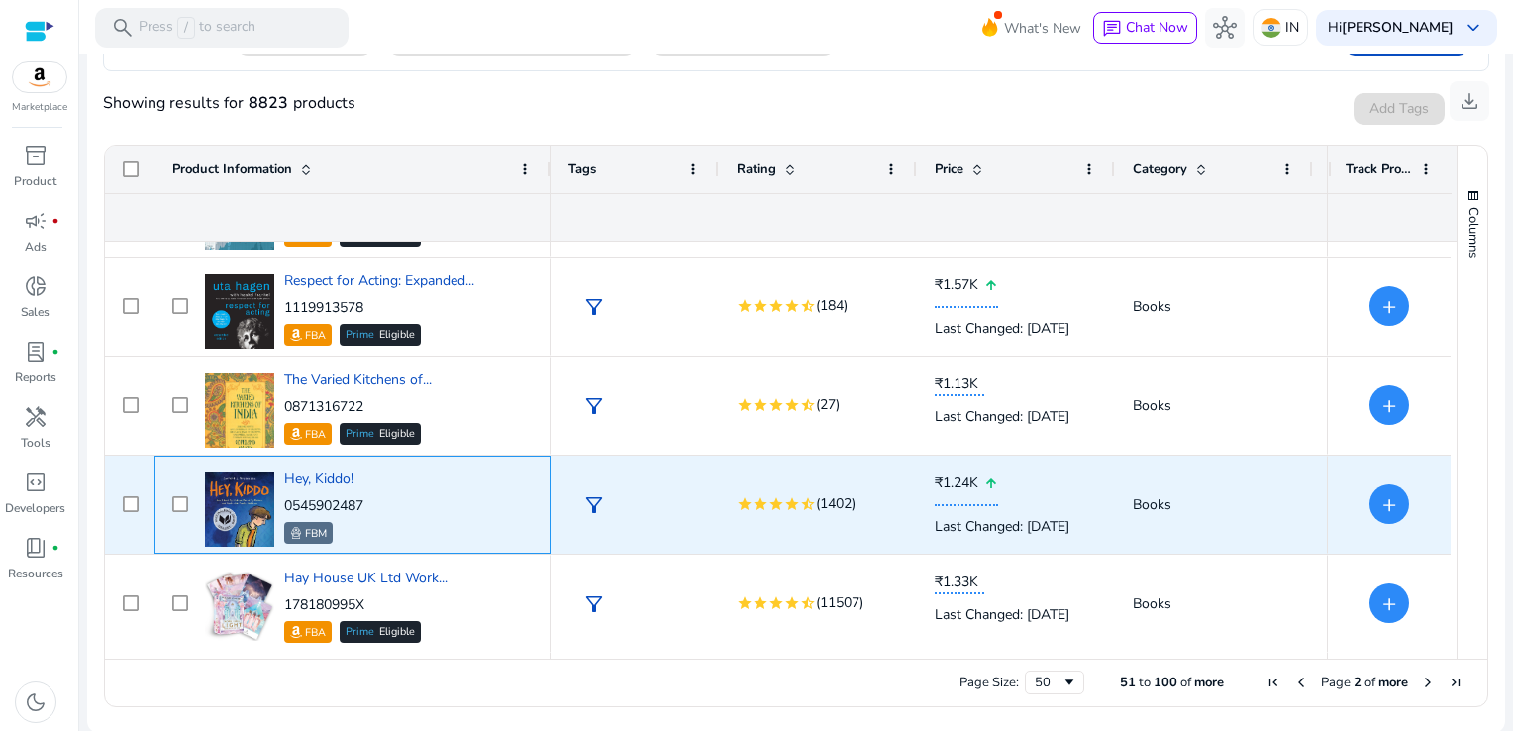
drag, startPoint x: 380, startPoint y: 500, endPoint x: 285, endPoint y: 503, distance: 95.1
click at [285, 503] on div "Hey, Kiddo! 0545902487 FBM" at bounding box center [366, 504] width 333 height 84
copy p "0545902487"
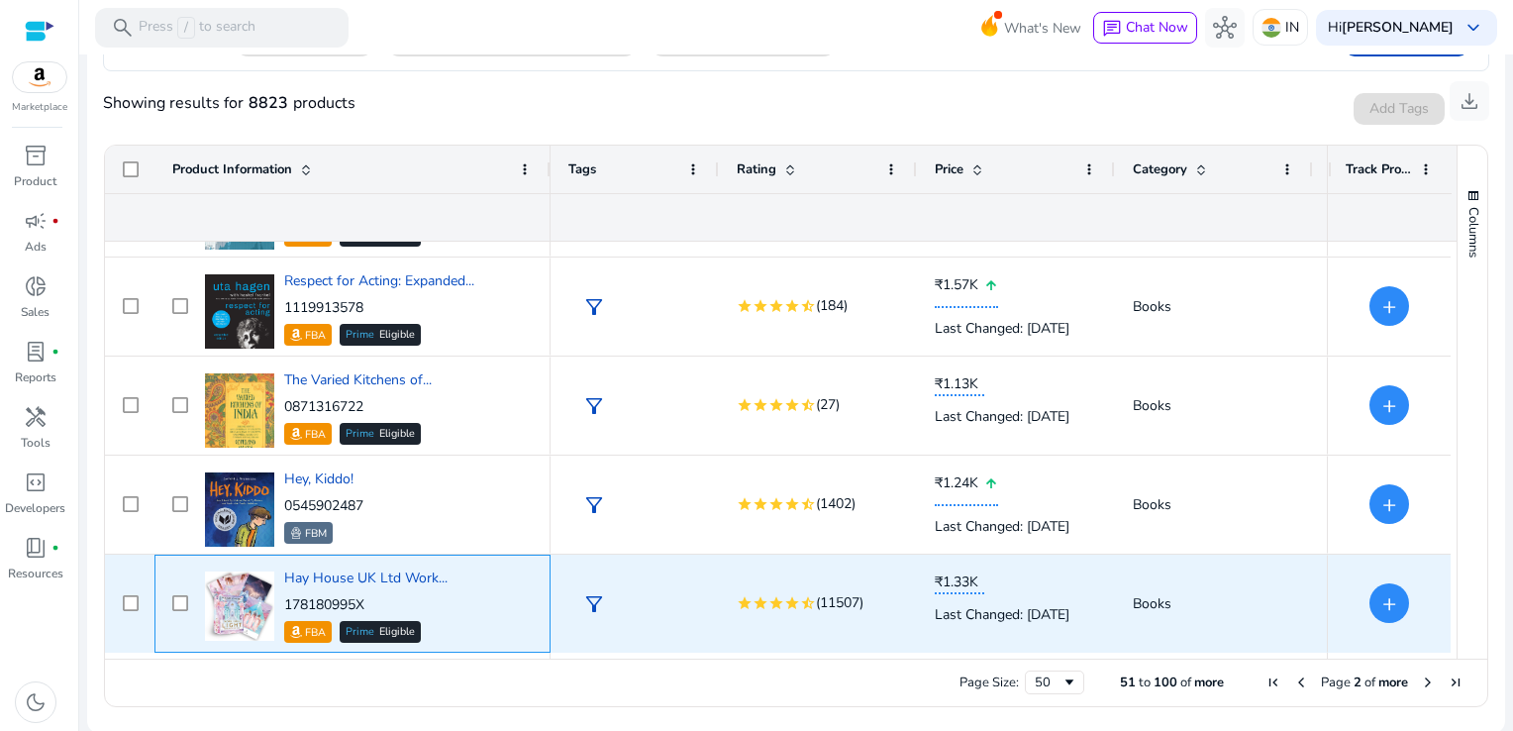
drag, startPoint x: 373, startPoint y: 592, endPoint x: 285, endPoint y: 597, distance: 88.2
click at [285, 597] on div "Hay House UK Ltd Work... 178180995X FBA Prime Eligible" at bounding box center [365, 605] width 163 height 74
copy p "178180995X"
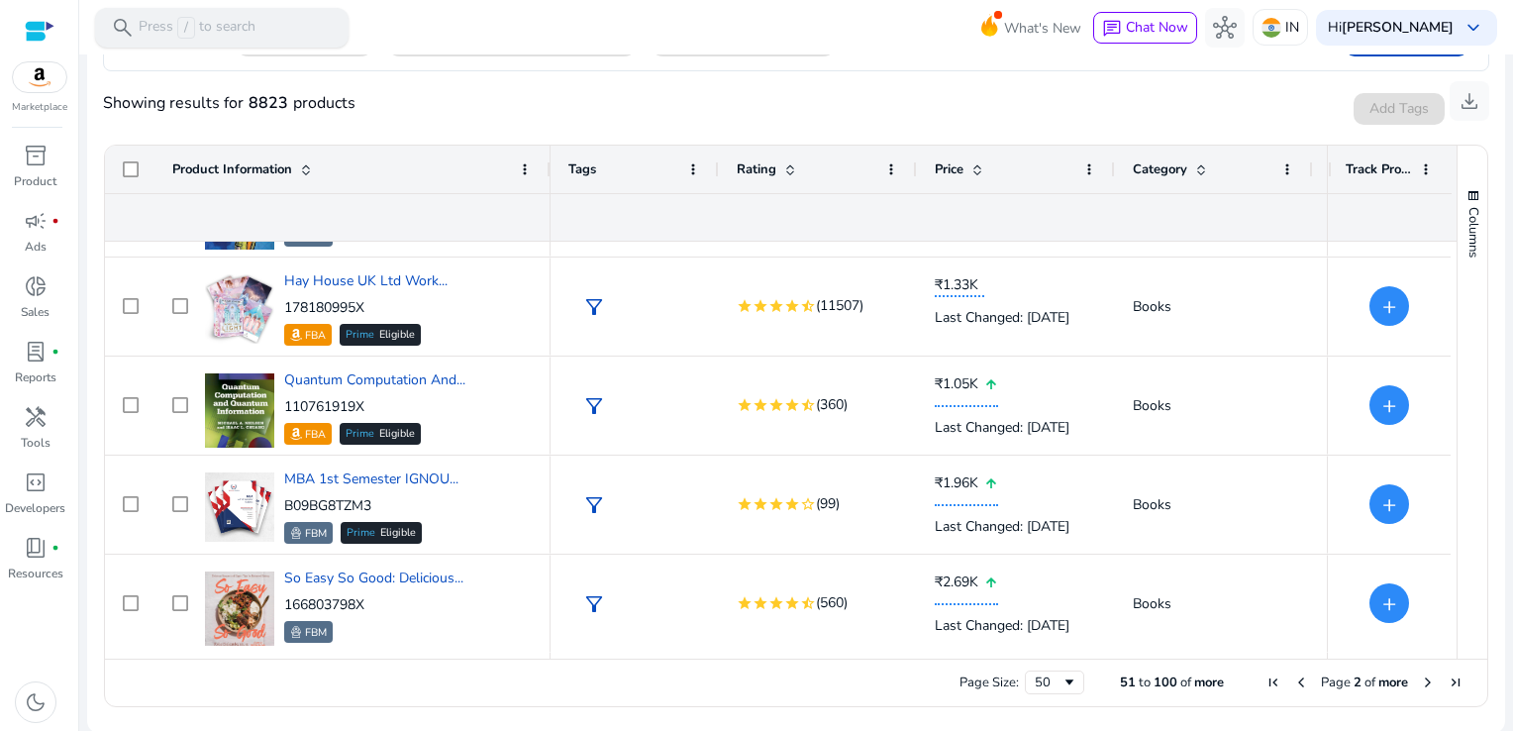
scroll to position [1271, 0]
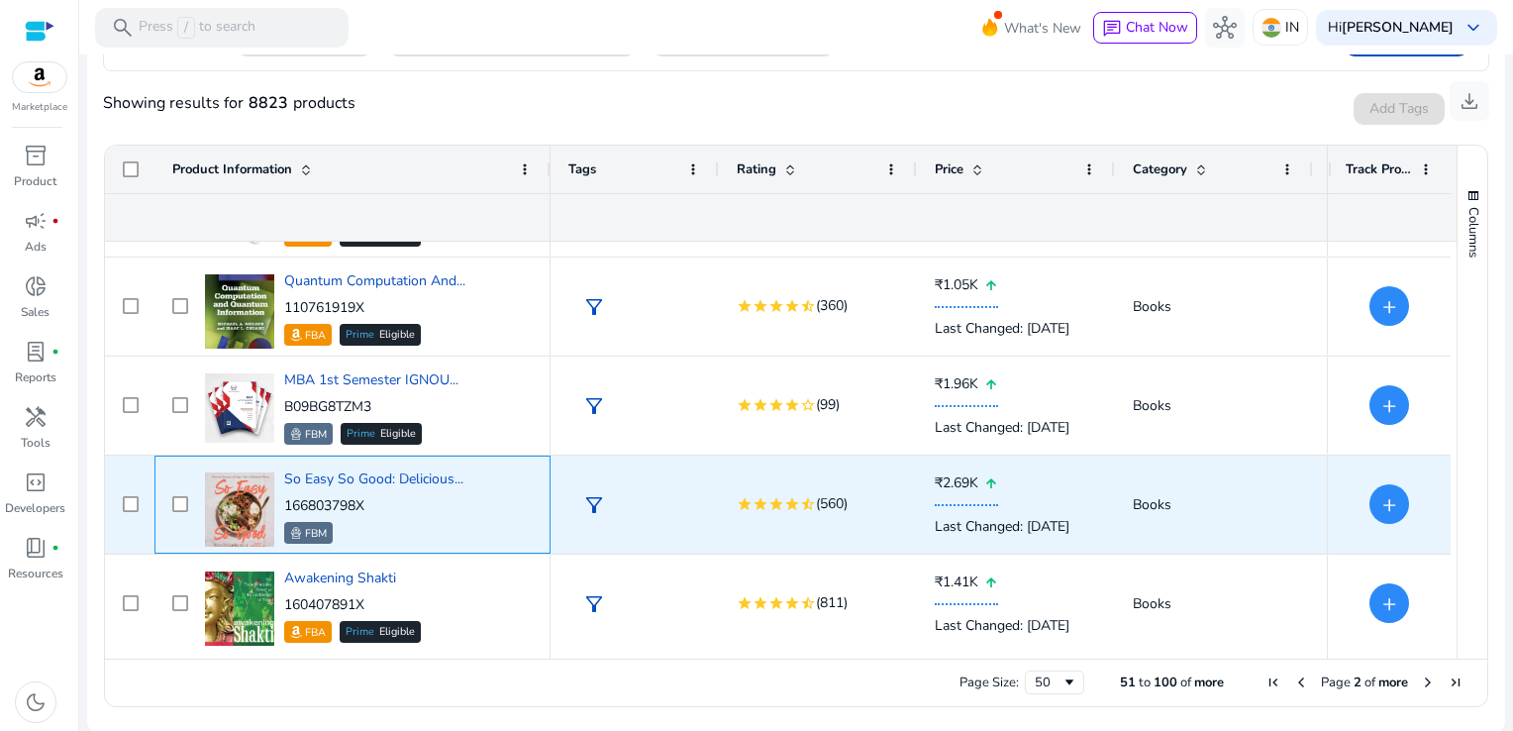
drag, startPoint x: 376, startPoint y: 495, endPoint x: 286, endPoint y: 501, distance: 90.3
click at [286, 501] on p "166803798X" at bounding box center [373, 506] width 179 height 20
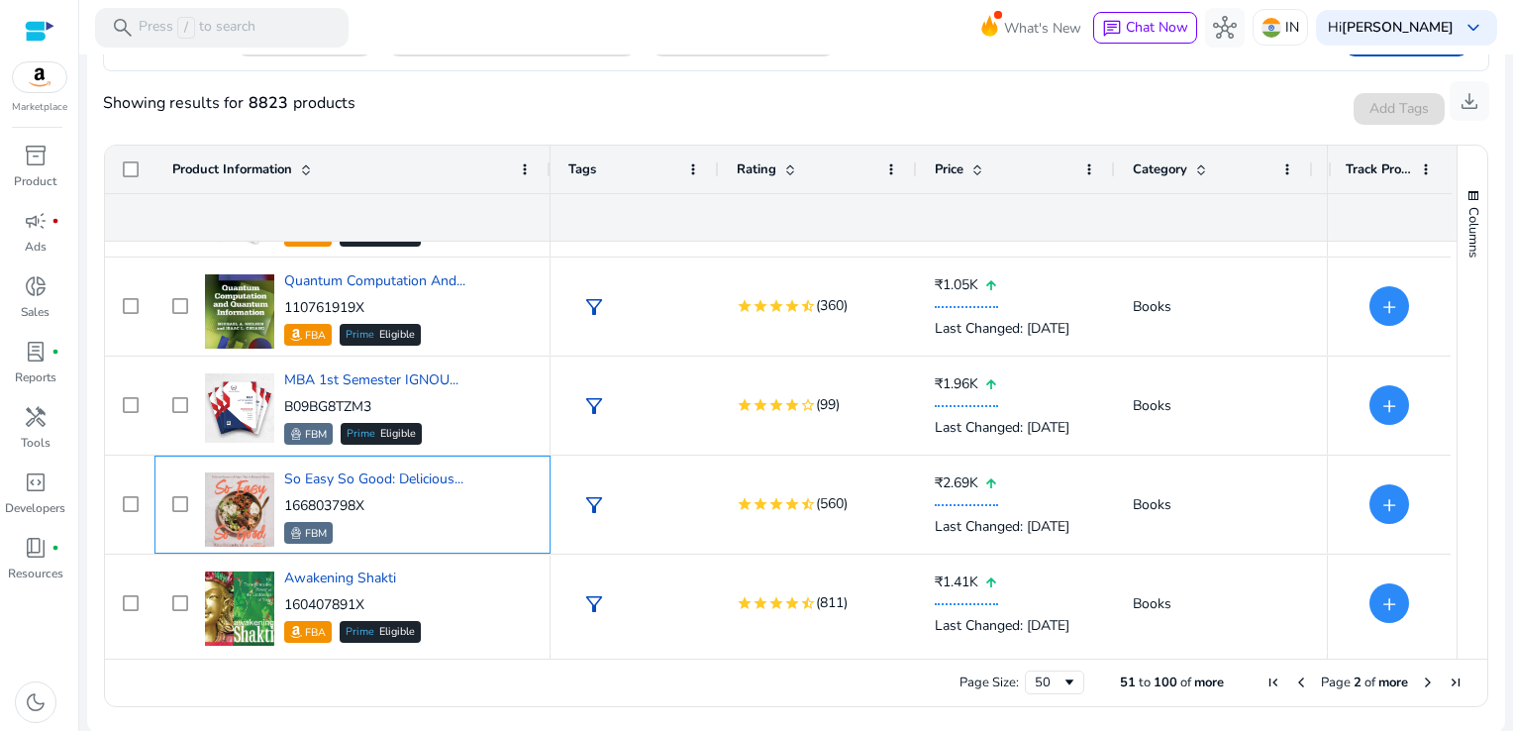
copy p "166803798X"
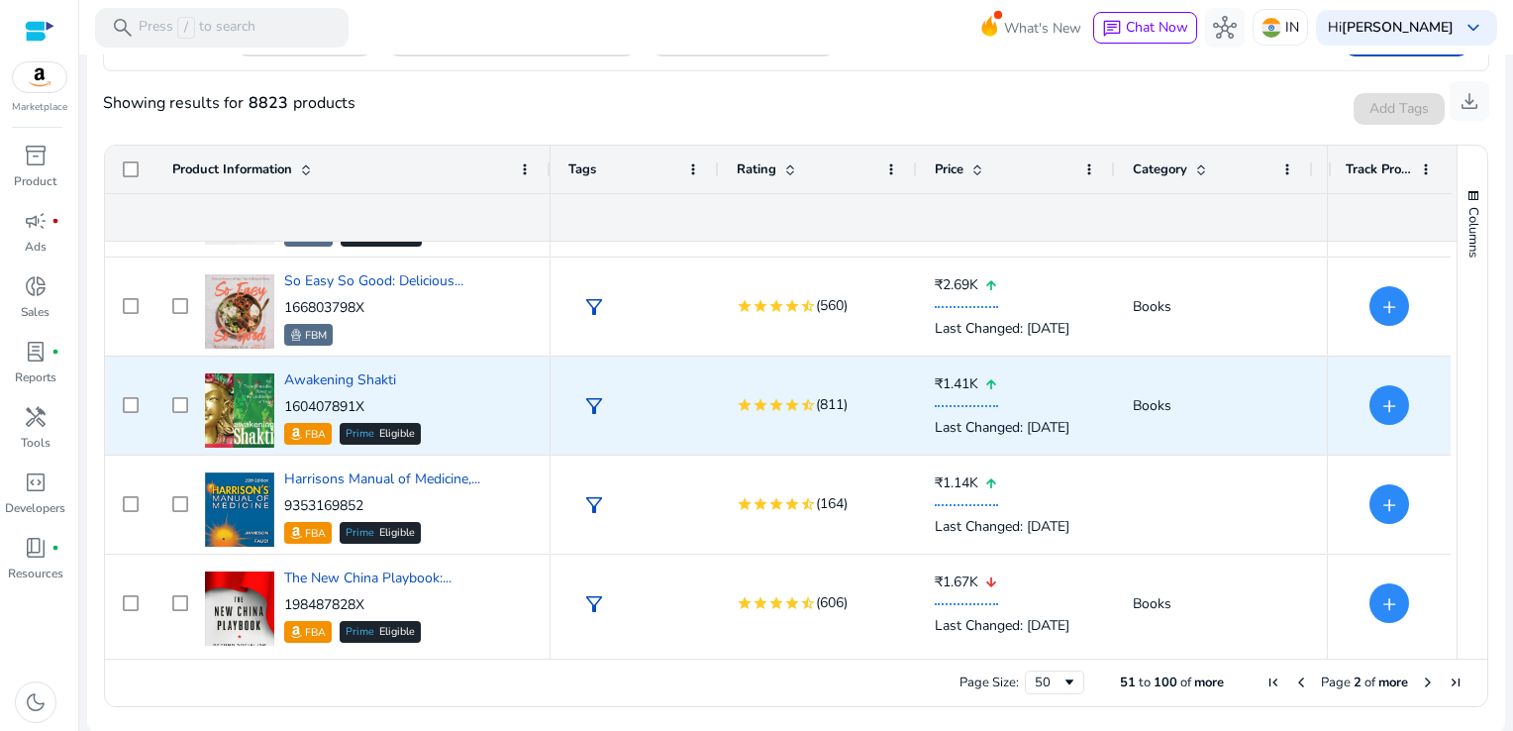
scroll to position [1568, 0]
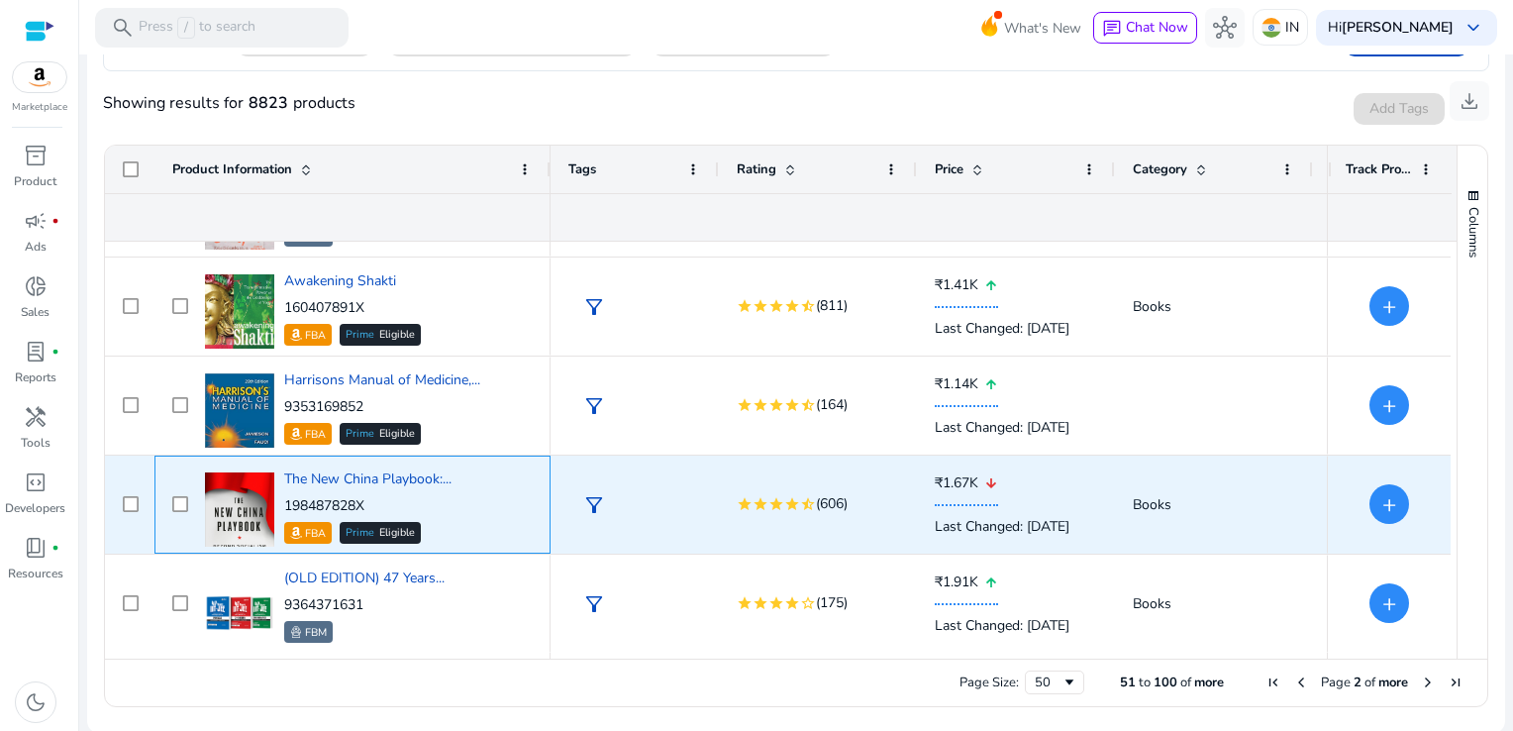
drag, startPoint x: 390, startPoint y: 510, endPoint x: 287, endPoint y: 502, distance: 103.3
click at [287, 502] on p "198487828X" at bounding box center [367, 506] width 167 height 20
copy p "198487828X"
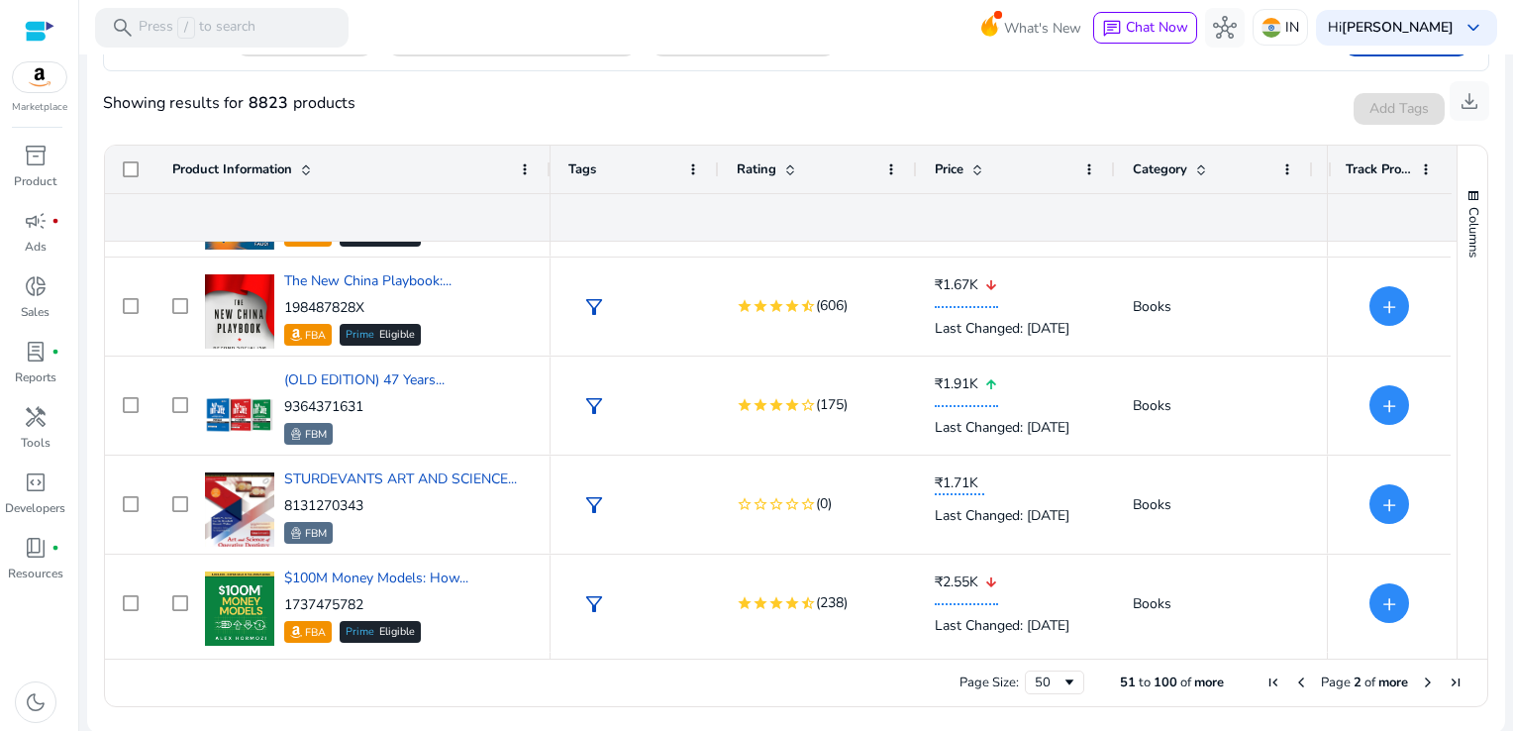
scroll to position [1865, 0]
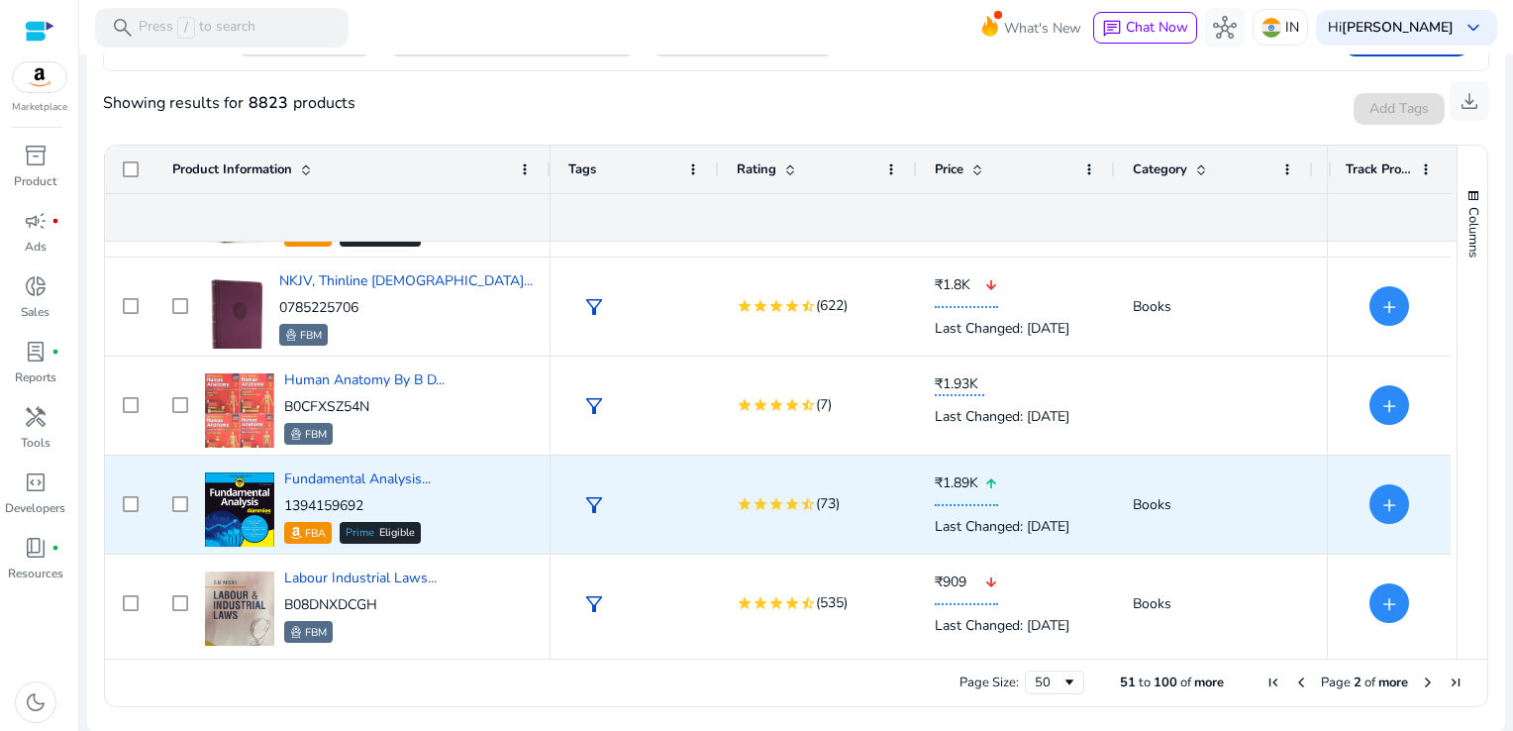
scroll to position [2360, 0]
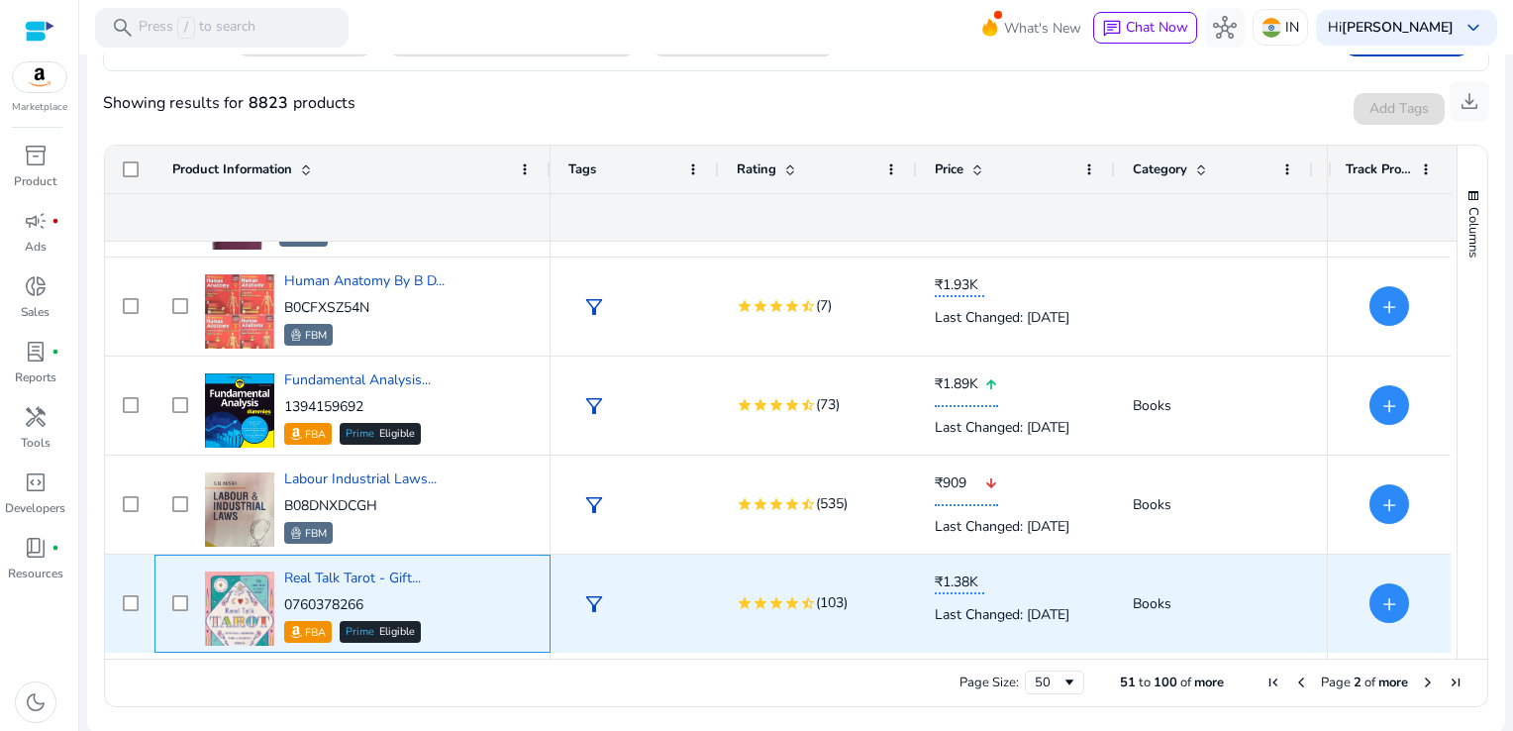
drag, startPoint x: 372, startPoint y: 596, endPoint x: 282, endPoint y: 595, distance: 90.1
click at [282, 595] on div "Real Talk Tarot - Gift... 0760378266 FBA Prime Eligible" at bounding box center [366, 603] width 333 height 84
copy p "0760378266"
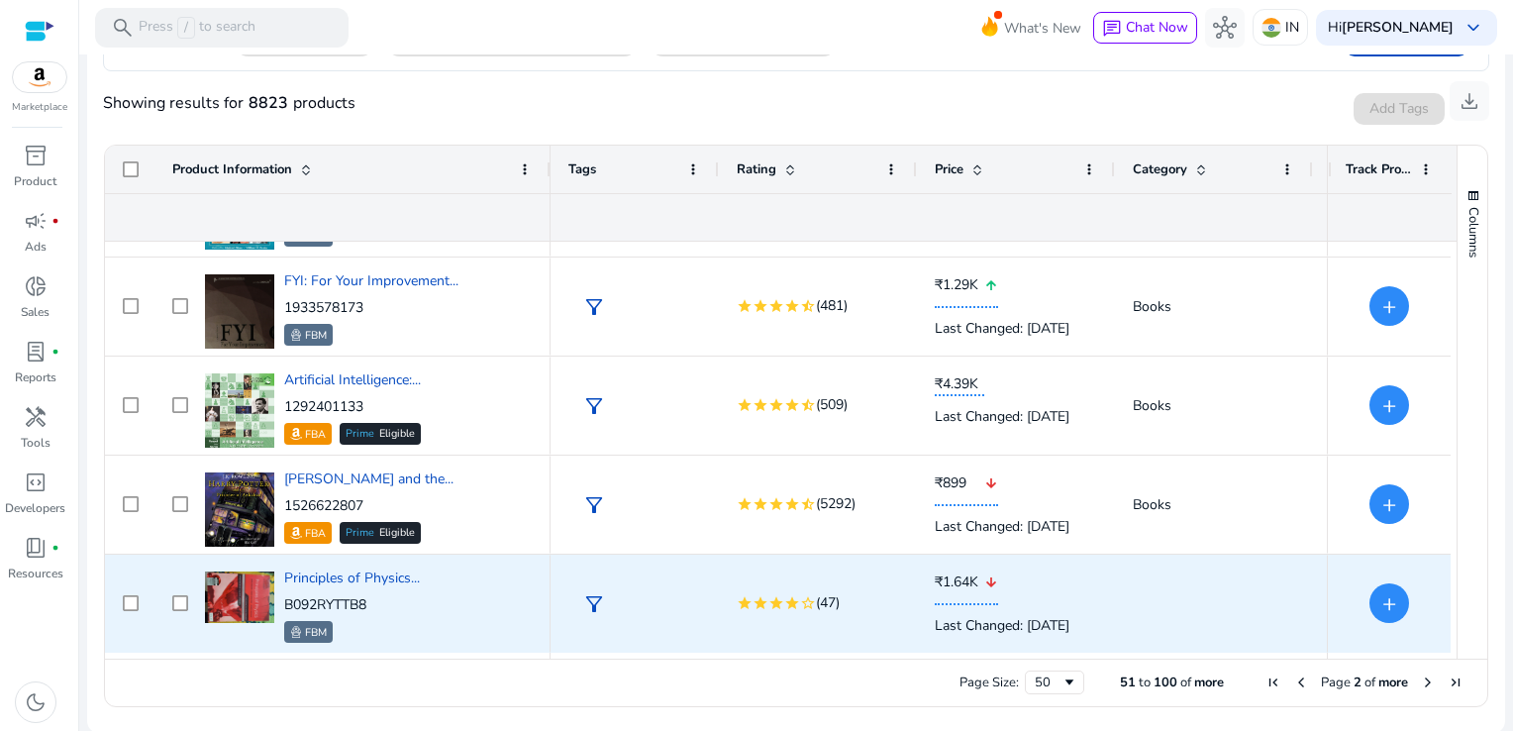
scroll to position [0, 0]
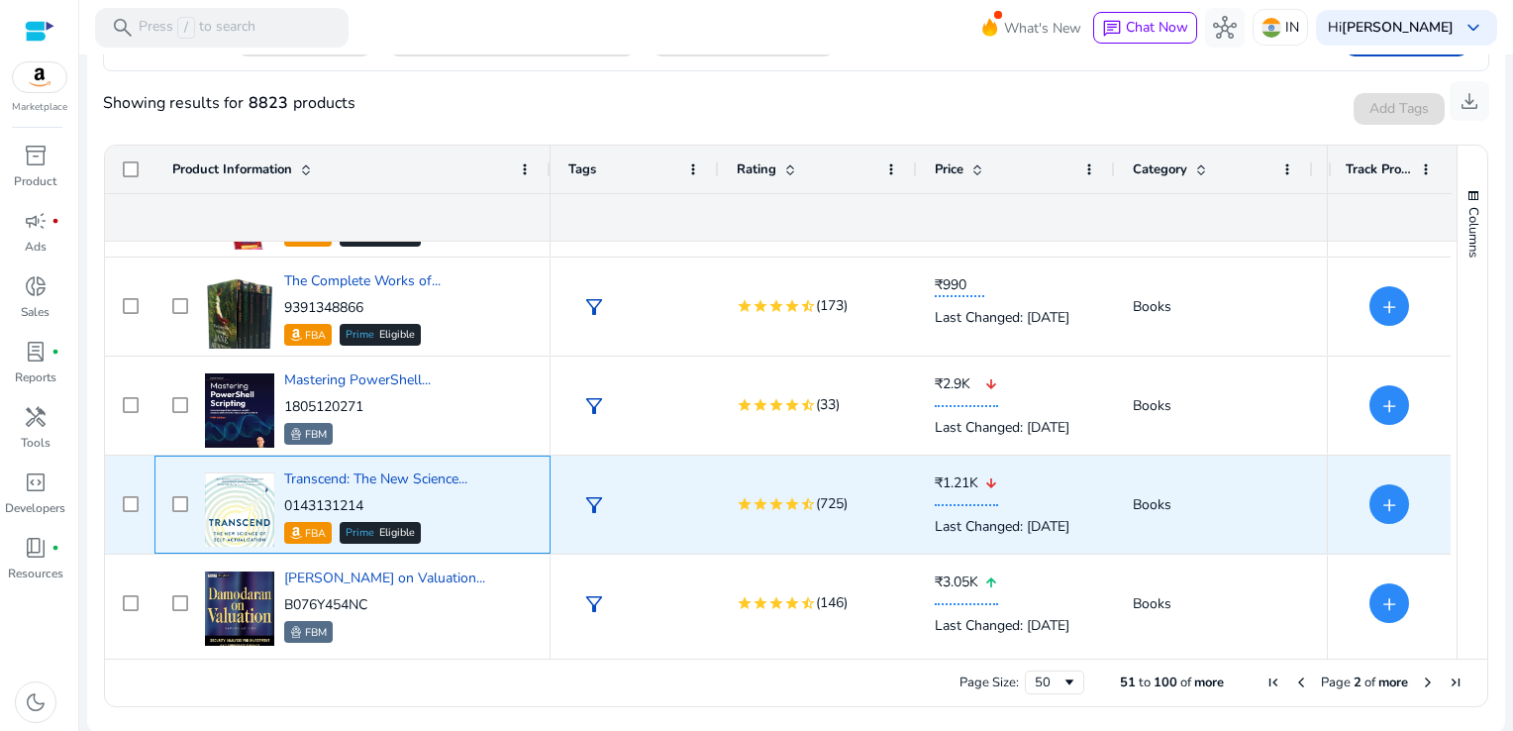
drag, startPoint x: 372, startPoint y: 500, endPoint x: 284, endPoint y: 496, distance: 88.2
click at [284, 496] on p "0143131214" at bounding box center [375, 506] width 183 height 20
copy p "0143131214"
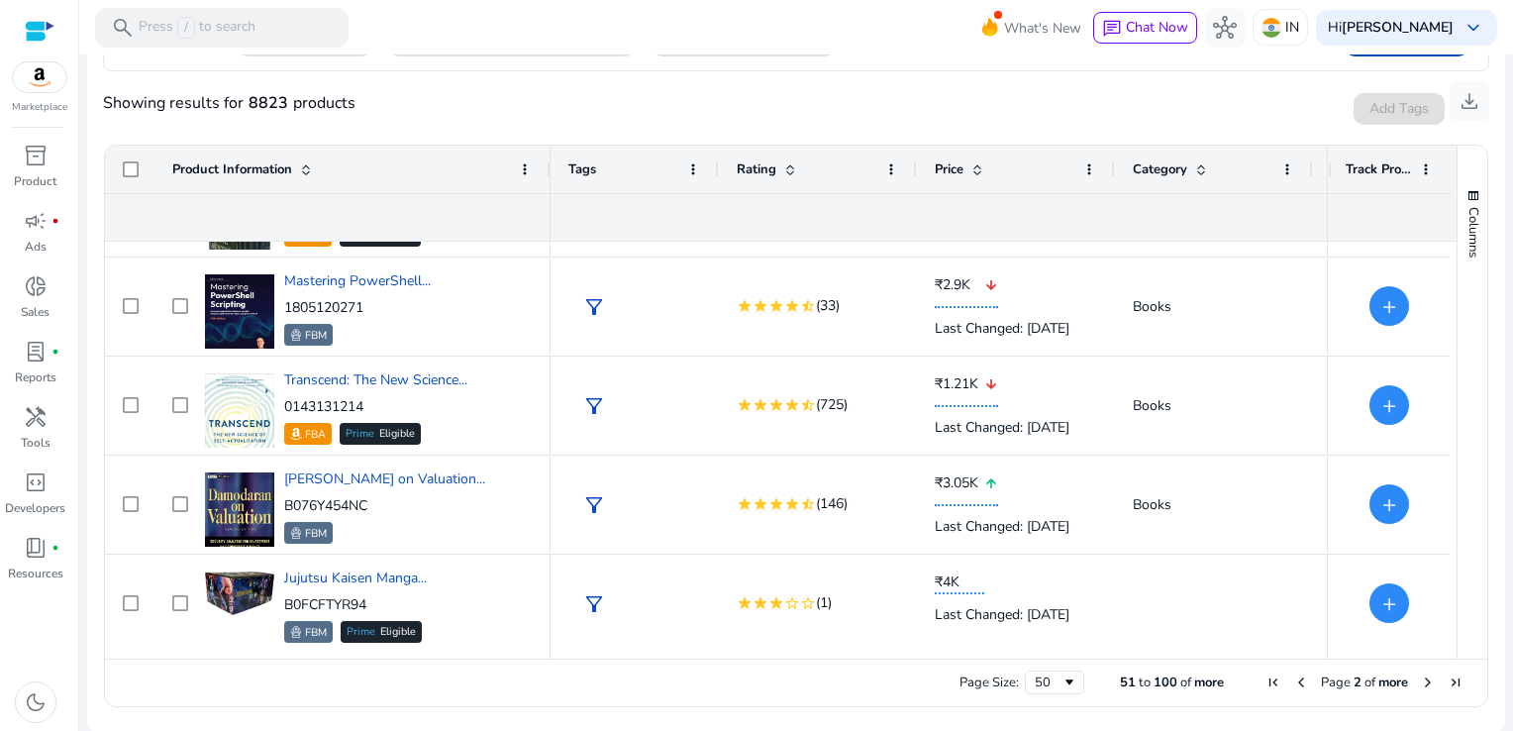
scroll to position [4538, 0]
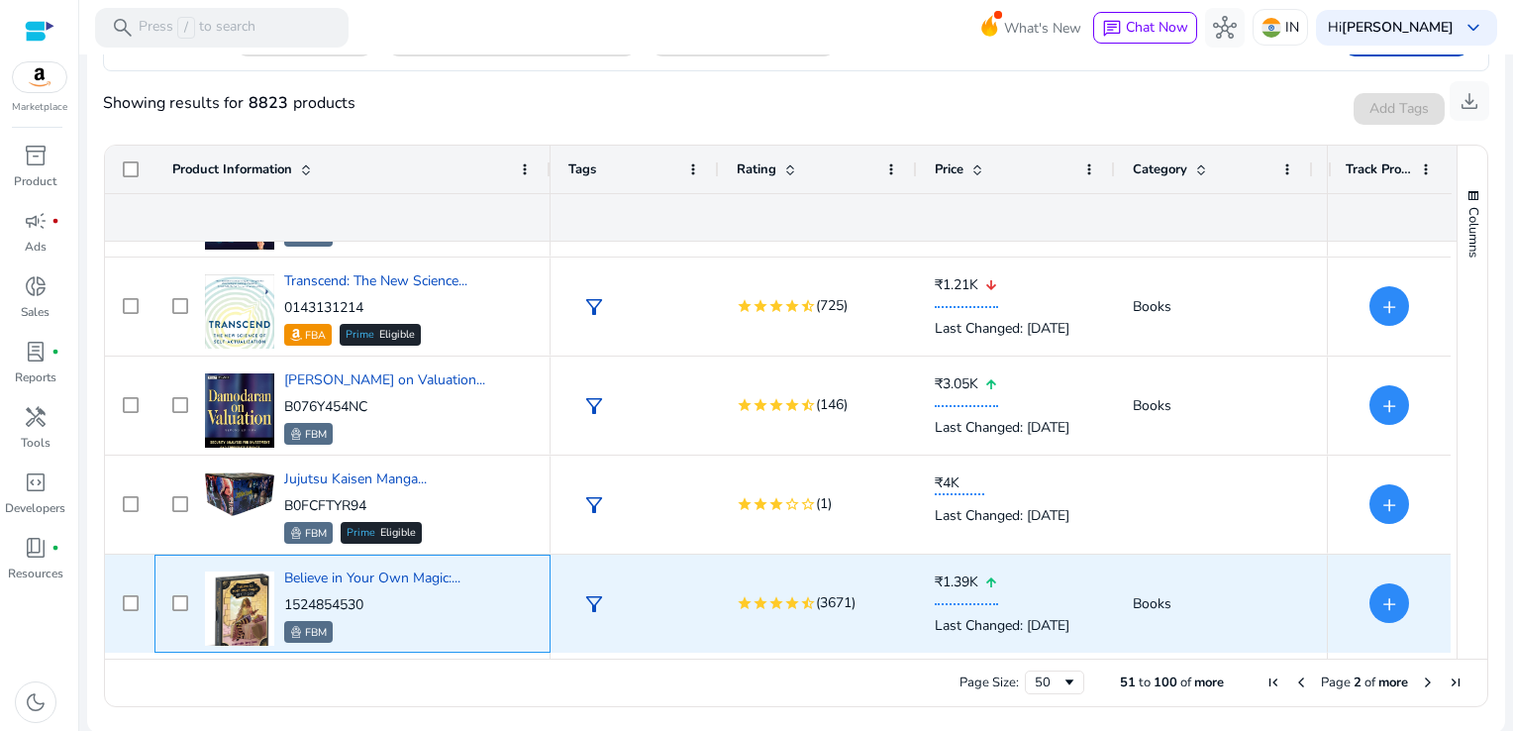
drag, startPoint x: 371, startPoint y: 606, endPoint x: 285, endPoint y: 600, distance: 86.3
click at [285, 600] on p "1524854530" at bounding box center [372, 605] width 176 height 20
copy p "1524854530"
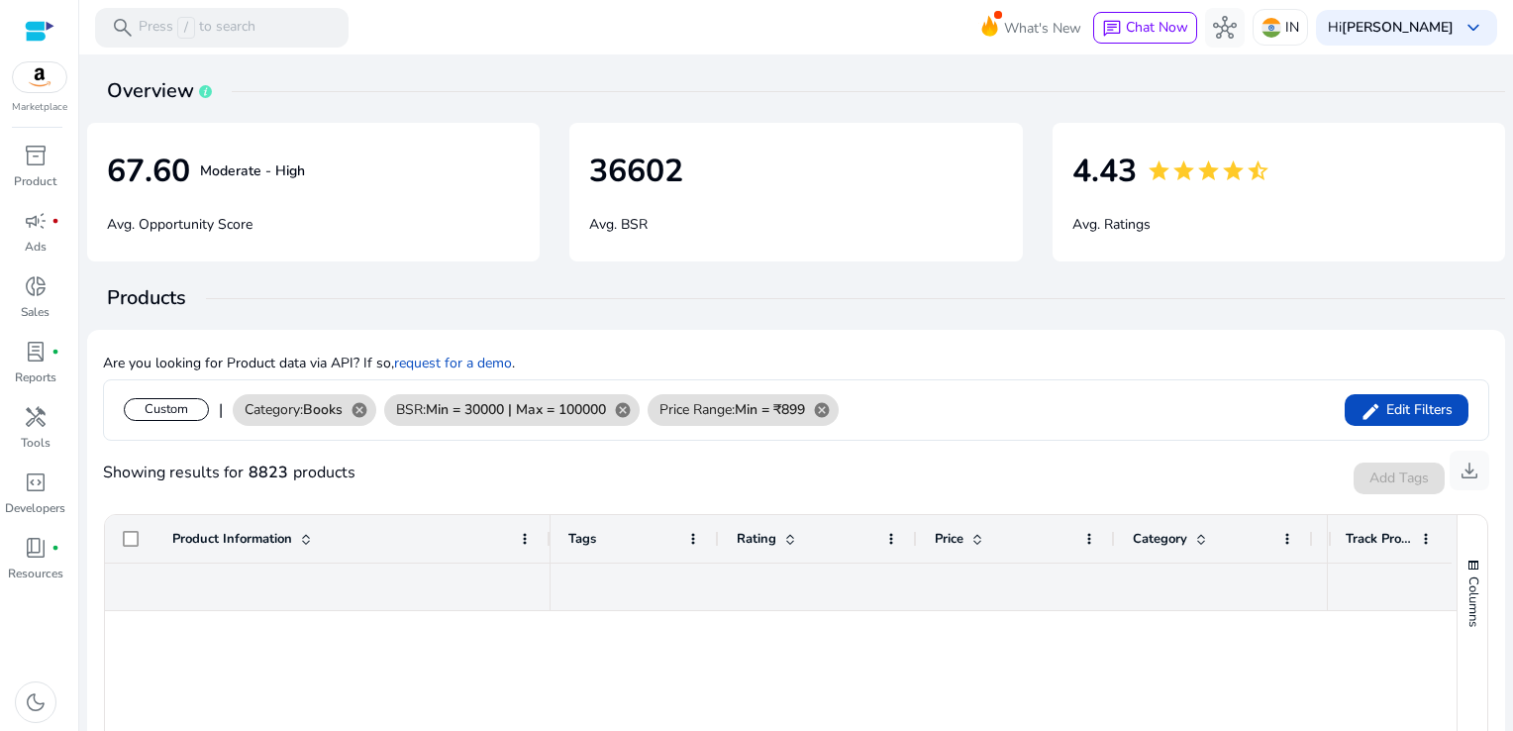
scroll to position [4538, 0]
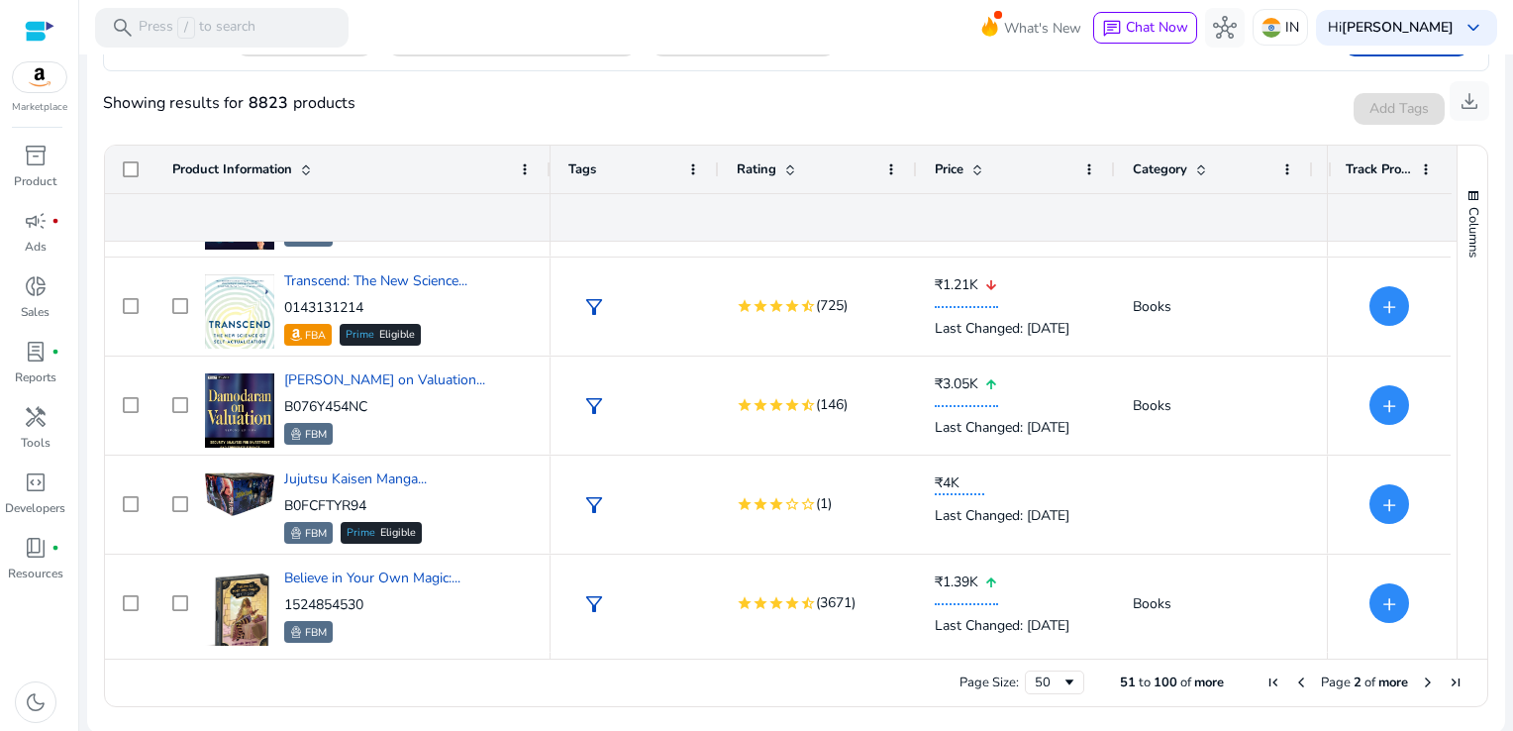
click at [1422, 683] on span "Next Page" at bounding box center [1428, 682] width 16 height 16
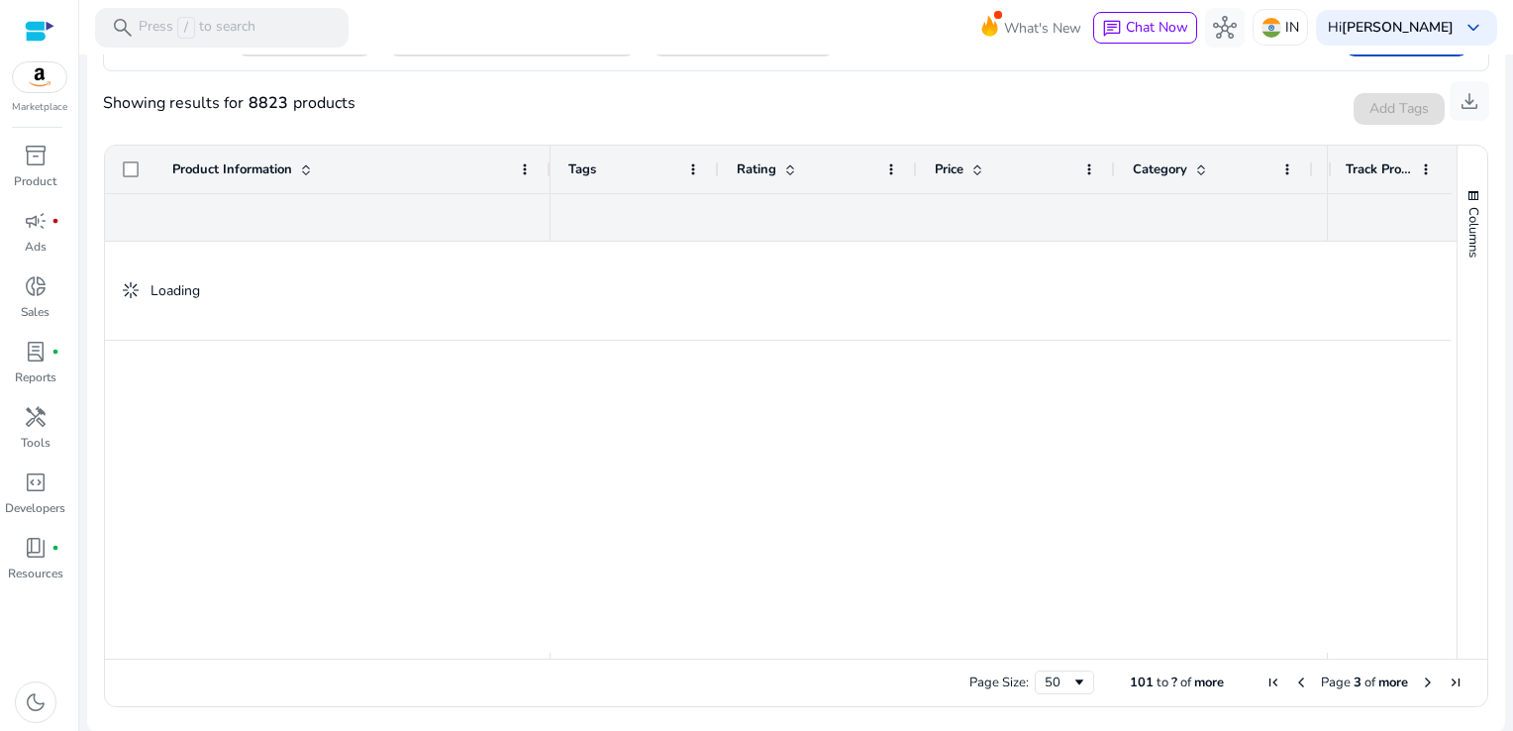
scroll to position [0, 0]
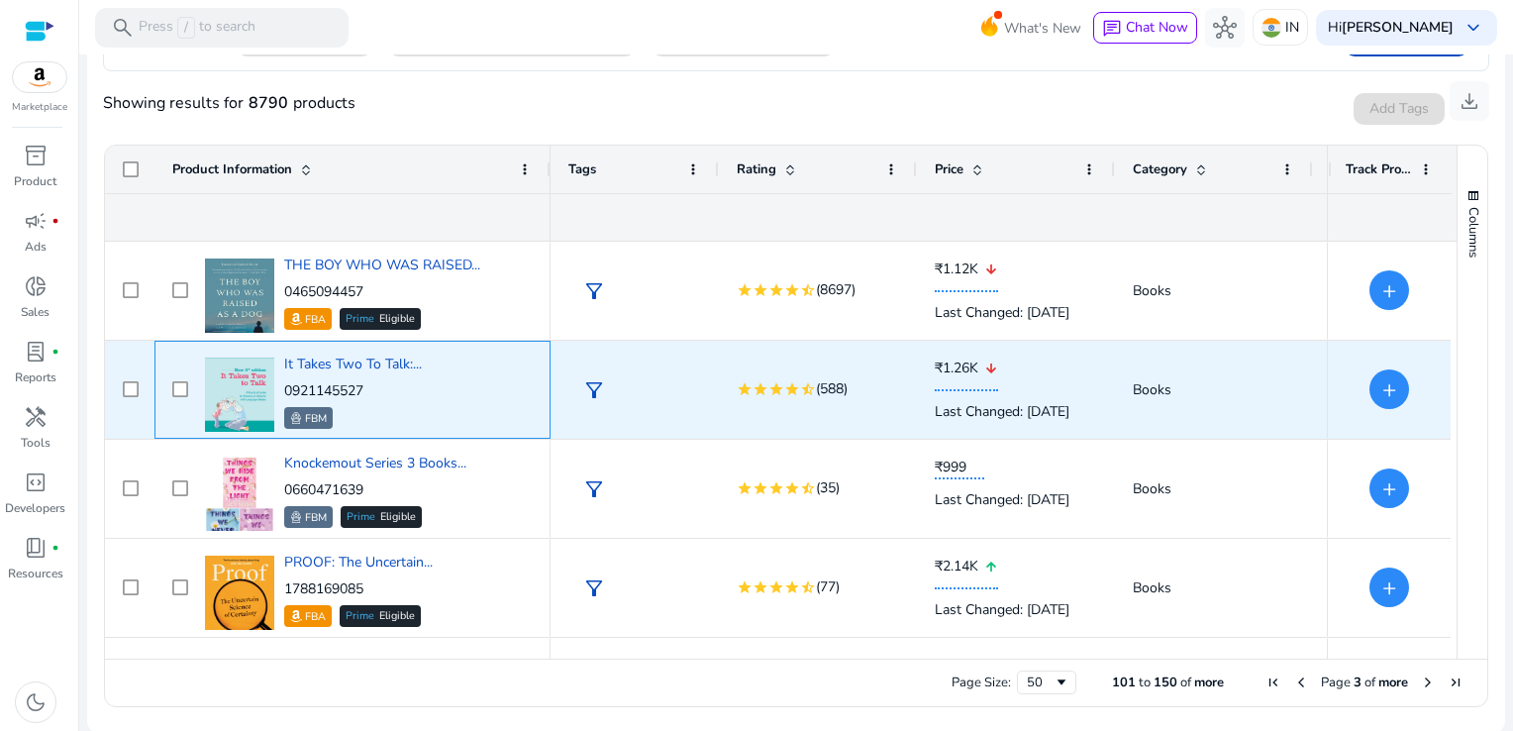
drag, startPoint x: 375, startPoint y: 395, endPoint x: 287, endPoint y: 382, distance: 89.0
click at [287, 382] on p "0921145527" at bounding box center [353, 391] width 138 height 20
copy p "0921145527"
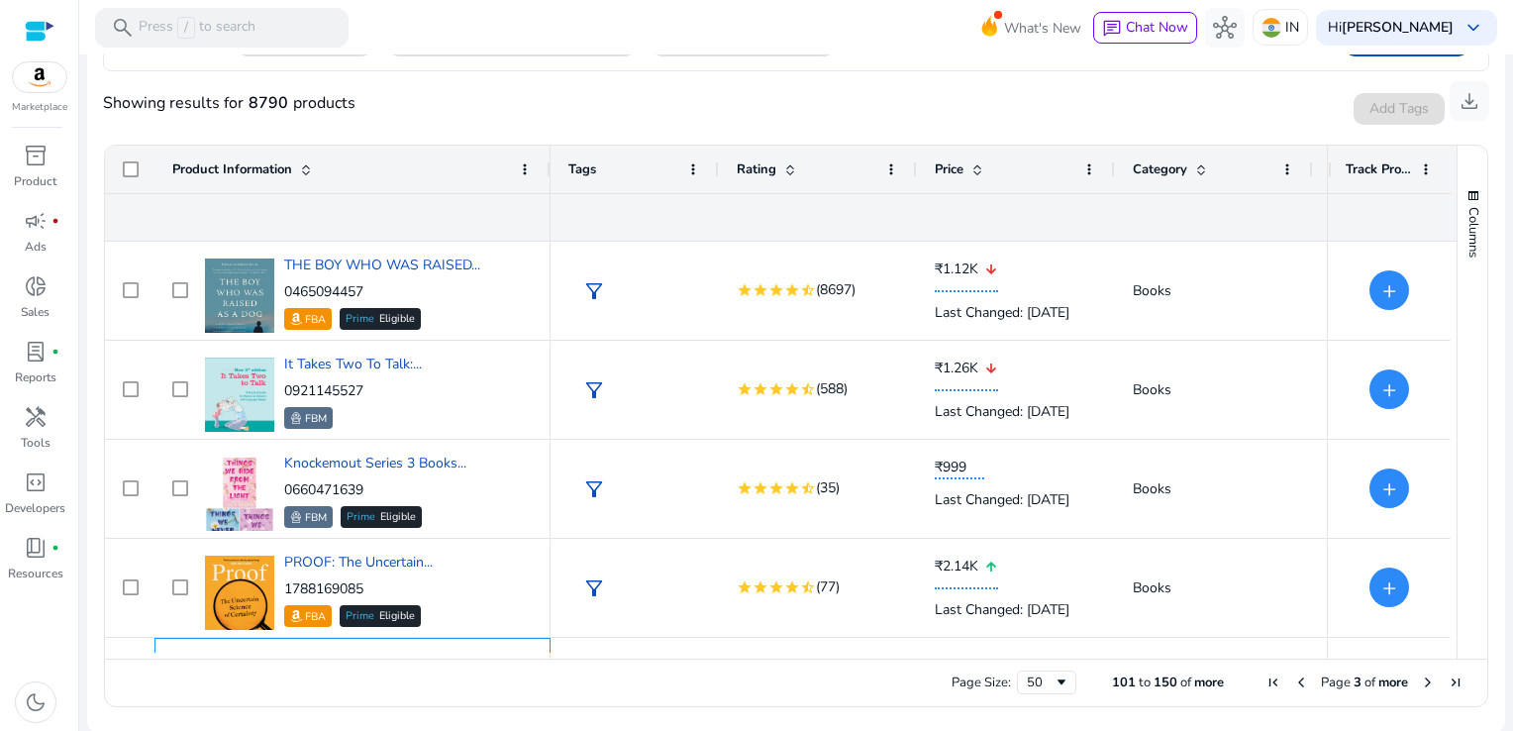
scroll to position [83, 0]
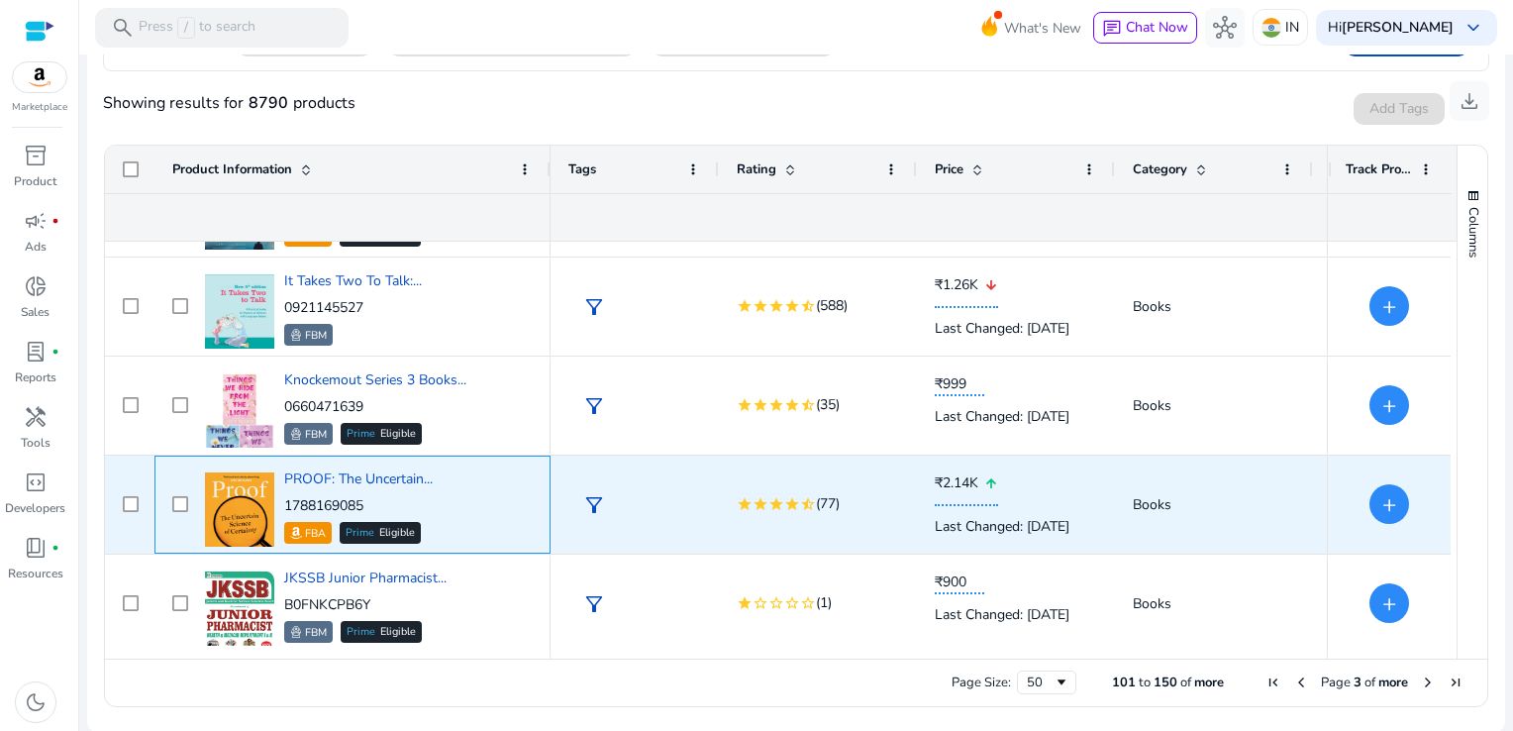
drag, startPoint x: 371, startPoint y: 496, endPoint x: 285, endPoint y: 504, distance: 86.5
click at [285, 504] on p "1788169085" at bounding box center [358, 506] width 148 height 20
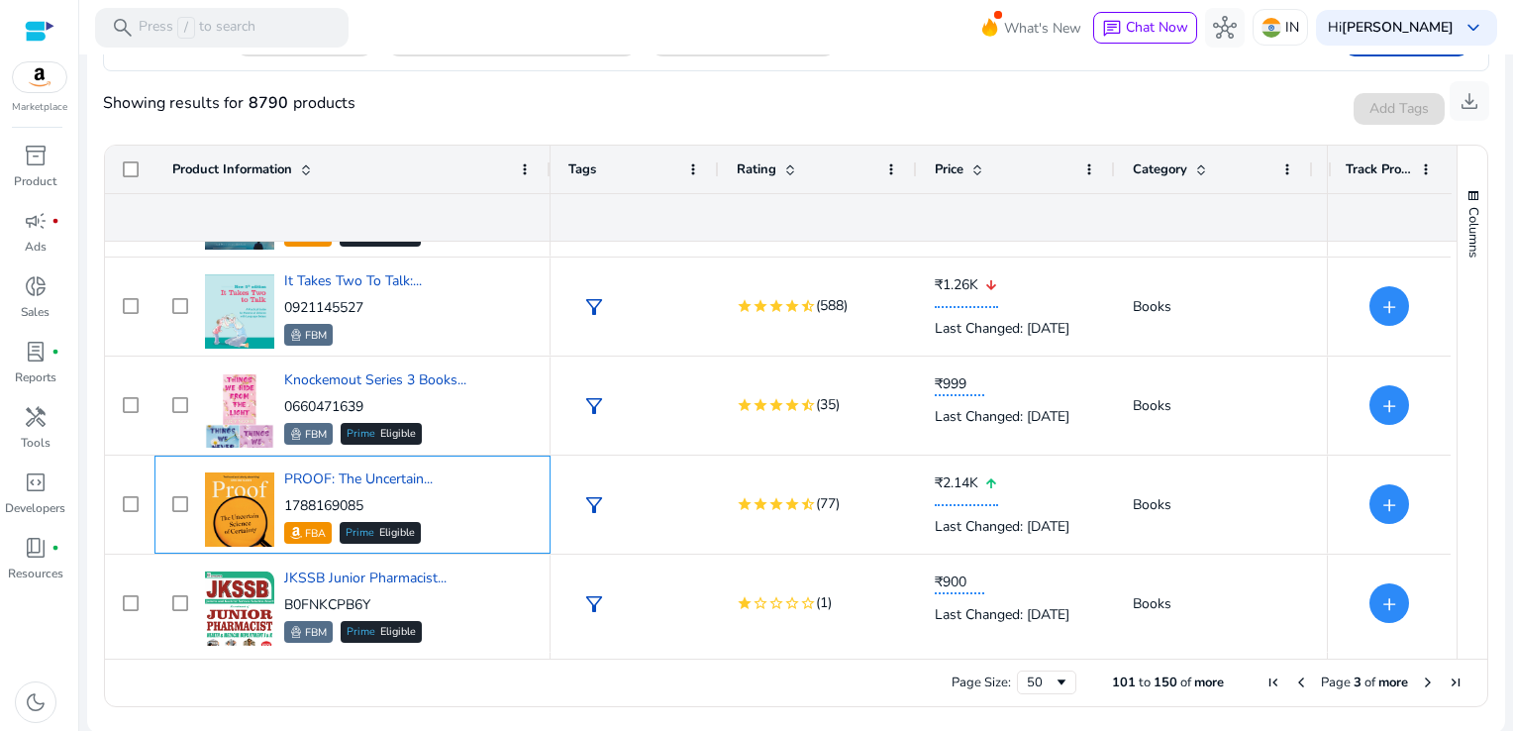
copy p "1788169085"
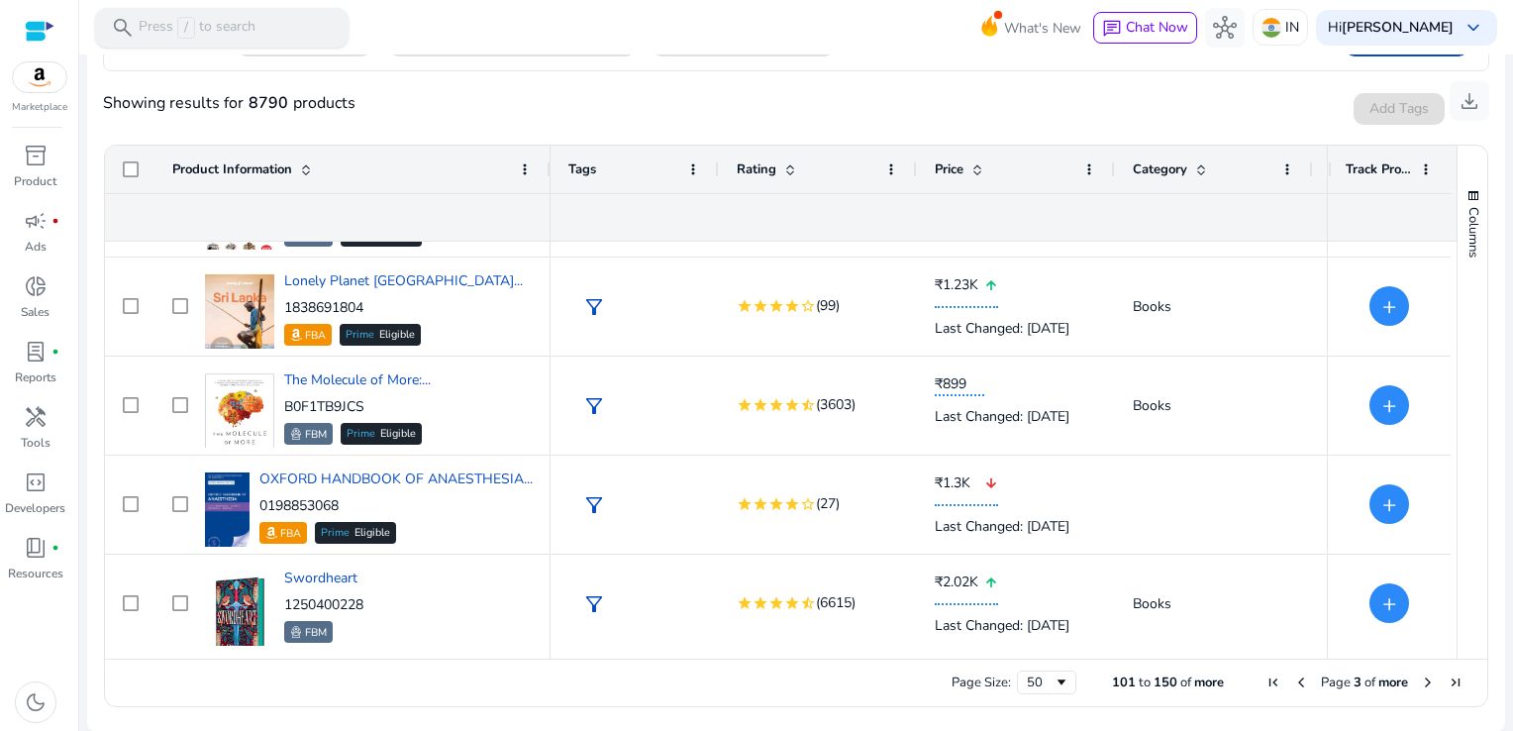
scroll to position [578, 0]
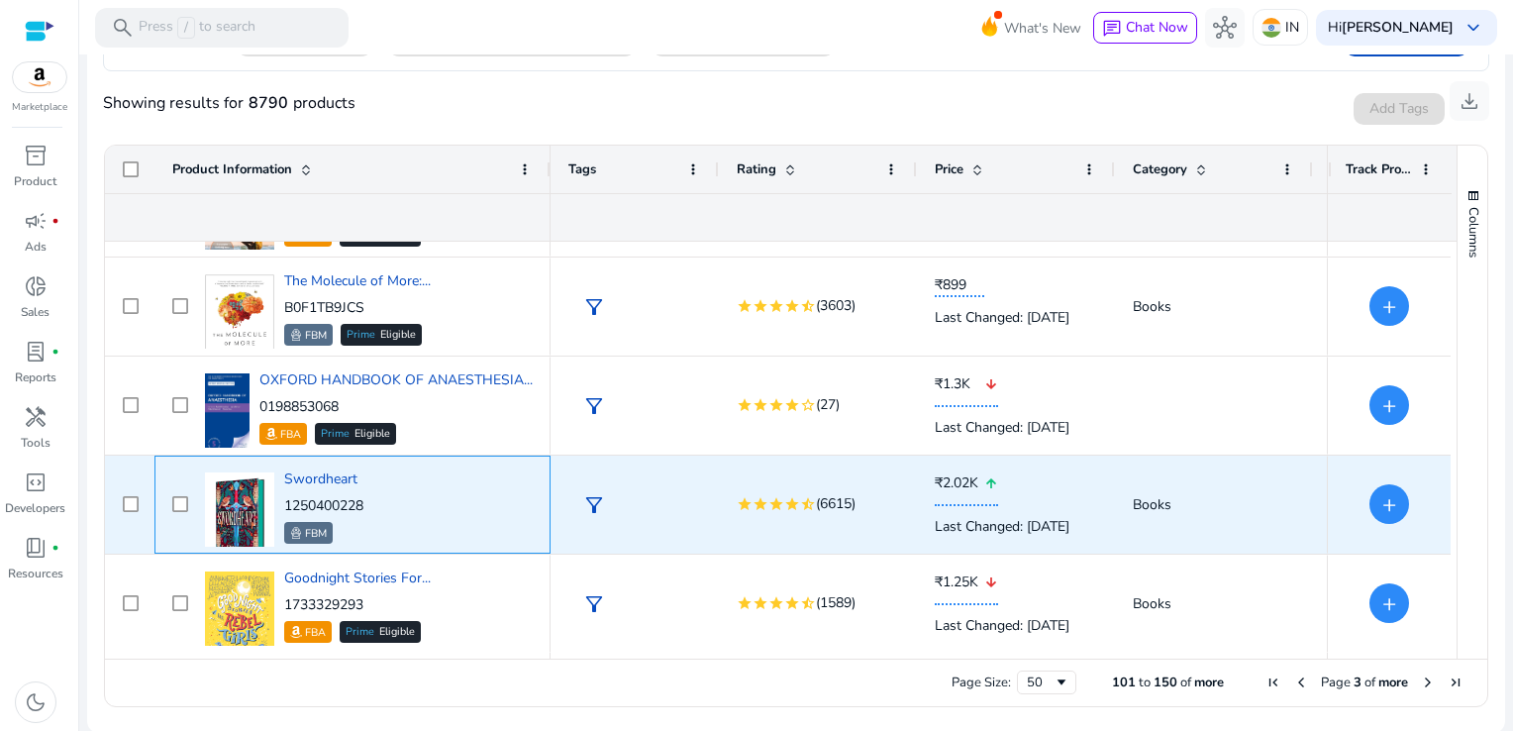
drag, startPoint x: 377, startPoint y: 502, endPoint x: 283, endPoint y: 505, distance: 94.1
click at [283, 505] on div "Swordheart 1250400228 FBM" at bounding box center [366, 504] width 333 height 84
copy p "1250400228"
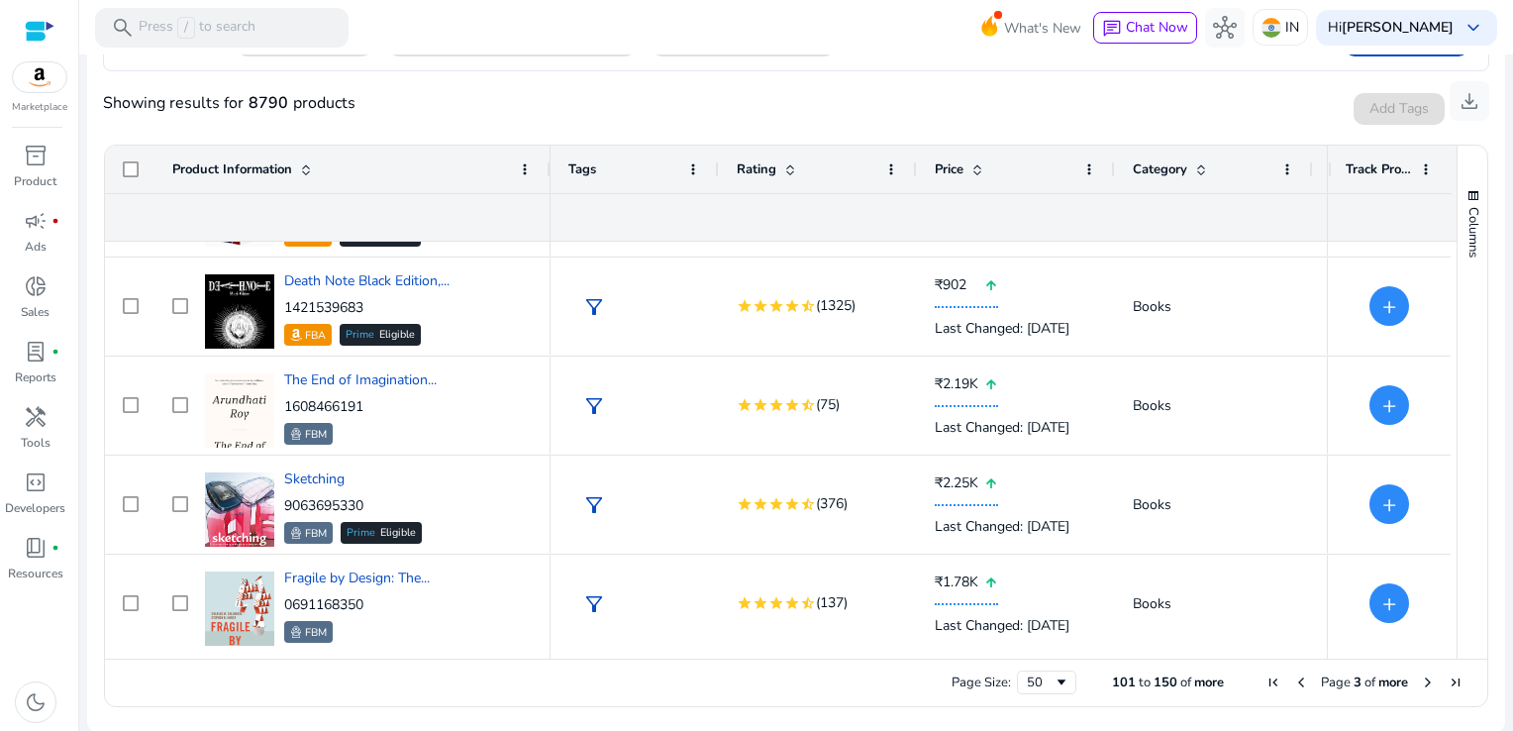
scroll to position [1667, 0]
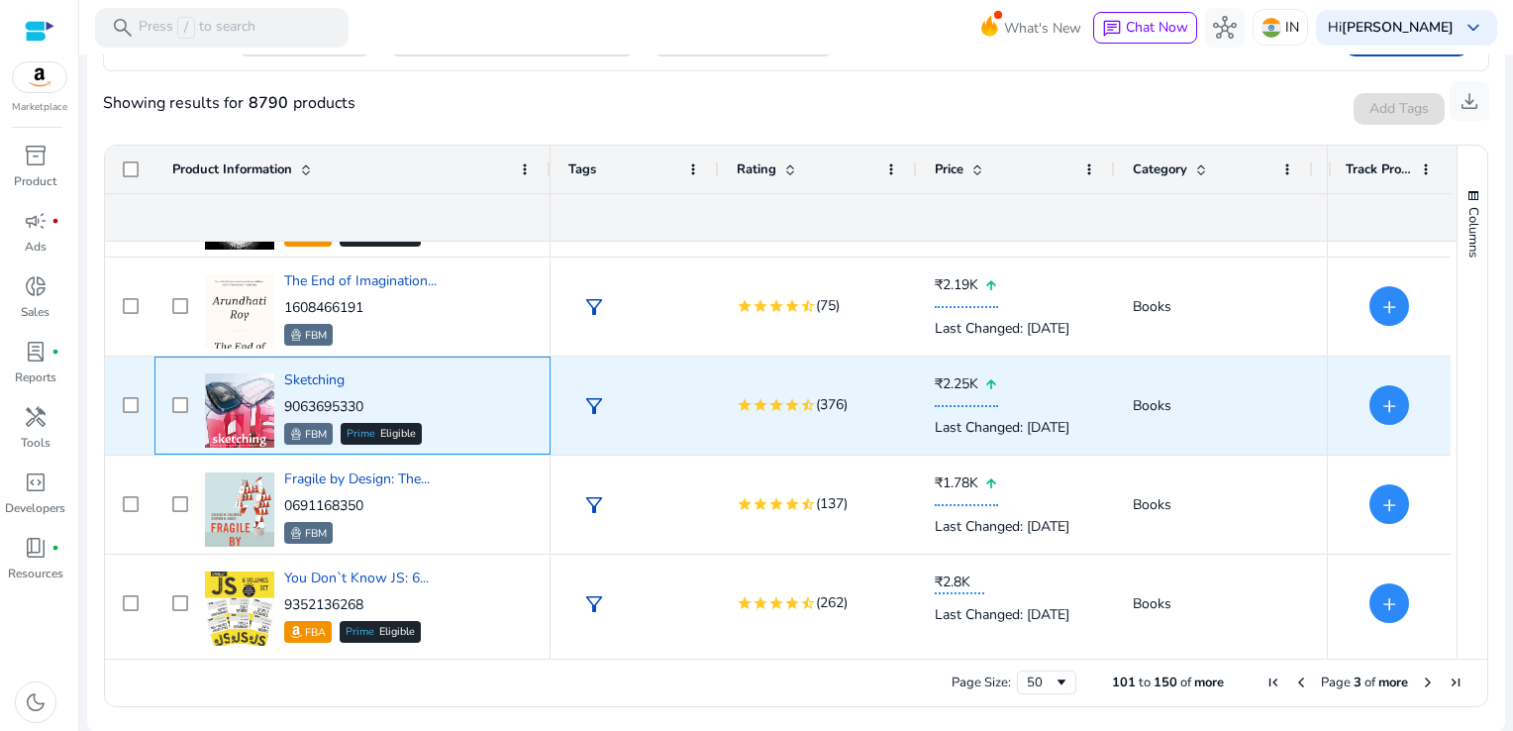
drag, startPoint x: 367, startPoint y: 403, endPoint x: 284, endPoint y: 406, distance: 83.2
click at [284, 406] on p "9063695330" at bounding box center [353, 407] width 138 height 20
copy p "9063695330"
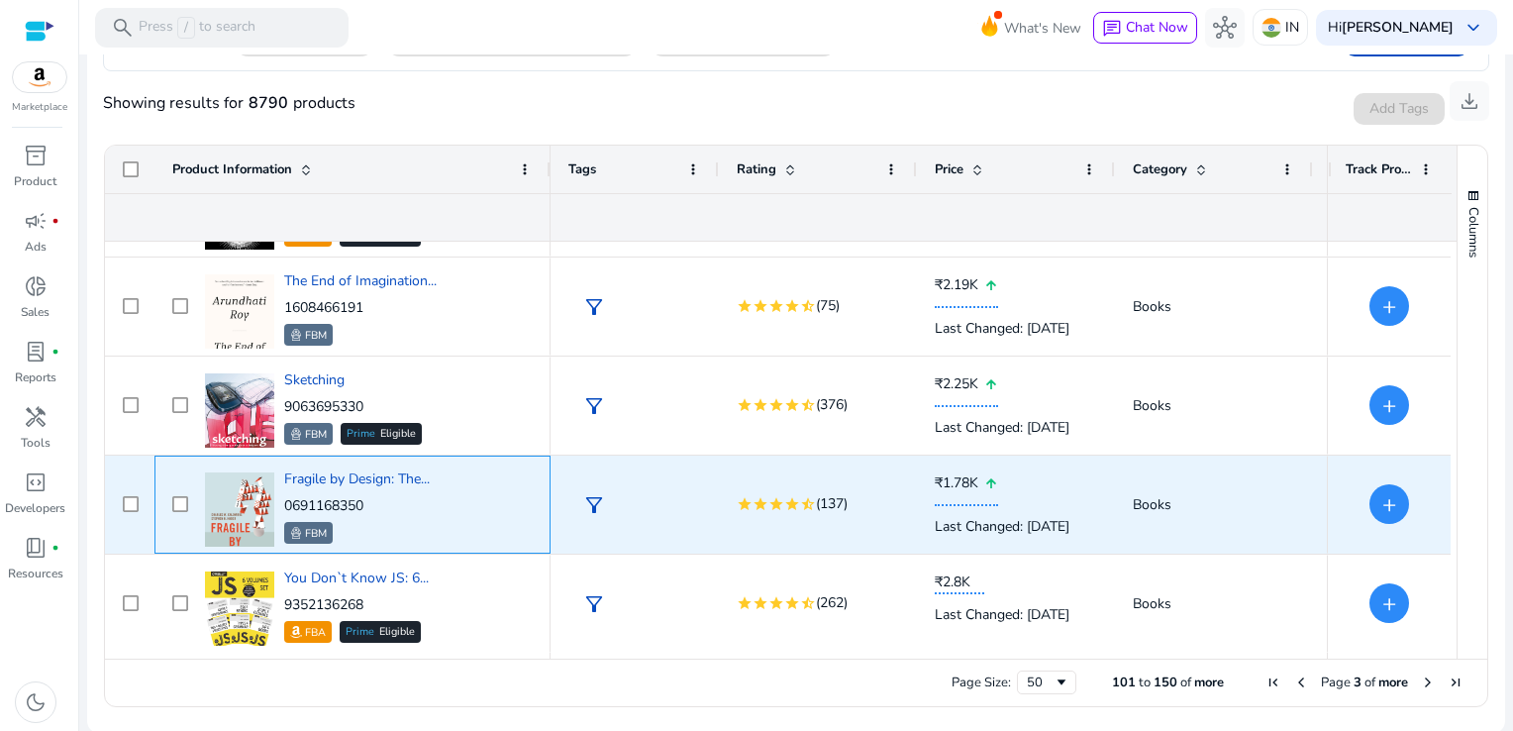
drag, startPoint x: 379, startPoint y: 498, endPoint x: 285, endPoint y: 503, distance: 94.2
click at [285, 503] on p "0691168350" at bounding box center [357, 506] width 146 height 20
copy p "0691168350"
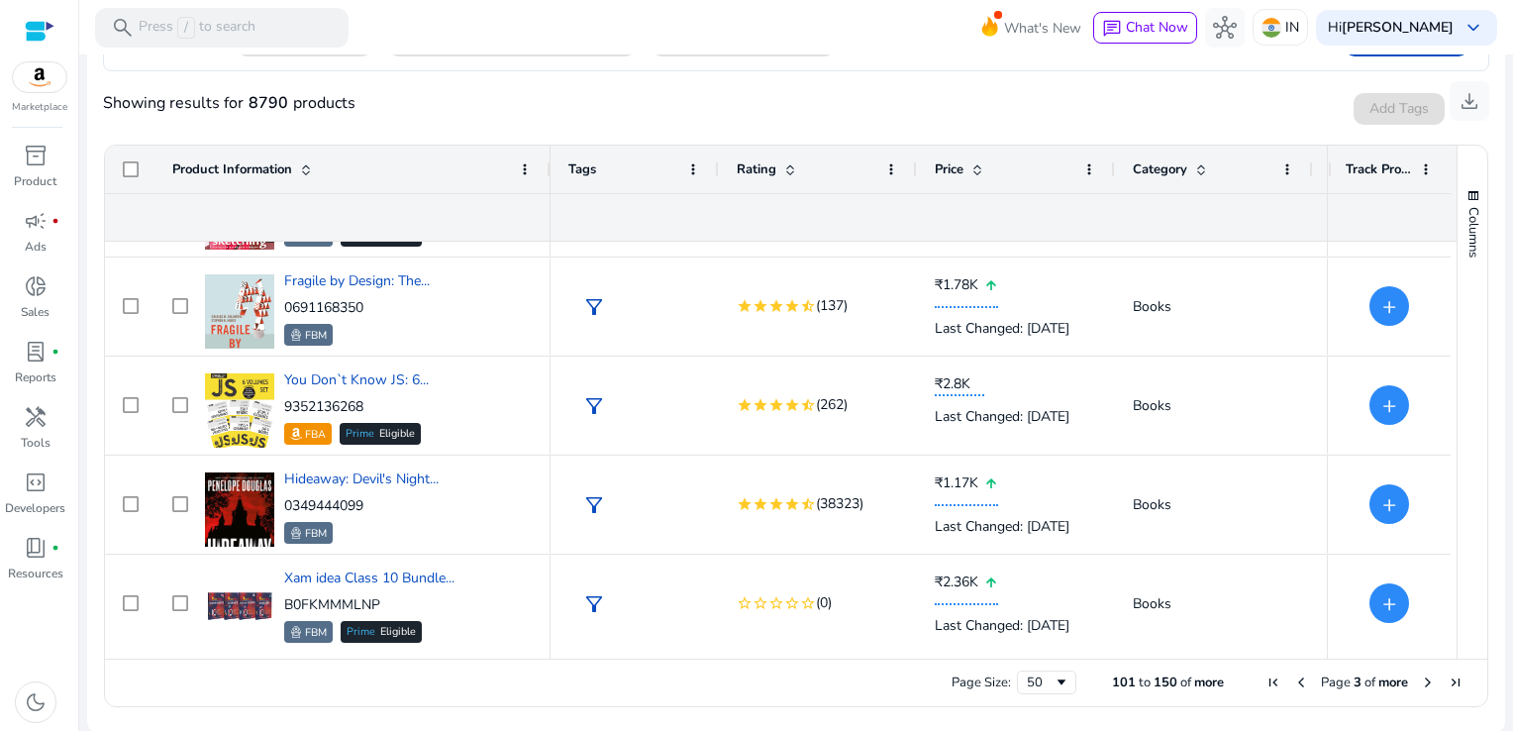
scroll to position [1964, 0]
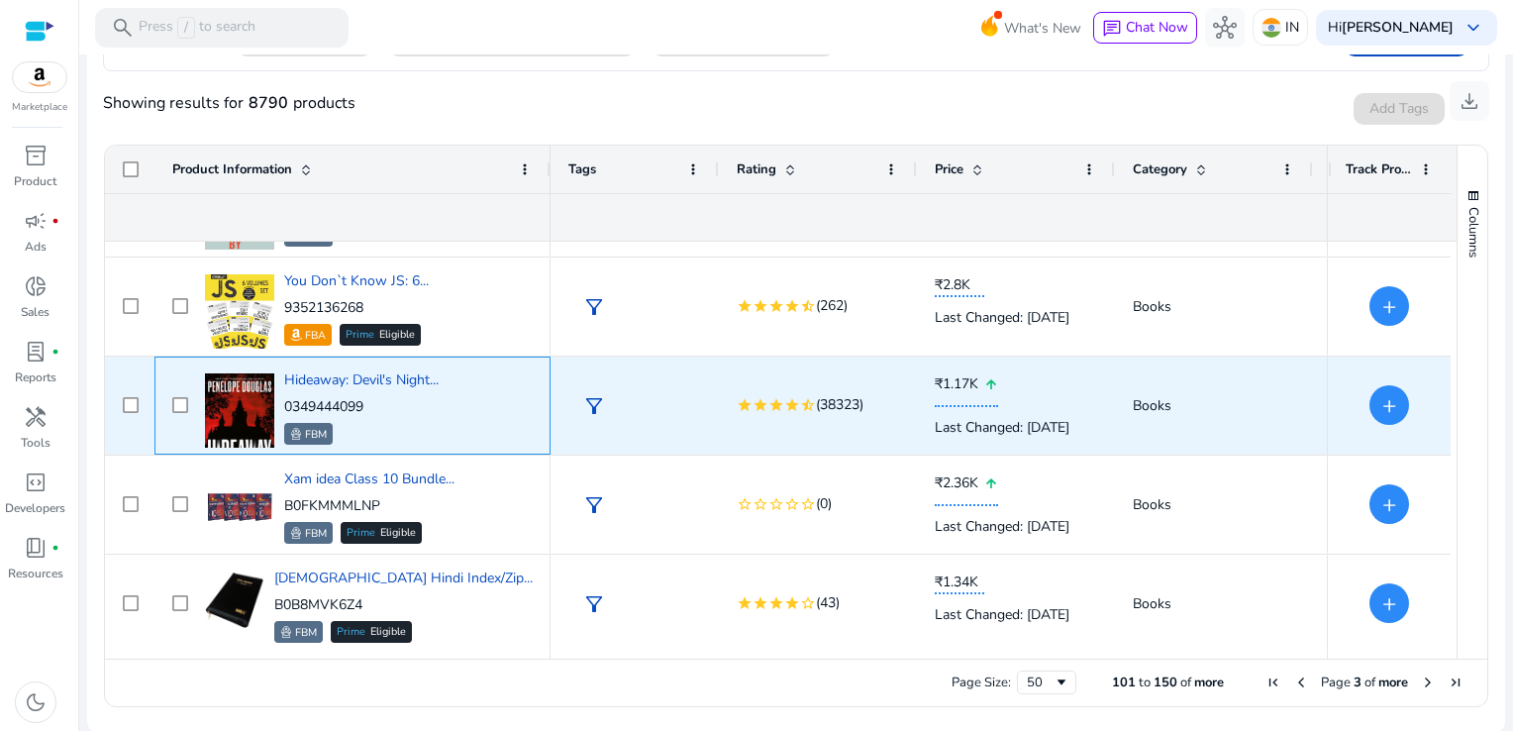
drag, startPoint x: 368, startPoint y: 415, endPoint x: 285, endPoint y: 399, distance: 84.6
click at [285, 399] on div "0349444099 FBM" at bounding box center [361, 421] width 154 height 48
drag, startPoint x: 384, startPoint y: 395, endPoint x: 284, endPoint y: 410, distance: 101.1
click at [284, 410] on p "0349444099" at bounding box center [361, 407] width 154 height 20
copy p "0349444099"
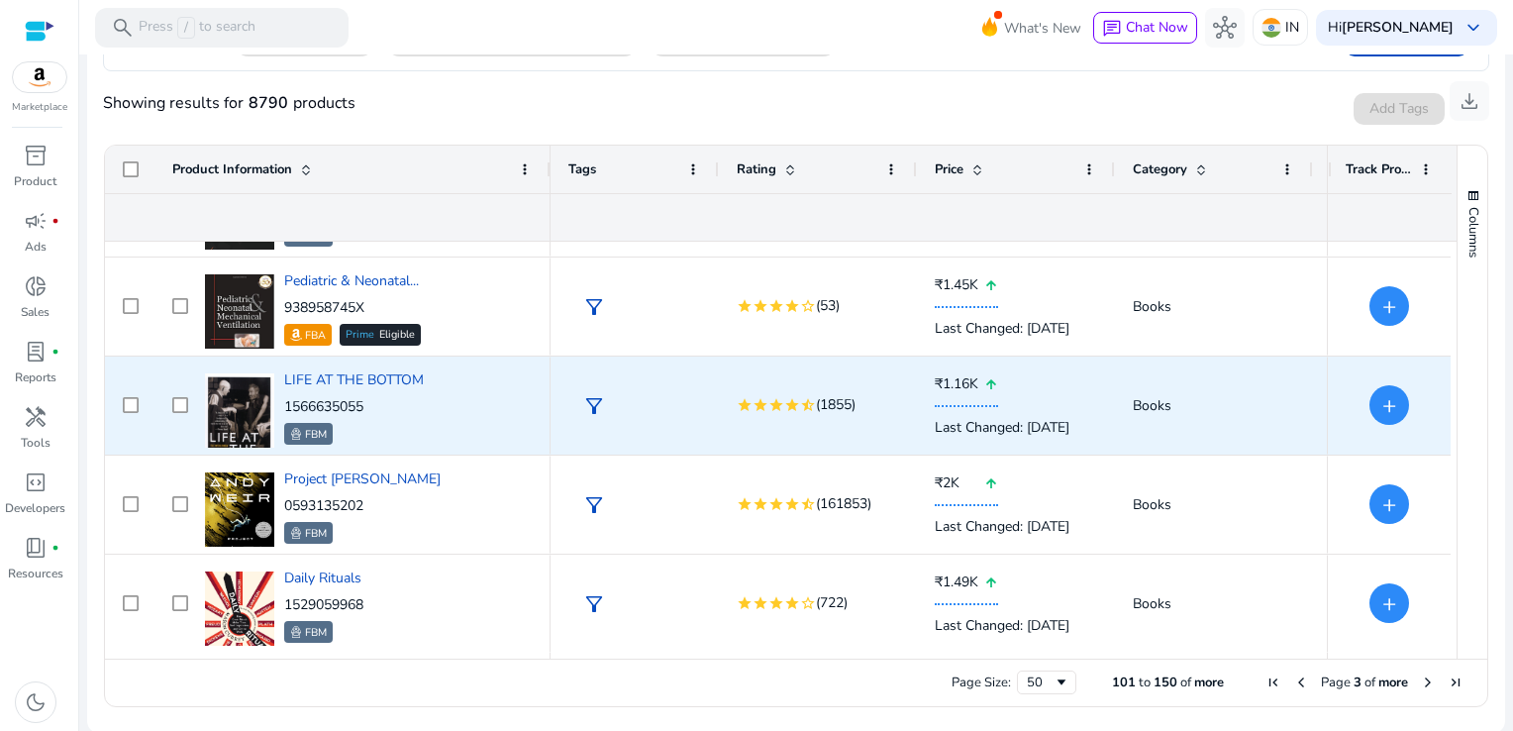
scroll to position [2657, 0]
drag, startPoint x: 379, startPoint y: 402, endPoint x: 285, endPoint y: 399, distance: 94.1
click at [285, 399] on p "1566635055" at bounding box center [354, 407] width 140 height 20
copy p "1566635055"
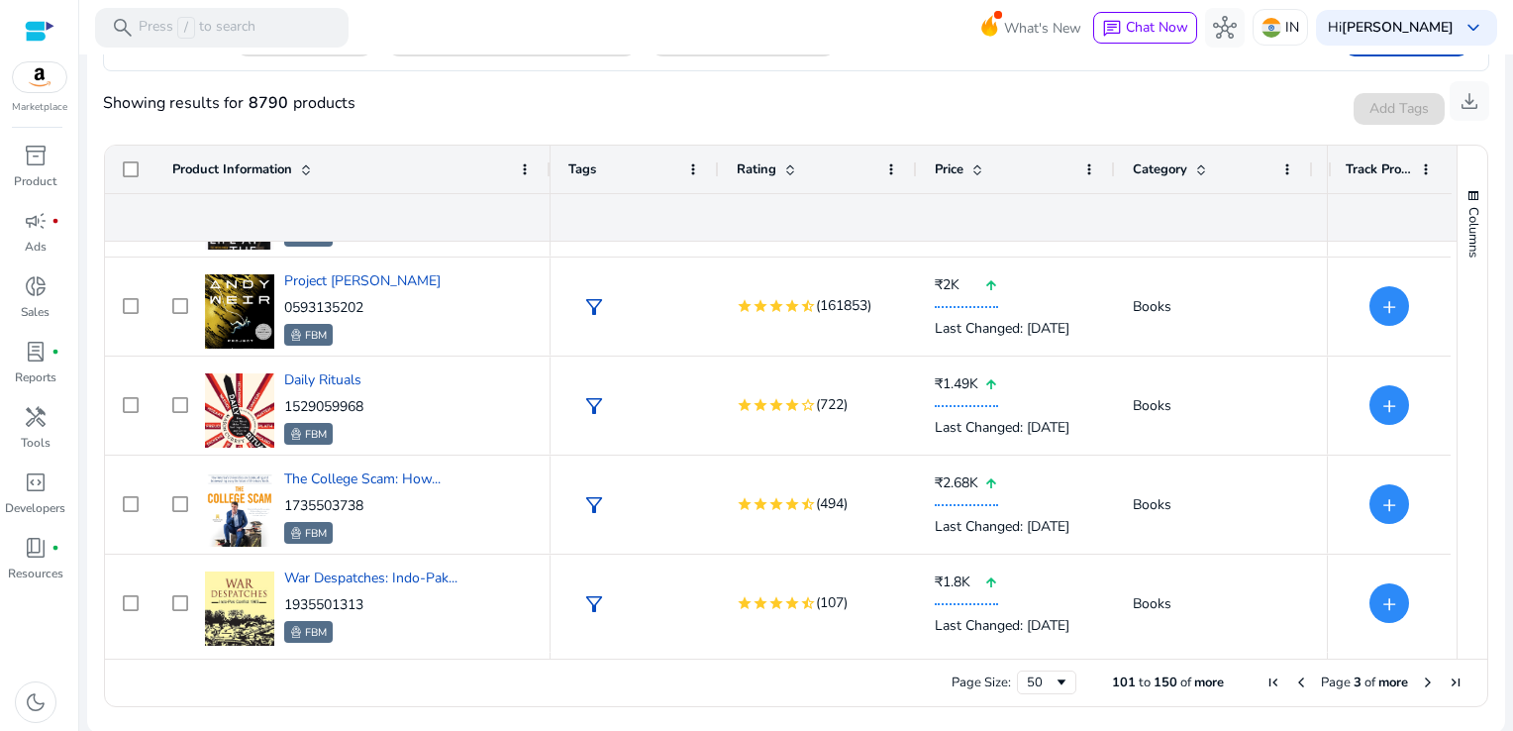
scroll to position [2954, 0]
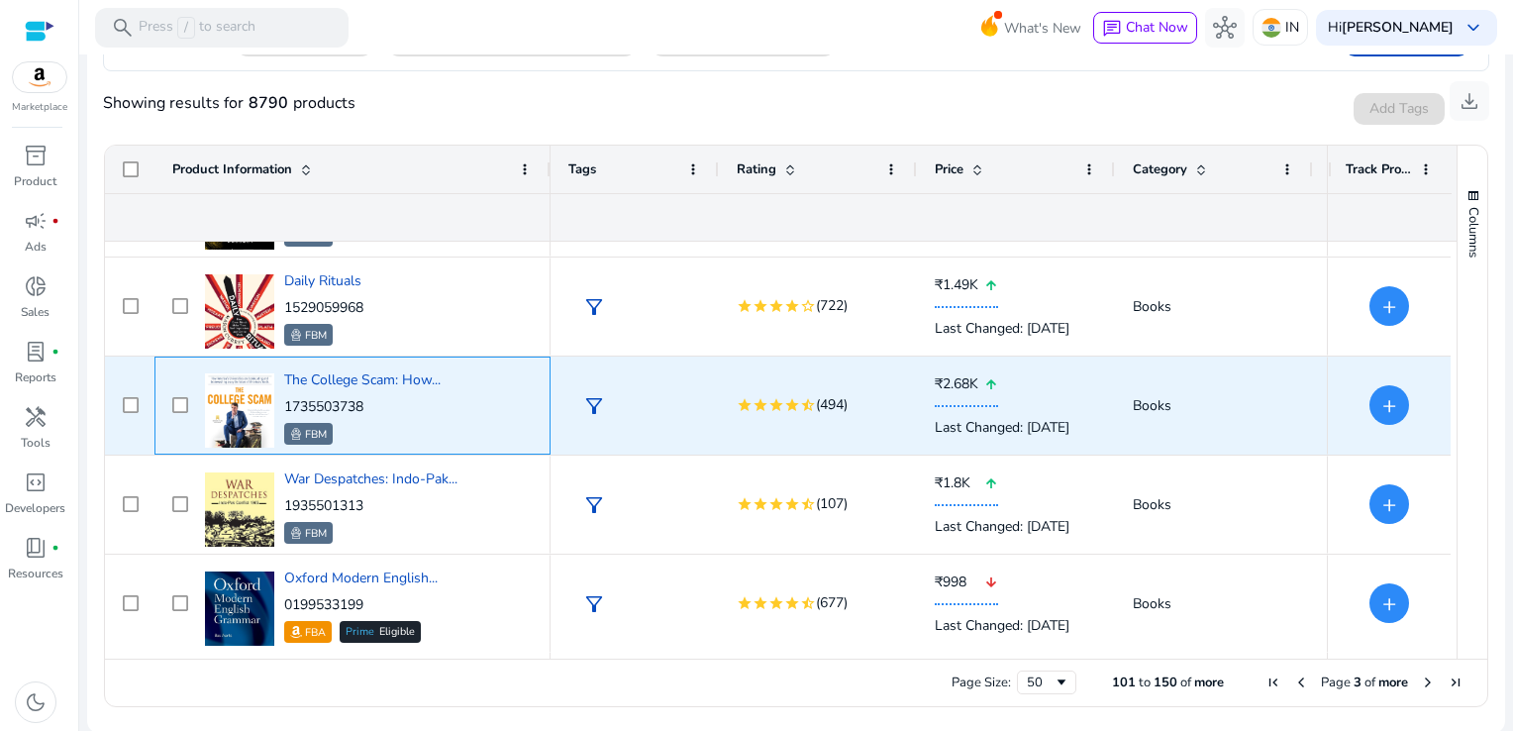
drag, startPoint x: 378, startPoint y: 405, endPoint x: 285, endPoint y: 403, distance: 93.1
click at [285, 403] on p "1735503738" at bounding box center [362, 407] width 156 height 20
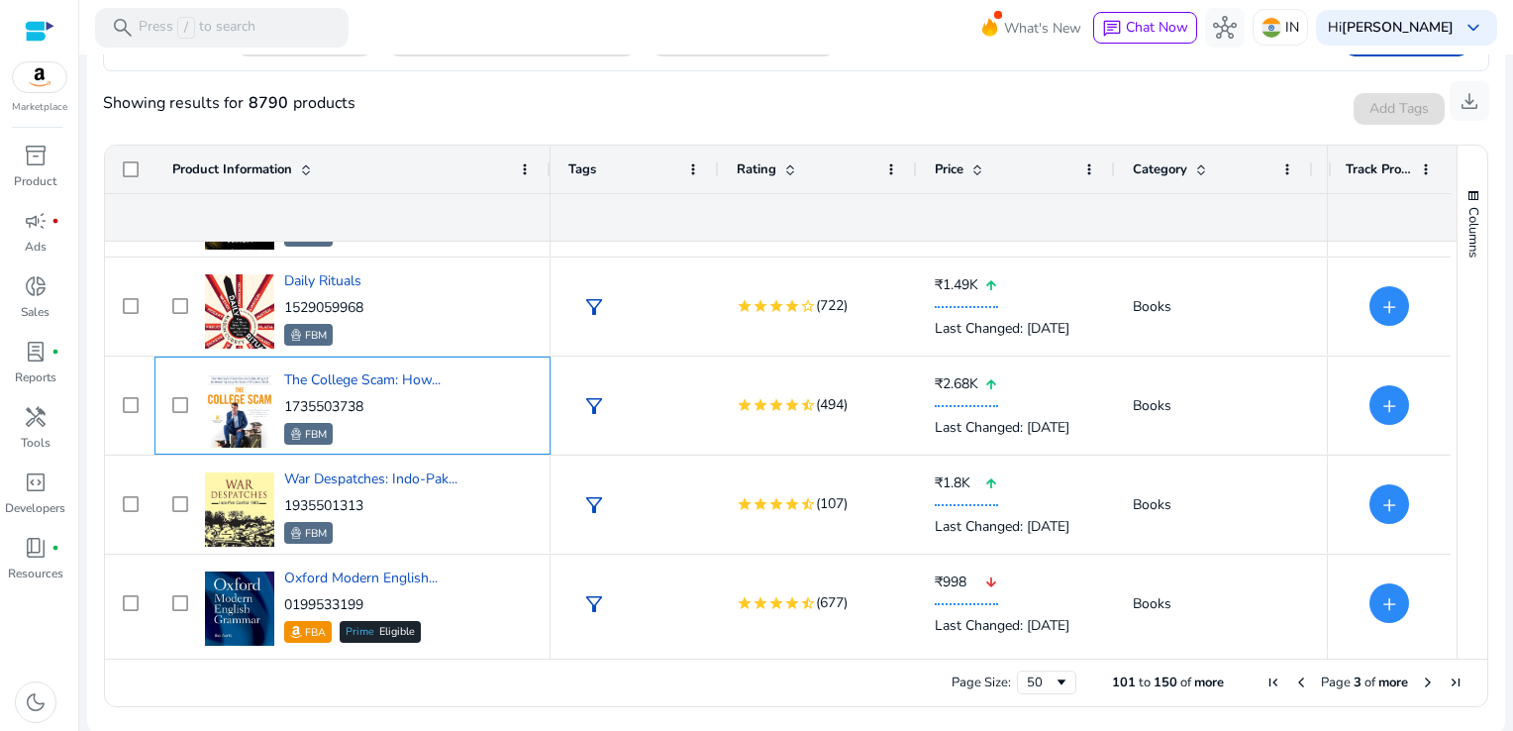
copy p "1735503738"
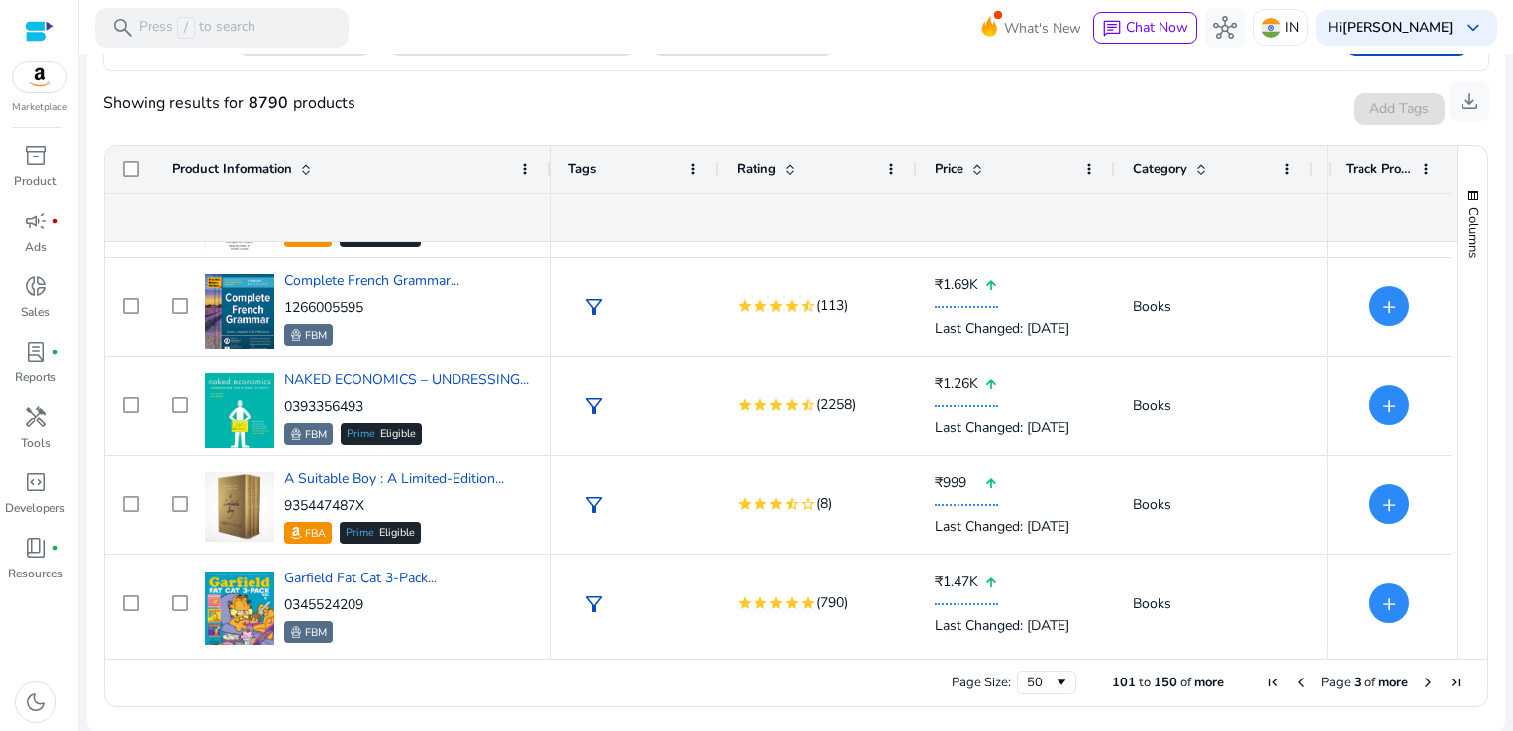
scroll to position [0, 0]
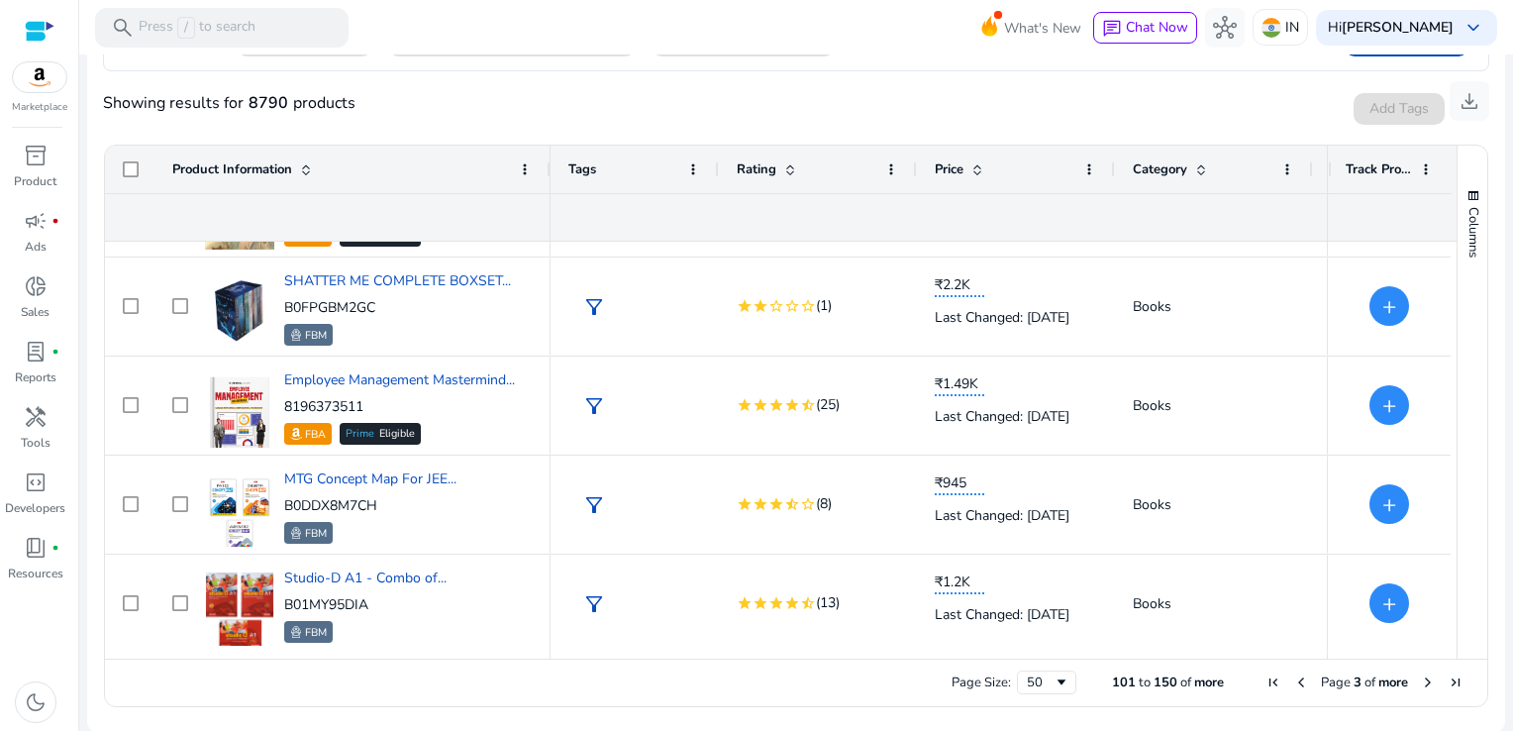
click at [1423, 680] on span "Next Page" at bounding box center [1428, 682] width 16 height 16
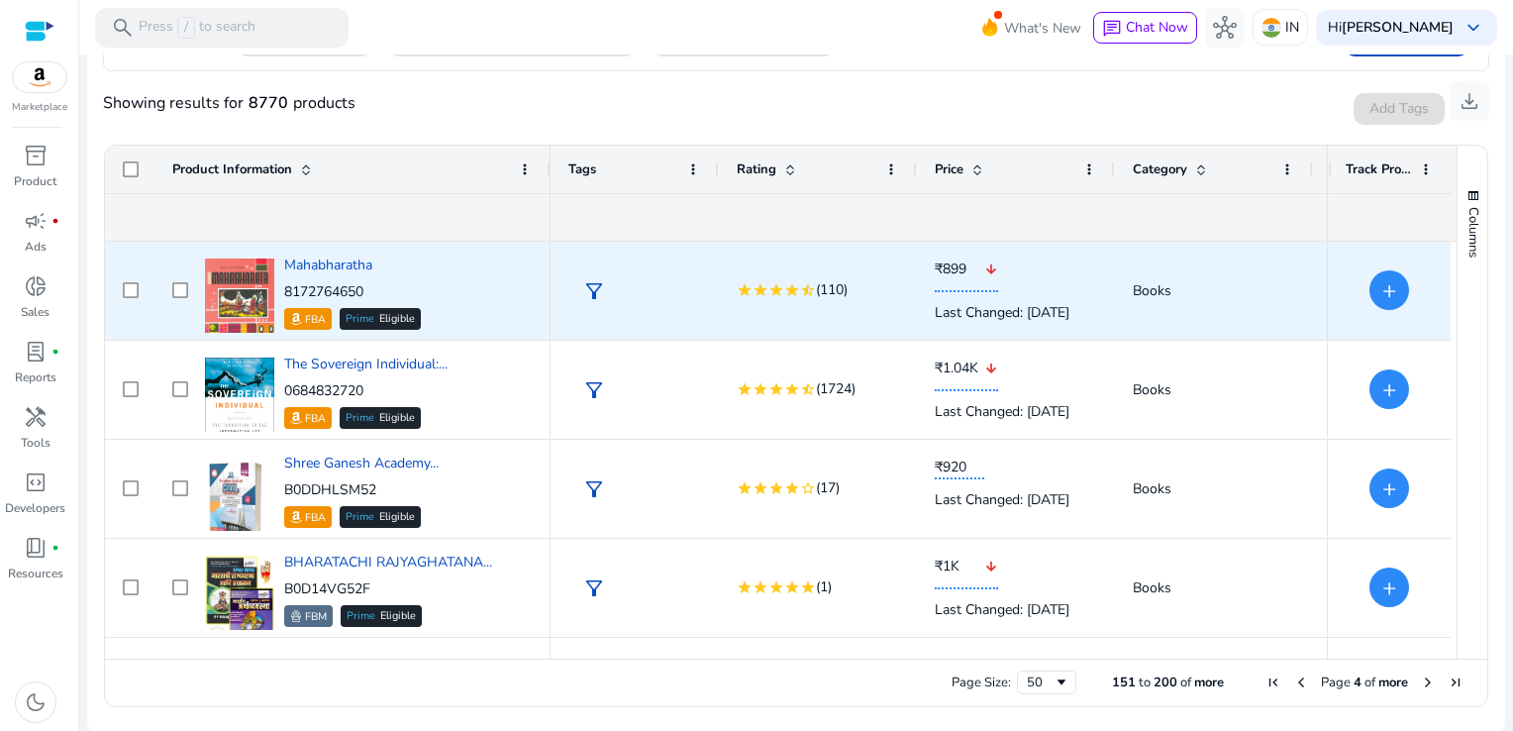
click at [1051, 276] on p "₹899 arrow_downward" at bounding box center [1016, 269] width 162 height 45
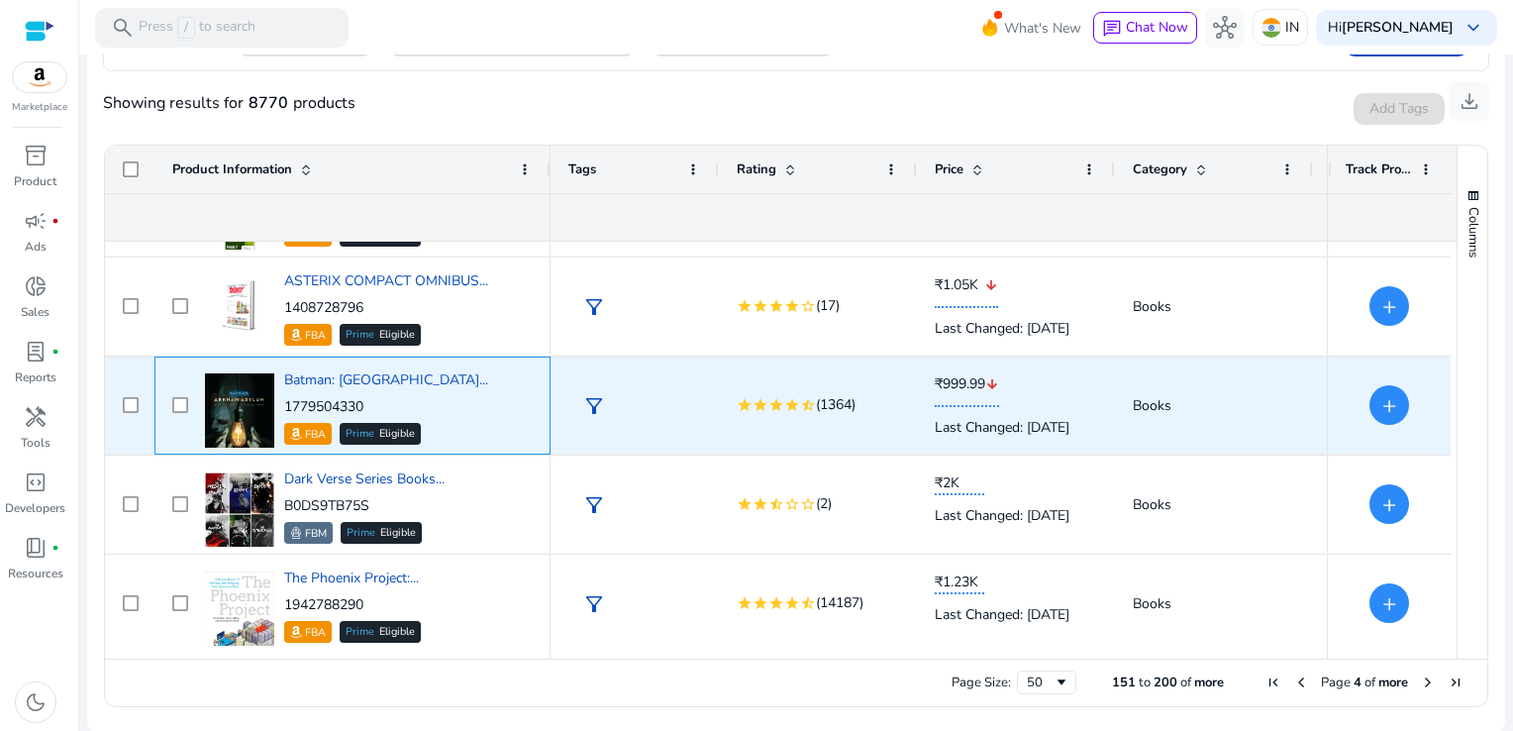
drag, startPoint x: 374, startPoint y: 402, endPoint x: 285, endPoint y: 401, distance: 89.1
click at [285, 401] on p "1779504330" at bounding box center [386, 407] width 204 height 20
copy p "1779504330"
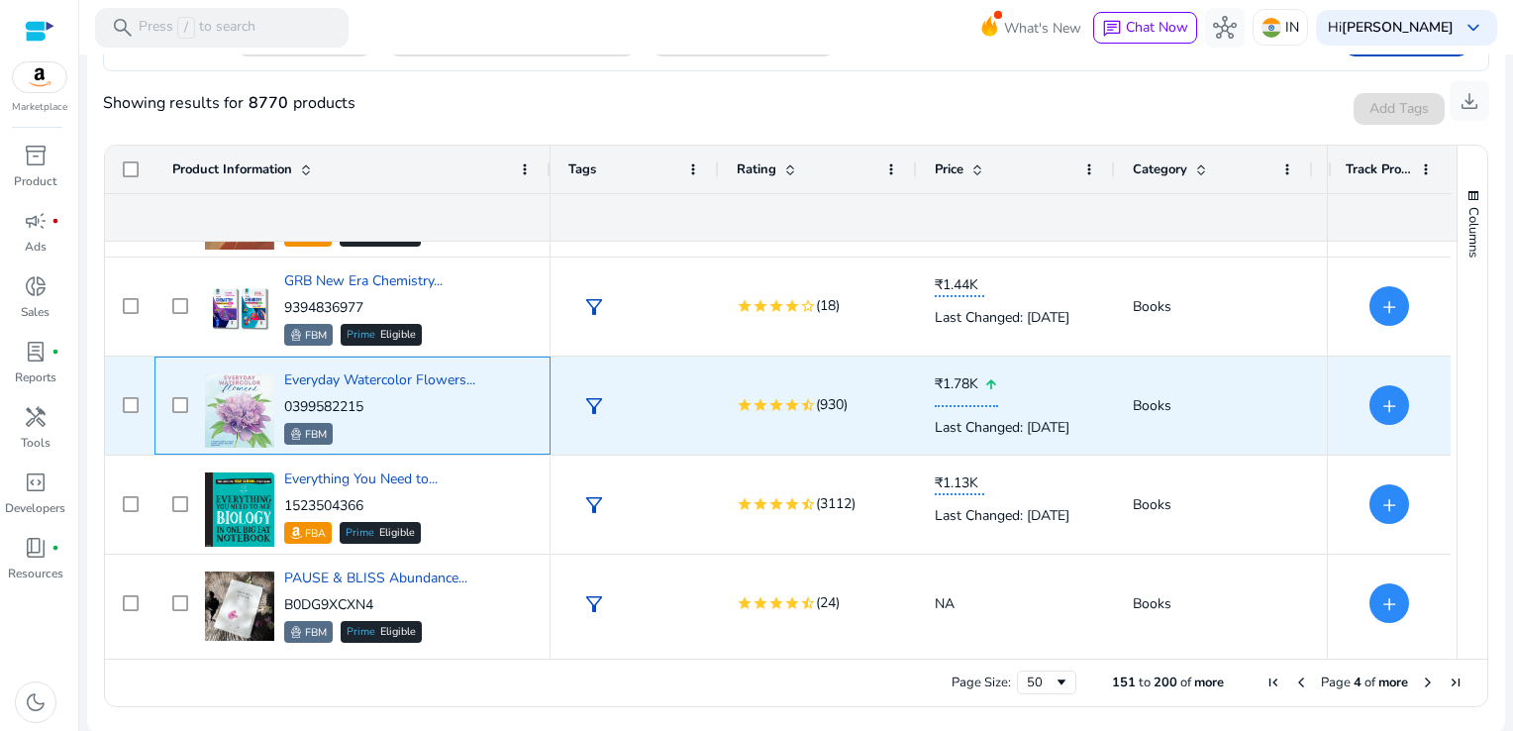
drag, startPoint x: 372, startPoint y: 403, endPoint x: 287, endPoint y: 410, distance: 85.4
click at [287, 410] on p "0399582215" at bounding box center [379, 407] width 191 height 20
copy p "0399582215"
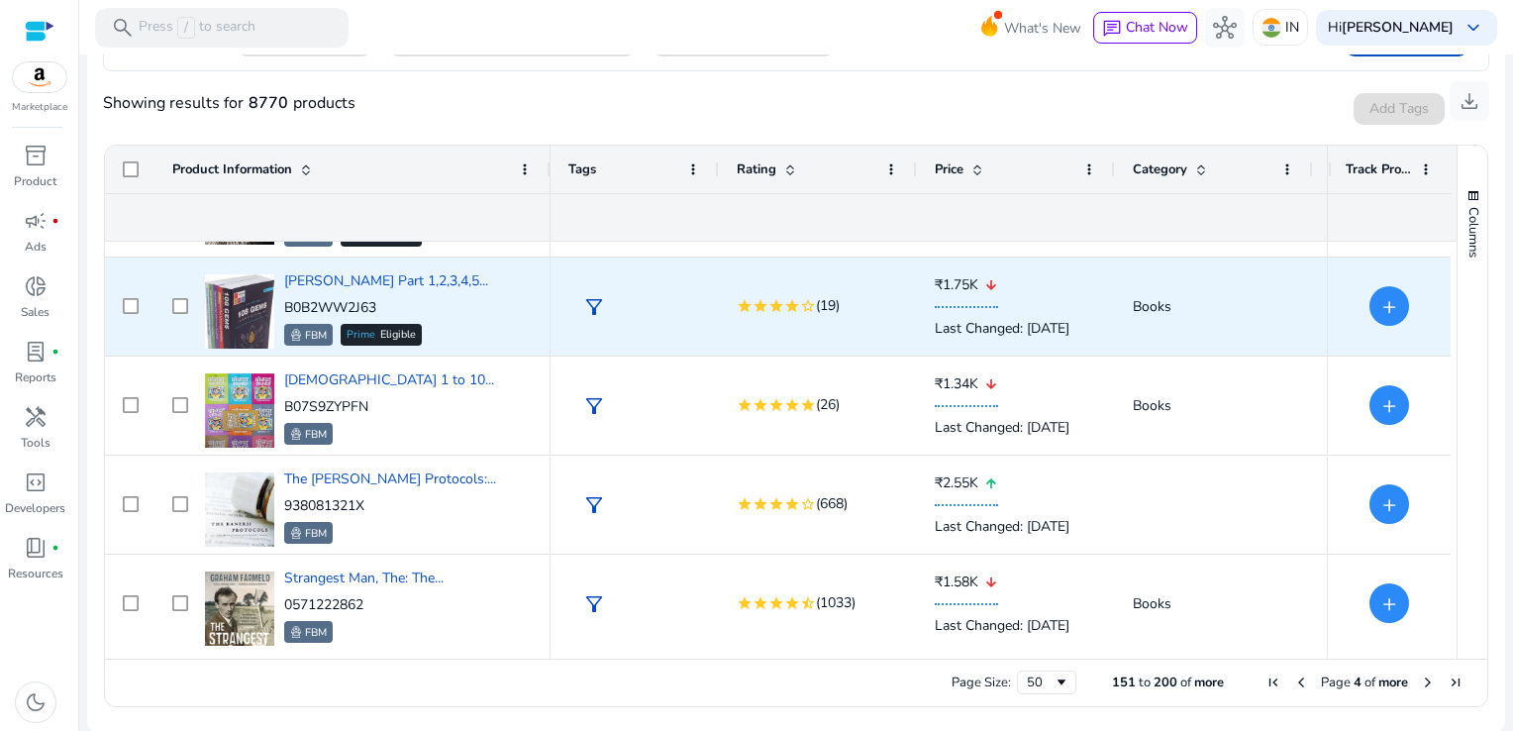
scroll to position [2855, 0]
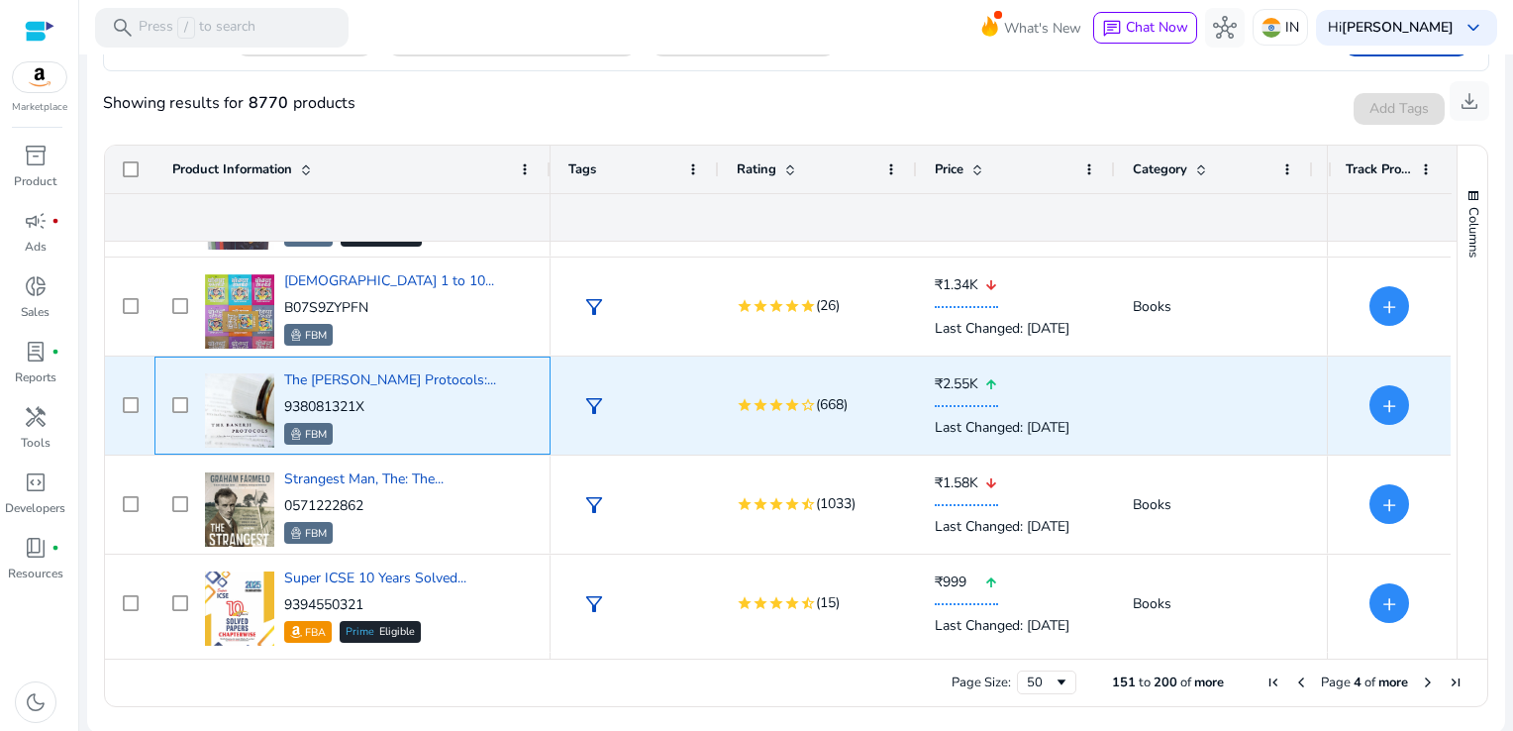
drag, startPoint x: 380, startPoint y: 402, endPoint x: 284, endPoint y: 406, distance: 96.1
click at [284, 406] on p "938081321X" at bounding box center [390, 407] width 212 height 20
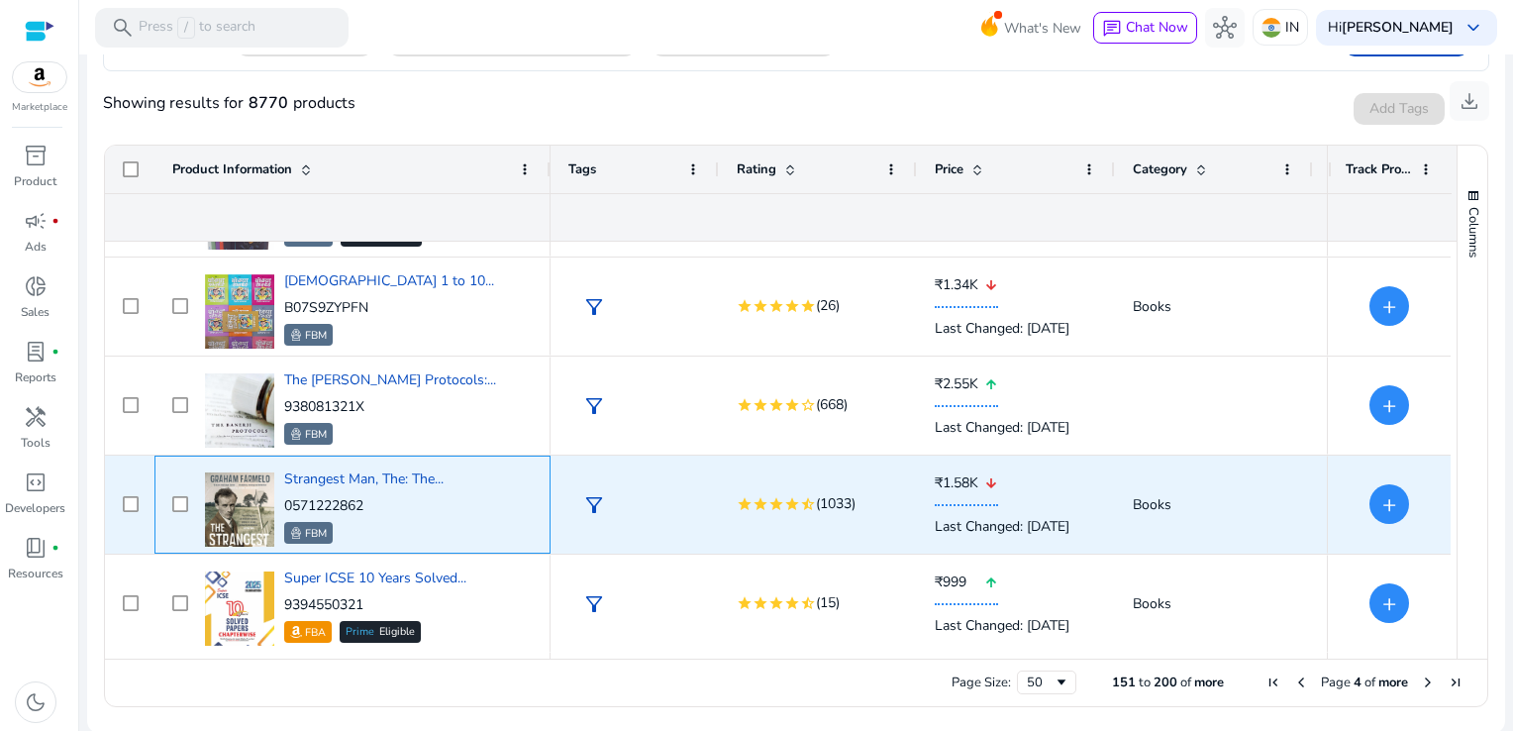
drag, startPoint x: 387, startPoint y: 501, endPoint x: 285, endPoint y: 499, distance: 102.0
click at [285, 499] on p "0571222862" at bounding box center [363, 506] width 159 height 20
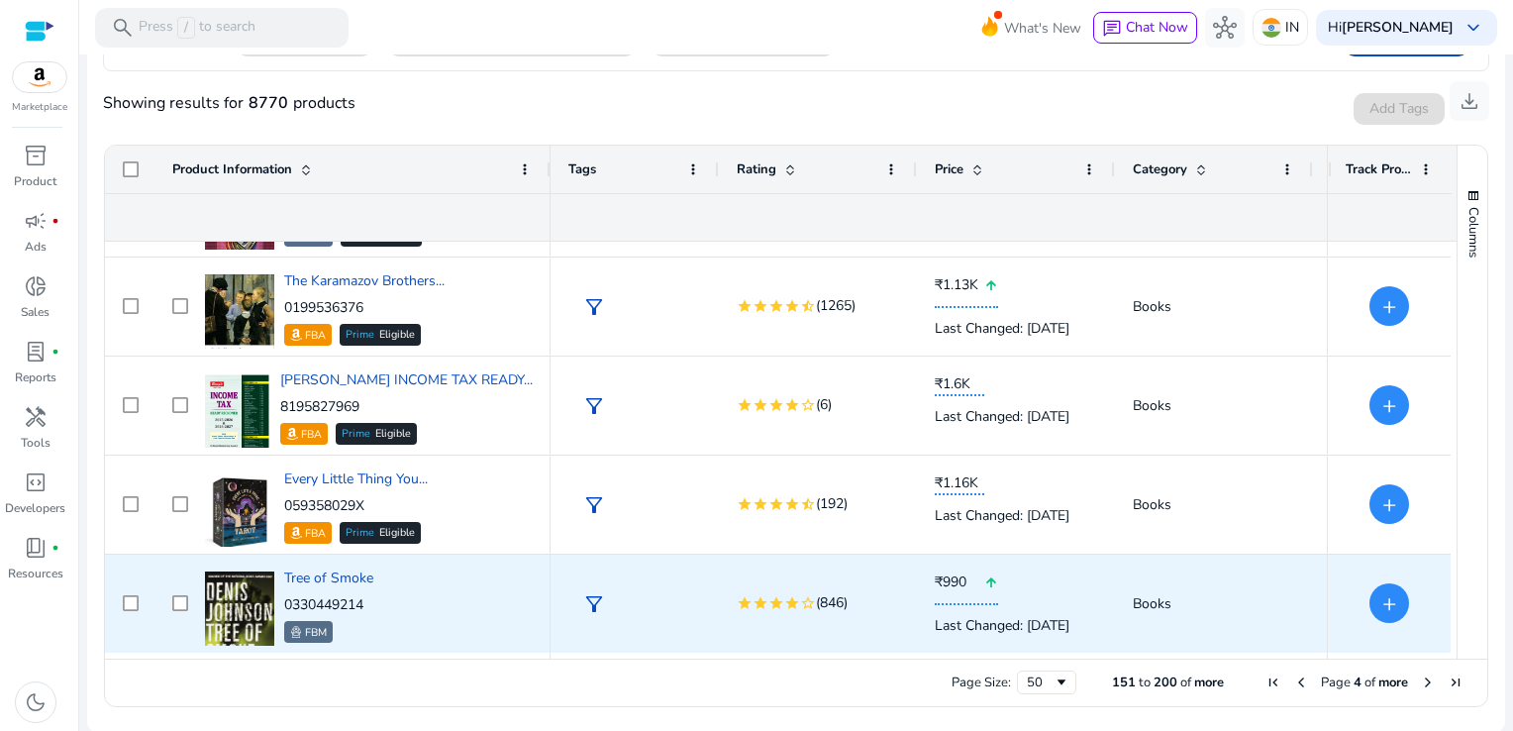
scroll to position [4142, 0]
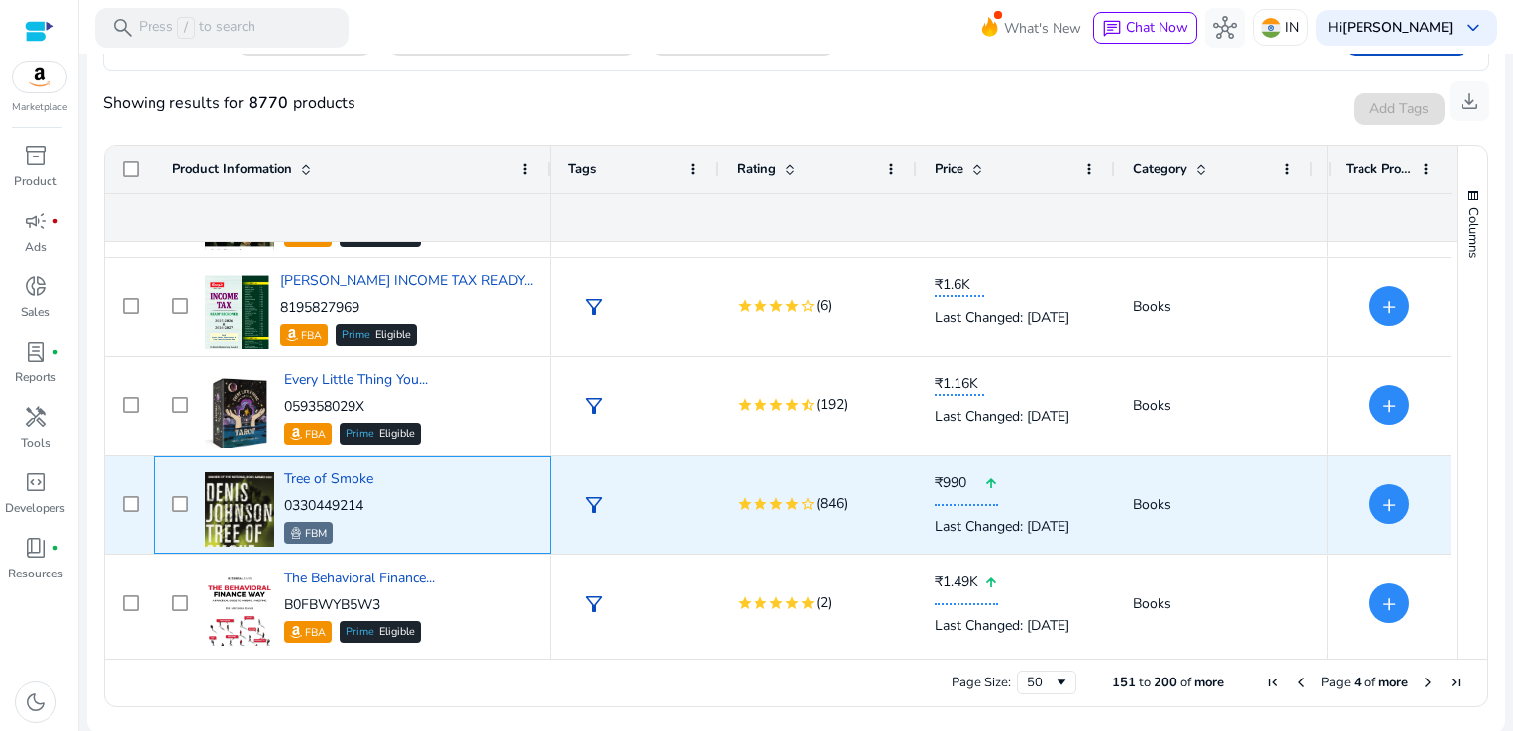
drag, startPoint x: 379, startPoint y: 511, endPoint x: 281, endPoint y: 507, distance: 98.1
click at [281, 507] on div "Tree of Smoke 0330449214 FBM" at bounding box center [366, 504] width 333 height 84
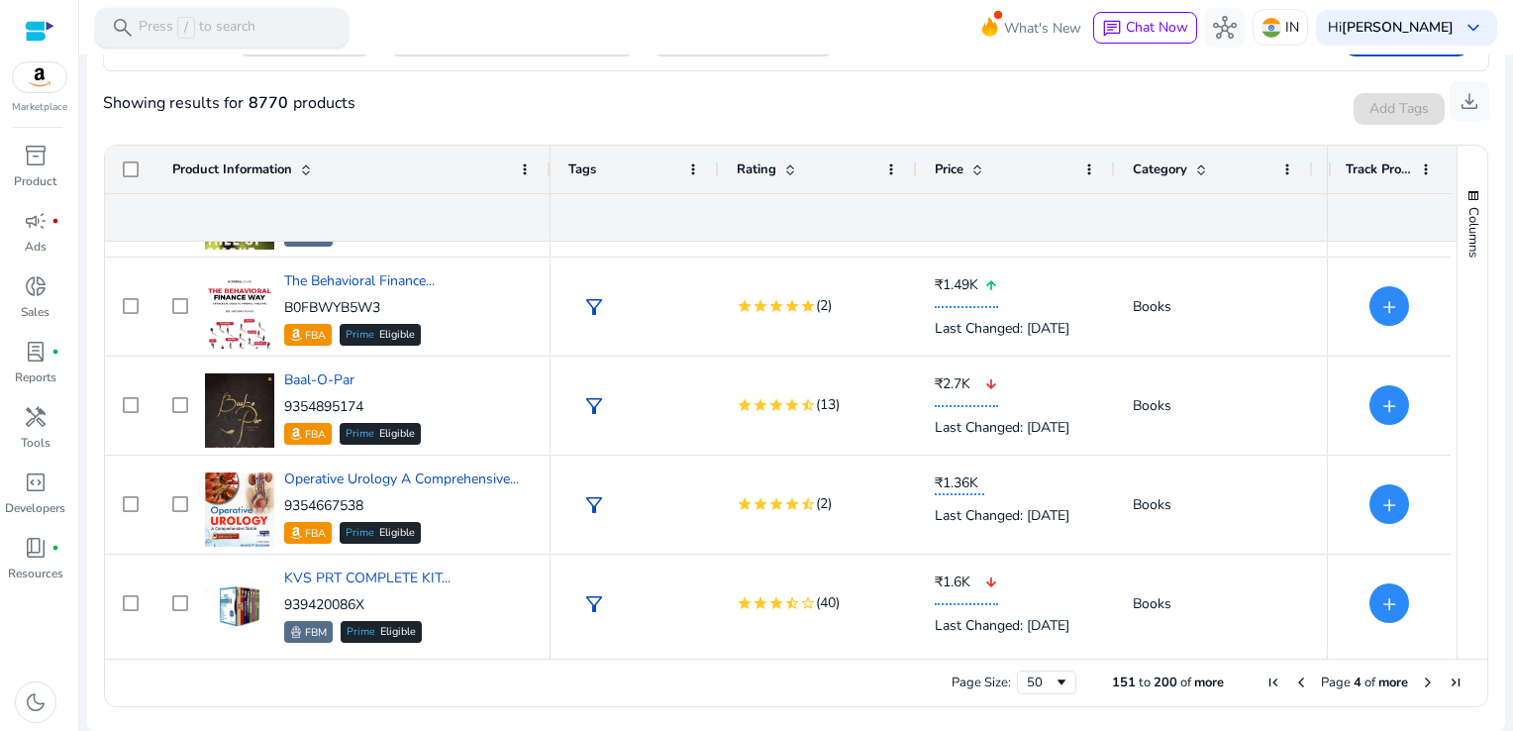
scroll to position [4538, 0]
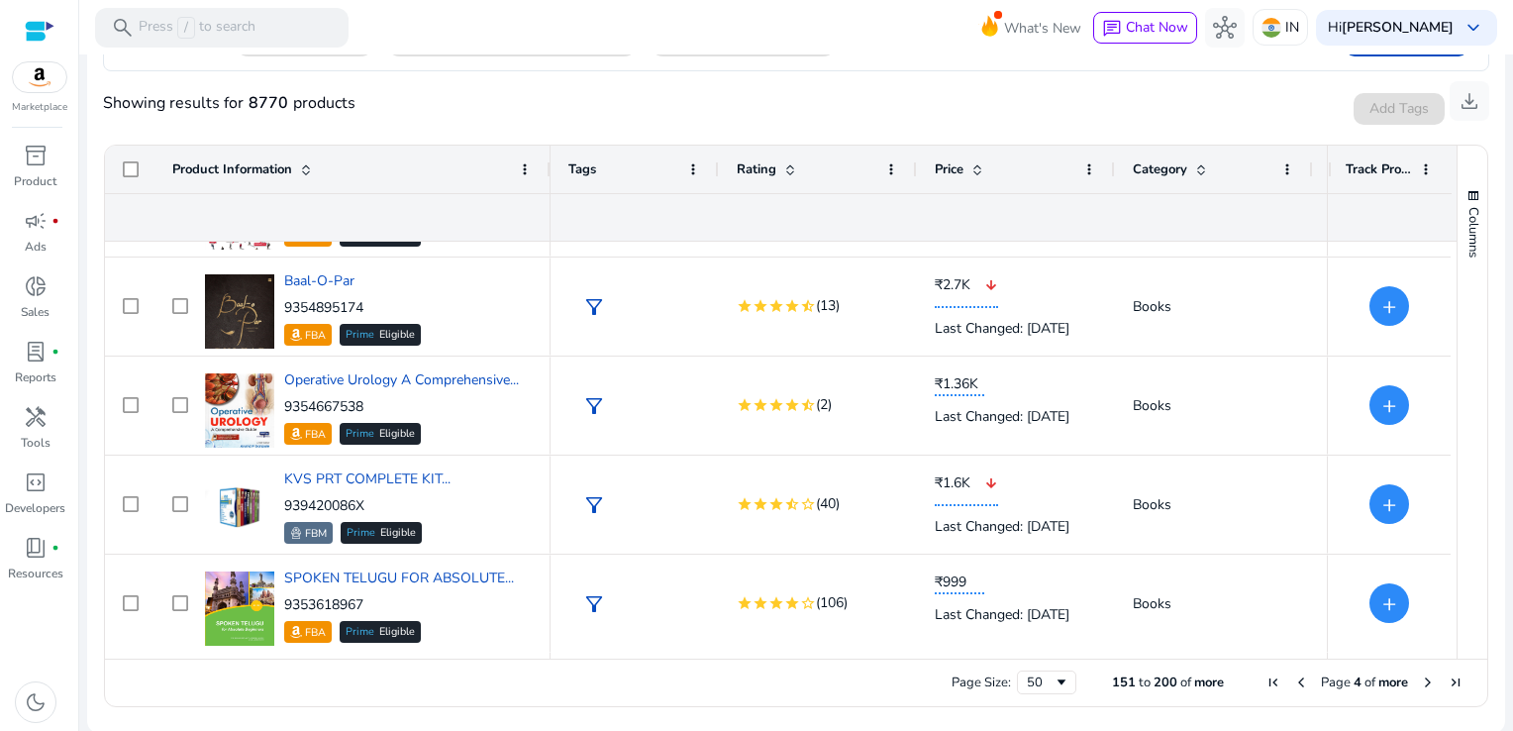
click at [1420, 683] on span "Next Page" at bounding box center [1428, 682] width 16 height 16
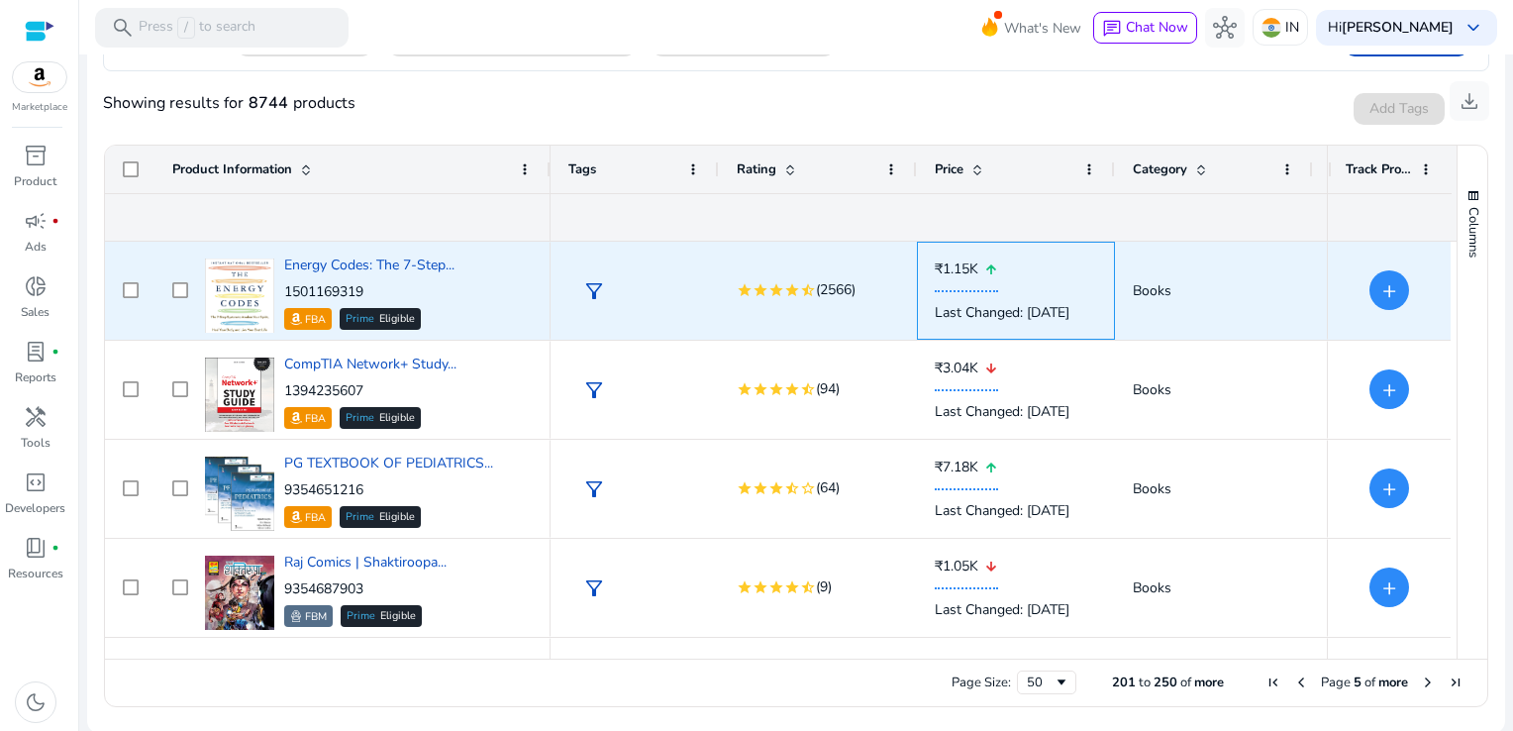
click at [984, 270] on mat-icon "arrow_upward" at bounding box center [991, 269] width 14 height 41
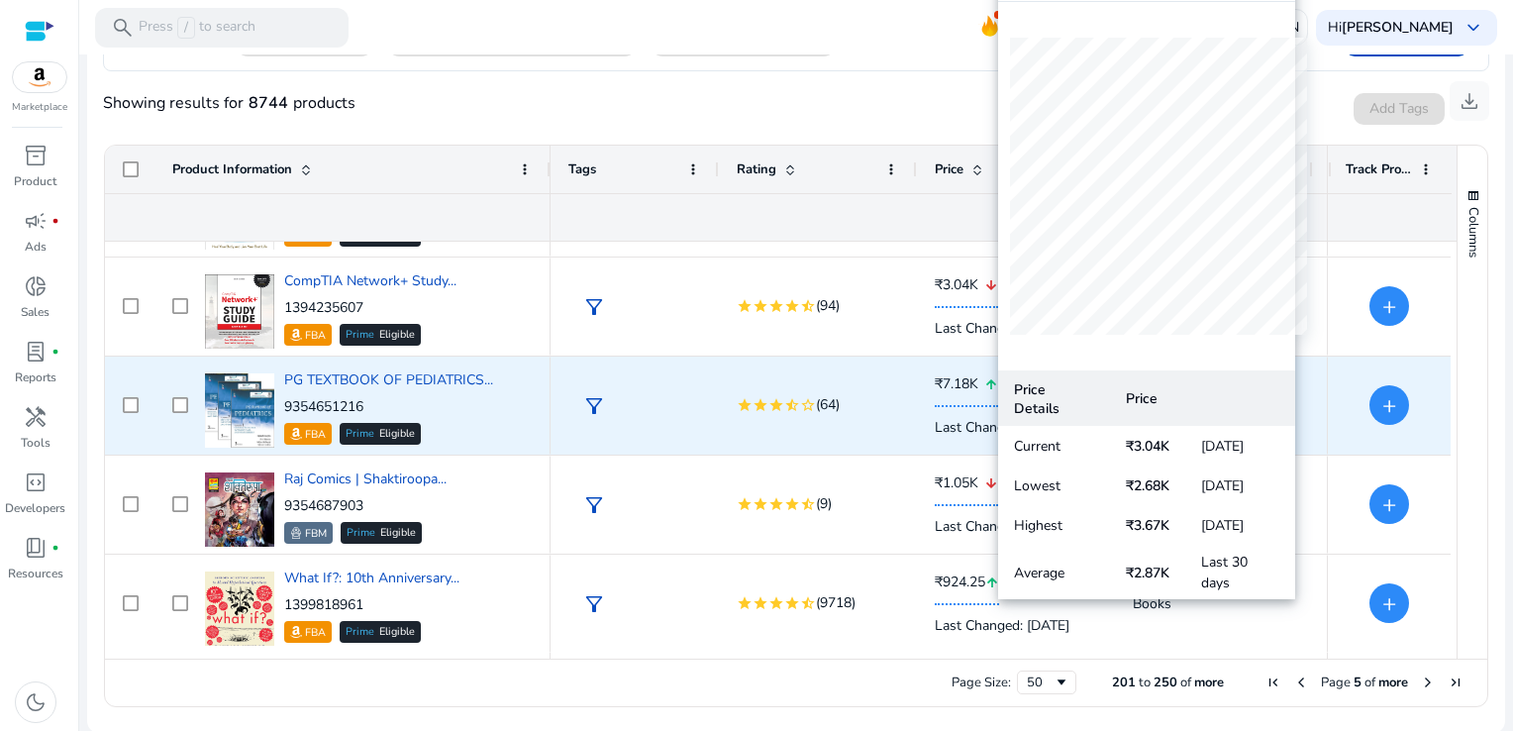
scroll to position [182, 0]
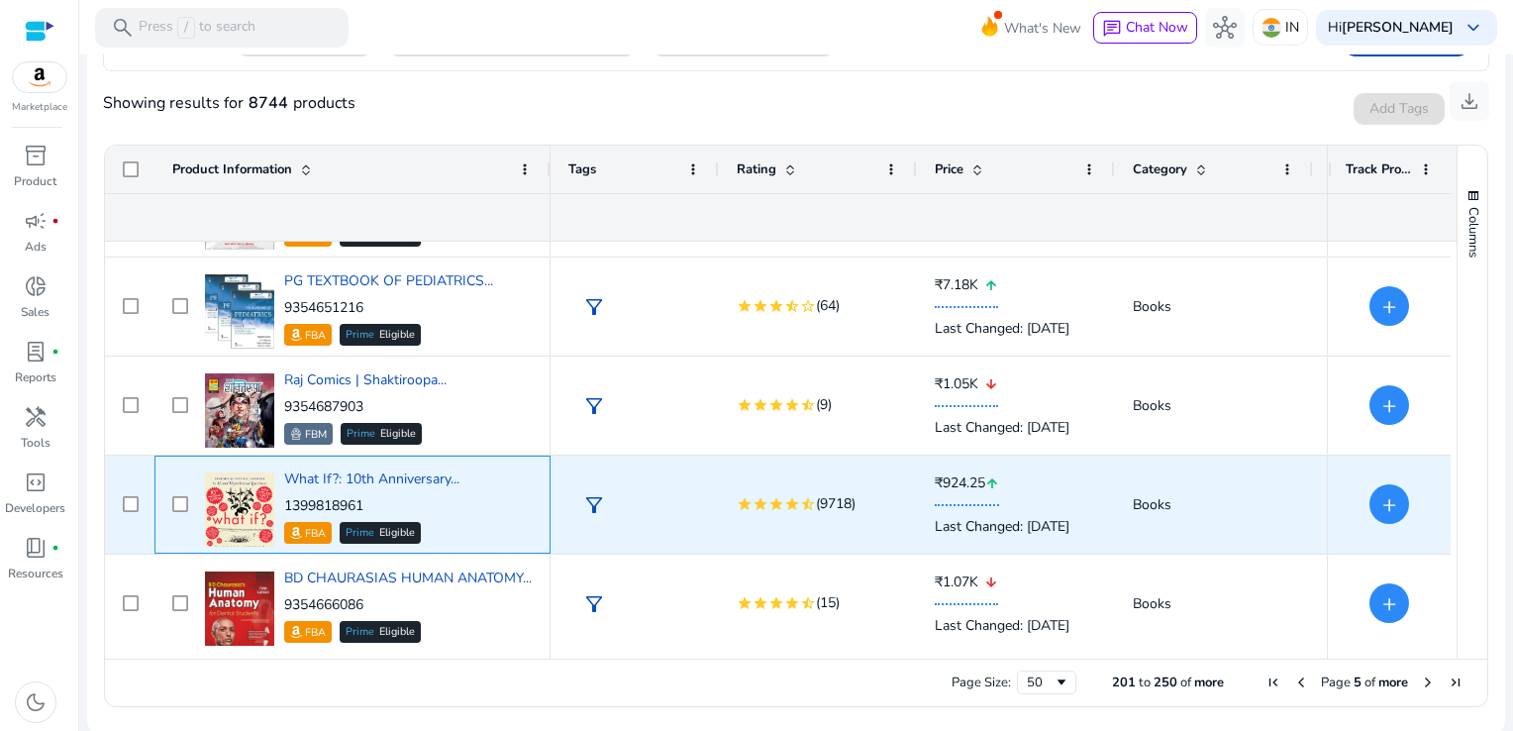
drag, startPoint x: 394, startPoint y: 507, endPoint x: 285, endPoint y: 506, distance: 108.9
click at [285, 506] on p "1399818961" at bounding box center [371, 506] width 175 height 20
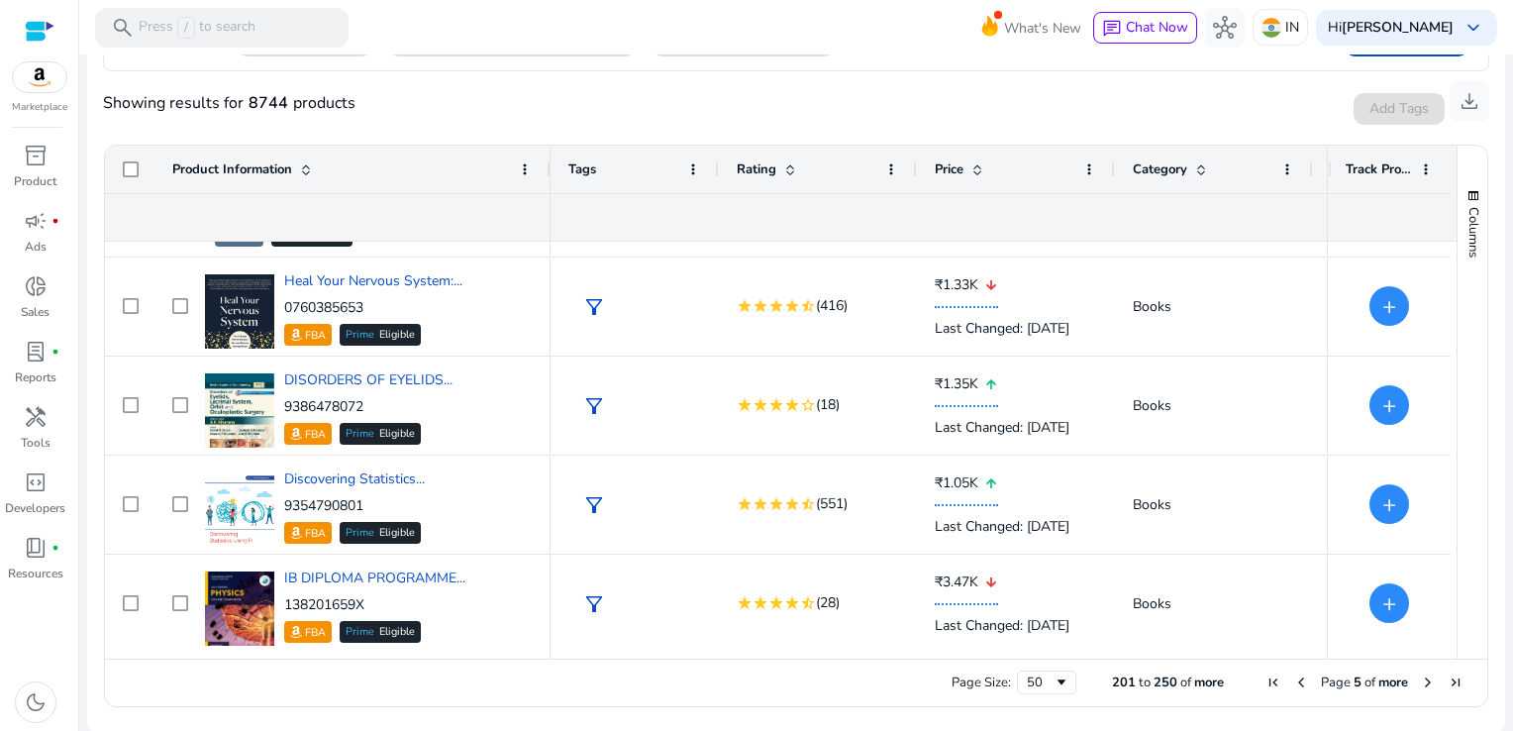
scroll to position [1271, 0]
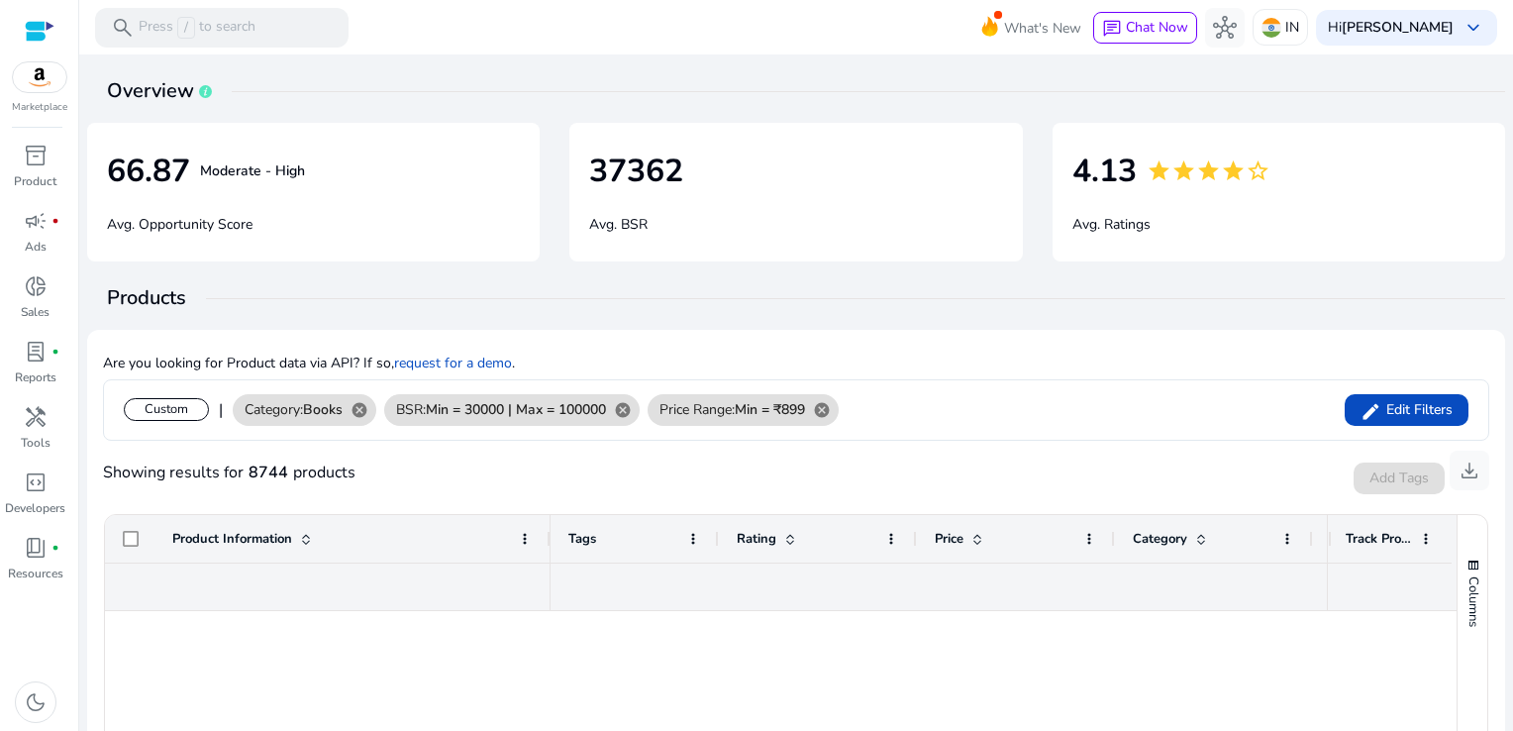
scroll to position [3350, 0]
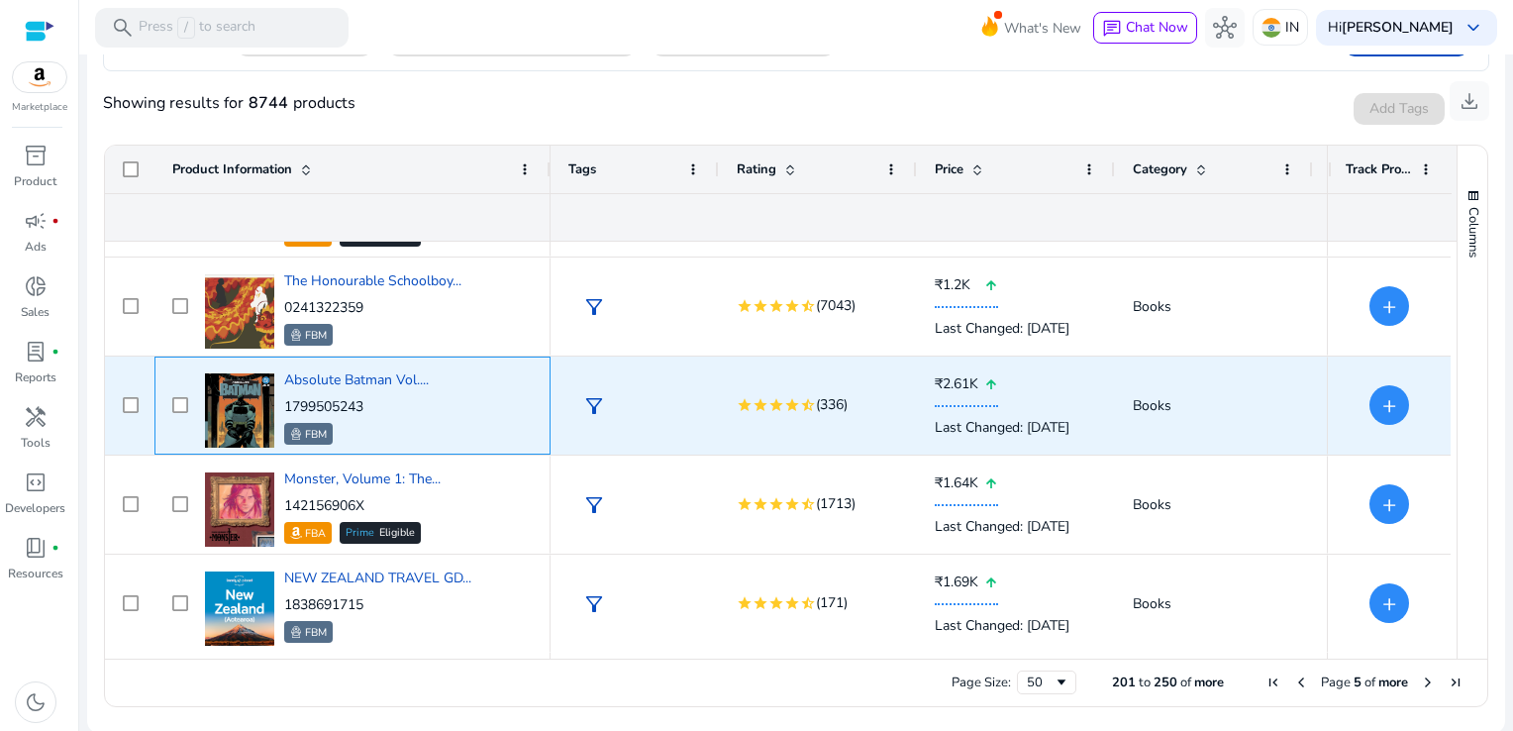
drag, startPoint x: 395, startPoint y: 400, endPoint x: 283, endPoint y: 406, distance: 112.0
click at [284, 406] on p "1799505243" at bounding box center [356, 407] width 145 height 20
copy p "1799505243"
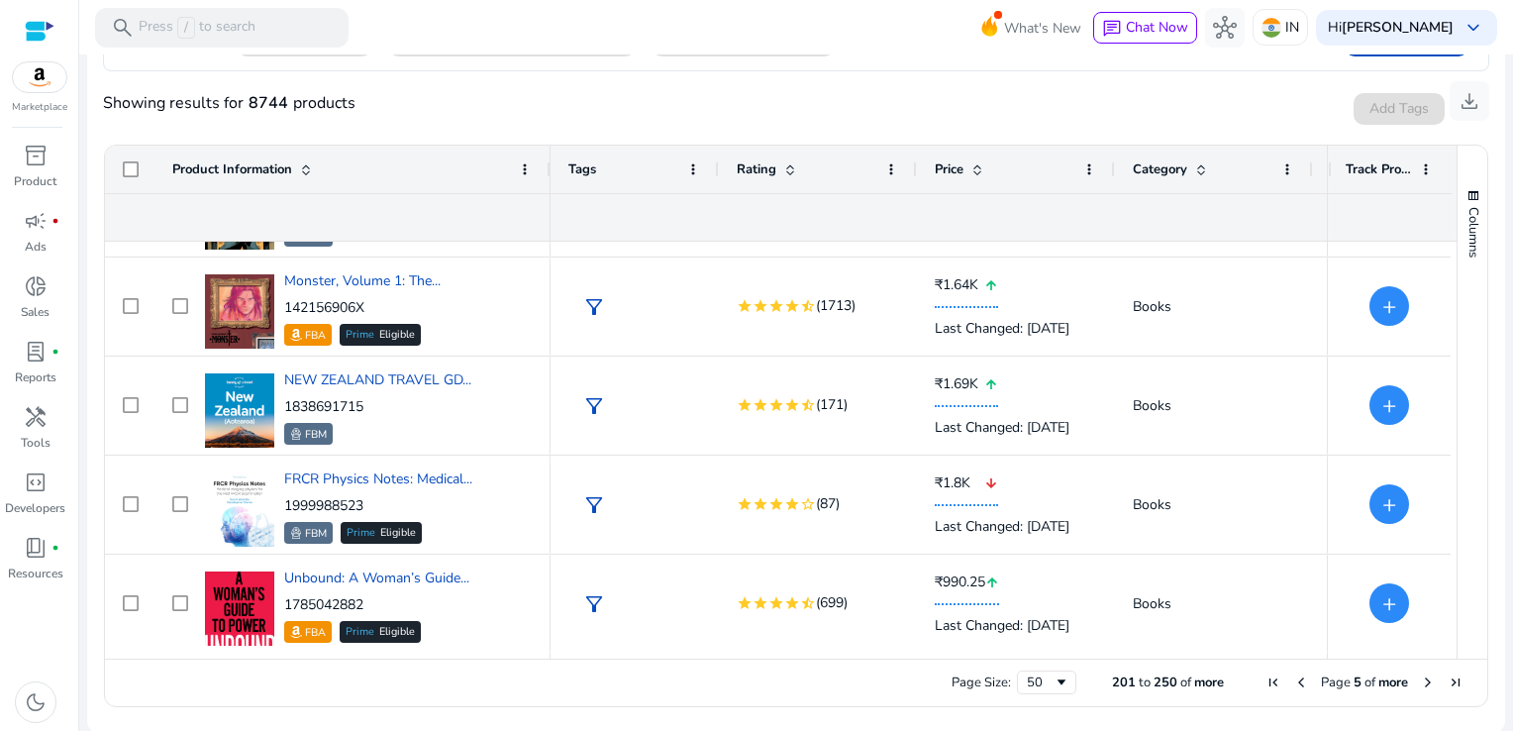
scroll to position [3647, 0]
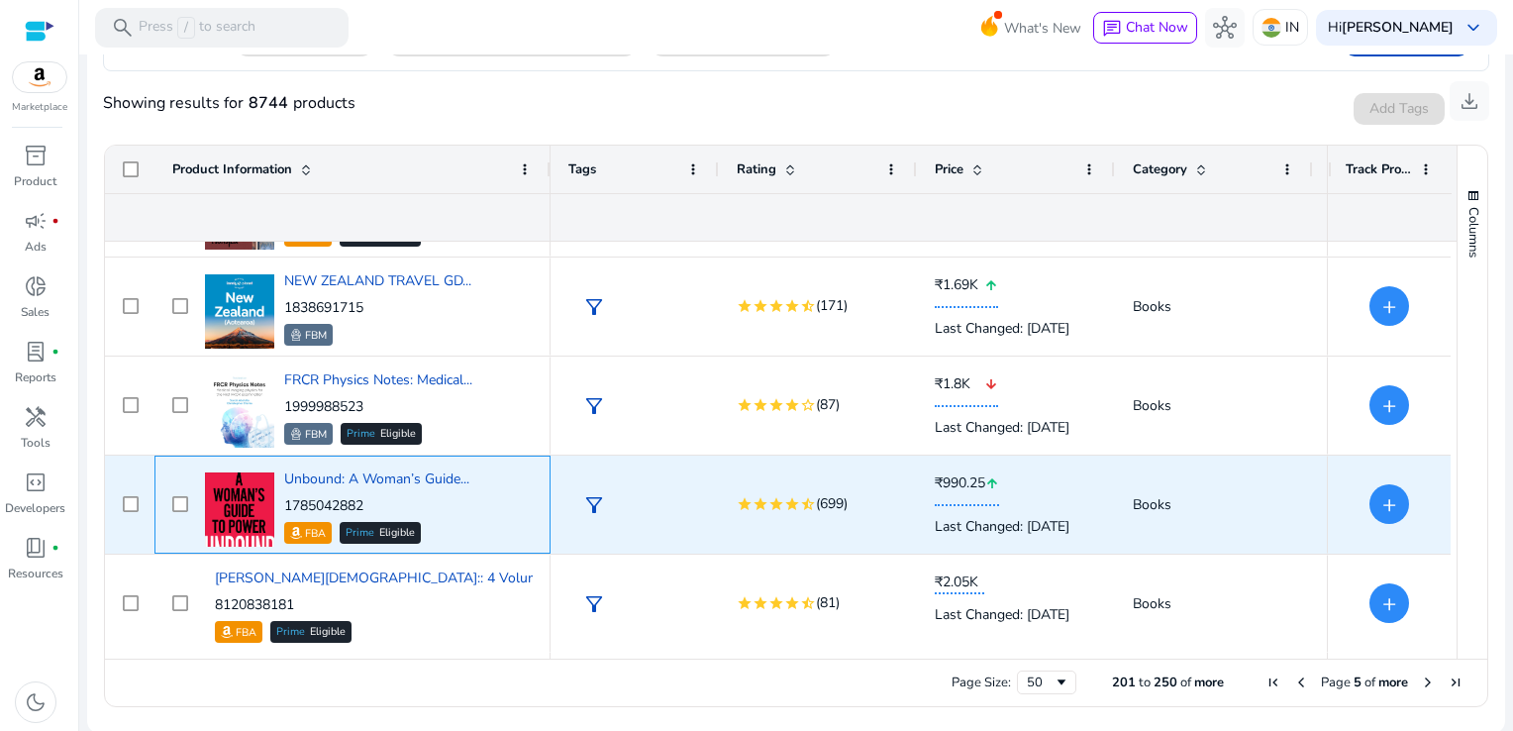
drag, startPoint x: 366, startPoint y: 499, endPoint x: 283, endPoint y: 501, distance: 83.2
click at [284, 501] on p "1785042882" at bounding box center [376, 506] width 185 height 20
copy p "1785042882"
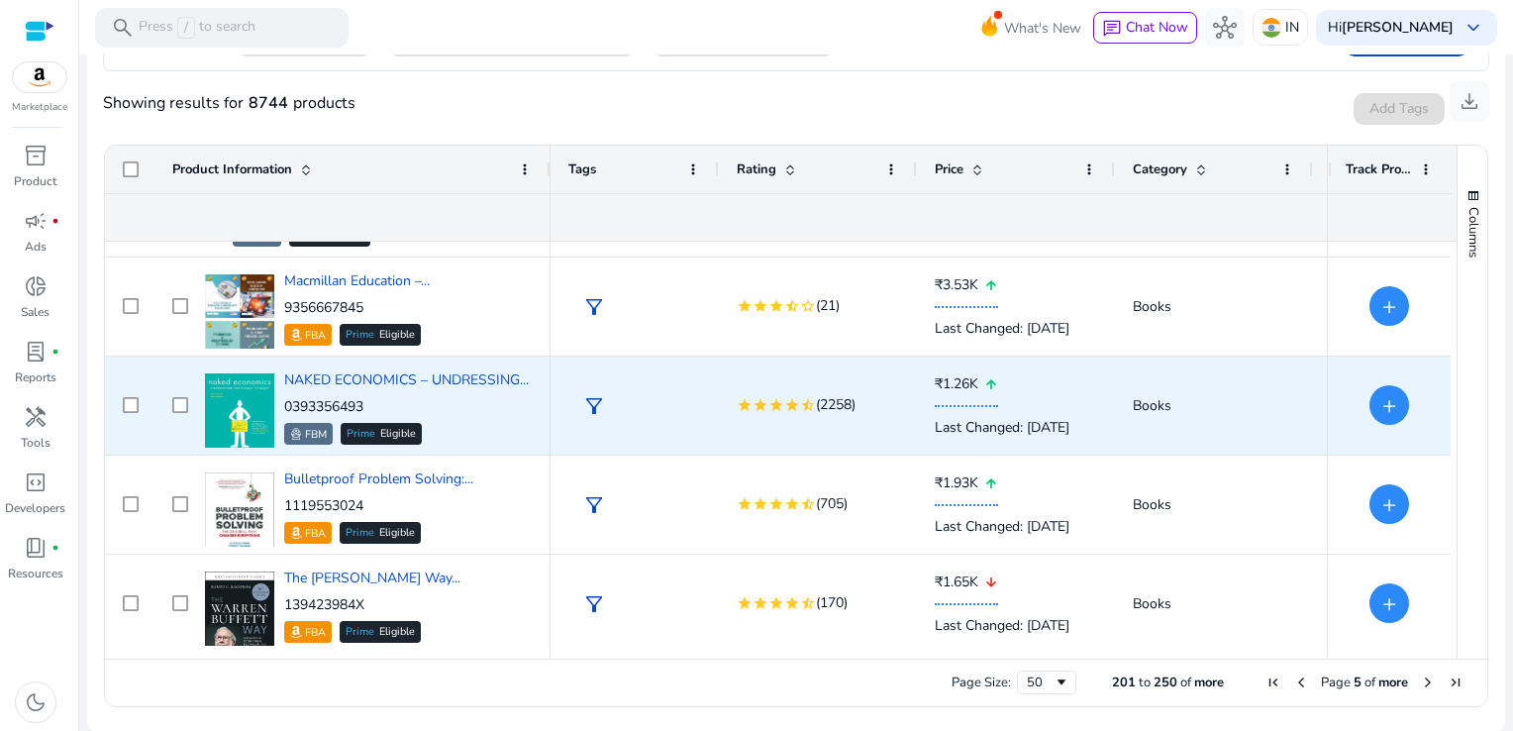
scroll to position [4538, 0]
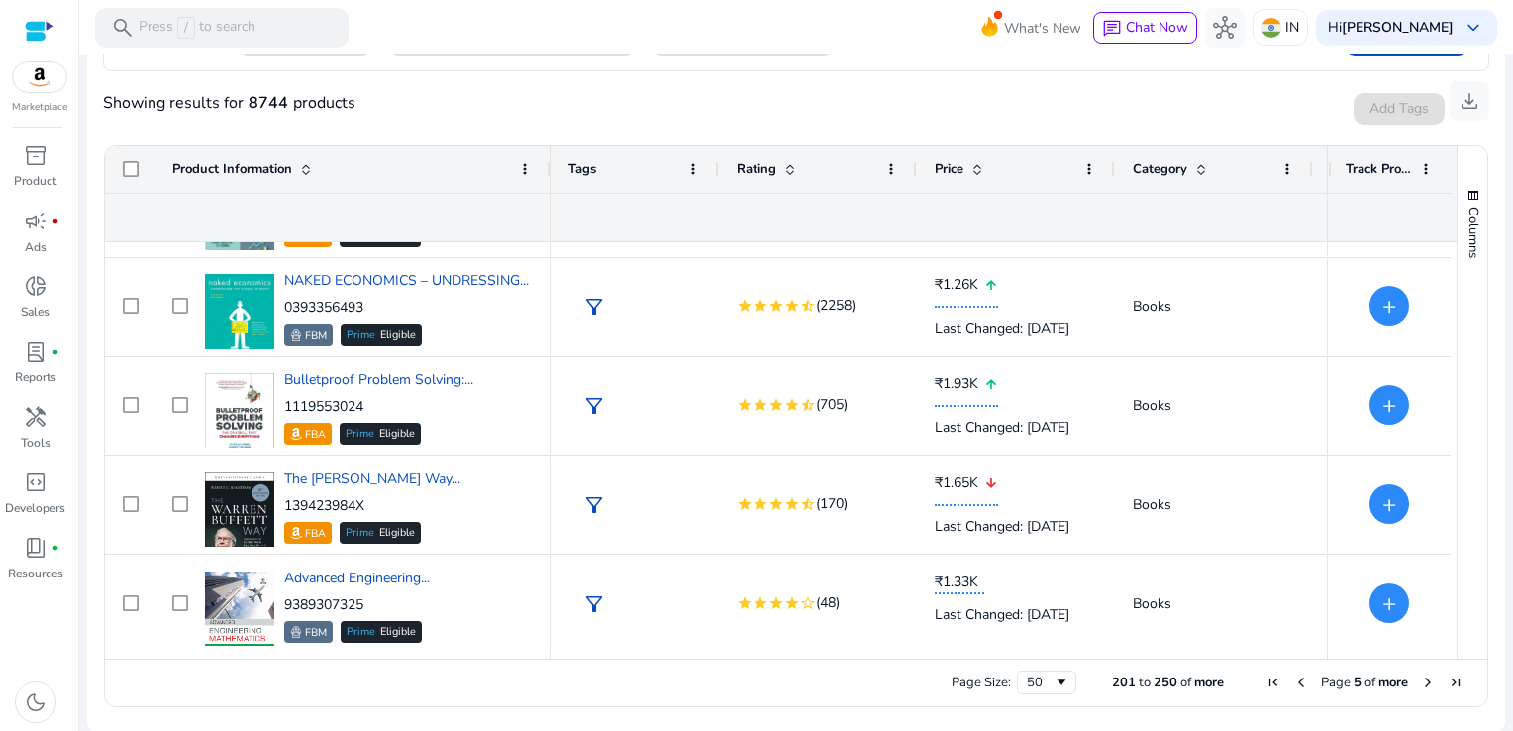
click at [1420, 678] on span "Next Page" at bounding box center [1428, 682] width 16 height 16
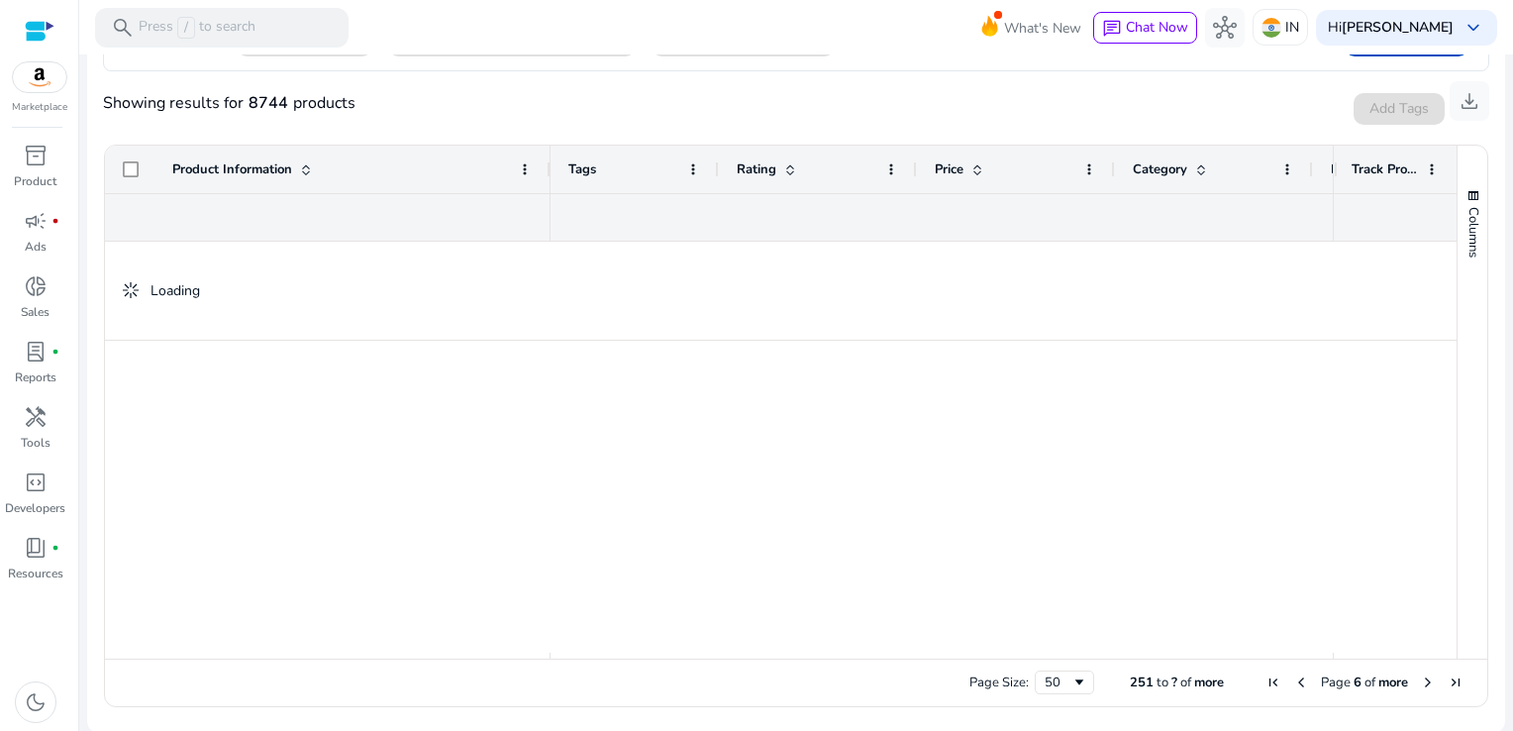
scroll to position [0, 0]
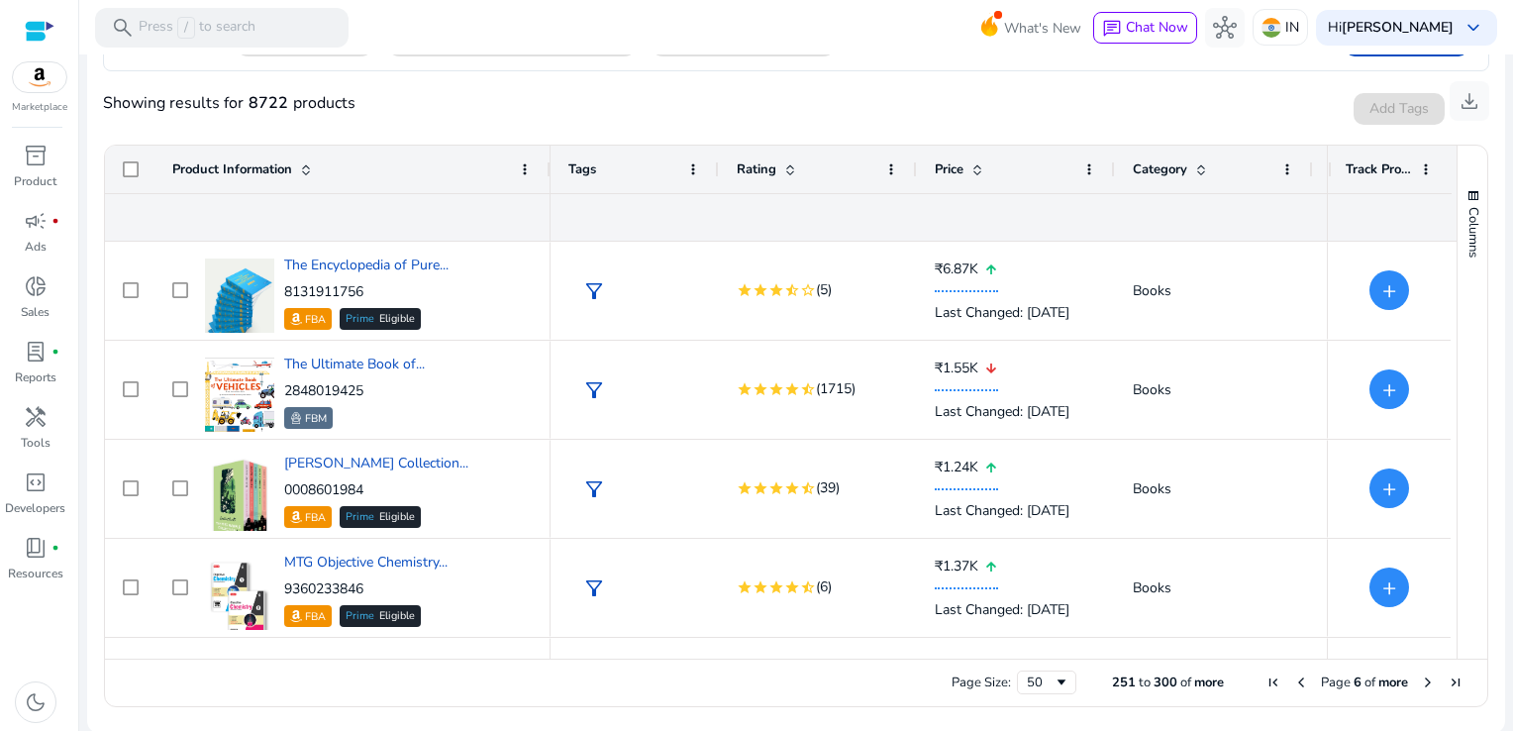
drag, startPoint x: 1501, startPoint y: 336, endPoint x: 1510, endPoint y: 272, distance: 64.0
click at [1510, 272] on mat-sidenav-content "search Press / to search What's New chat Chat Now hub IN [GEOGRAPHIC_DATA][PERS…" at bounding box center [795, 365] width 1433 height 731
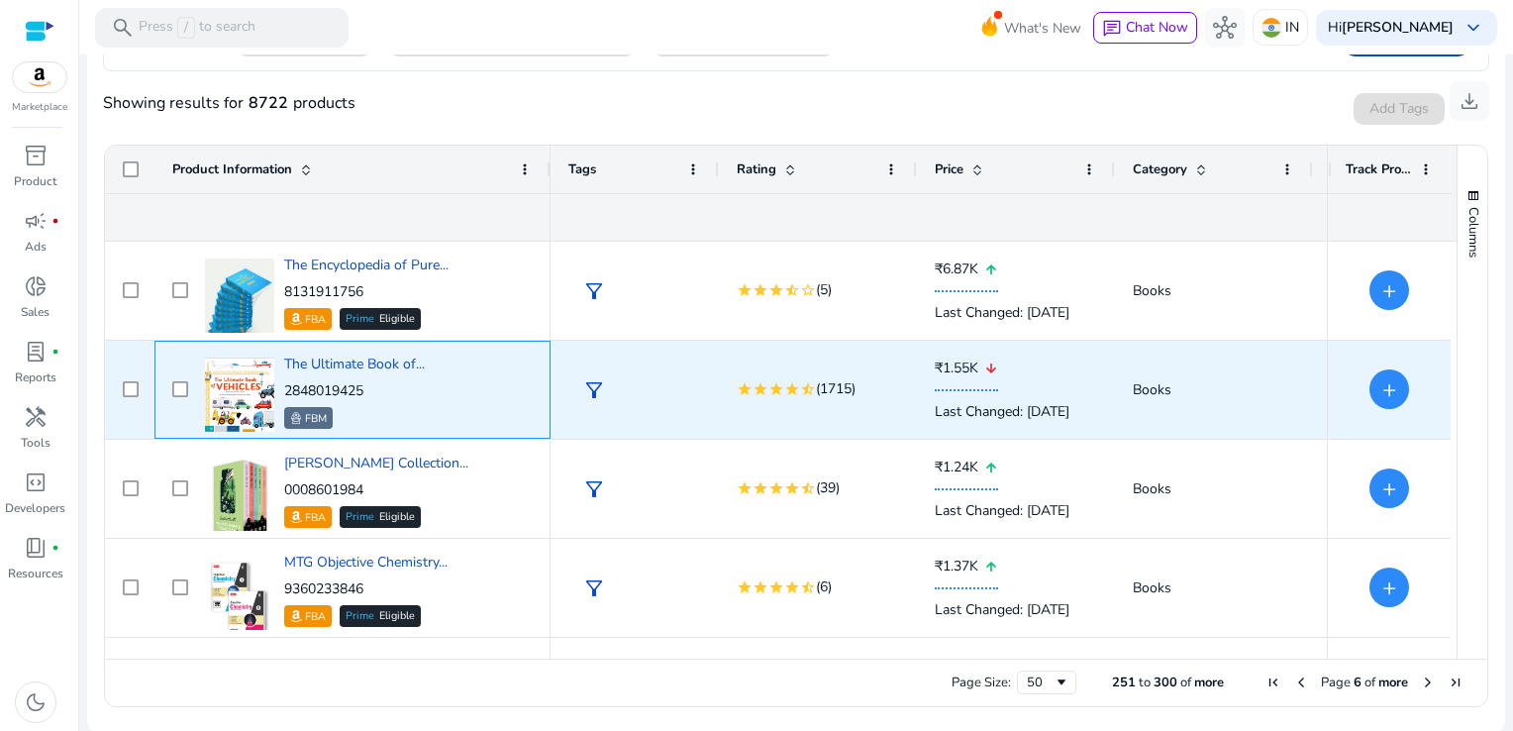
drag, startPoint x: 386, startPoint y: 382, endPoint x: 285, endPoint y: 387, distance: 101.1
click at [285, 387] on p "2848019425" at bounding box center [354, 391] width 141 height 20
copy p "2848019425"
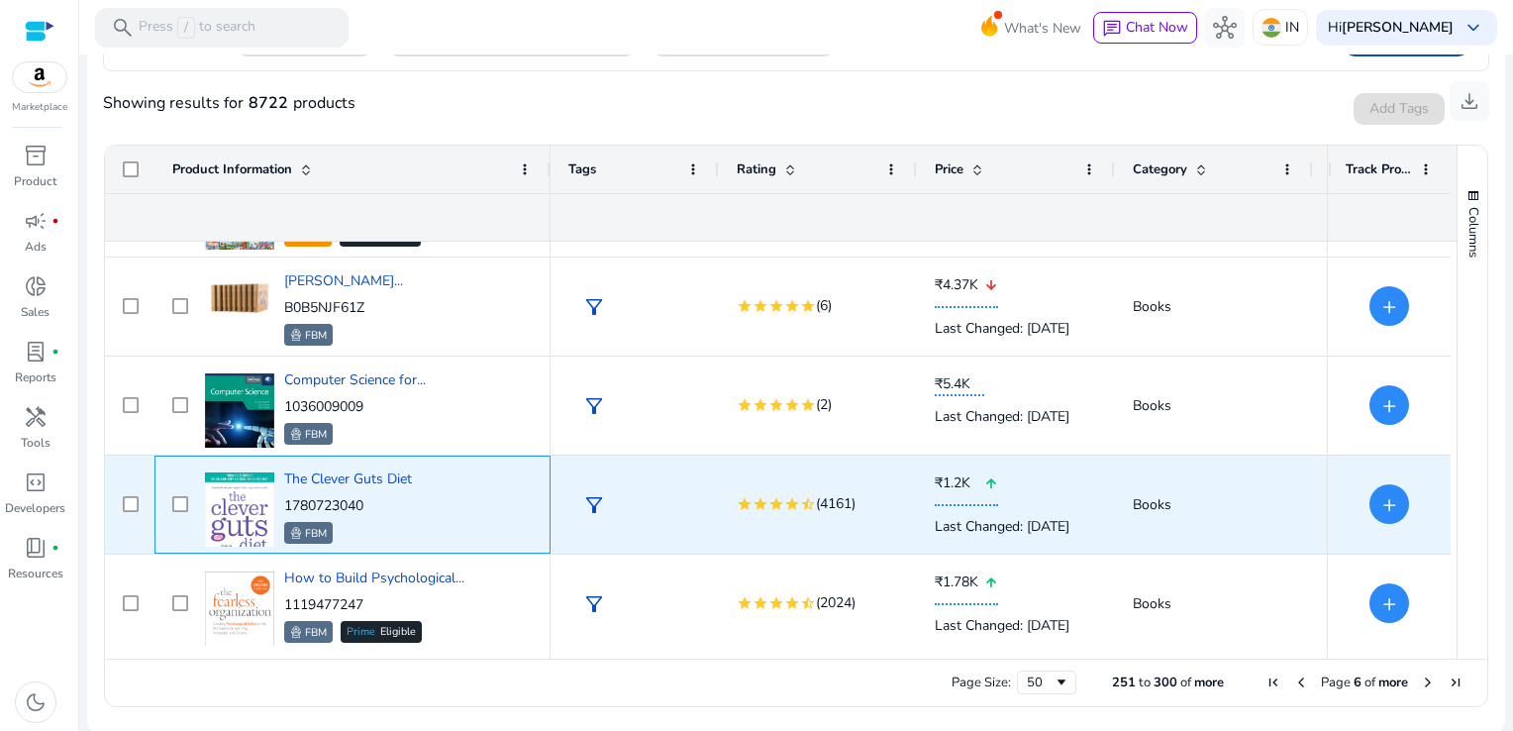
drag, startPoint x: 381, startPoint y: 502, endPoint x: 287, endPoint y: 503, distance: 94.0
click at [287, 503] on p "1780723040" at bounding box center [348, 506] width 128 height 20
copy p "1780723040"
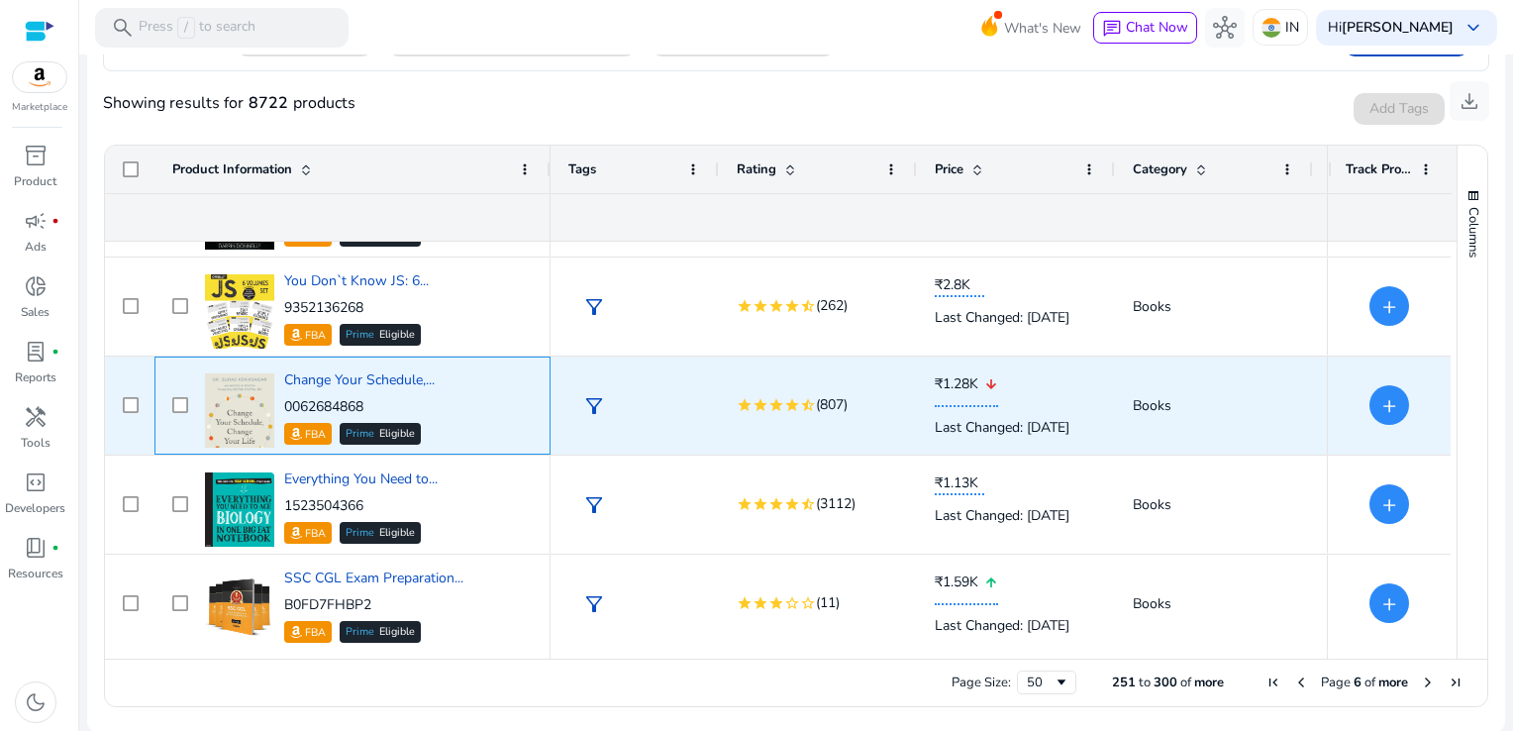
drag, startPoint x: 380, startPoint y: 398, endPoint x: 285, endPoint y: 410, distance: 95.8
click at [285, 410] on p "0062684868" at bounding box center [359, 407] width 150 height 20
copy p "0062684868"
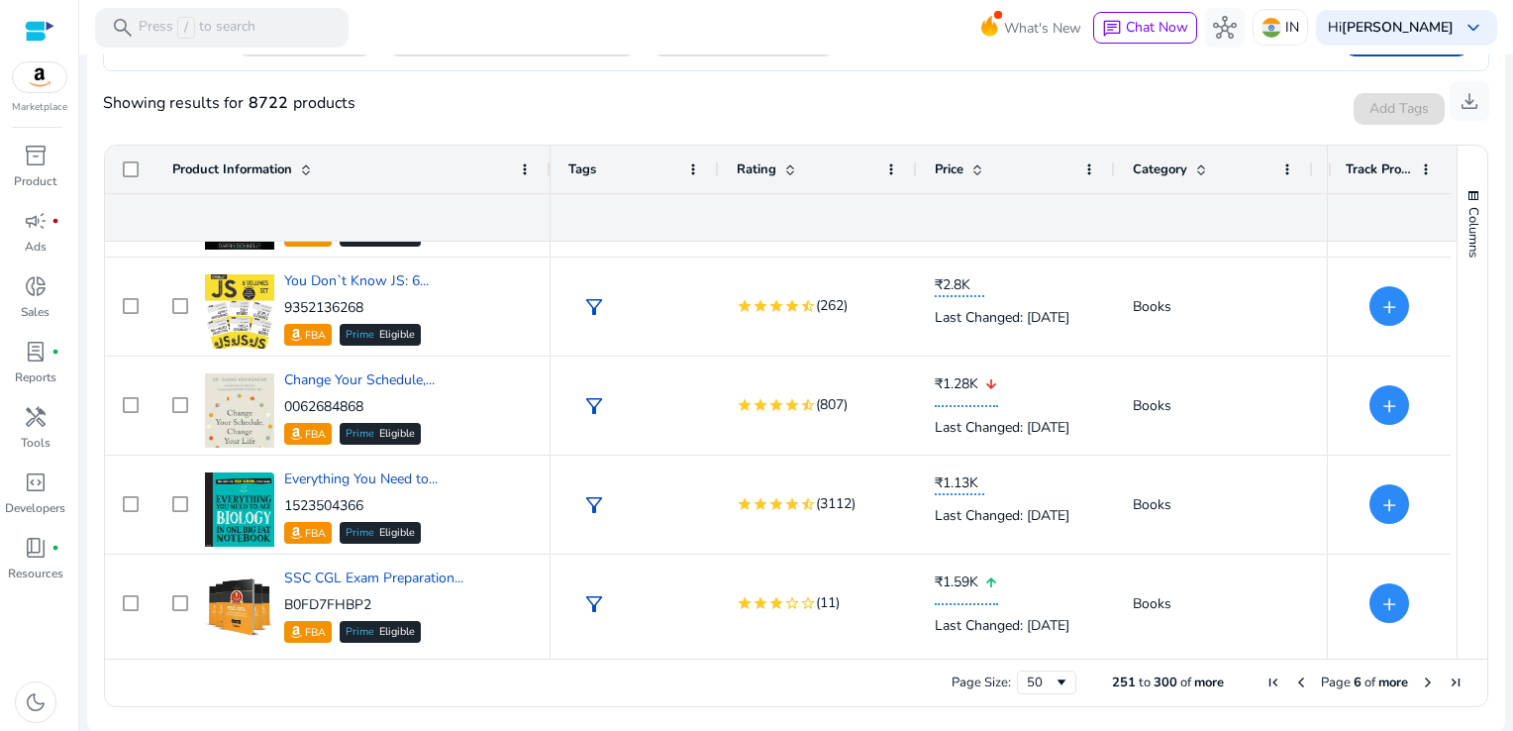
scroll to position [4538, 0]
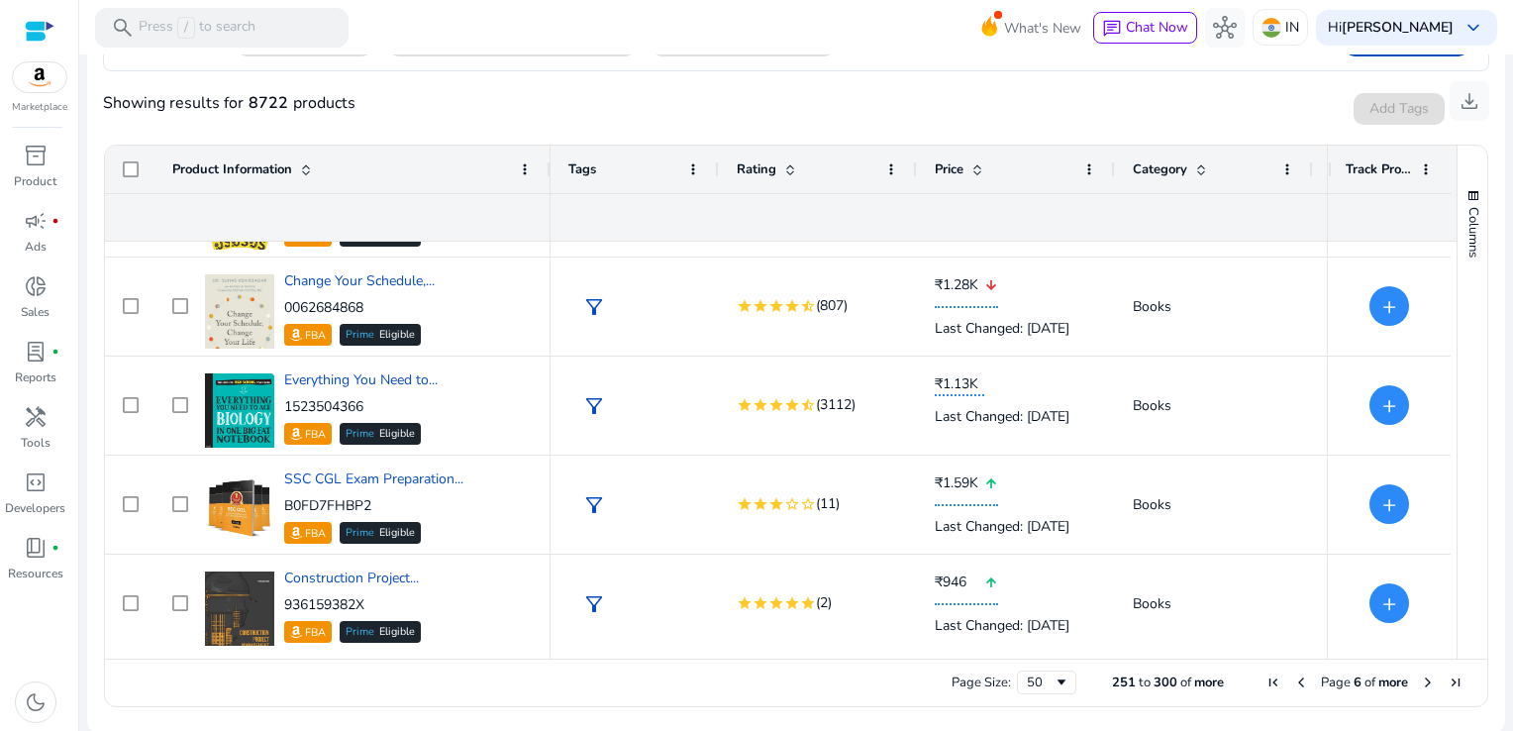
click at [1424, 681] on span "Next Page" at bounding box center [1428, 682] width 16 height 16
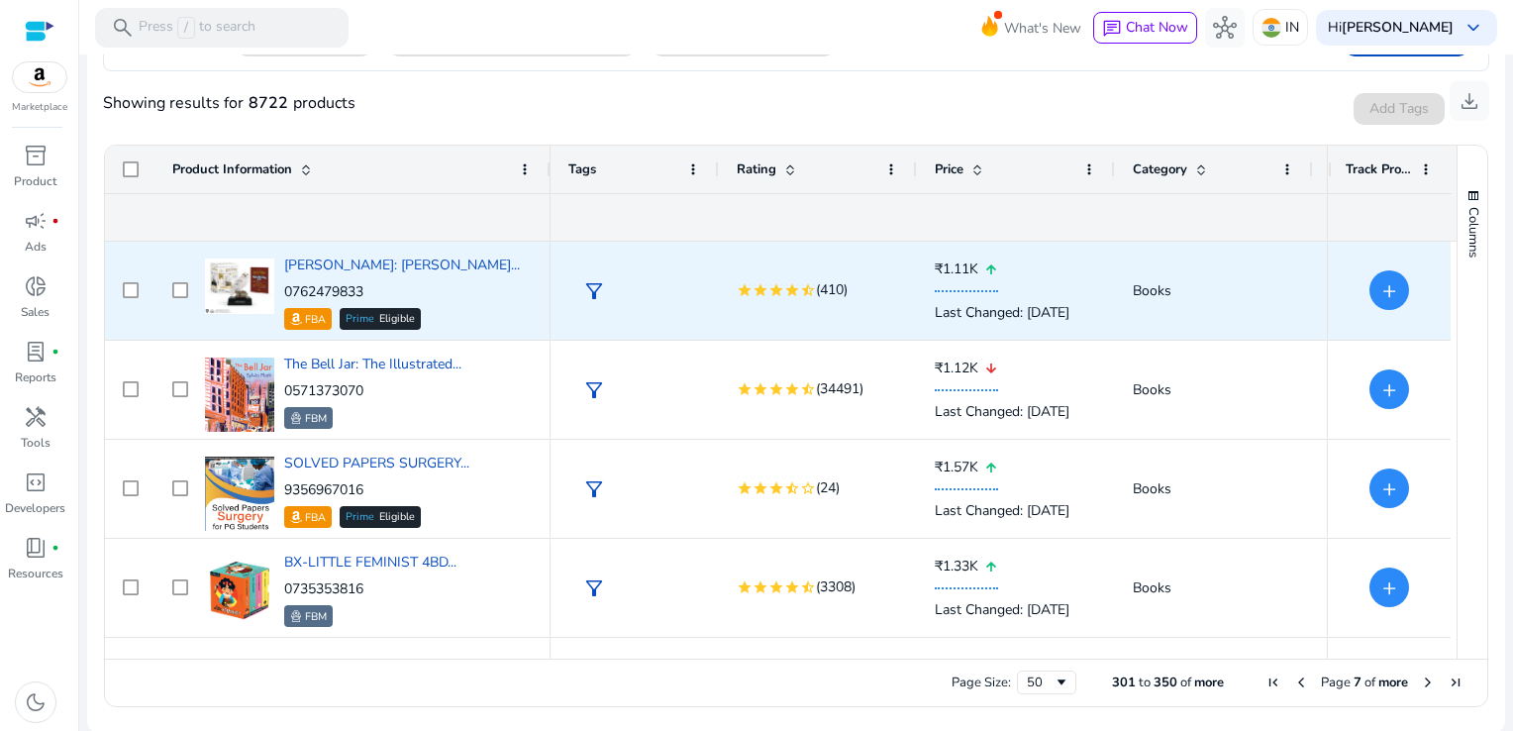
click at [1037, 267] on p "₹1.11K arrow_upward" at bounding box center [1016, 269] width 162 height 45
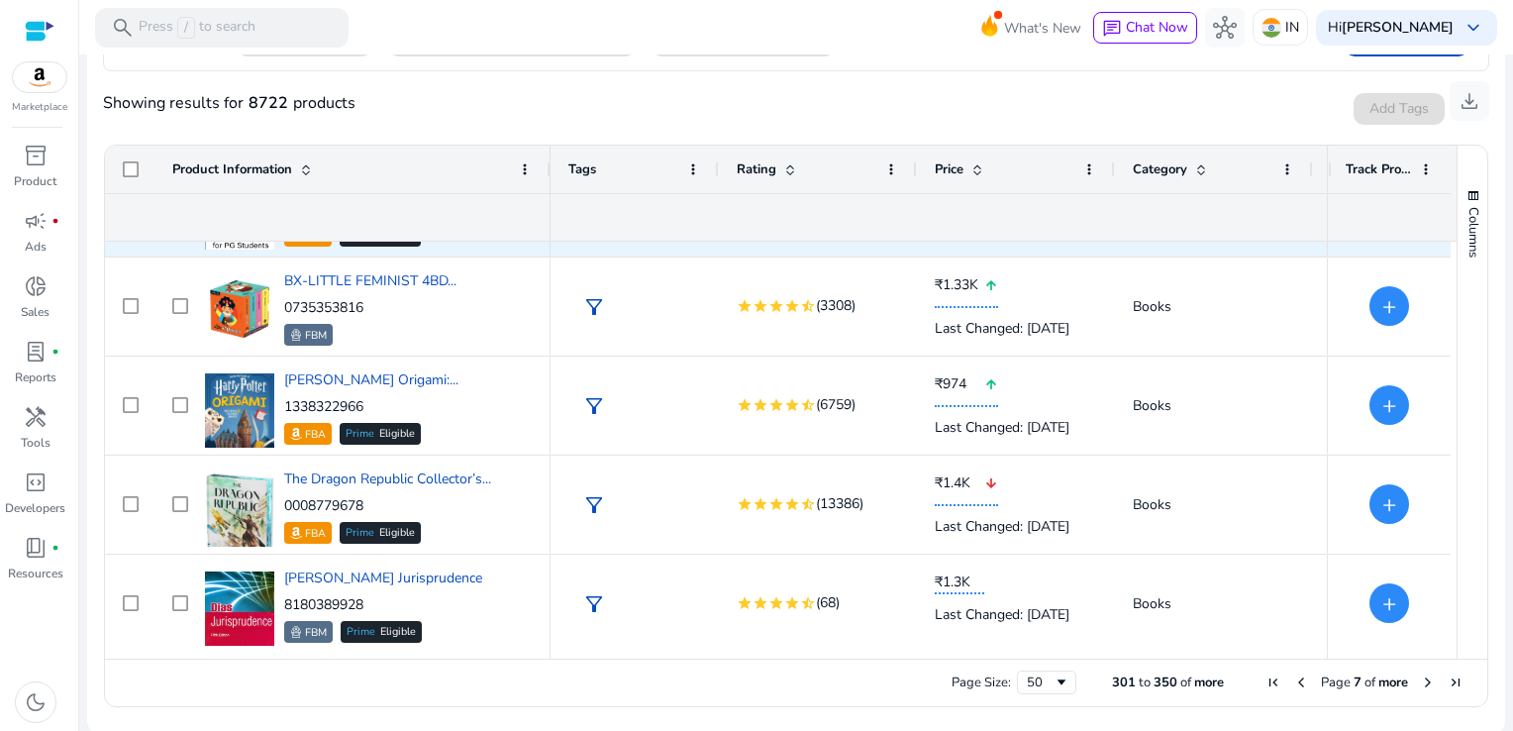
scroll to position [281, 0]
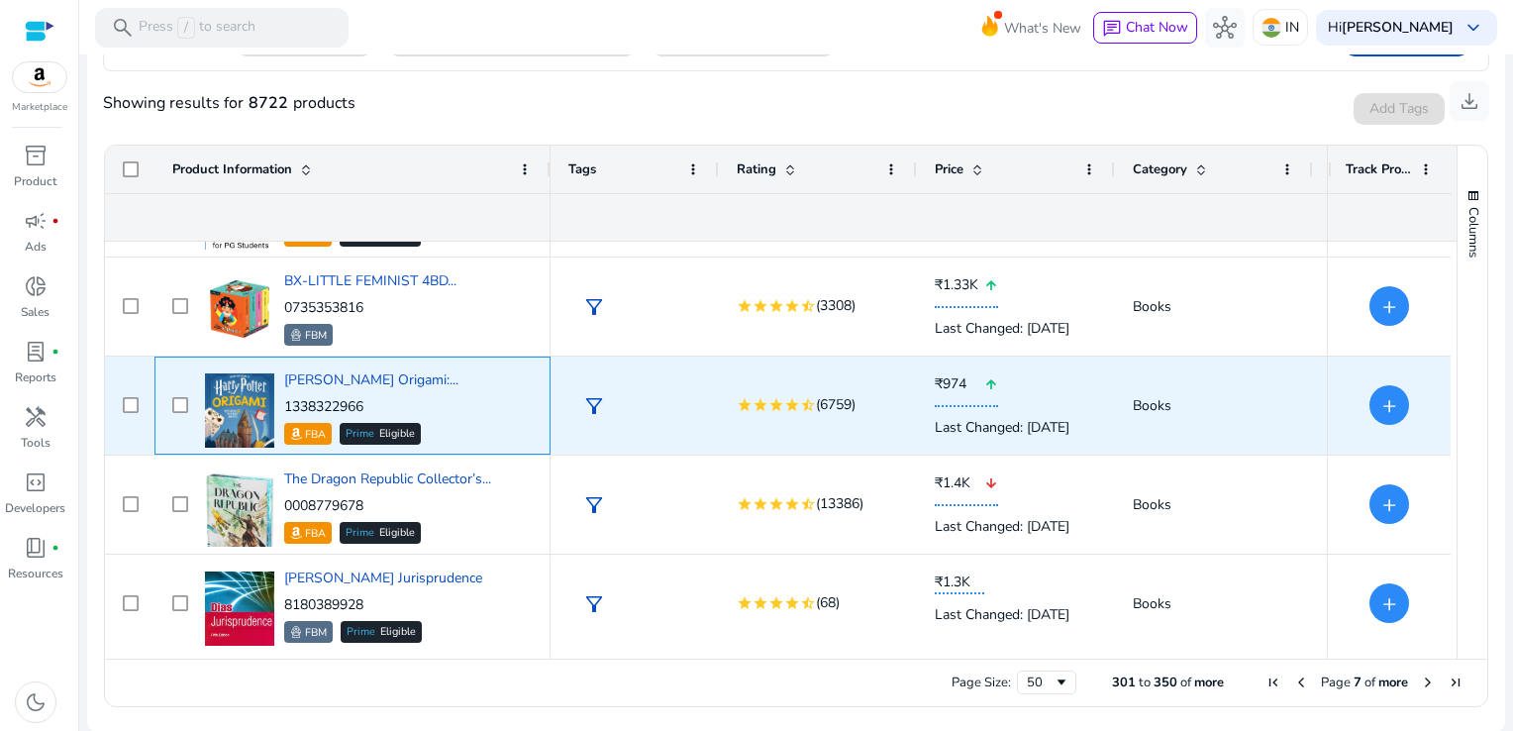
drag, startPoint x: 382, startPoint y: 394, endPoint x: 287, endPoint y: 405, distance: 95.7
click at [287, 405] on p "1338322966" at bounding box center [371, 407] width 174 height 20
copy p "1338322966"
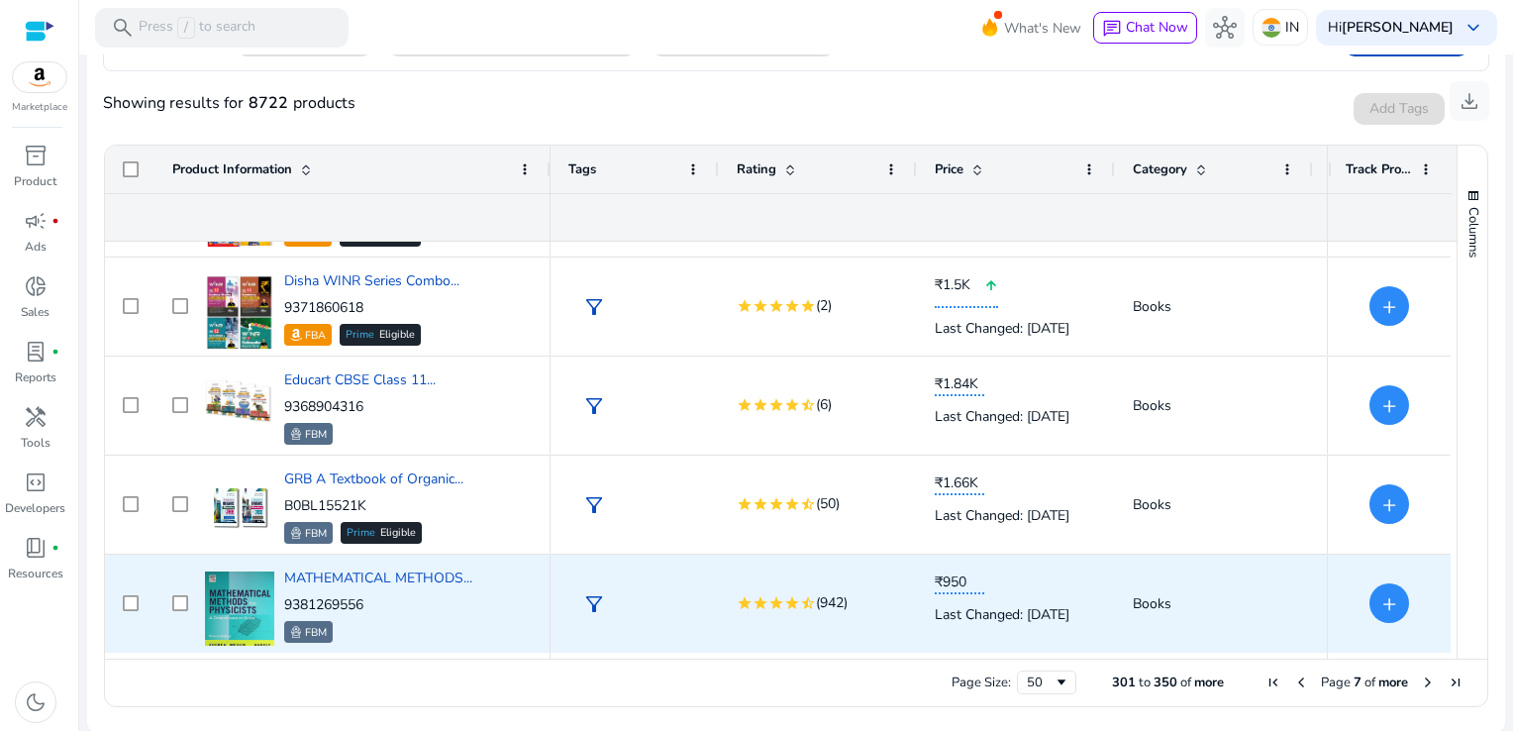
scroll to position [1469, 0]
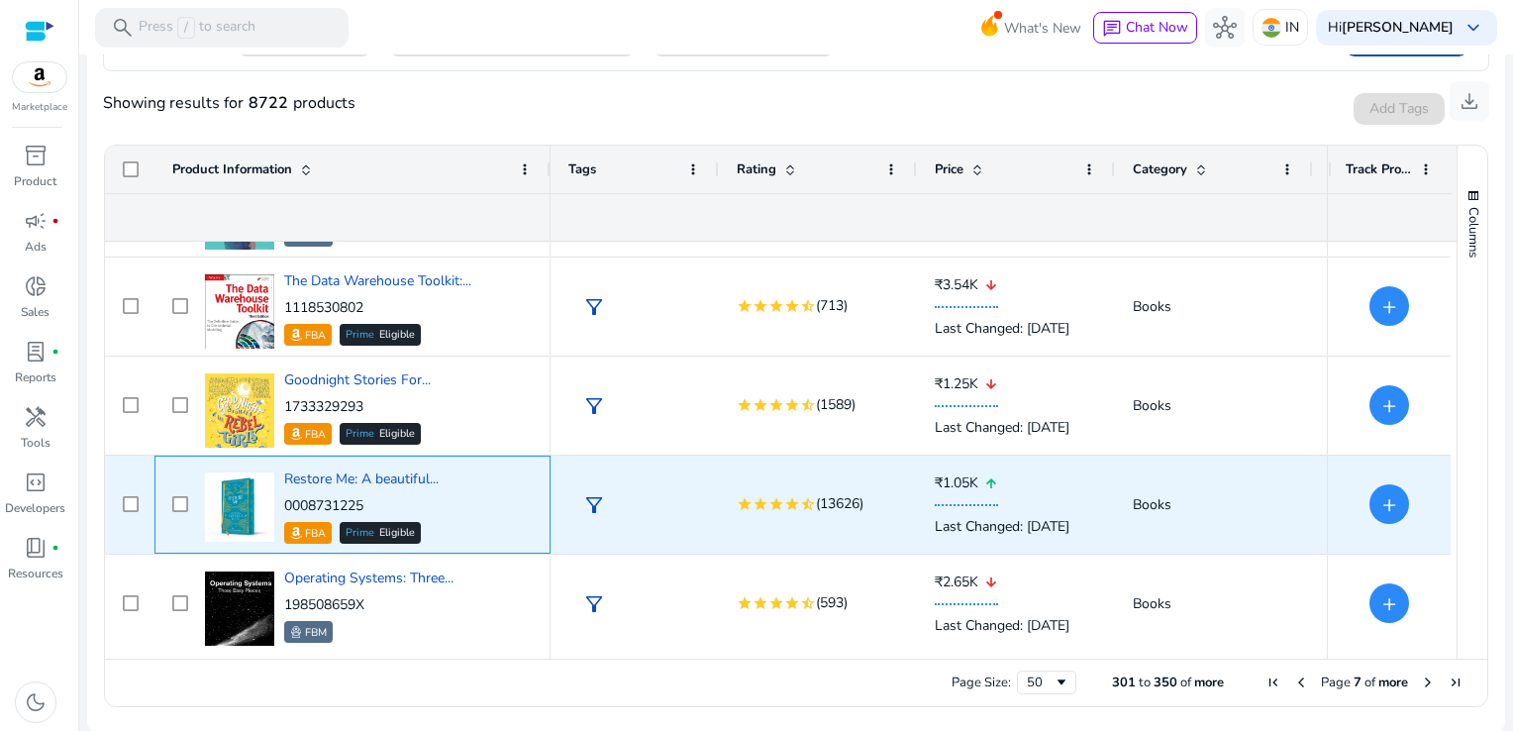
drag, startPoint x: 380, startPoint y: 504, endPoint x: 280, endPoint y: 494, distance: 100.5
click at [280, 494] on div "Restore Me: A beautiful... 0008731225 FBA Prime Eligible" at bounding box center [366, 504] width 333 height 84
drag, startPoint x: 280, startPoint y: 494, endPoint x: 412, endPoint y: 517, distance: 133.6
click at [412, 517] on div "0008731225 FBA Prime Eligible" at bounding box center [361, 520] width 154 height 48
drag, startPoint x: 381, startPoint y: 501, endPoint x: 281, endPoint y: 501, distance: 100.0
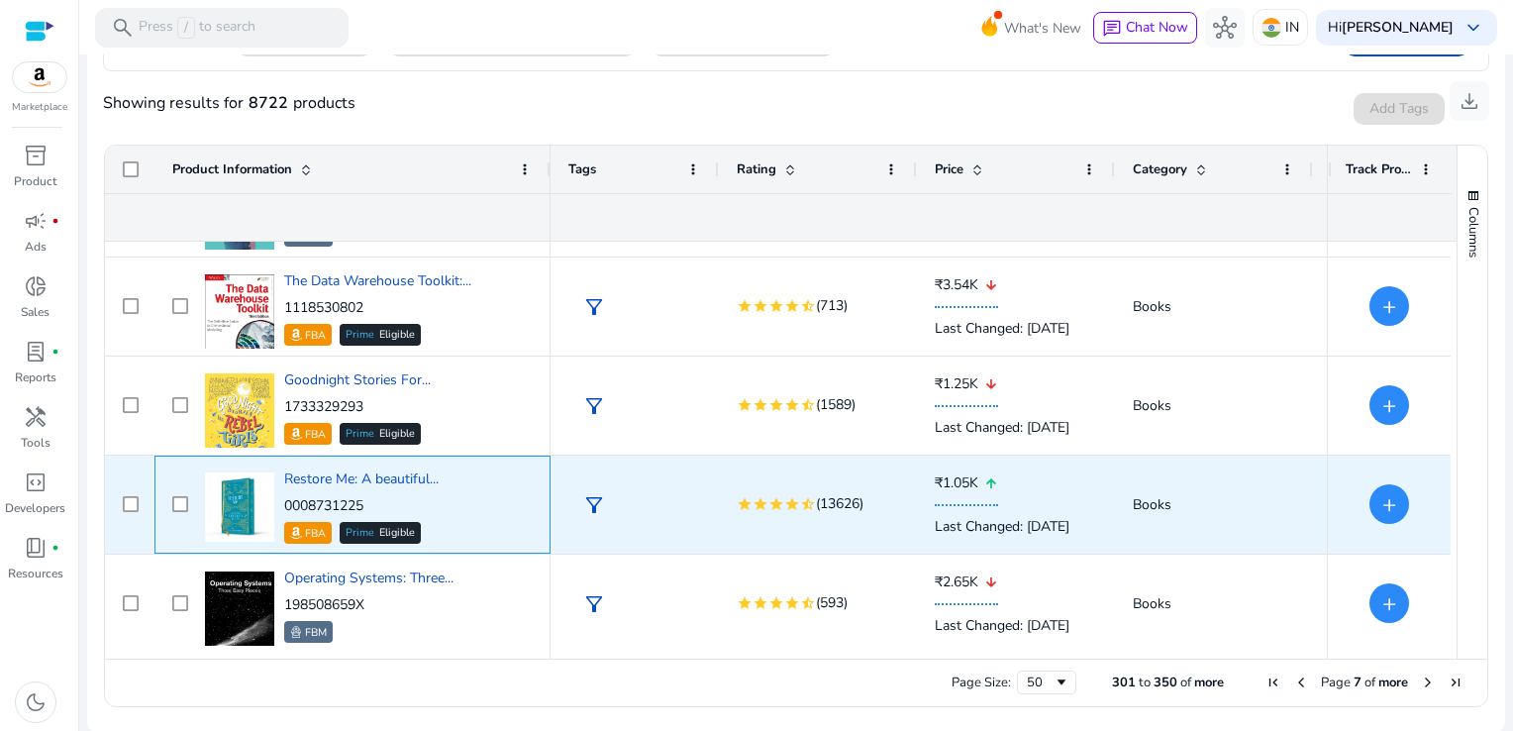
click at [281, 501] on div "Restore Me: A beautiful... 0008731225 FBA Prime Eligible" at bounding box center [366, 504] width 333 height 84
copy p "0008731225"
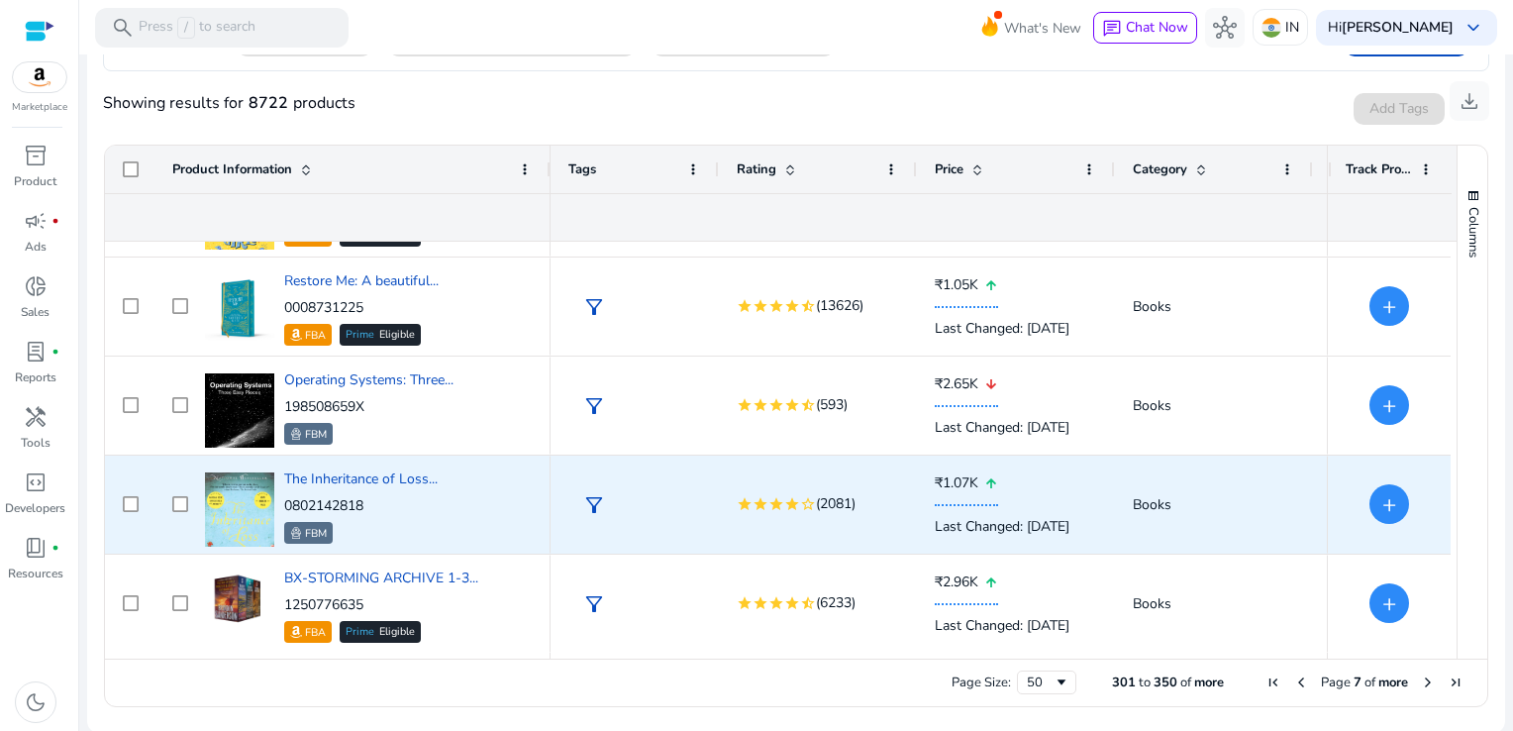
scroll to position [2162, 0]
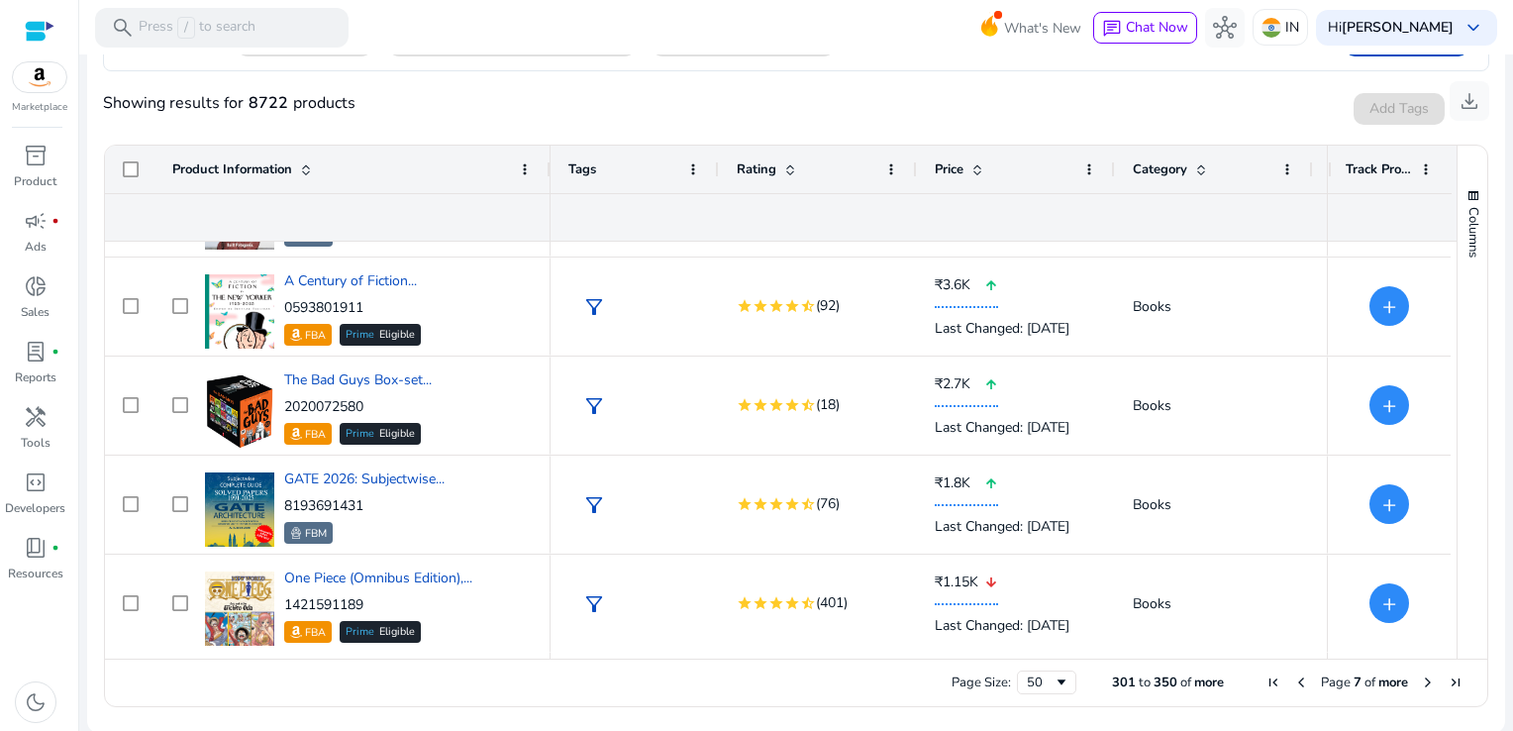
click at [1420, 685] on span "Next Page" at bounding box center [1428, 682] width 16 height 16
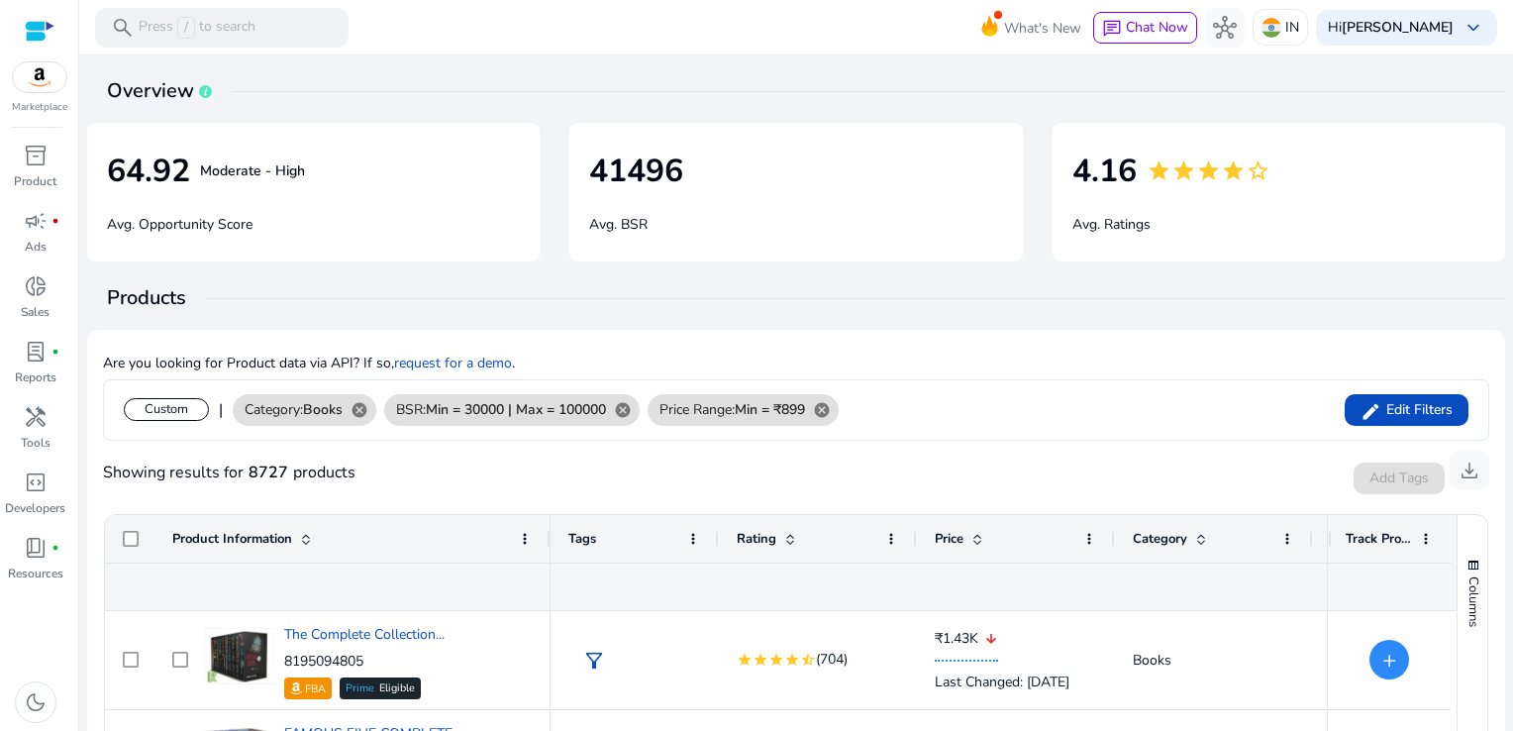
scroll to position [369, 0]
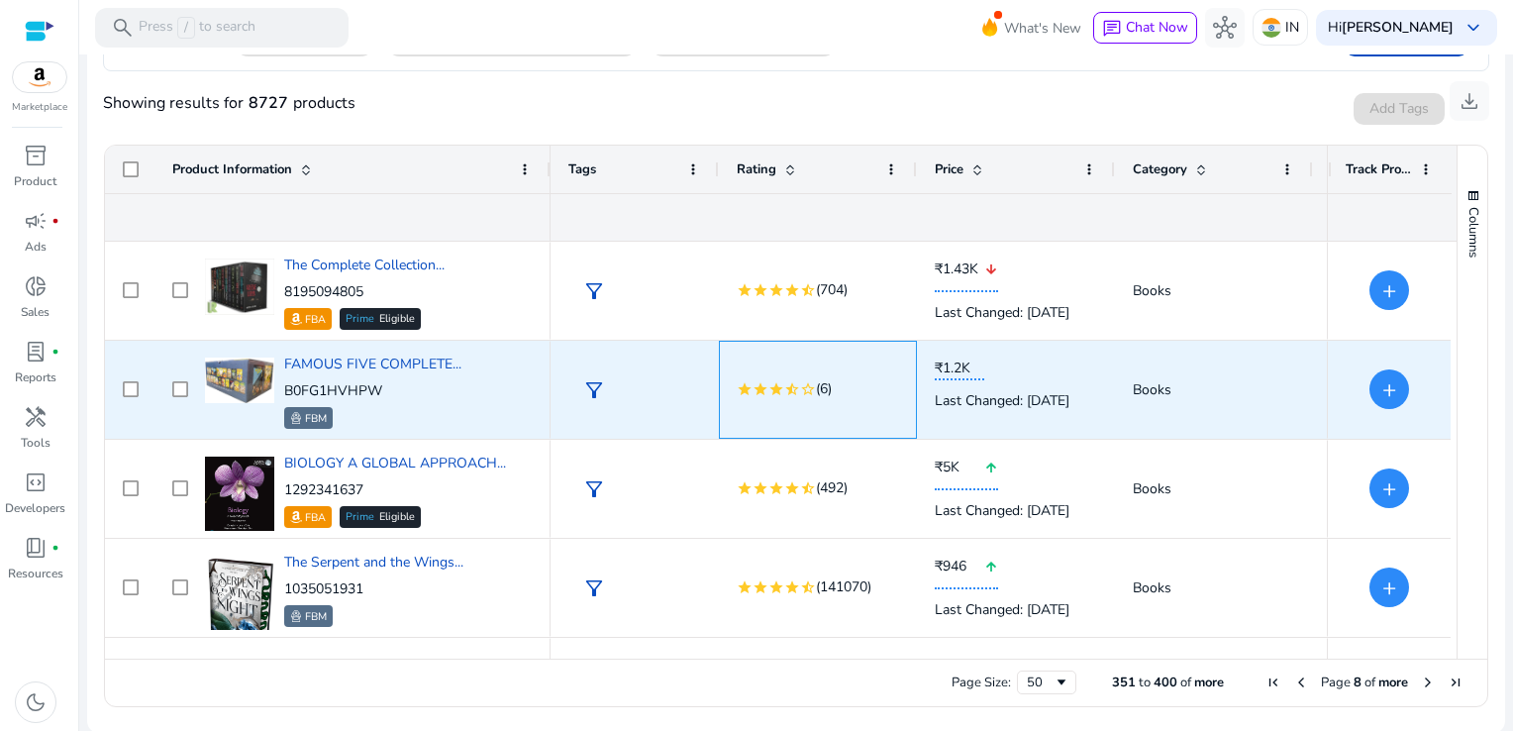
click at [752, 377] on div "star star star star_half star_border (6)" at bounding box center [818, 389] width 162 height 24
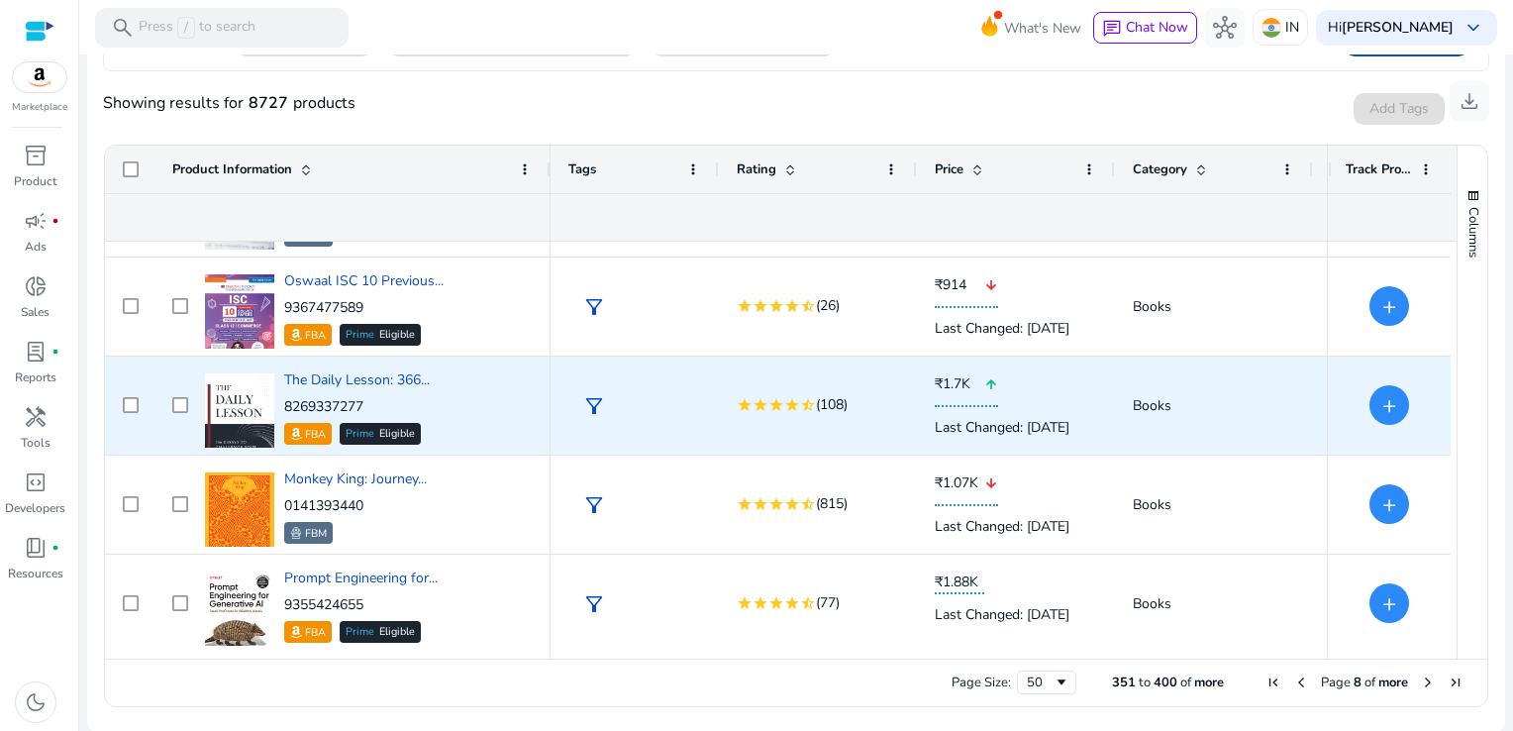
scroll to position [0, 0]
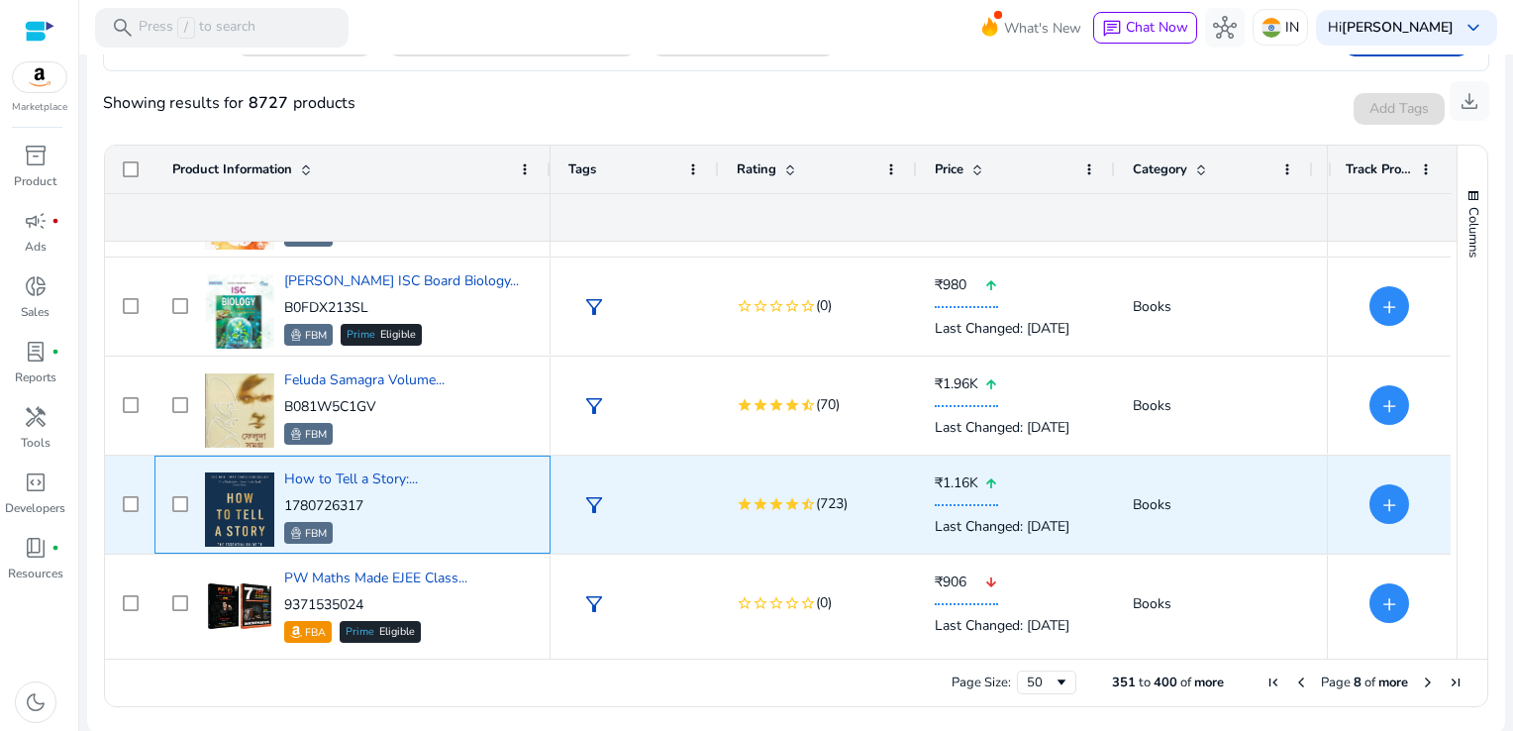
drag, startPoint x: 375, startPoint y: 499, endPoint x: 285, endPoint y: 493, distance: 90.3
click at [285, 493] on div "How to Tell a Story:... 1780726317 FBM" at bounding box center [351, 506] width 134 height 74
copy p "1780726317"
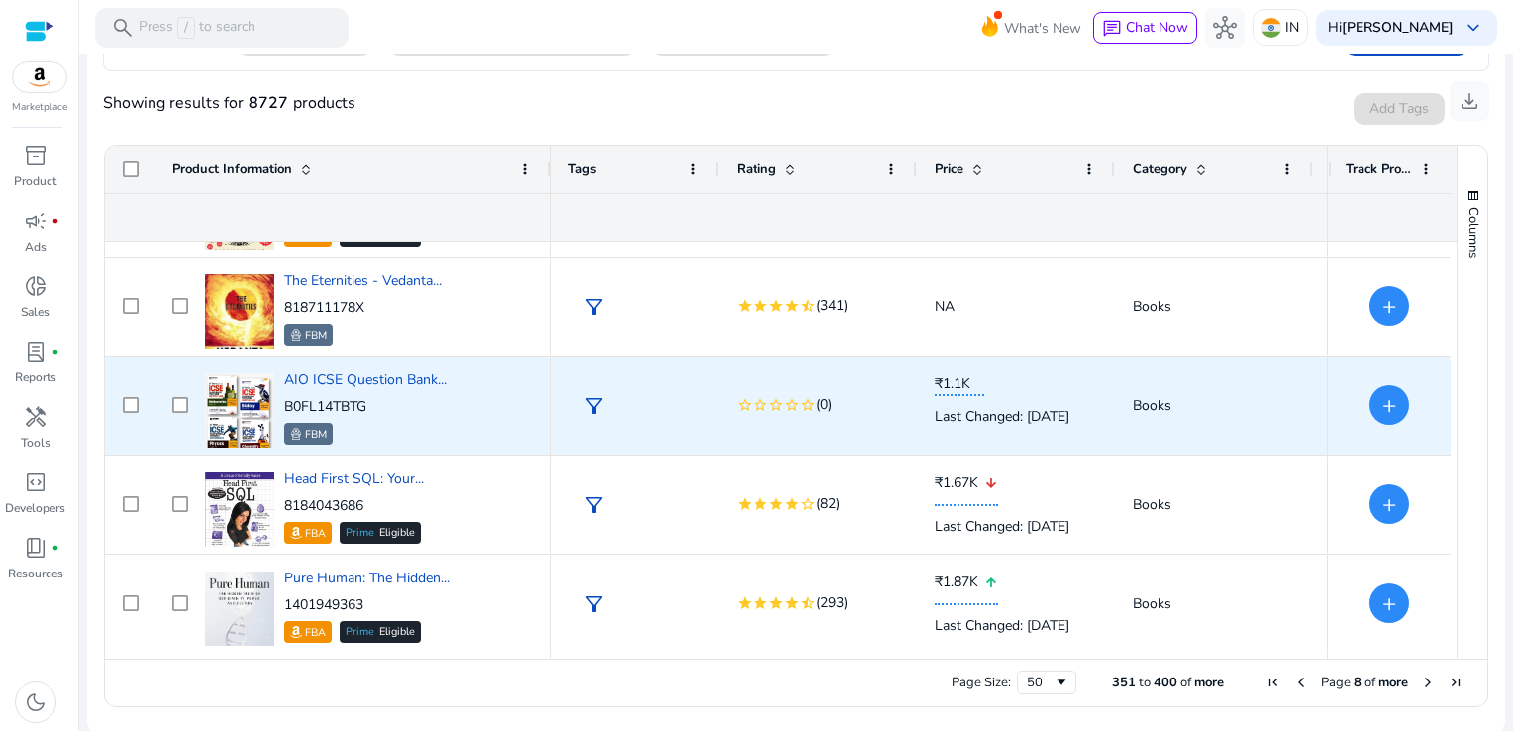
scroll to position [4439, 0]
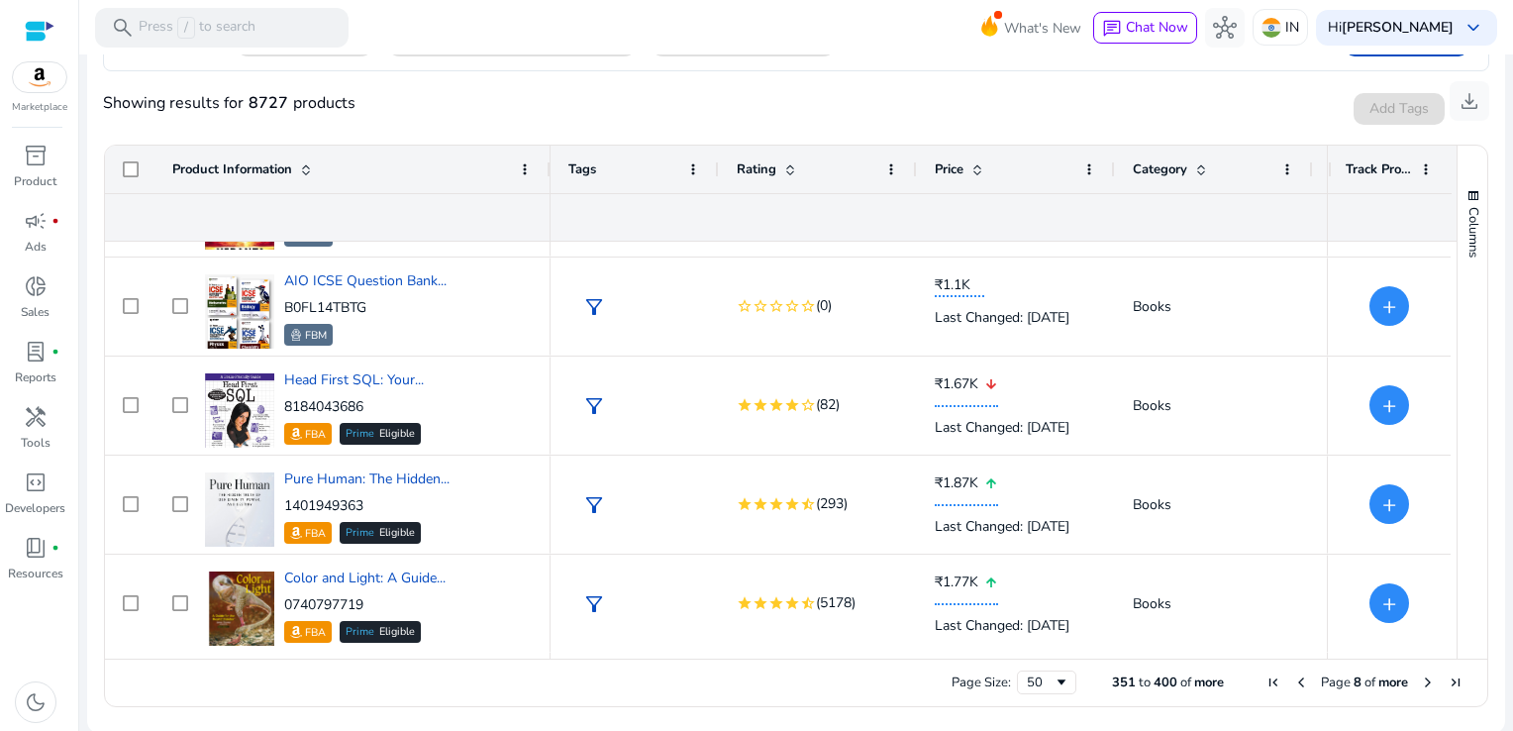
click at [1425, 680] on span "Next Page" at bounding box center [1428, 682] width 16 height 16
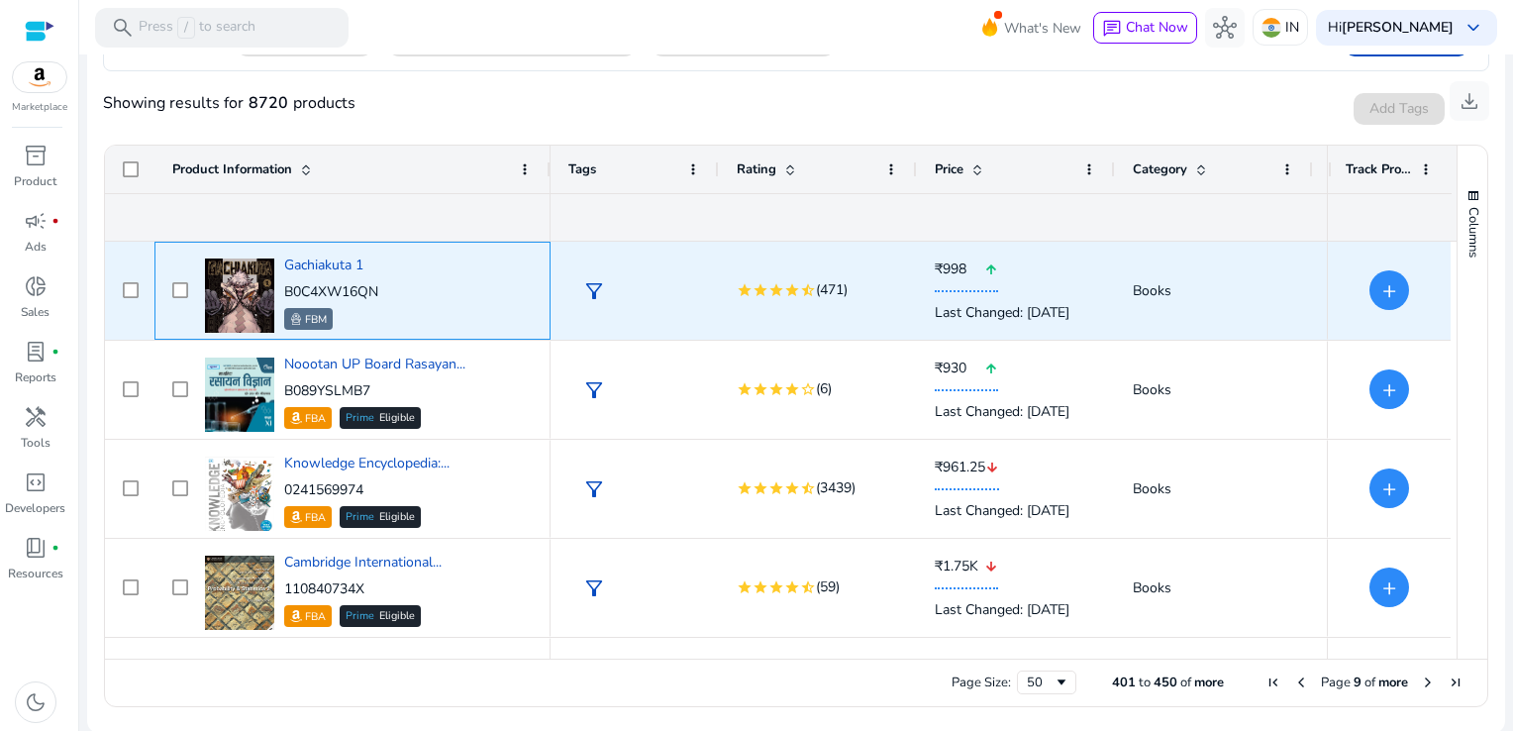
drag, startPoint x: 382, startPoint y: 285, endPoint x: 285, endPoint y: 287, distance: 97.0
click at [285, 287] on div "Gachiakuta 1 B0C4XW16QN FBM" at bounding box center [366, 290] width 333 height 84
copy p "B0C4XW16QN"
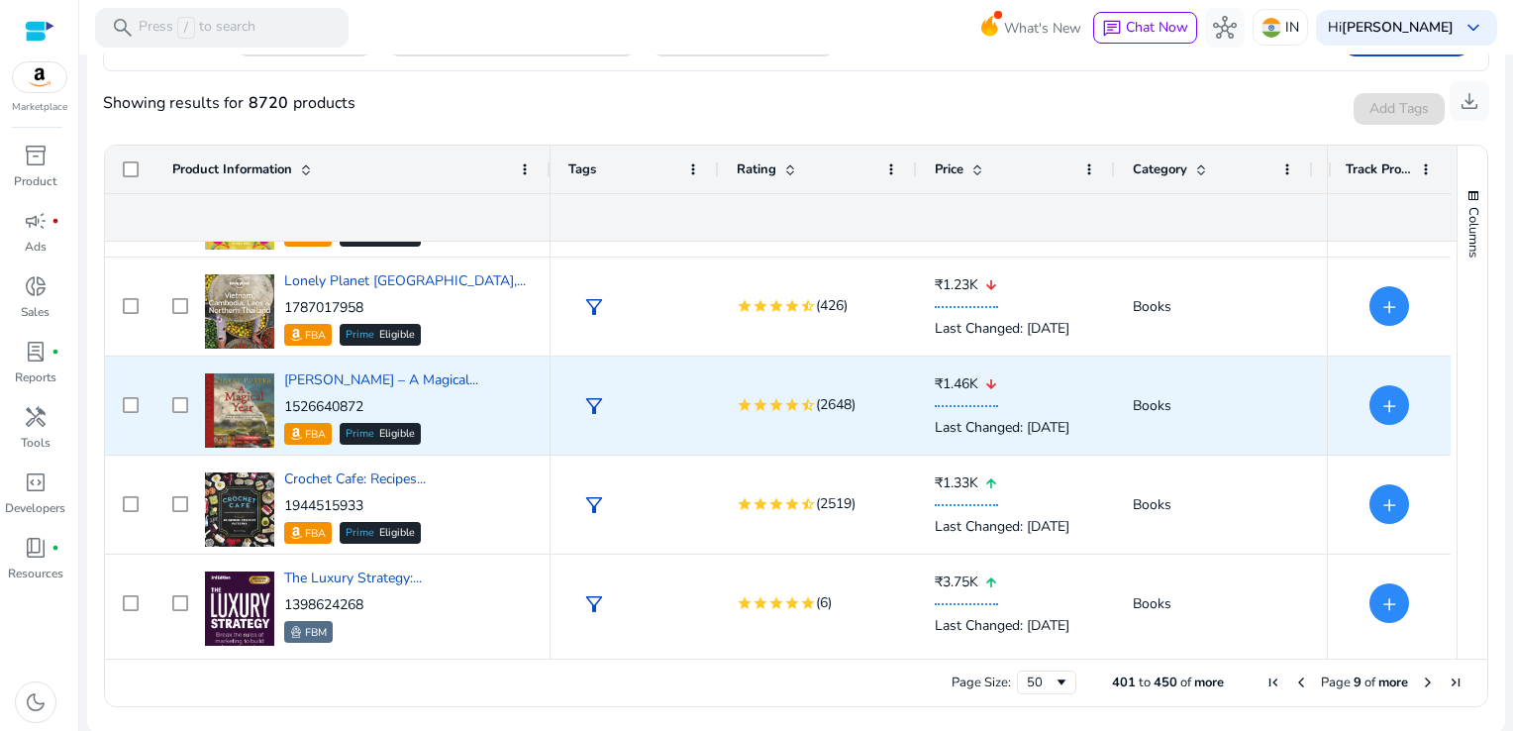
scroll to position [1073, 0]
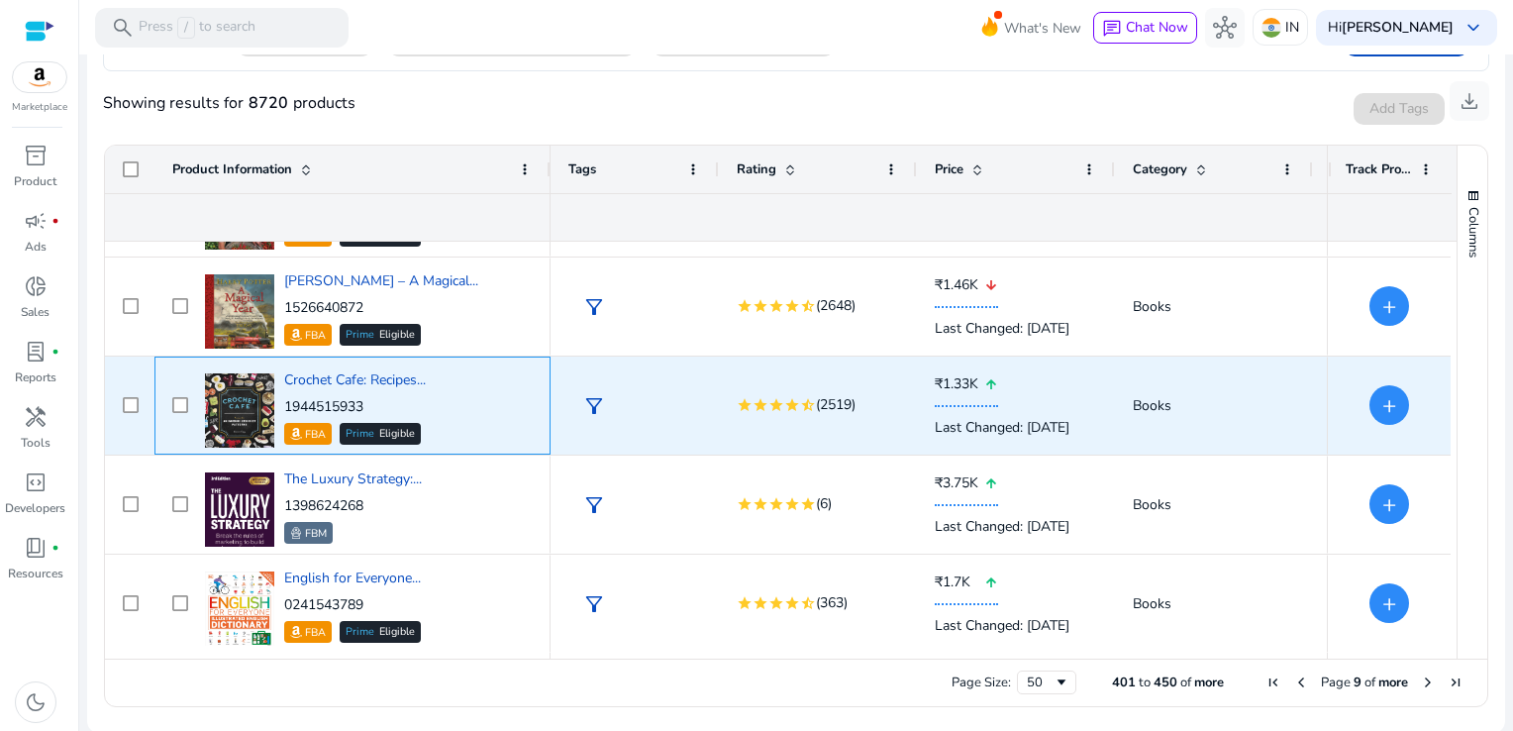
drag, startPoint x: 371, startPoint y: 405, endPoint x: 281, endPoint y: 397, distance: 90.4
click at [281, 397] on div "Crochet Cafe: Recipes... 1944515933 FBA Prime Eligible" at bounding box center [366, 405] width 333 height 84
copy p "1944515933"
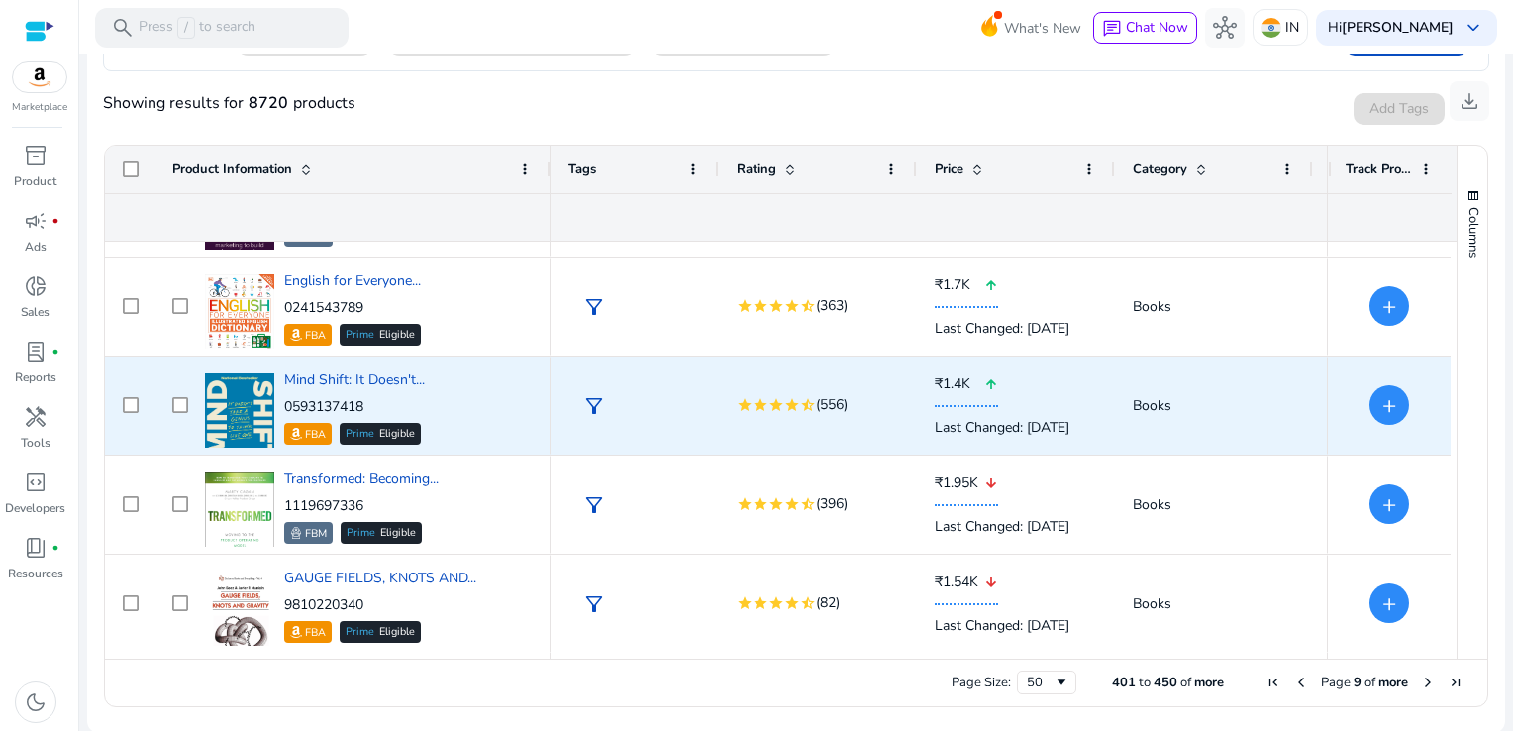
scroll to position [1469, 0]
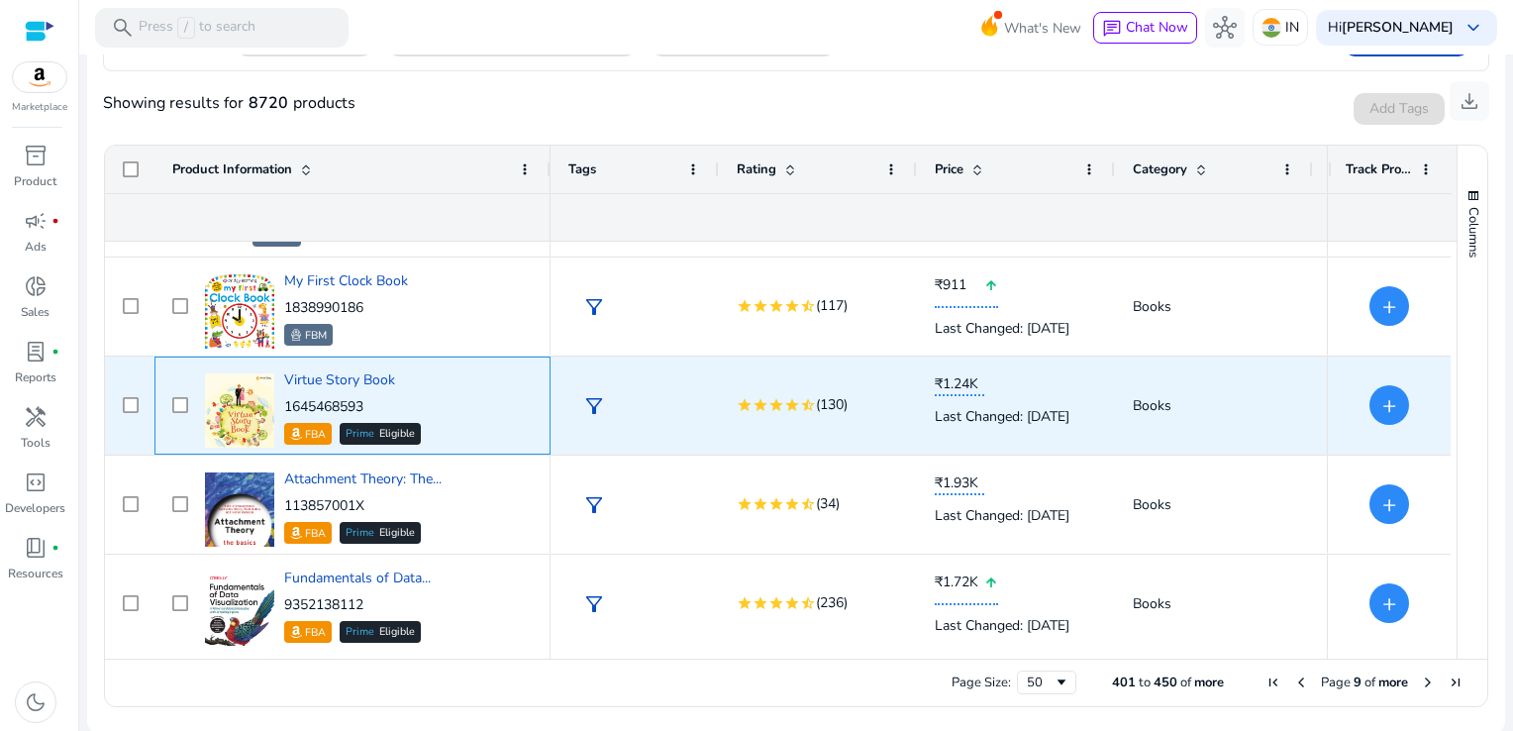
drag, startPoint x: 380, startPoint y: 409, endPoint x: 282, endPoint y: 406, distance: 98.0
click at [282, 406] on div "Virtue Story Book 1645468593 FBA Prime Eligible" at bounding box center [366, 405] width 333 height 84
copy p "1645468593"
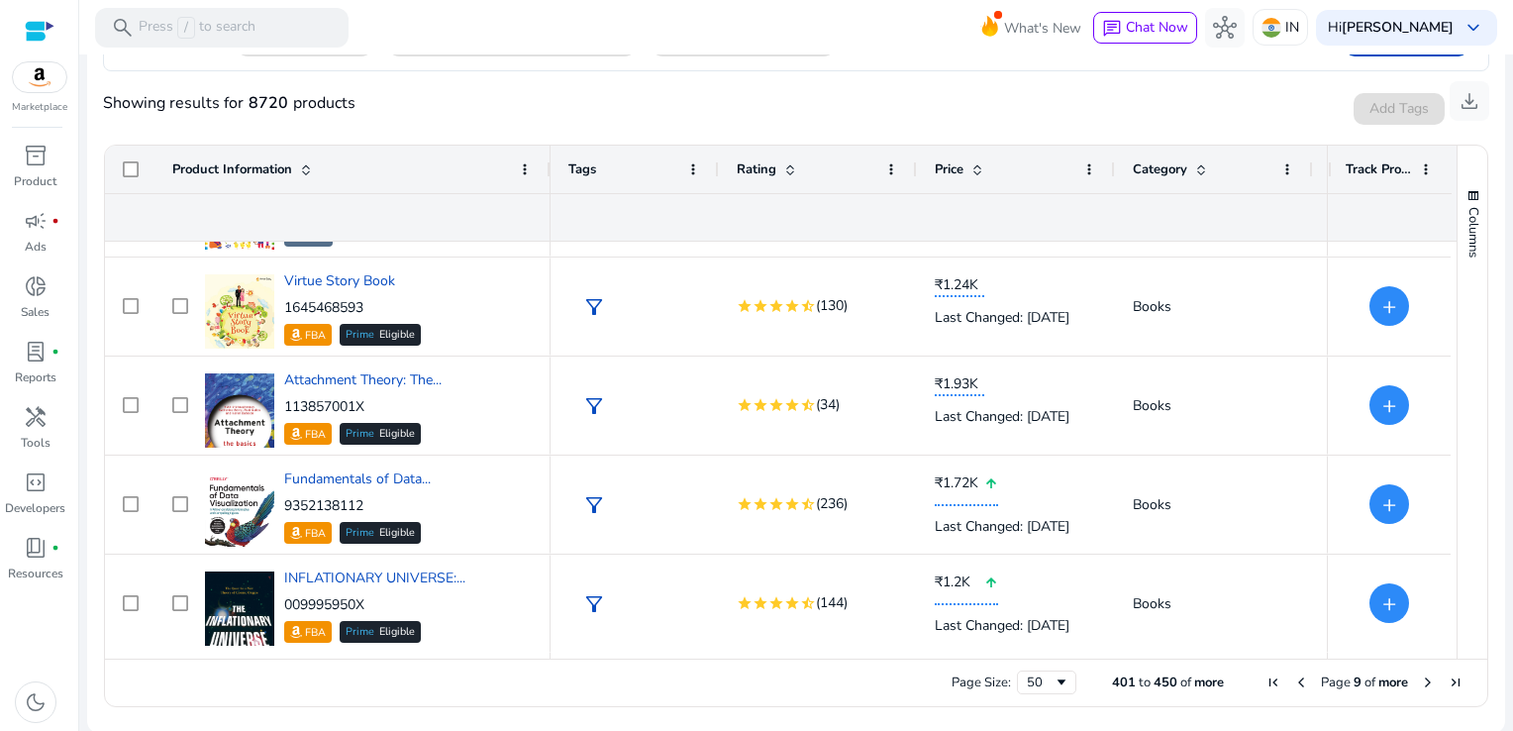
scroll to position [2162, 0]
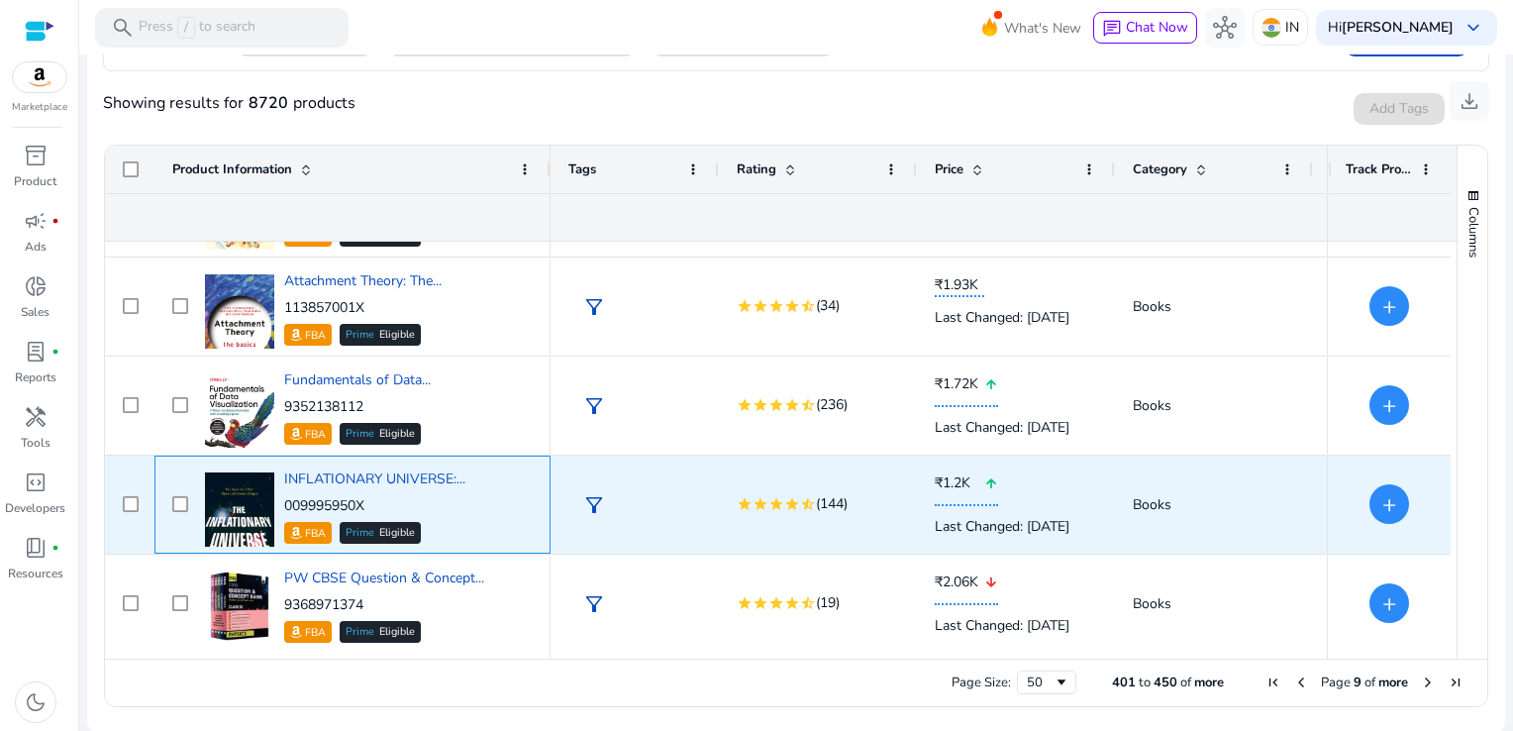
drag, startPoint x: 394, startPoint y: 489, endPoint x: 285, endPoint y: 502, distance: 109.7
click at [285, 502] on div "INFLATIONARY UNIVERSE:... 009995950X FBA Prime Eligible" at bounding box center [374, 506] width 181 height 74
copy p "009995950X"
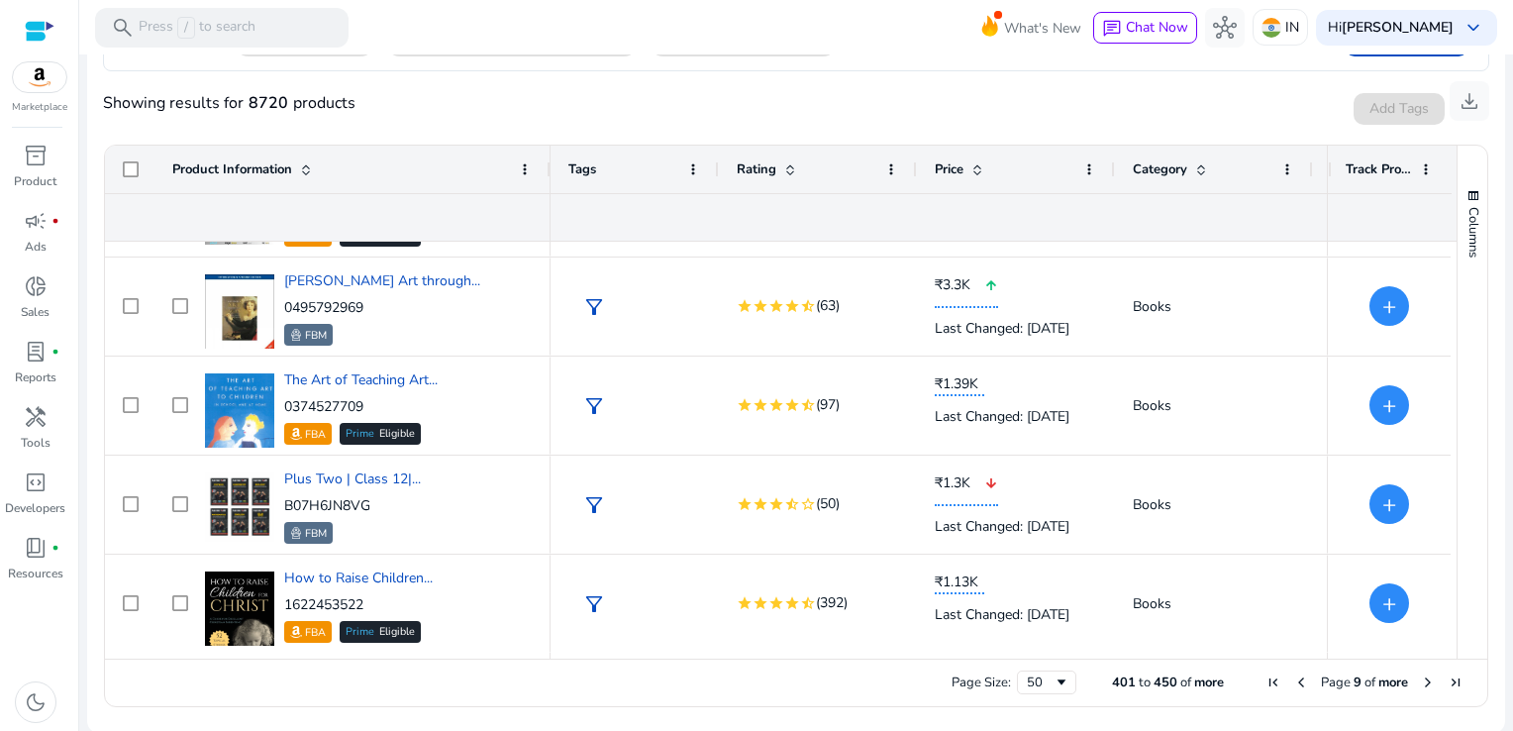
scroll to position [3053, 0]
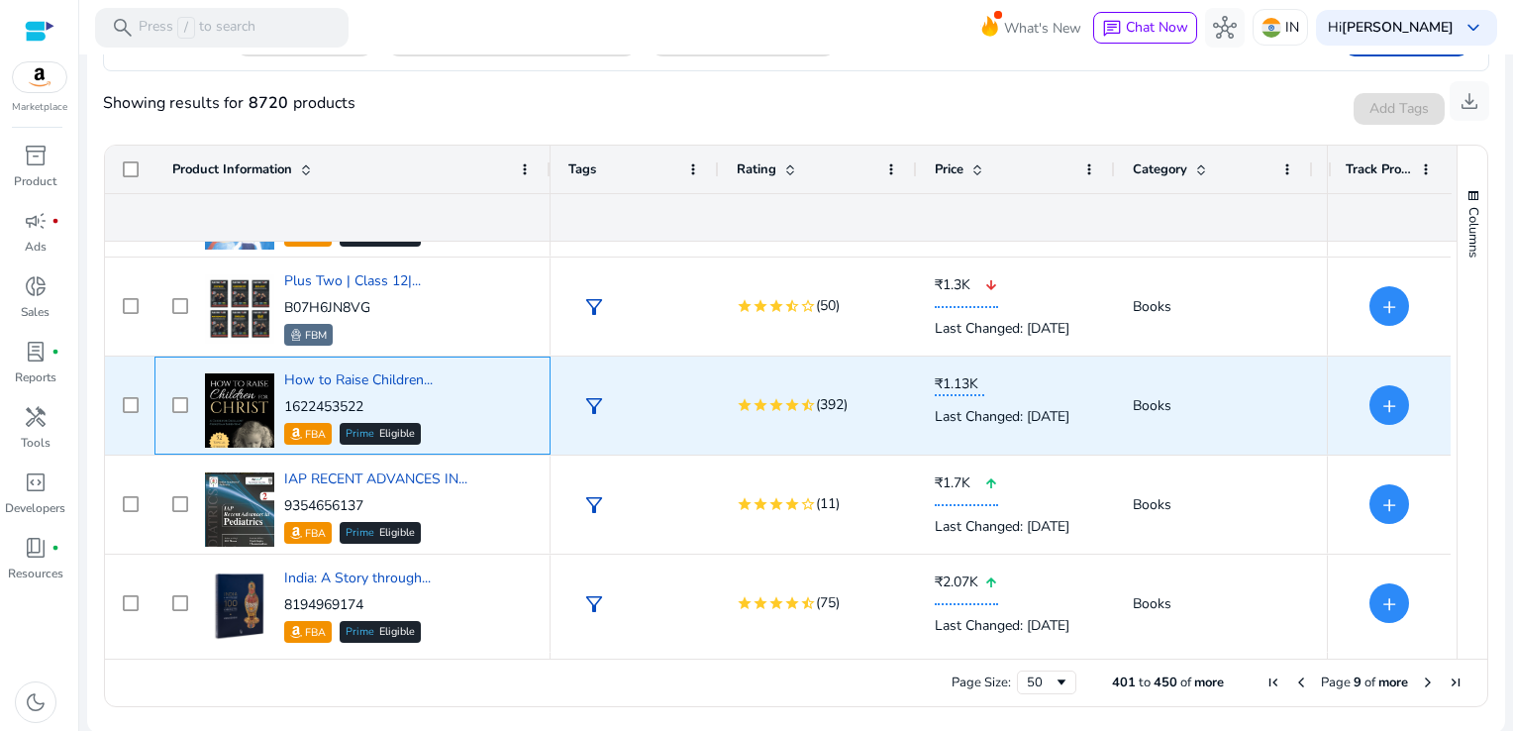
drag, startPoint x: 376, startPoint y: 402, endPoint x: 285, endPoint y: 402, distance: 91.1
click at [285, 402] on p "1622453522" at bounding box center [358, 407] width 148 height 20
copy p "1622453522"
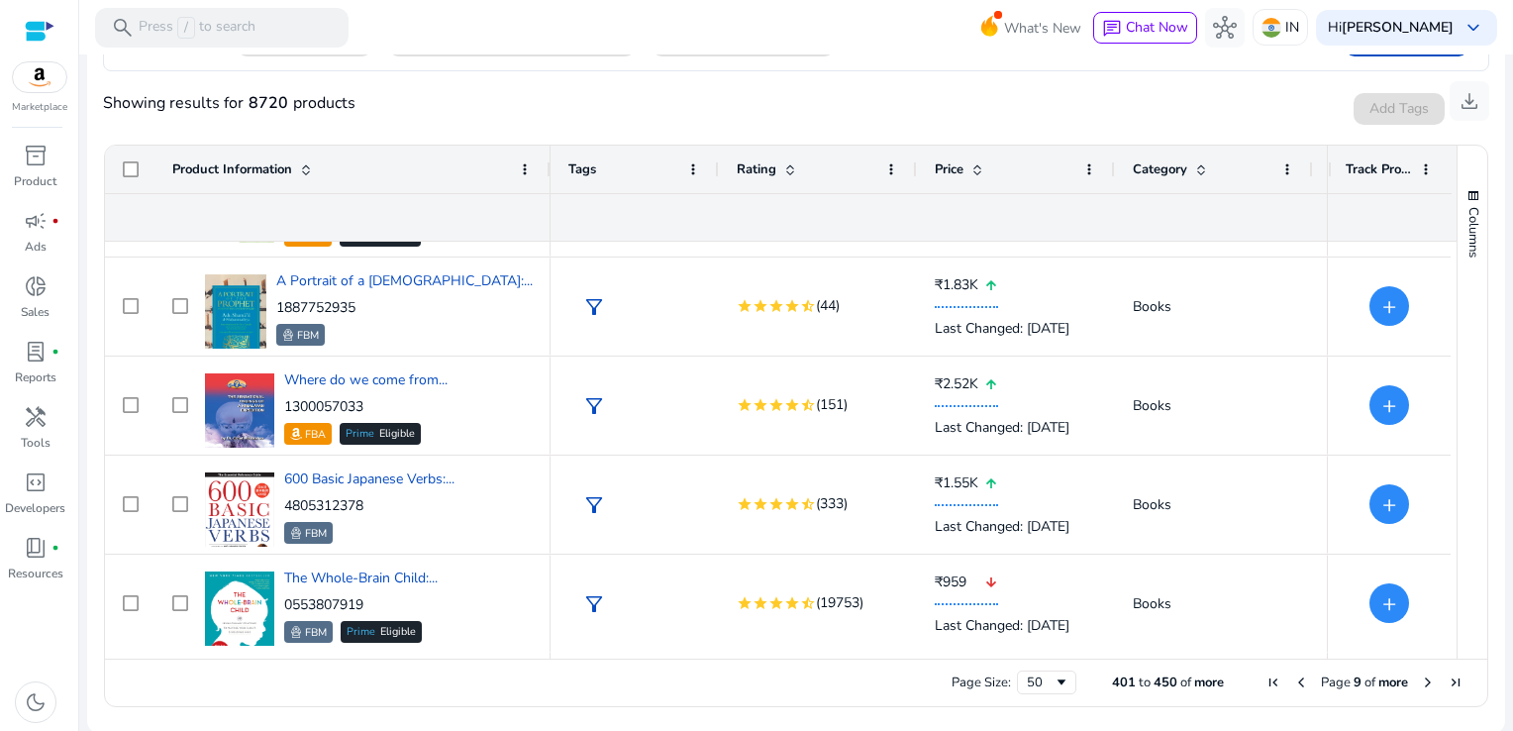
scroll to position [3746, 0]
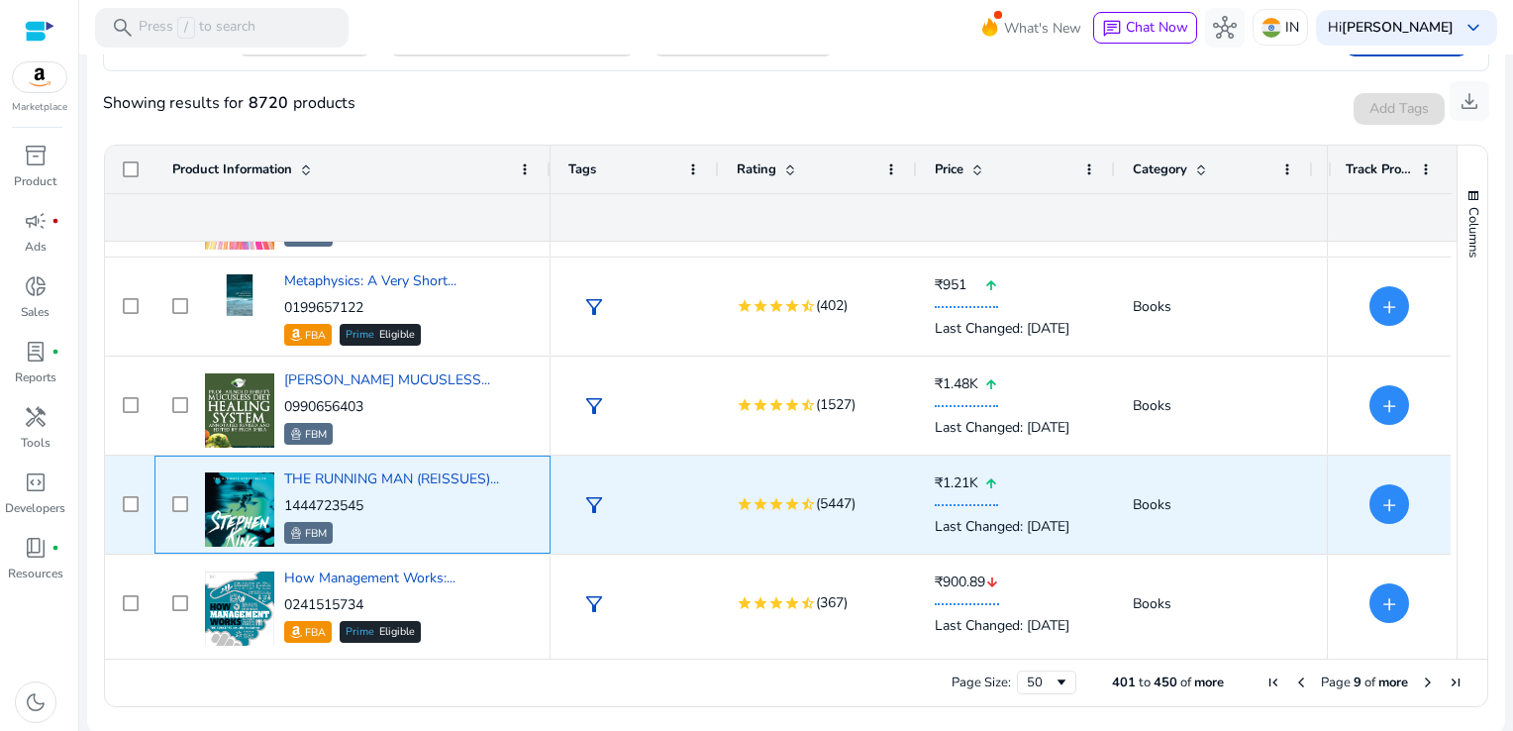
drag, startPoint x: 376, startPoint y: 501, endPoint x: 285, endPoint y: 500, distance: 91.1
click at [285, 500] on p "1444723545" at bounding box center [391, 506] width 215 height 20
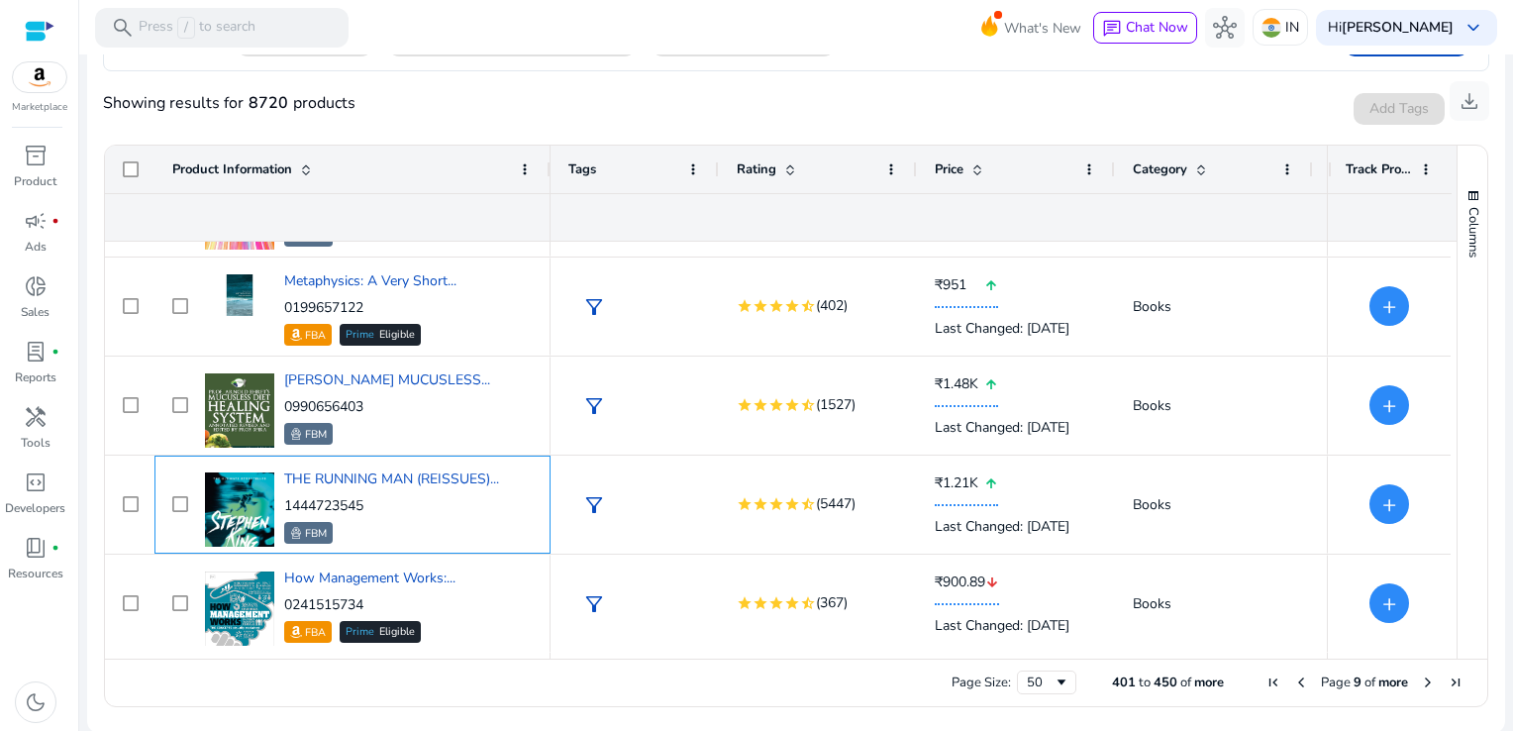
copy p "1444723545"
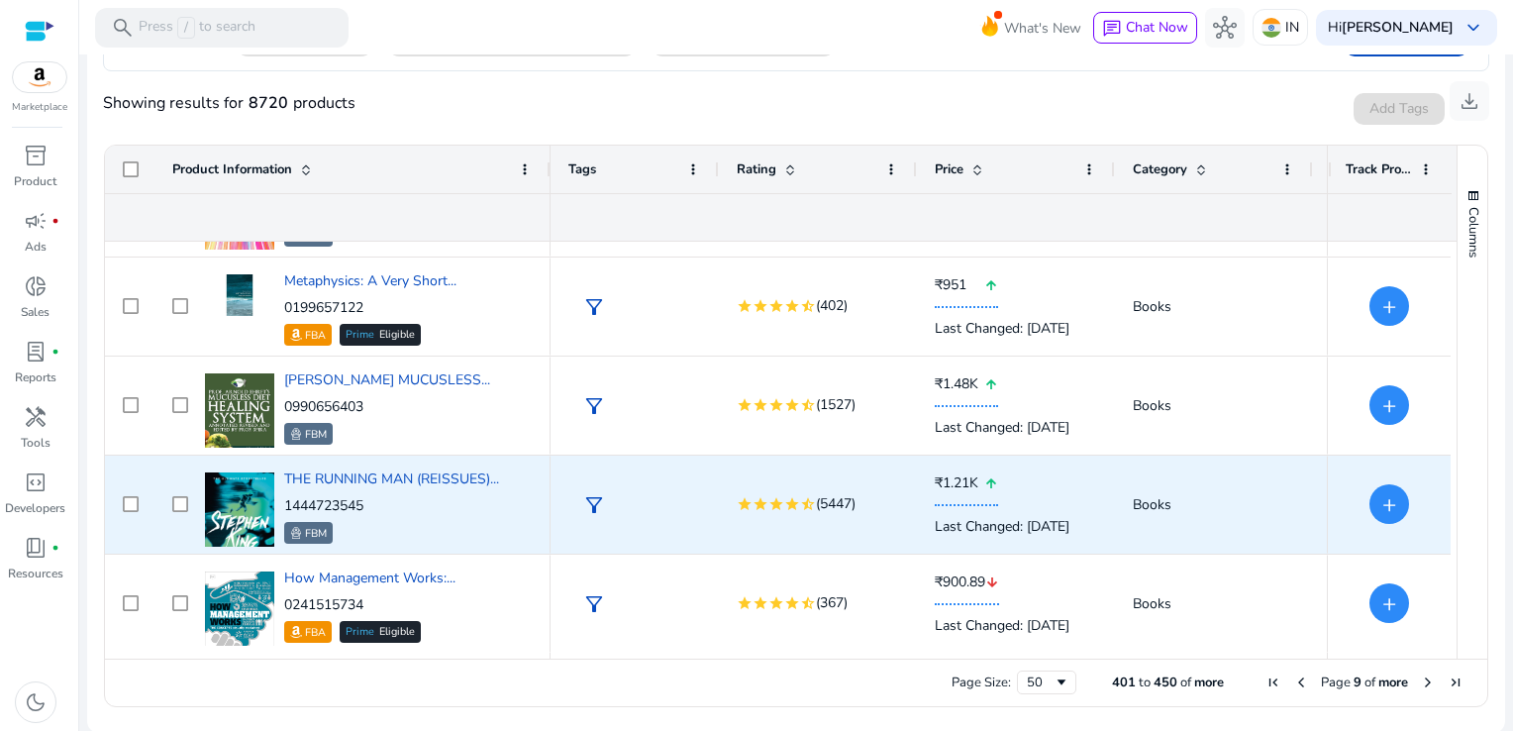
scroll to position [4538, 0]
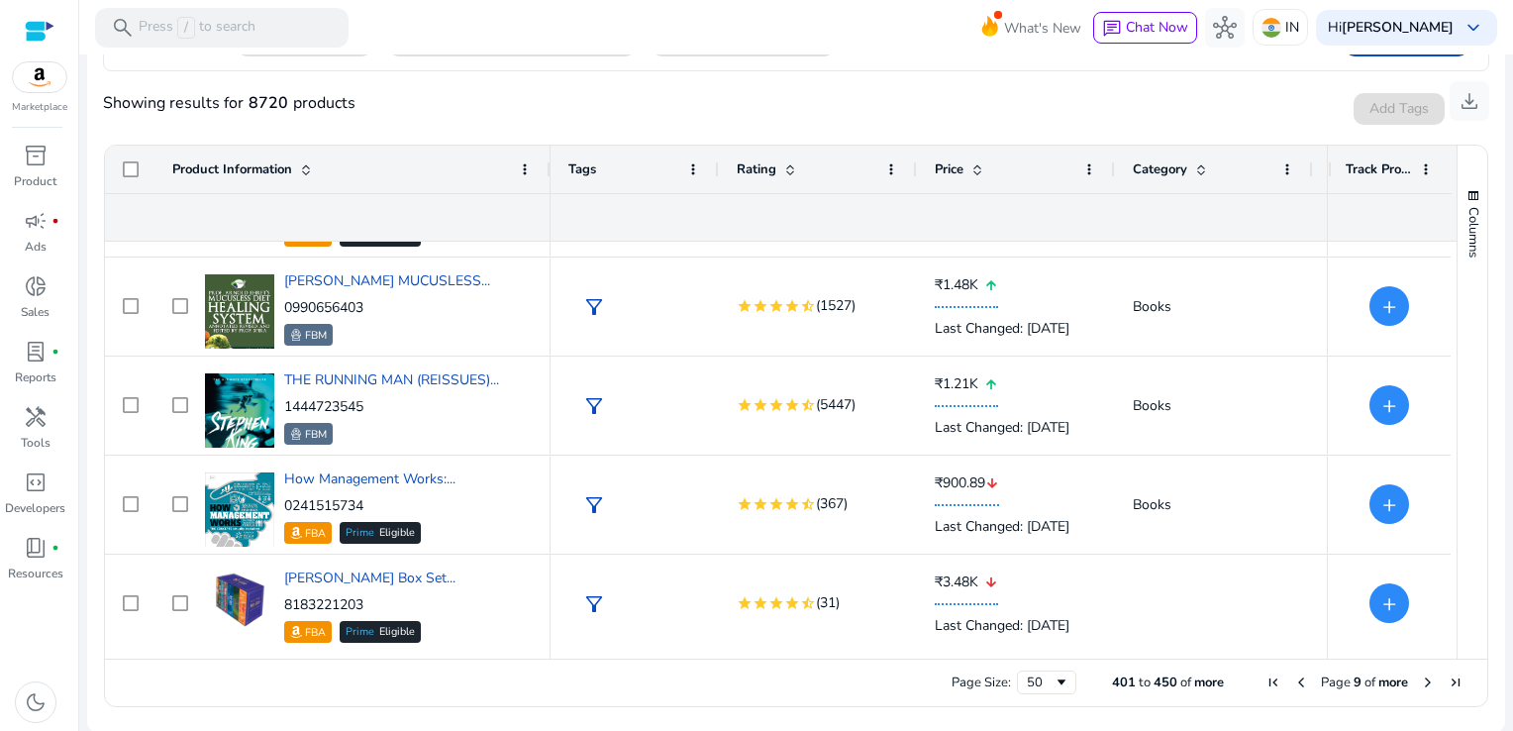
click at [1421, 679] on span "Next Page" at bounding box center [1428, 682] width 16 height 16
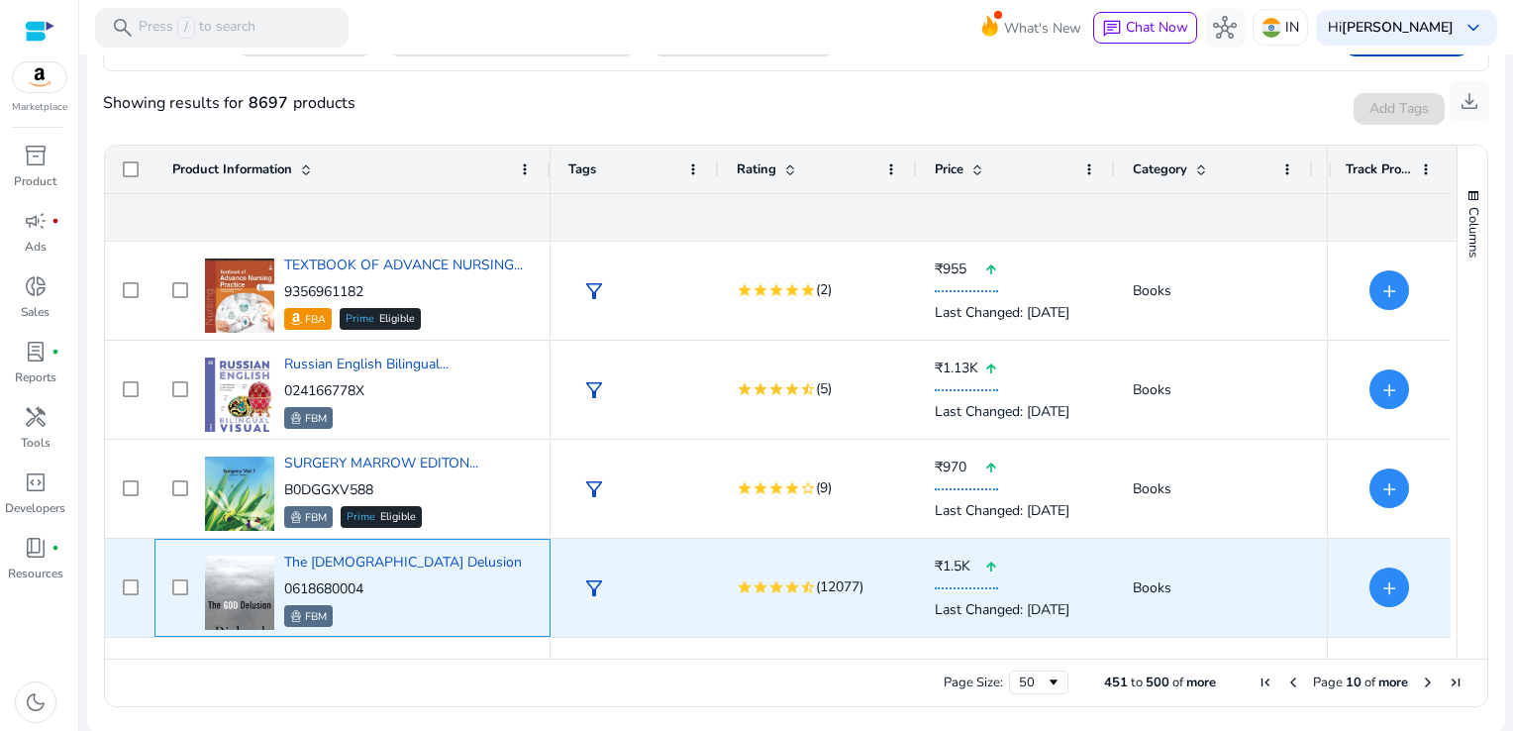
drag, startPoint x: 372, startPoint y: 584, endPoint x: 284, endPoint y: 584, distance: 88.1
click at [284, 584] on p "0618680004" at bounding box center [403, 589] width 238 height 20
copy p "0618680004"
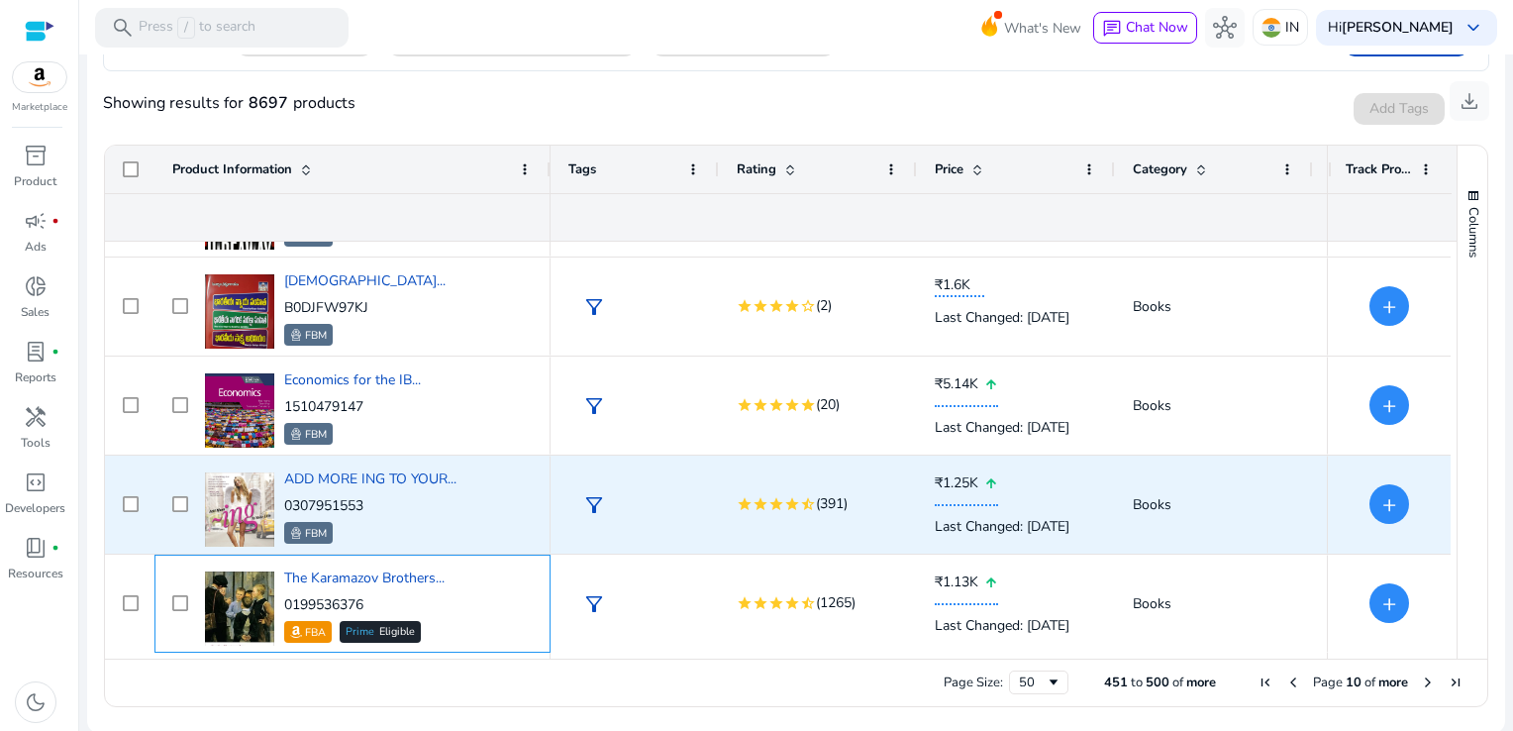
scroll to position [578, 0]
drag, startPoint x: 382, startPoint y: 497, endPoint x: 282, endPoint y: 501, distance: 100.1
click at [282, 501] on div "ADD MORE ING TO YOUR... 0307951553 FBM" at bounding box center [366, 504] width 333 height 84
copy p "0307951553"
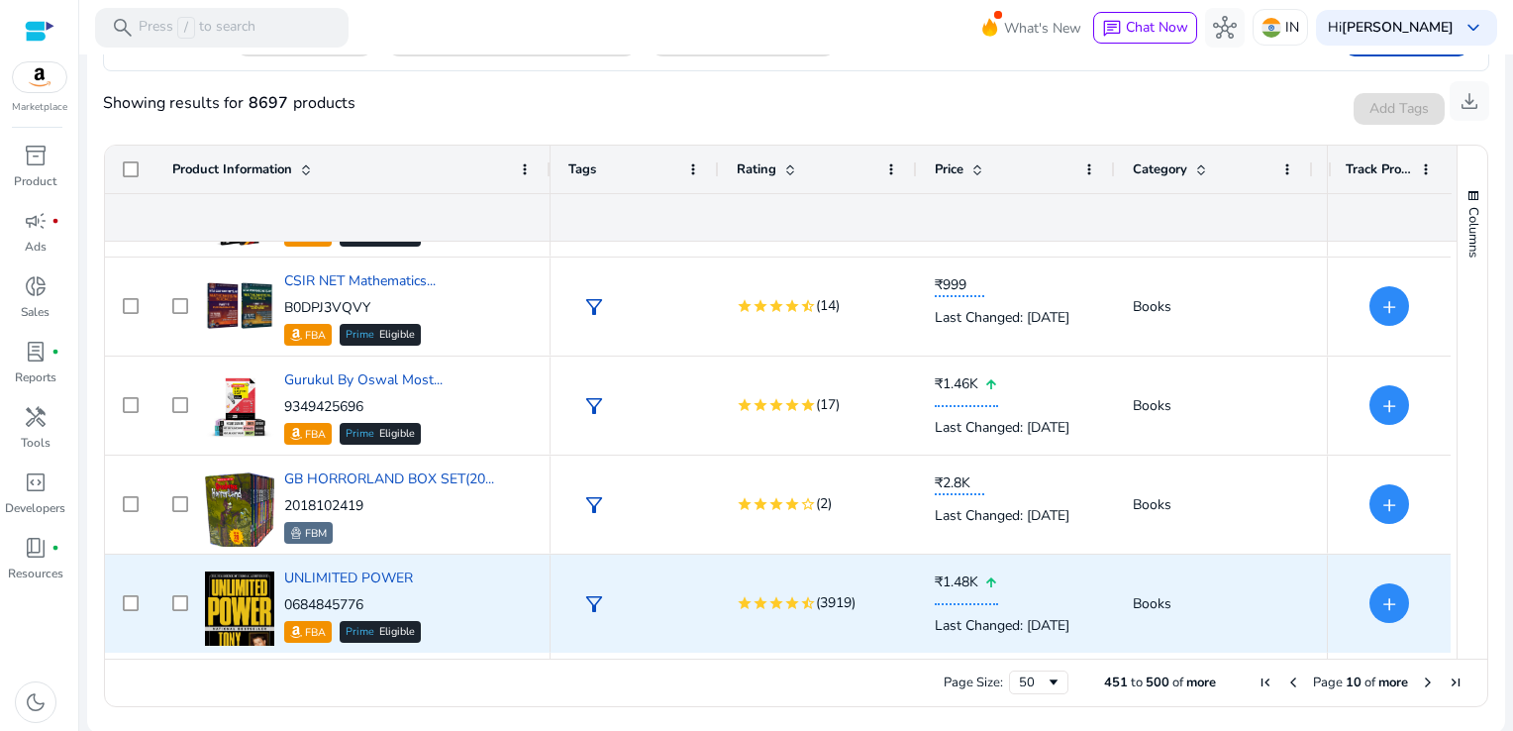
scroll to position [1469, 0]
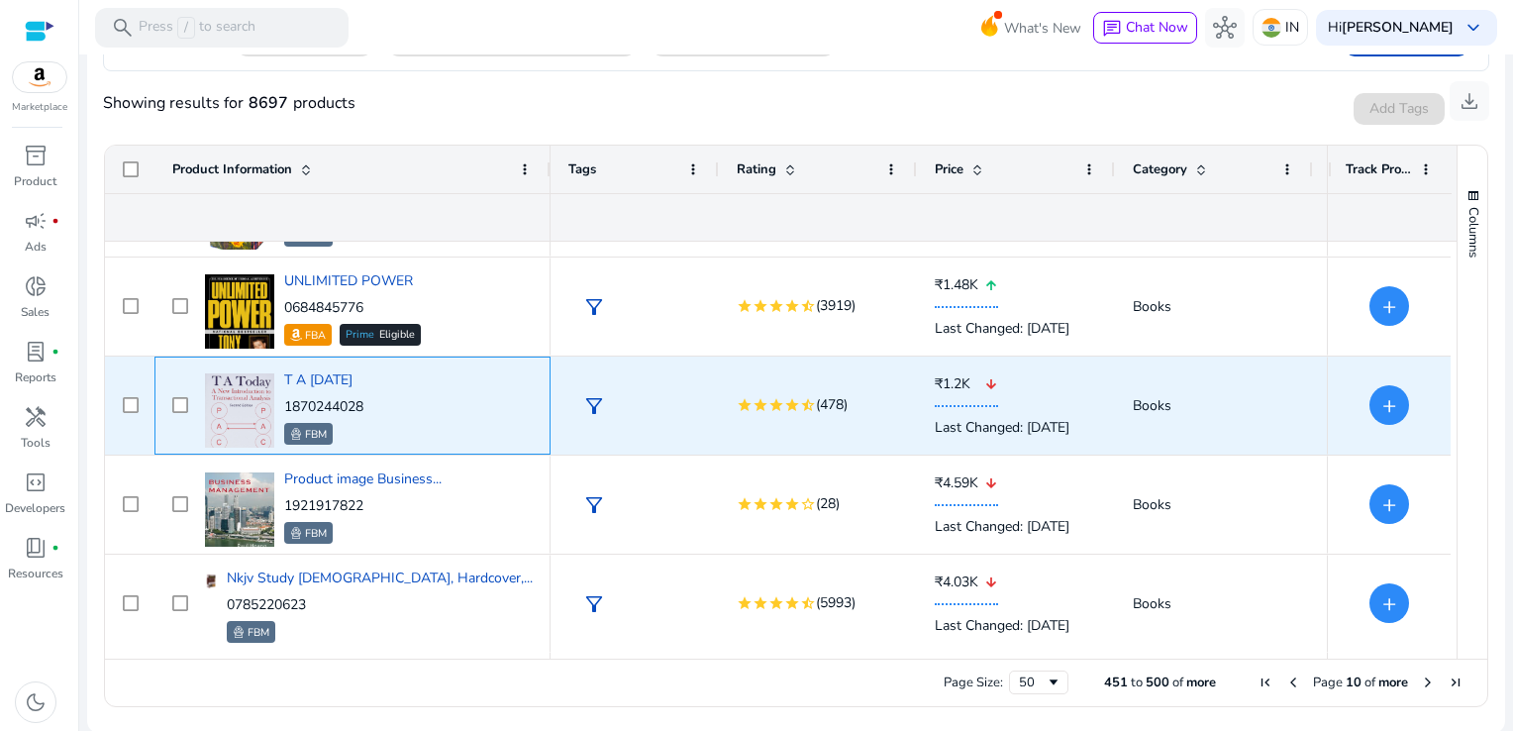
drag, startPoint x: 377, startPoint y: 407, endPoint x: 281, endPoint y: 409, distance: 96.0
click at [281, 409] on div "T A Today 1870244028 FBM" at bounding box center [366, 405] width 333 height 84
copy p "1870244028"
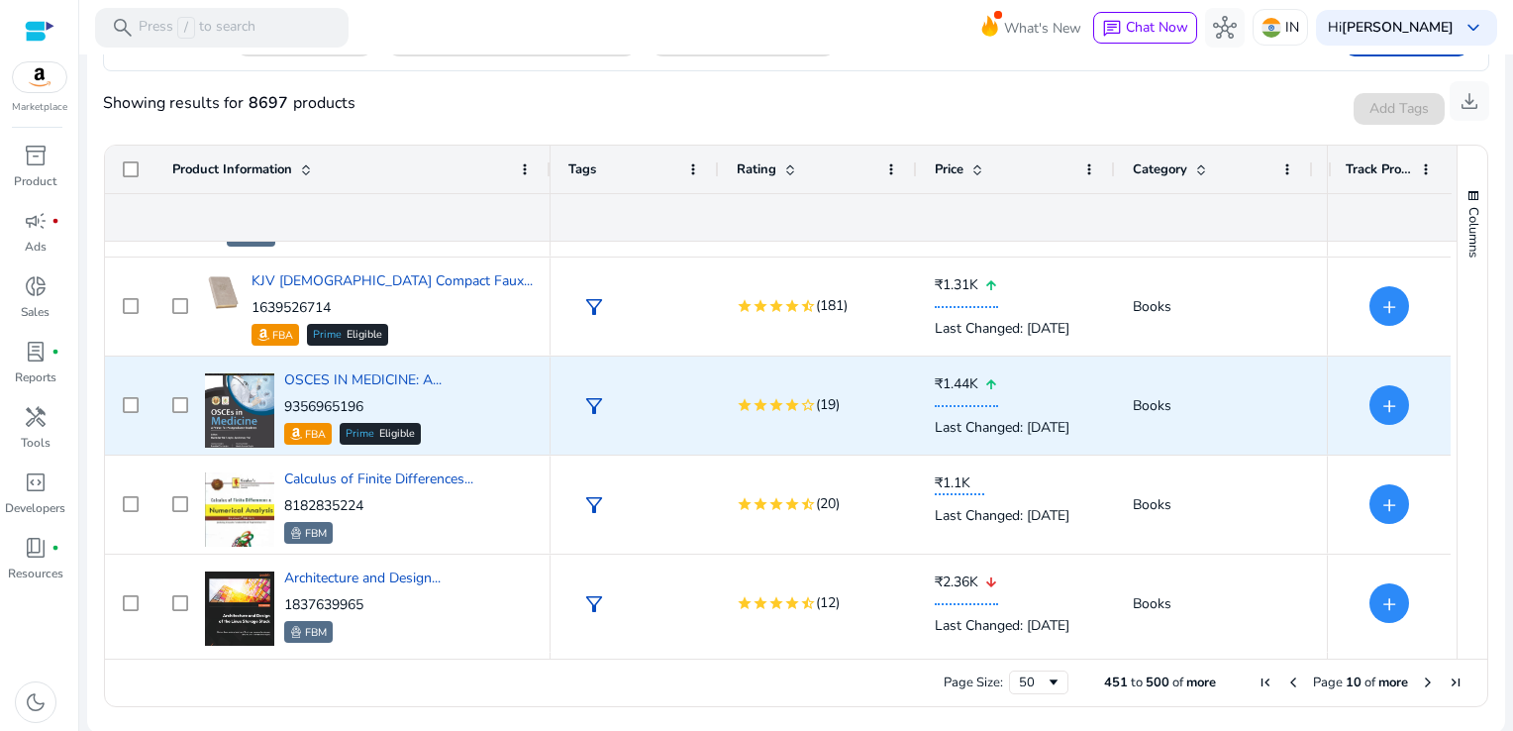
scroll to position [2063, 0]
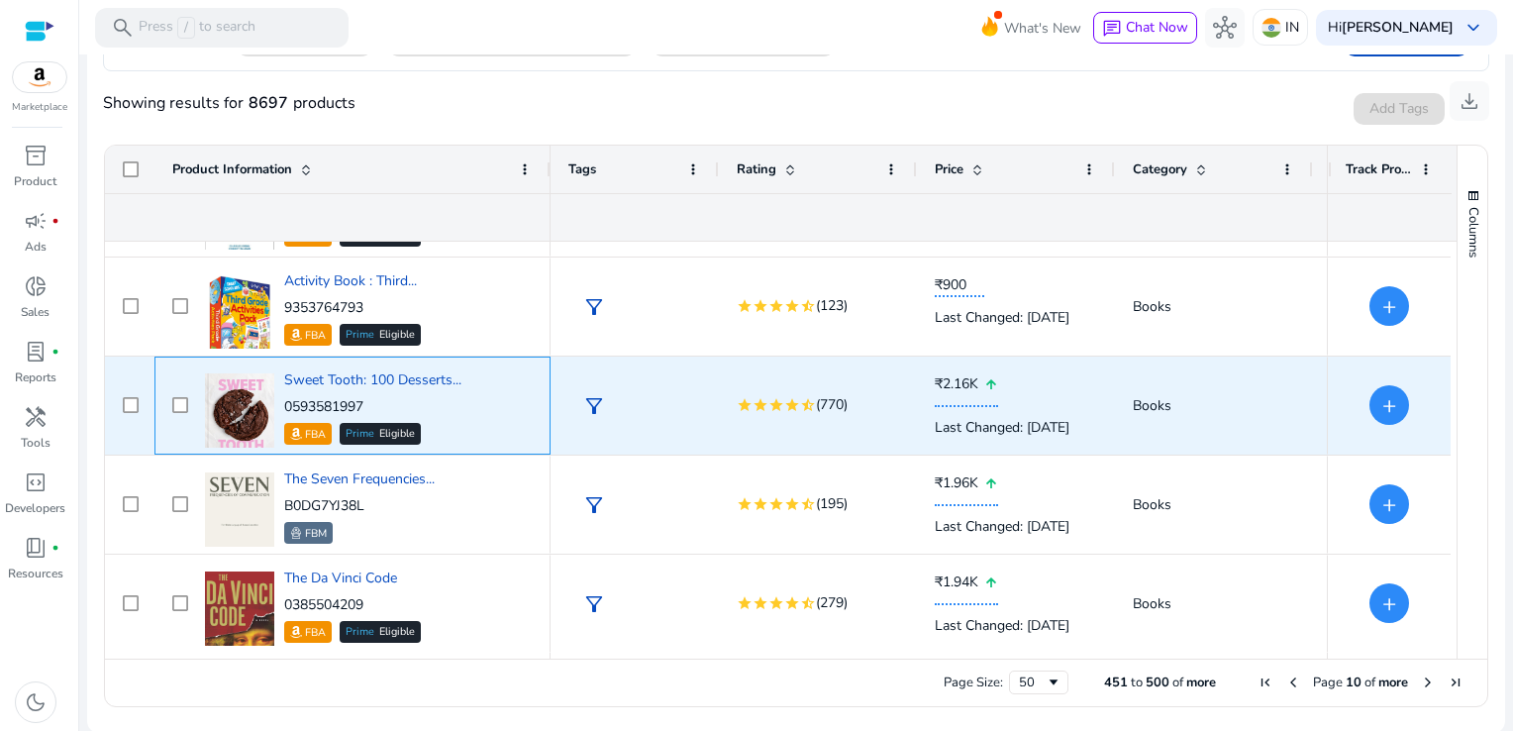
drag, startPoint x: 374, startPoint y: 407, endPoint x: 281, endPoint y: 410, distance: 93.1
click at [281, 410] on div "Sweet Tooth: 100 Desserts... 0593581997 FBA Prime Eligible" at bounding box center [366, 405] width 333 height 84
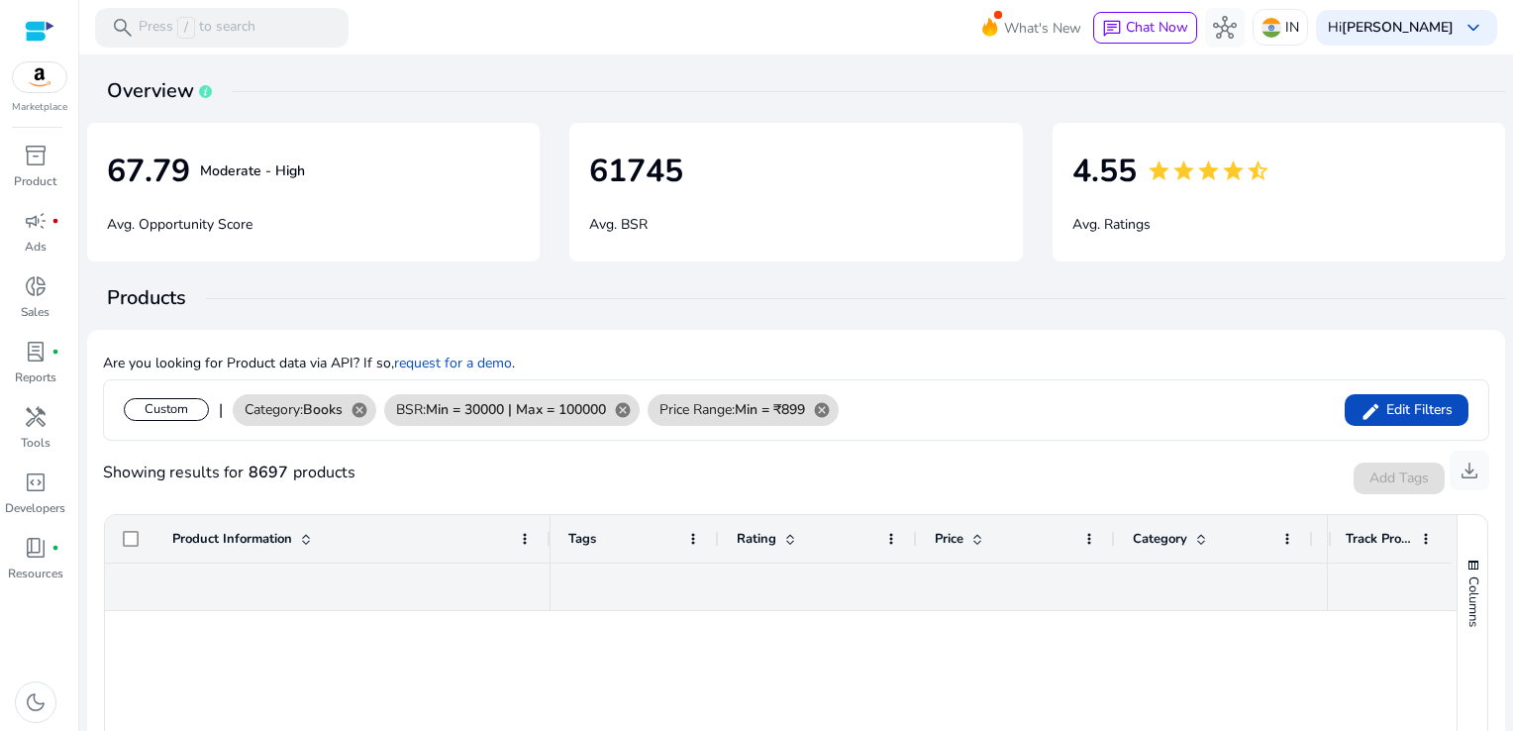
scroll to position [3053, 0]
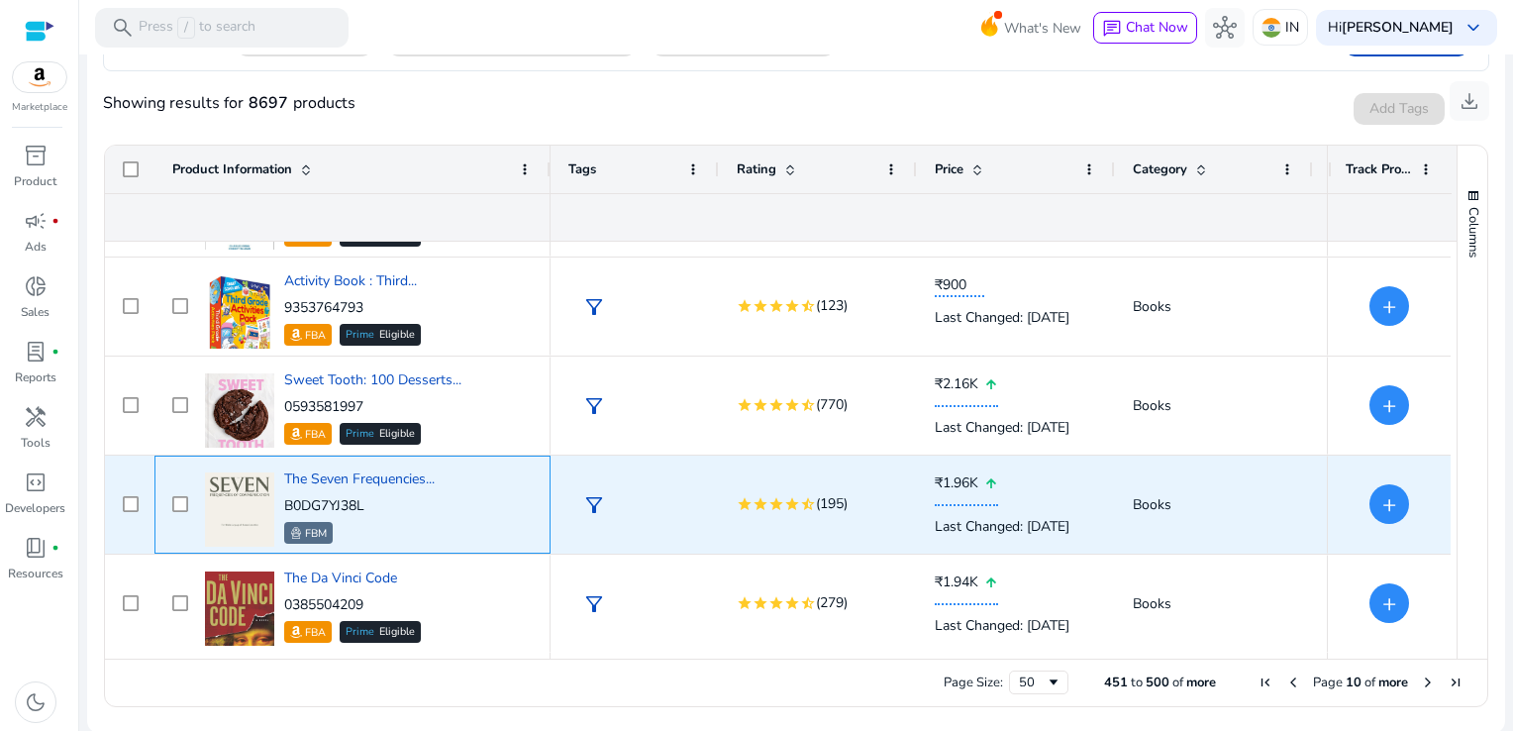
drag, startPoint x: 372, startPoint y: 498, endPoint x: 281, endPoint y: 508, distance: 91.6
click at [281, 508] on div "The Seven Frequencies... B0DG7YJ38L FBM" at bounding box center [366, 504] width 333 height 84
copy p "B0DG7YJ38L"
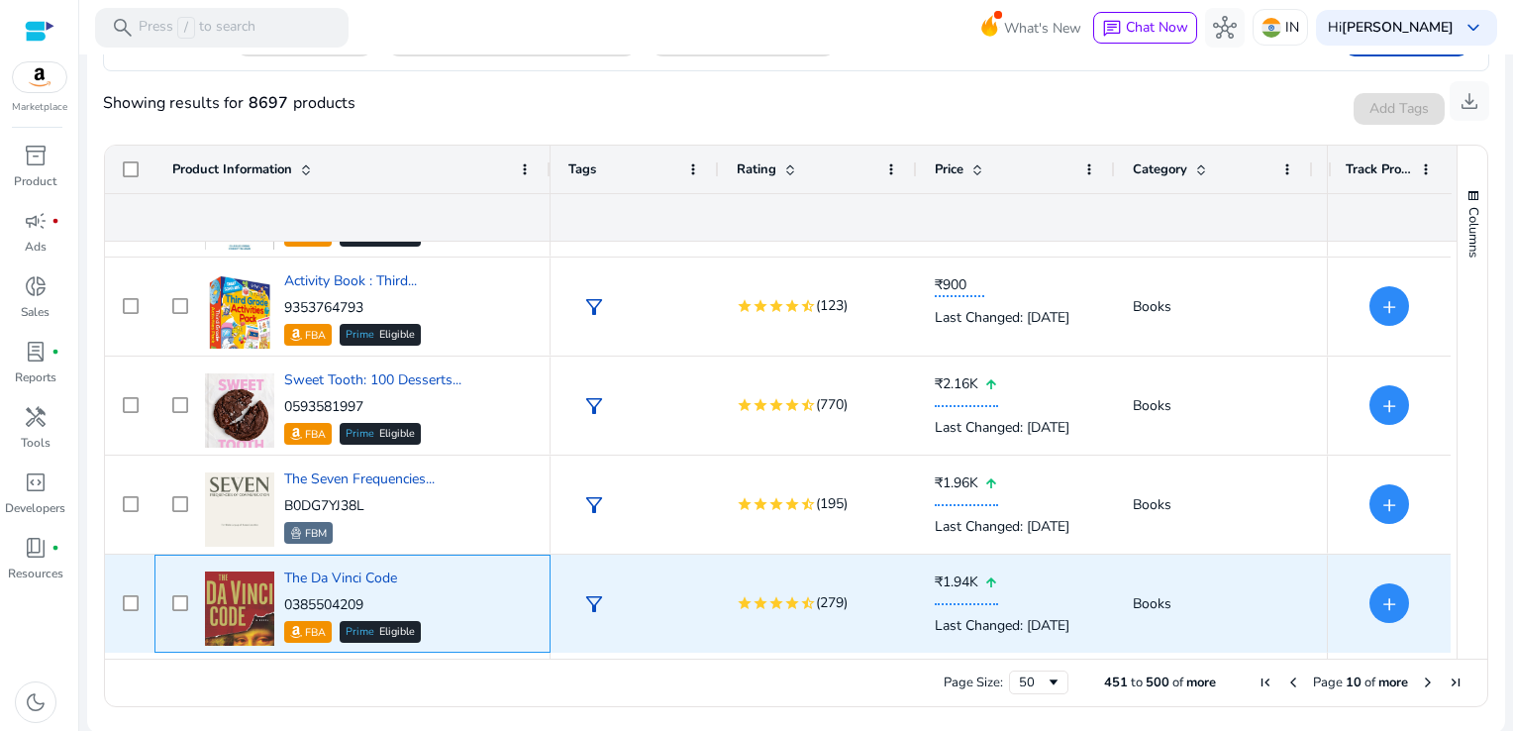
drag, startPoint x: 374, startPoint y: 596, endPoint x: 281, endPoint y: 604, distance: 93.4
click at [281, 604] on div "The Da Vinci Code 0385504209 FBA Prime Eligible" at bounding box center [366, 603] width 333 height 84
copy p "0385504209"
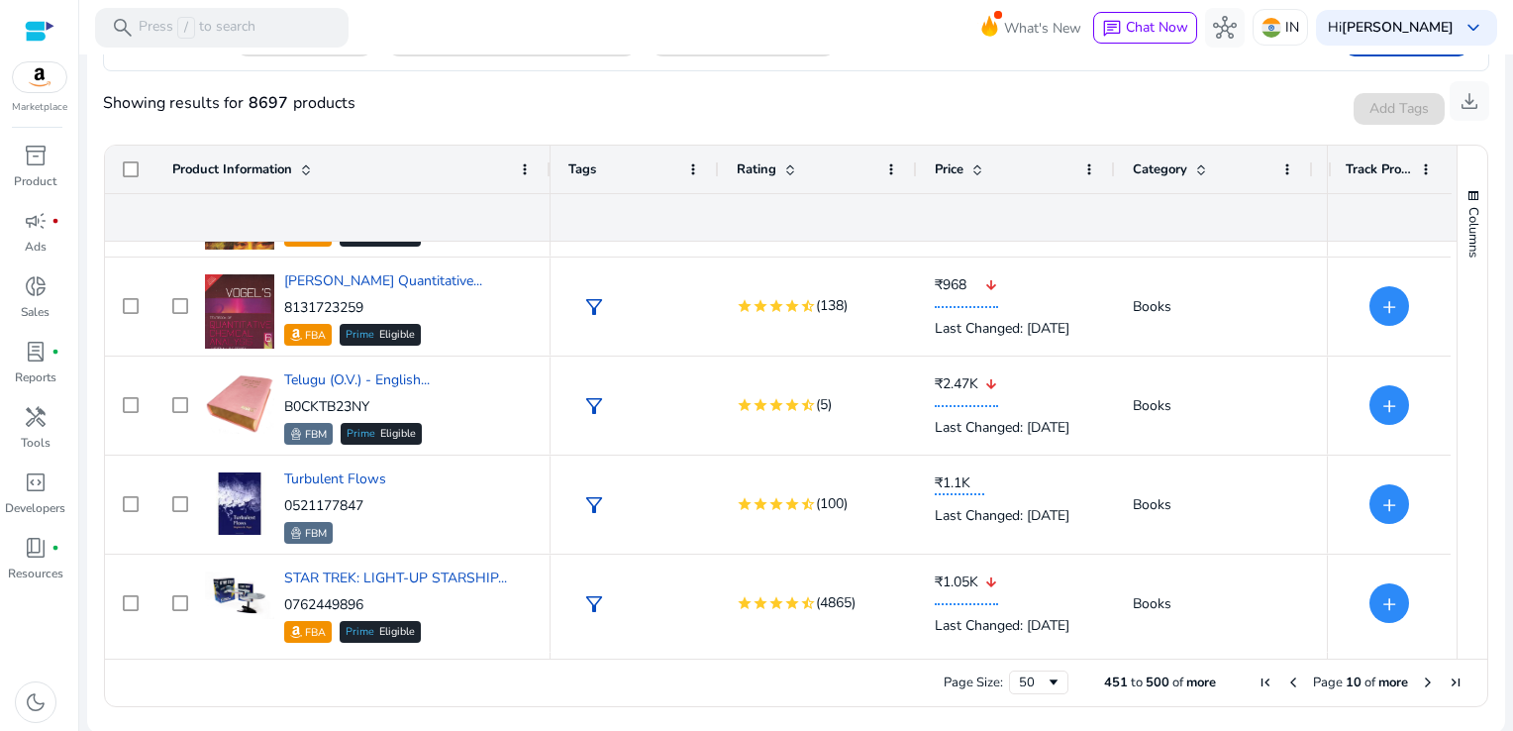
scroll to position [3548, 0]
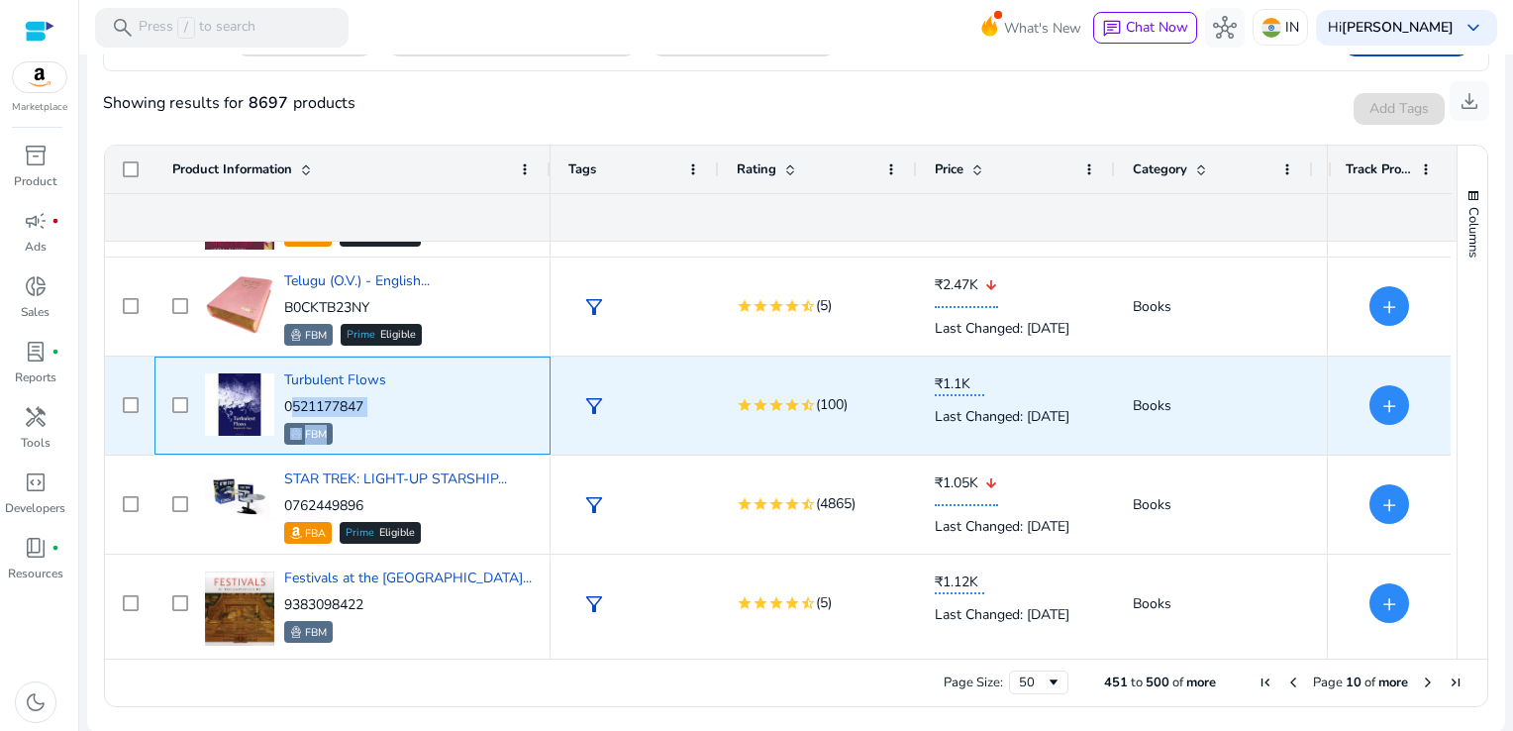
drag, startPoint x: 389, startPoint y: 418, endPoint x: 285, endPoint y: 405, distance: 104.7
click at [285, 405] on div "Turbulent Flows 0521177847 FBM" at bounding box center [366, 405] width 333 height 84
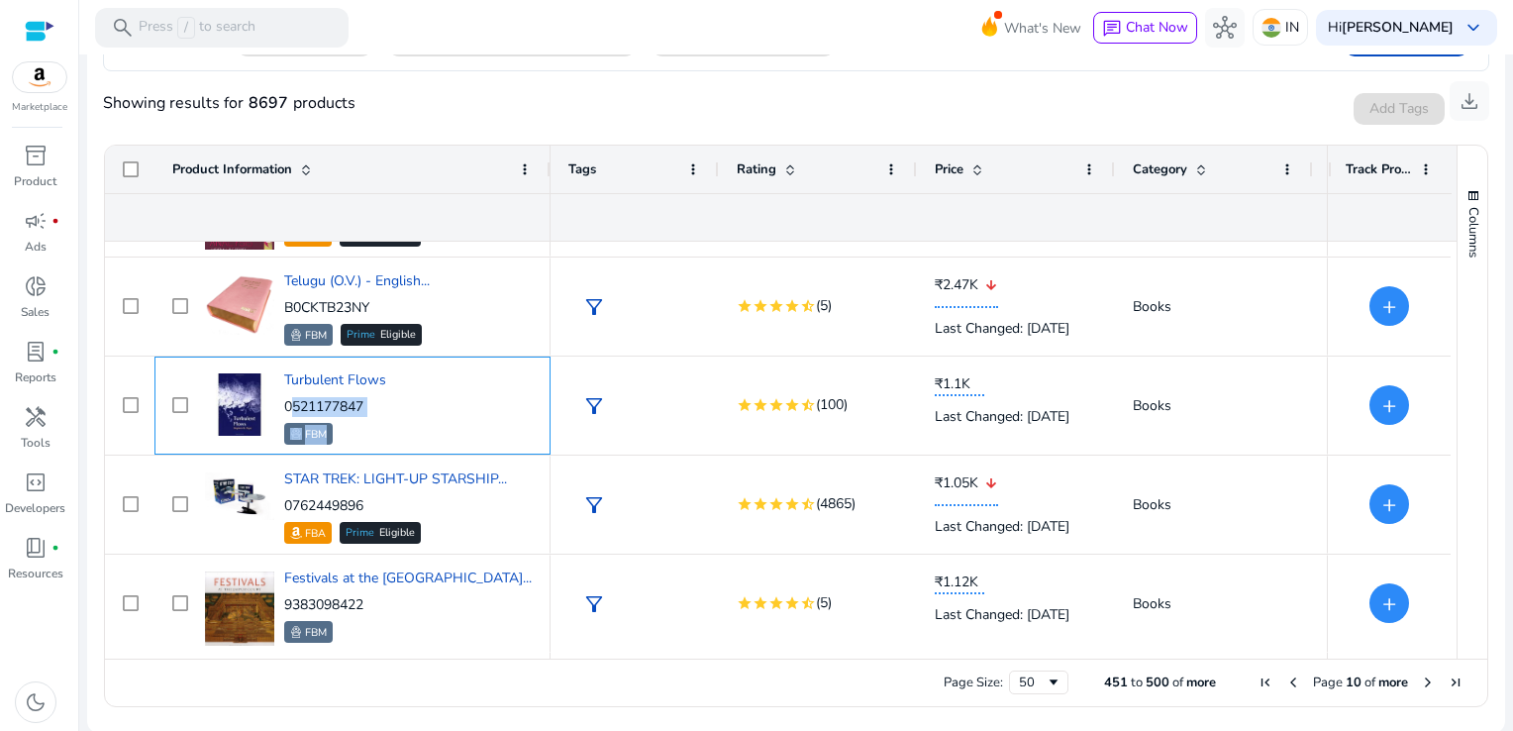
drag, startPoint x: 285, startPoint y: 405, endPoint x: 409, endPoint y: 405, distance: 123.7
click at [409, 405] on div "Turbulent Flows 0521177847 FBM" at bounding box center [366, 405] width 333 height 84
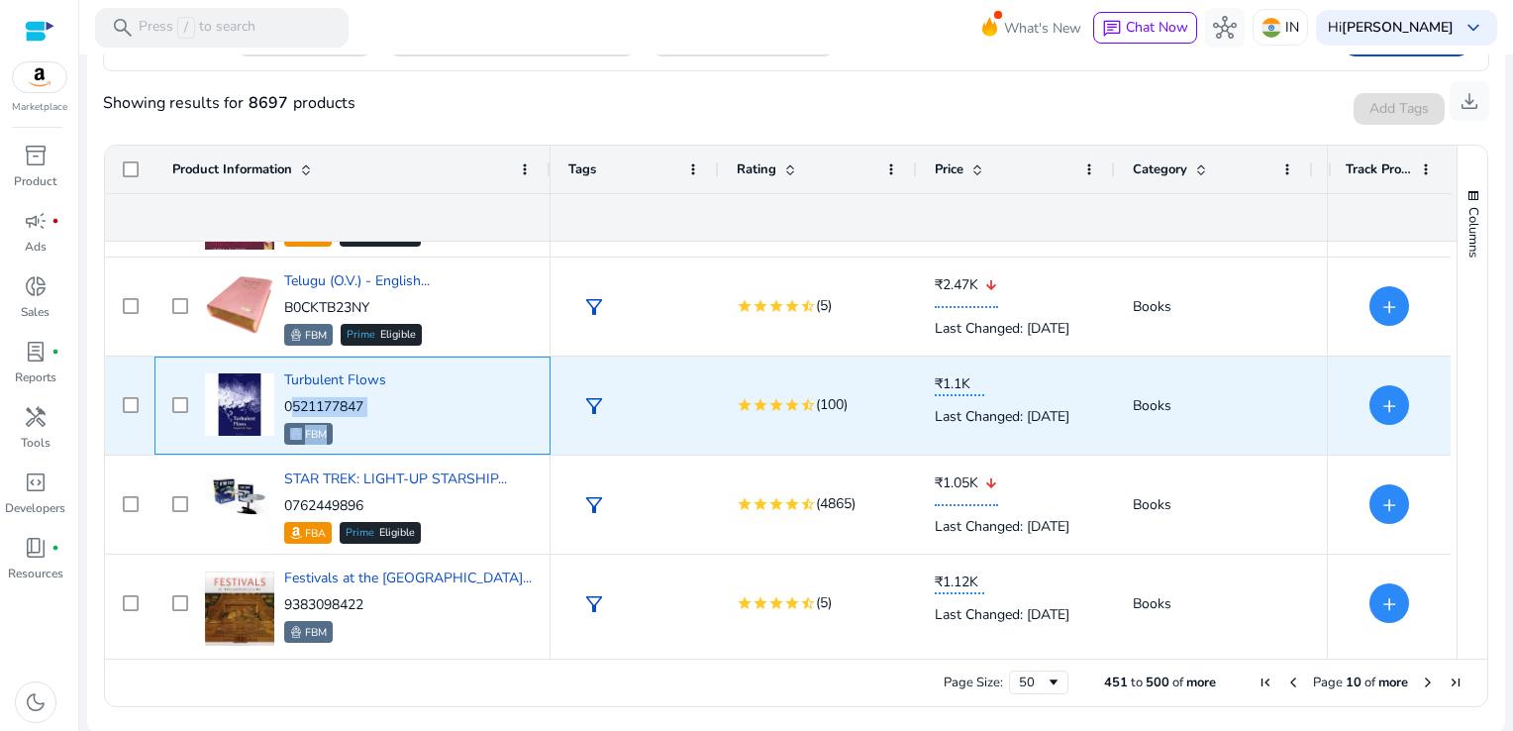
click at [405, 406] on div "Turbulent Flows 0521177847 FBM" at bounding box center [366, 405] width 333 height 84
drag, startPoint x: 388, startPoint y: 406, endPoint x: 283, endPoint y: 405, distance: 104.9
click at [283, 405] on div "Turbulent Flows 0521177847 FBM" at bounding box center [366, 405] width 333 height 84
copy p "0521177847"
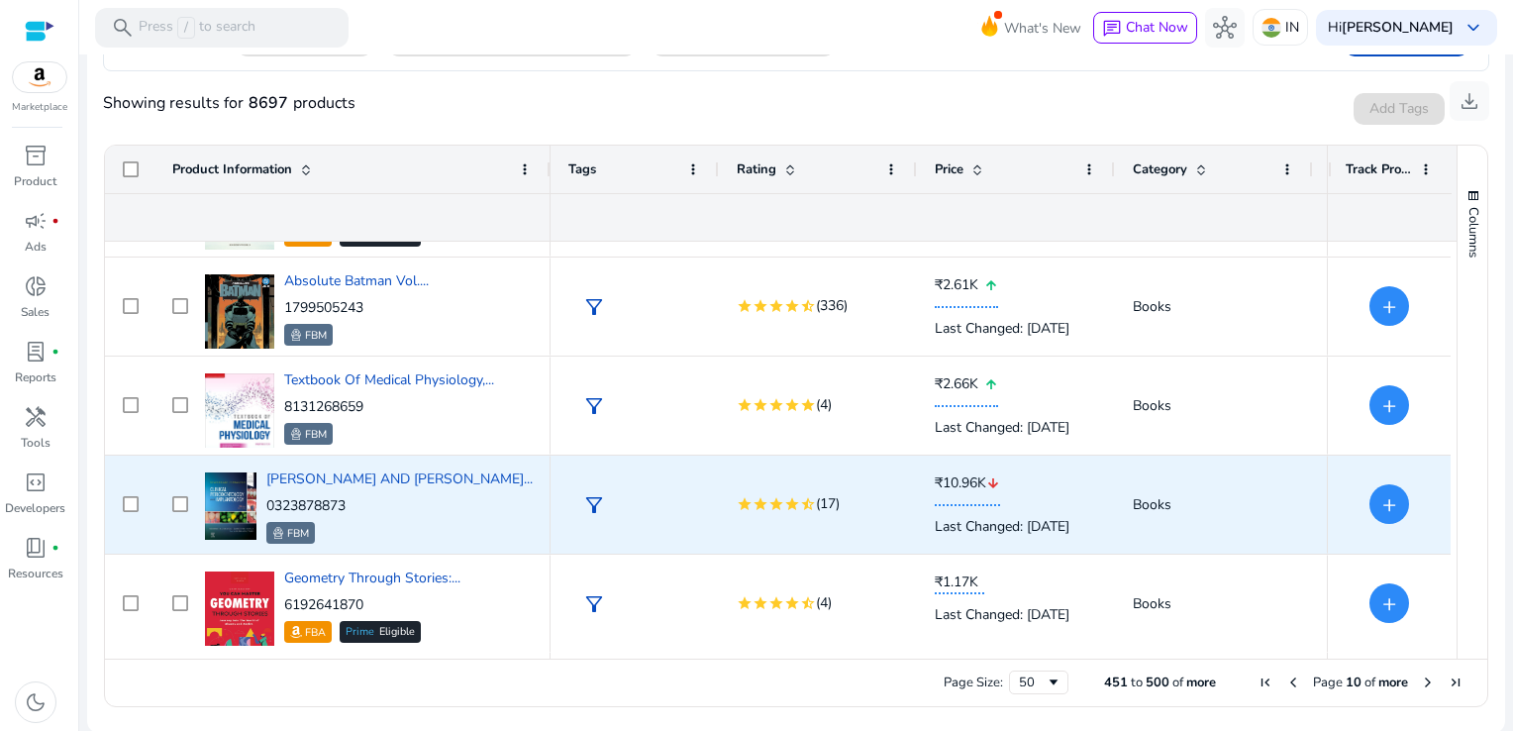
scroll to position [4538, 0]
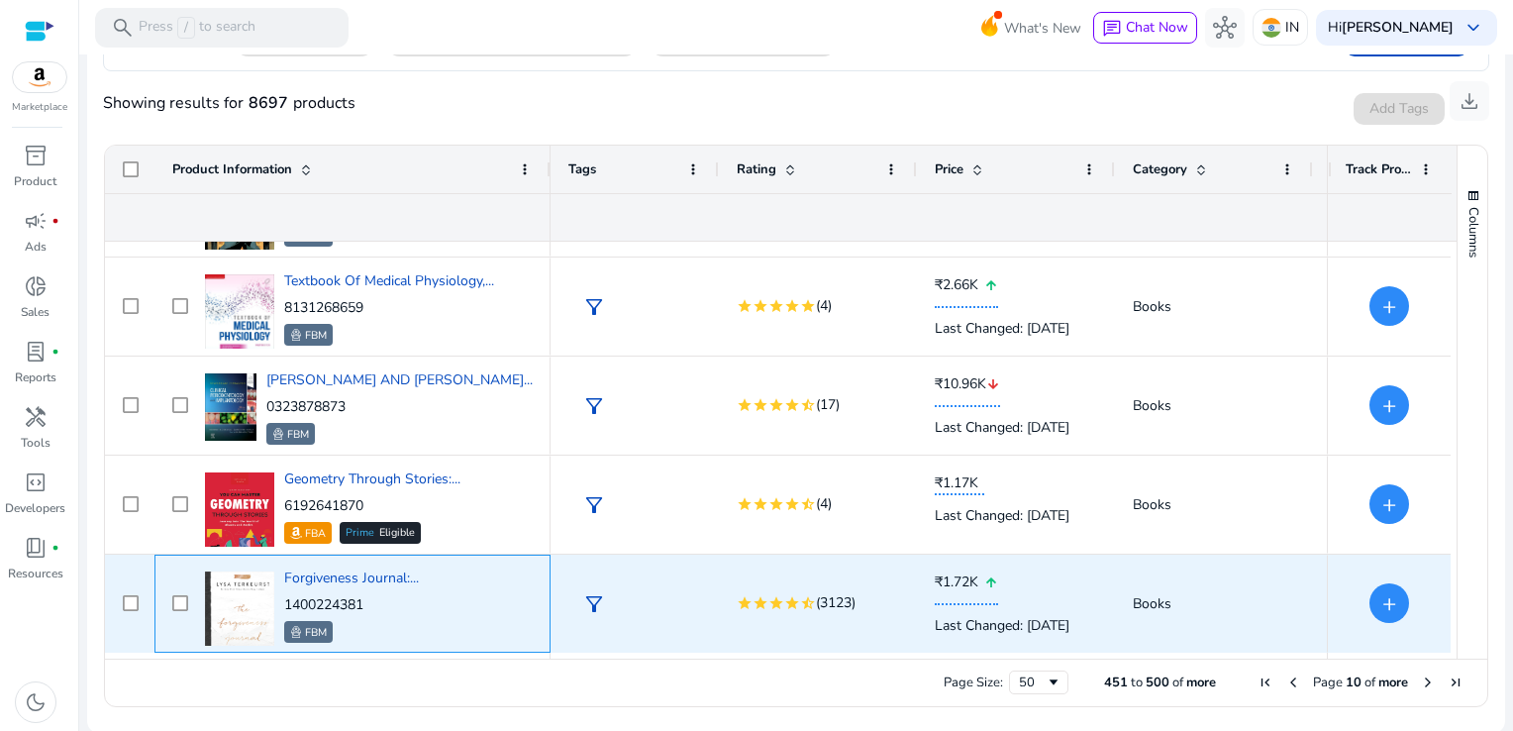
drag, startPoint x: 372, startPoint y: 610, endPoint x: 286, endPoint y: 604, distance: 86.3
click at [286, 604] on p "1400224381" at bounding box center [351, 605] width 135 height 20
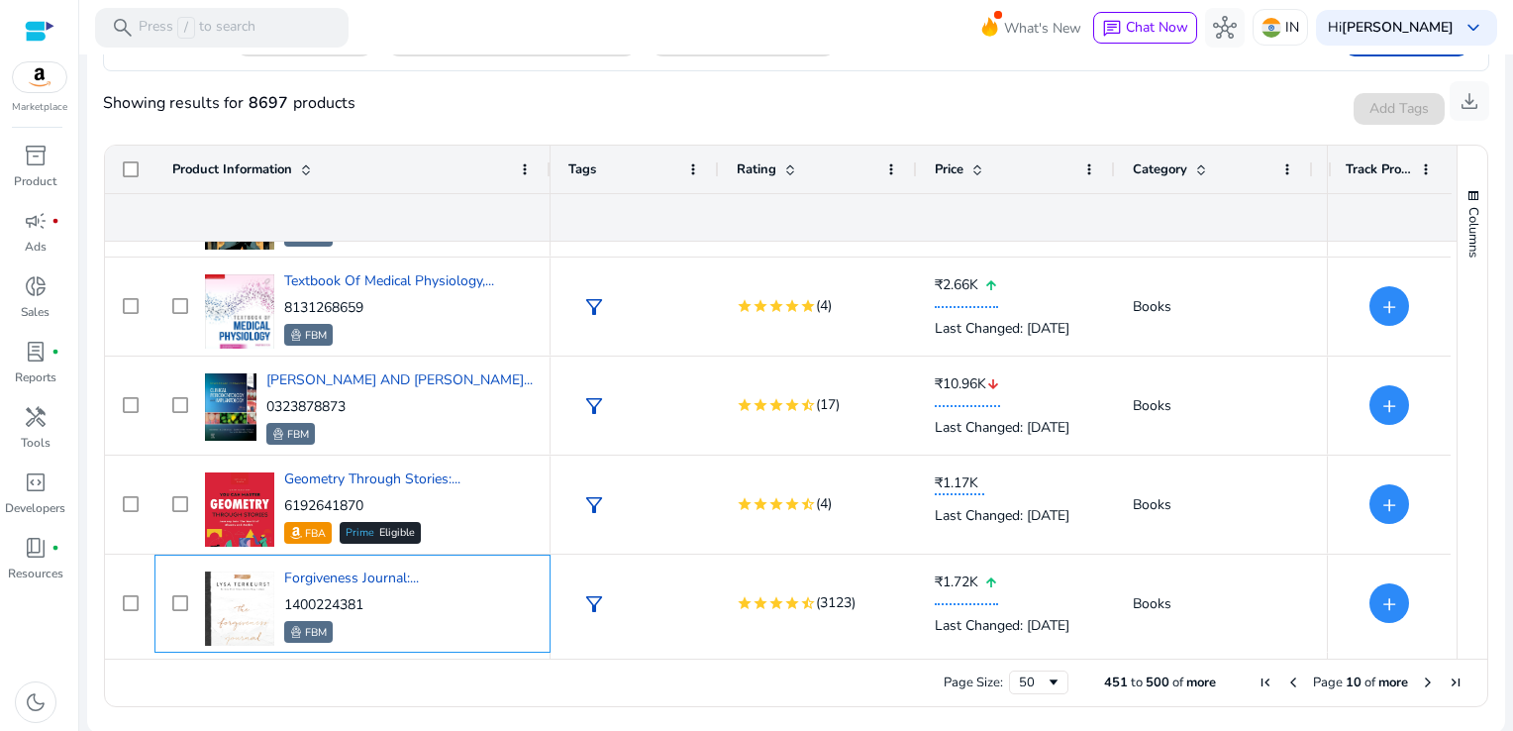
copy p "1400224381"
click at [1420, 677] on span "Next Page" at bounding box center [1428, 682] width 16 height 16
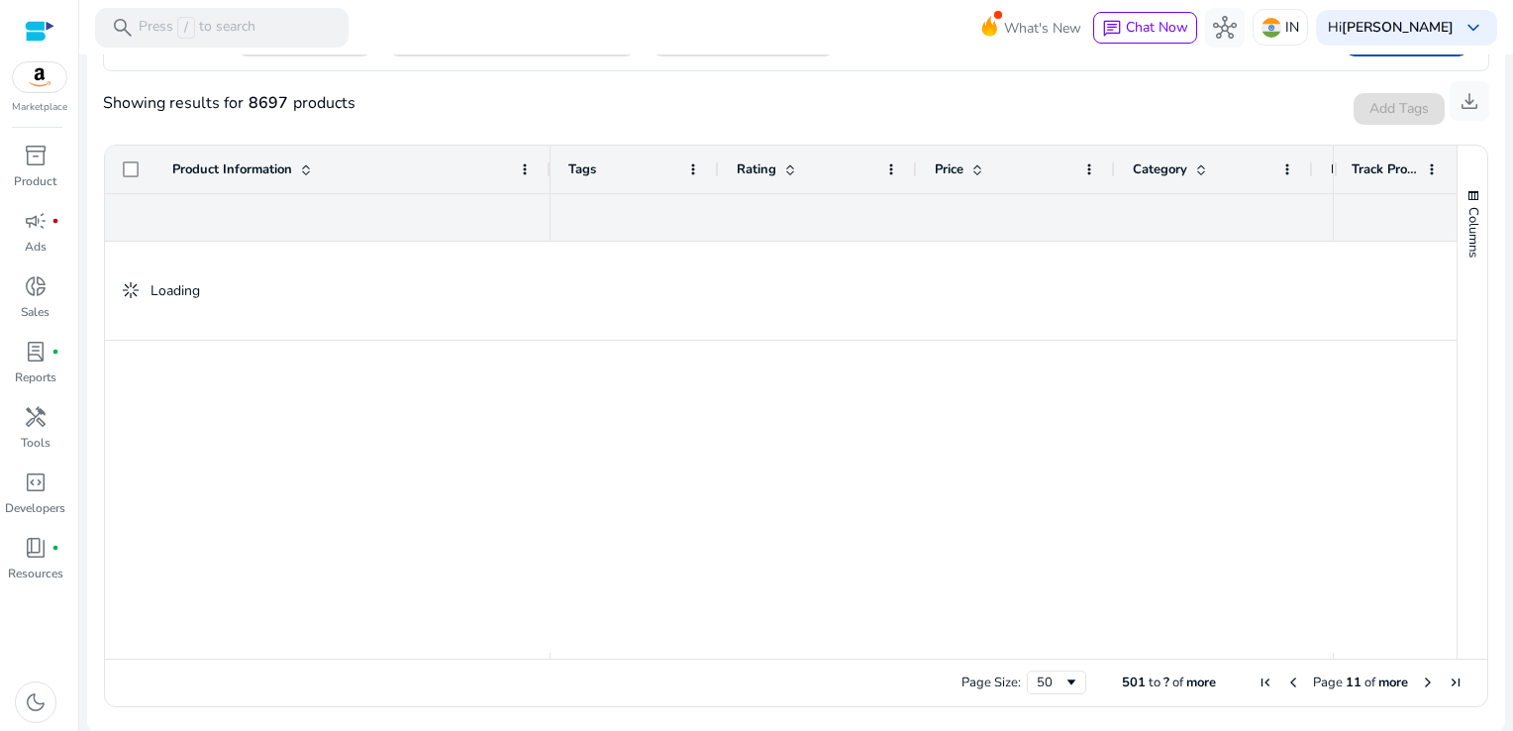
scroll to position [0, 0]
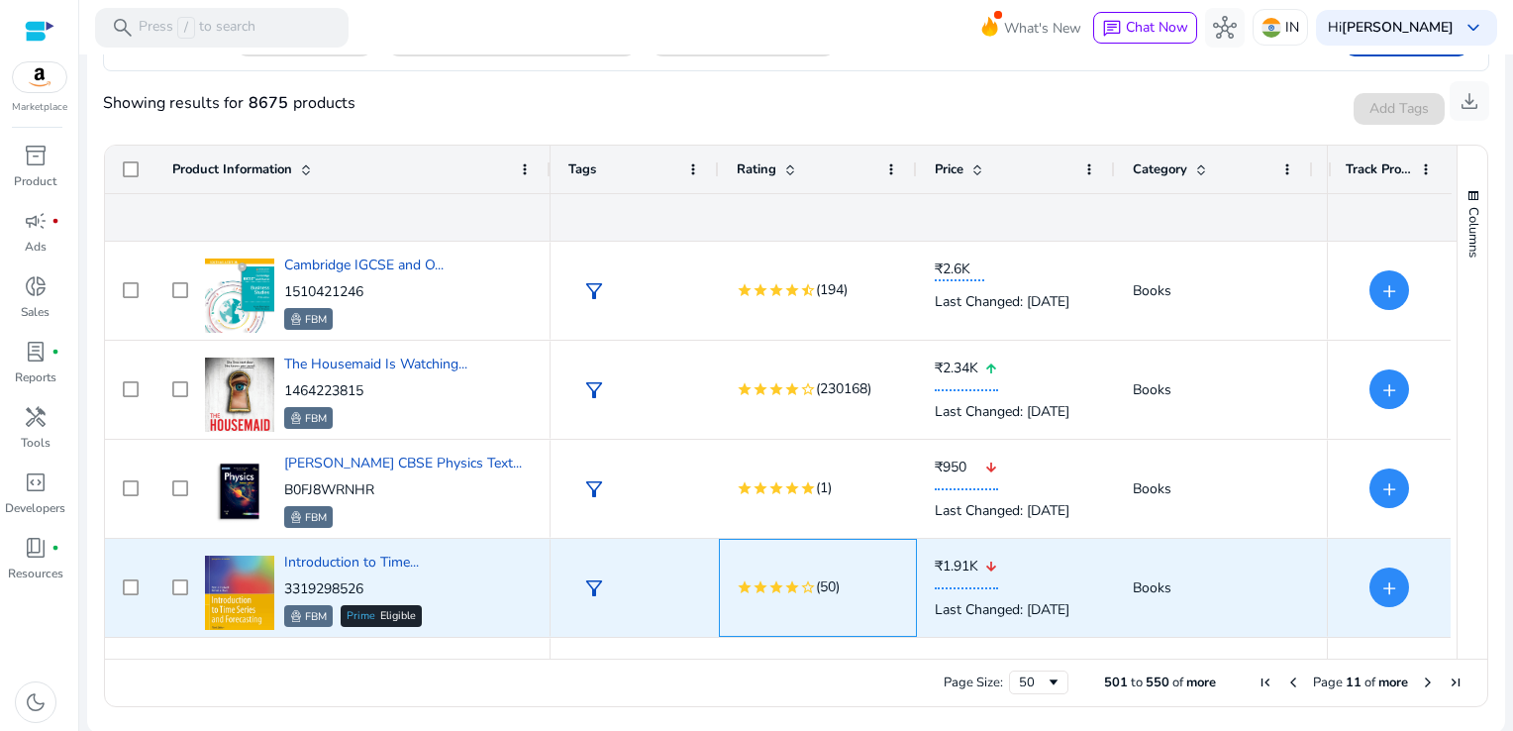
click at [727, 541] on div "star star star star star_border (50)" at bounding box center [818, 588] width 198 height 98
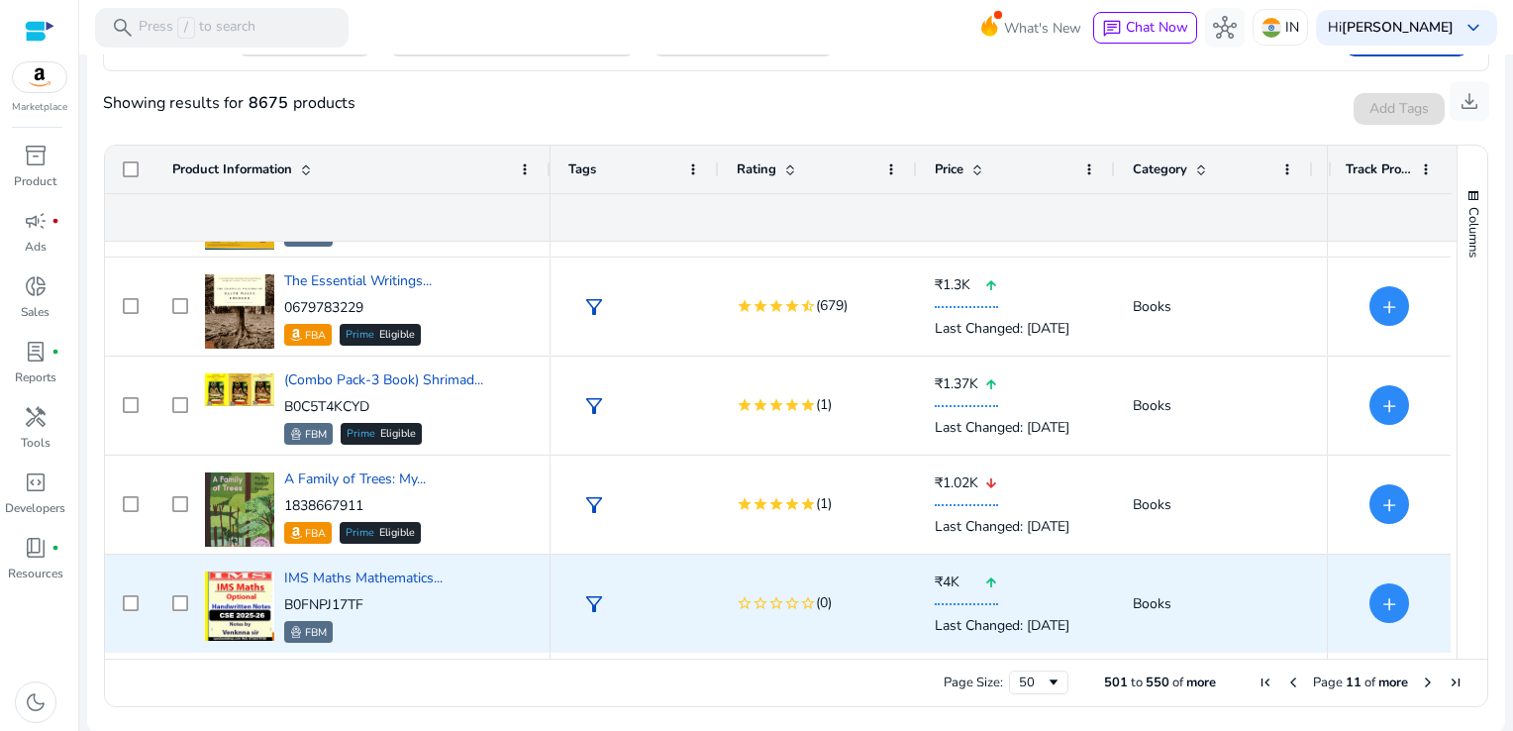
scroll to position [974, 0]
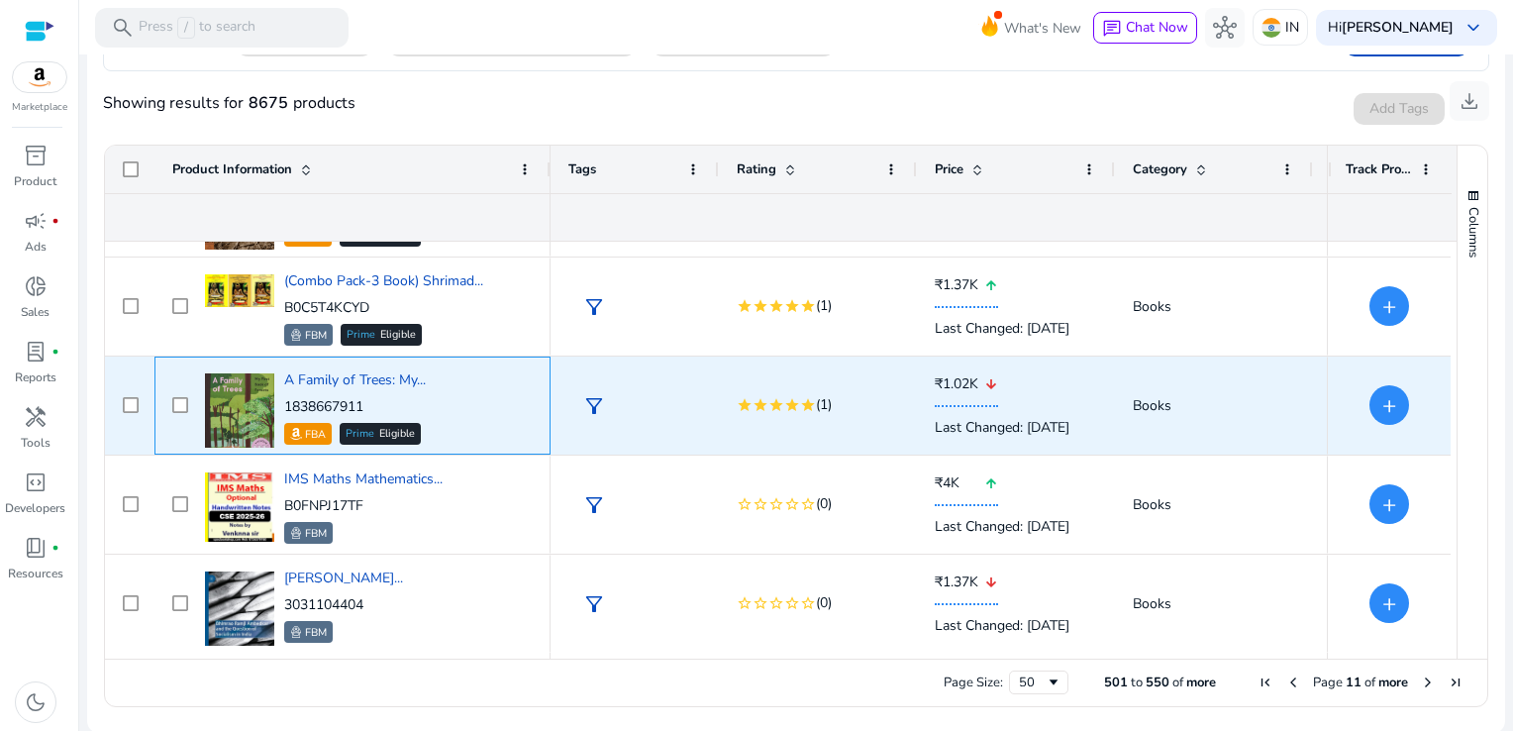
drag, startPoint x: 372, startPoint y: 402, endPoint x: 281, endPoint y: 398, distance: 91.2
click at [281, 398] on div "A Family of Trees: My... 1838667911 FBA Prime Eligible" at bounding box center [366, 405] width 333 height 84
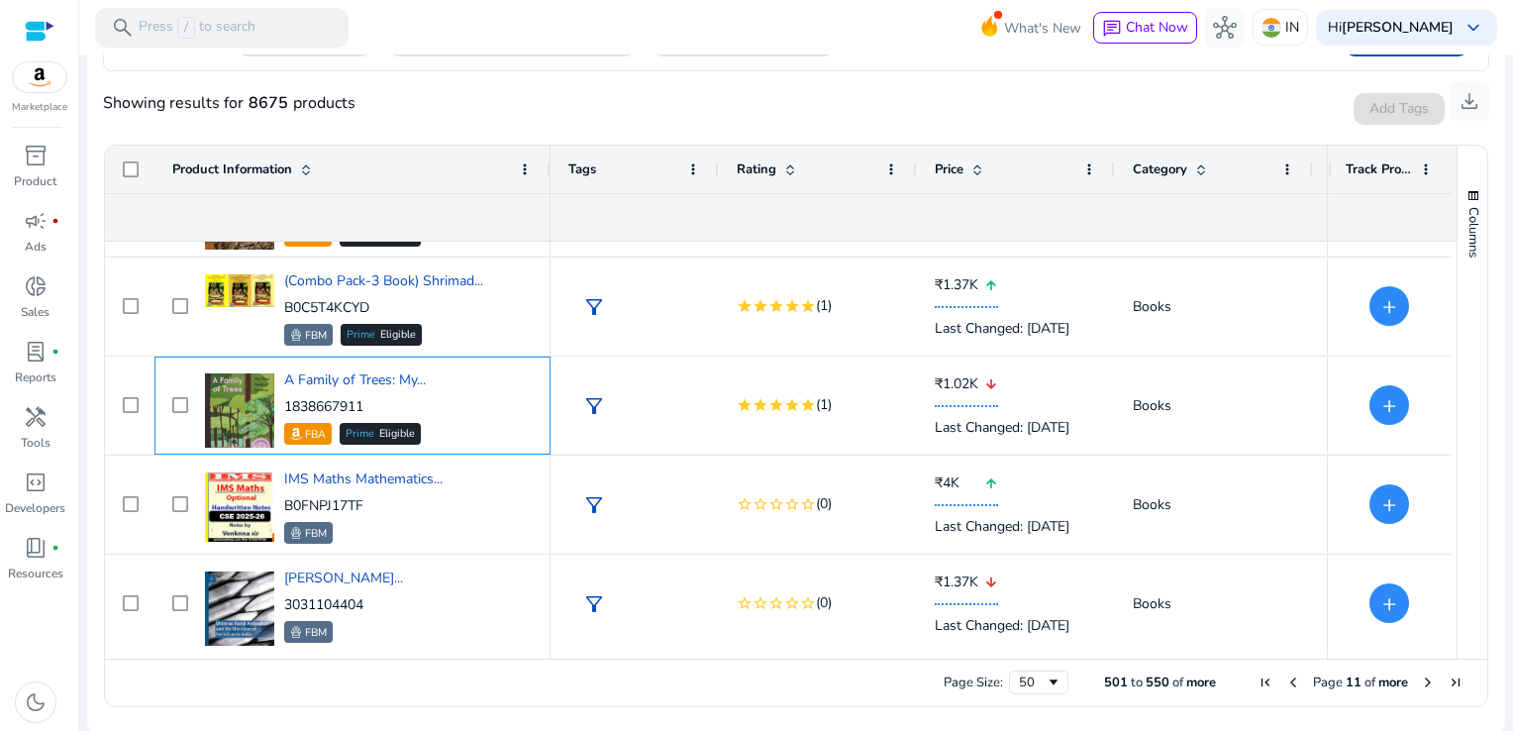
copy p "1838667911"
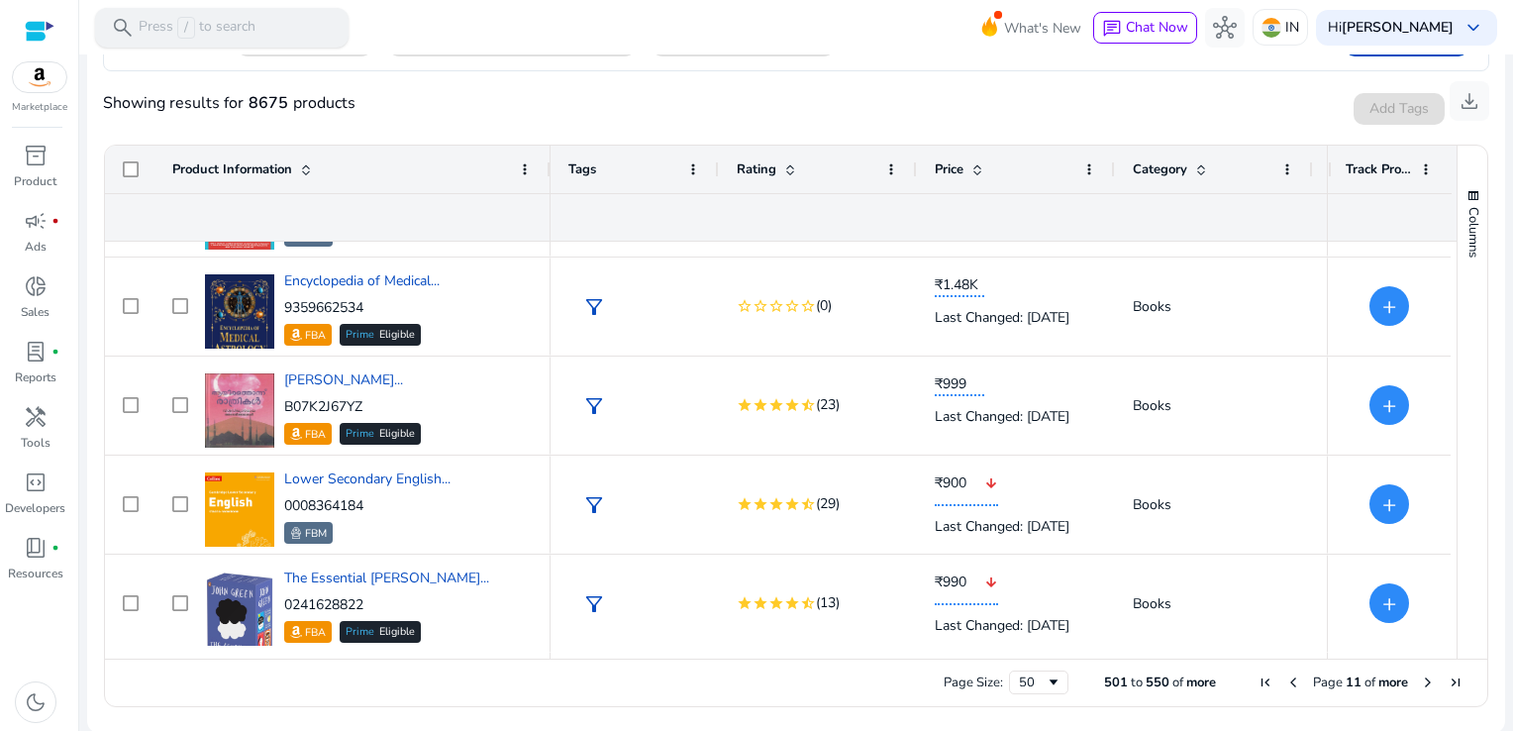
scroll to position [0, 0]
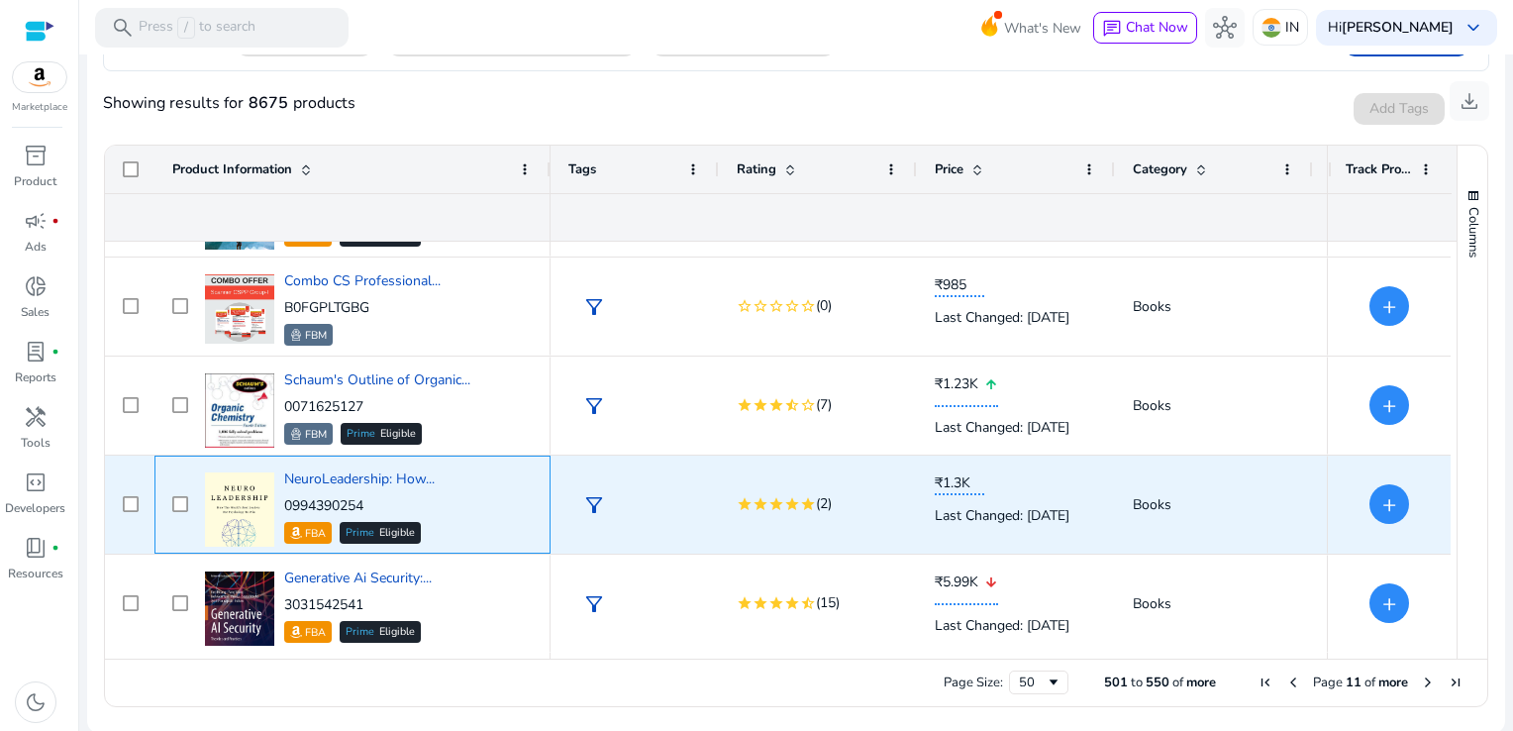
drag, startPoint x: 373, startPoint y: 514, endPoint x: 283, endPoint y: 506, distance: 90.4
click at [284, 506] on div "0994390254 FBA Prime Eligible" at bounding box center [359, 520] width 150 height 48
copy p "0994390254"
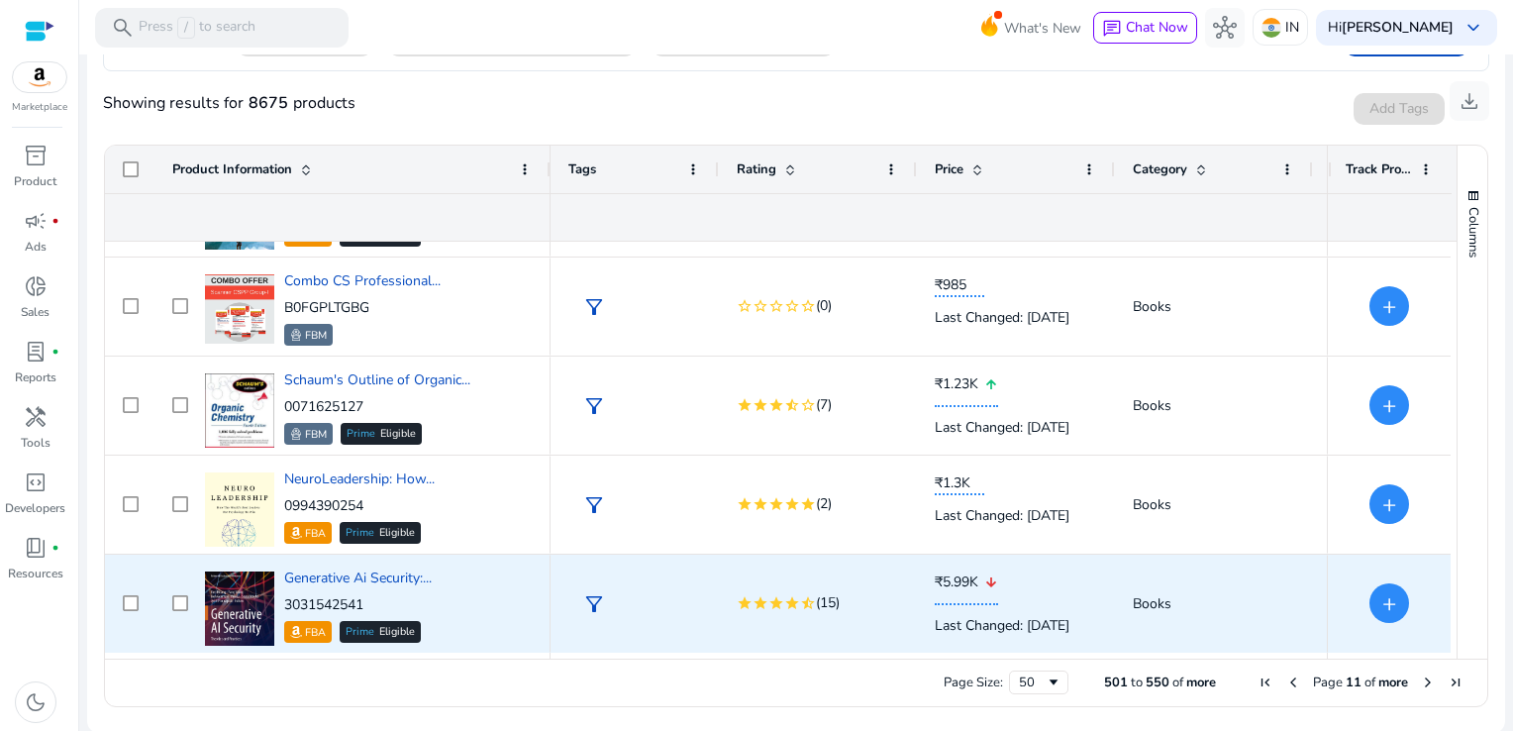
scroll to position [2459, 0]
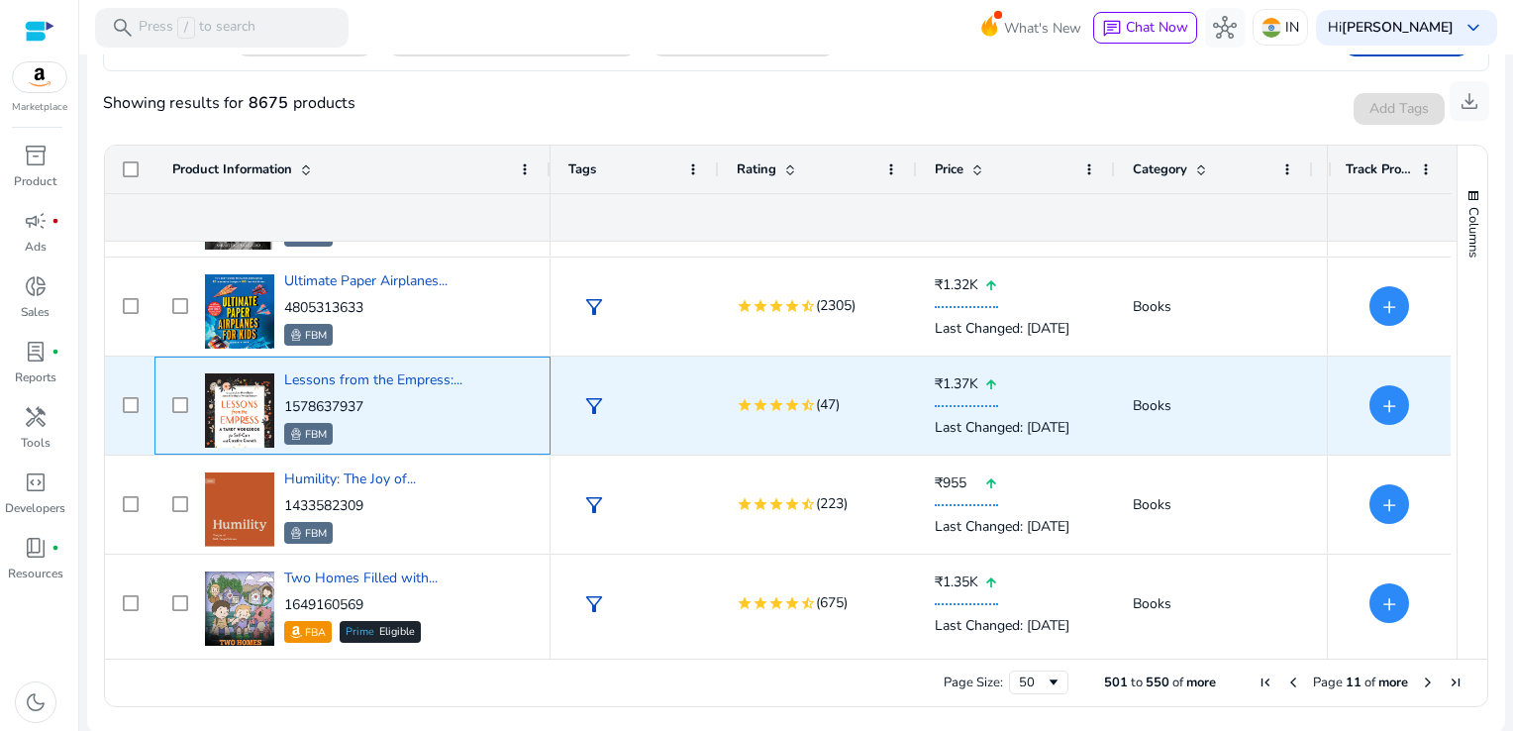
drag, startPoint x: 376, startPoint y: 406, endPoint x: 286, endPoint y: 402, distance: 90.2
click at [286, 402] on p "1578637937" at bounding box center [373, 407] width 178 height 20
copy p "1578637937"
